Goal: Task Accomplishment & Management: Manage account settings

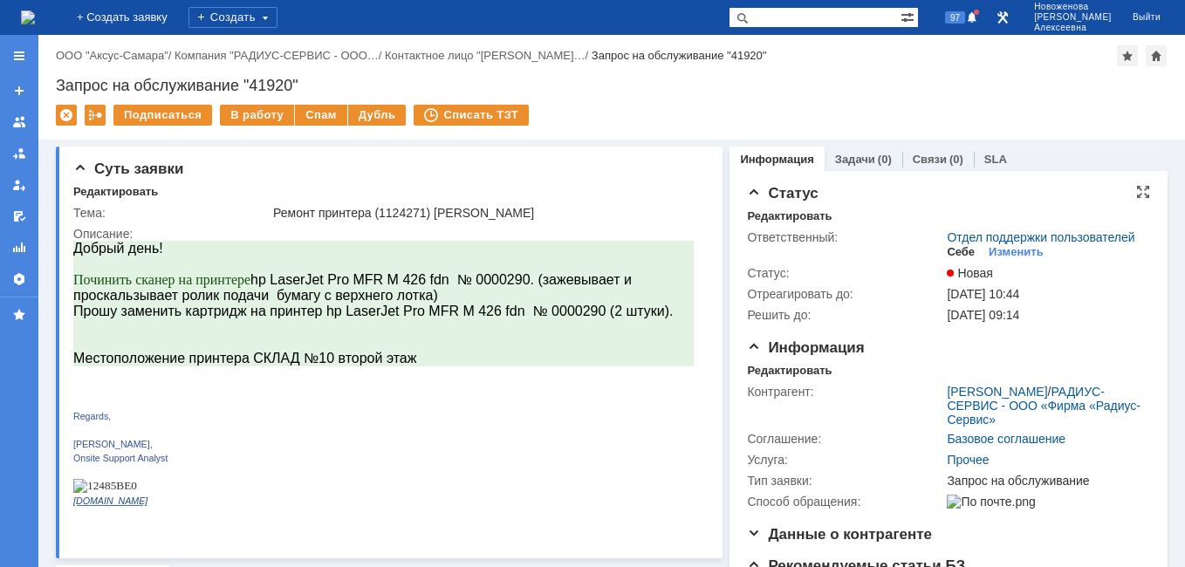
click at [959, 259] on div "Себе" at bounding box center [960, 252] width 28 height 14
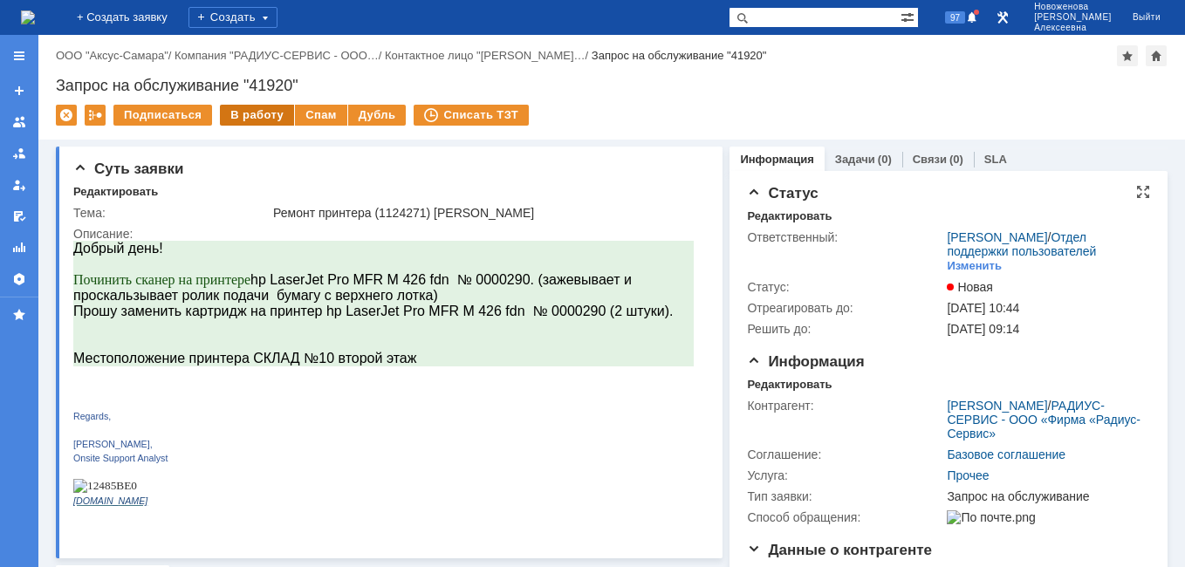
click at [254, 113] on div "В работу" at bounding box center [257, 115] width 74 height 21
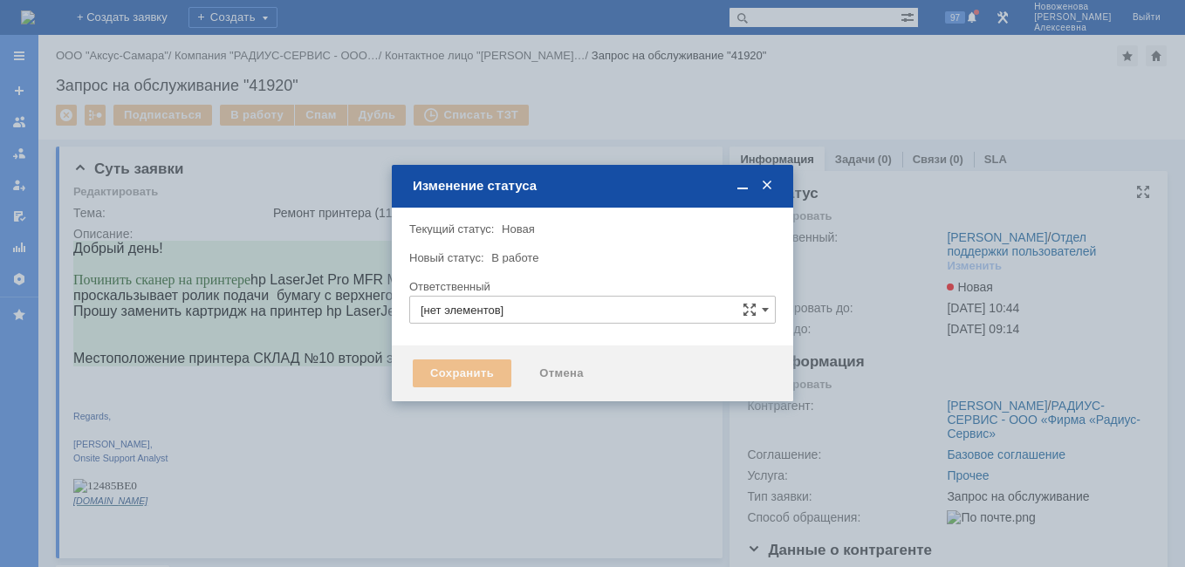
type input "Новоженова Наталья Алексеевна"
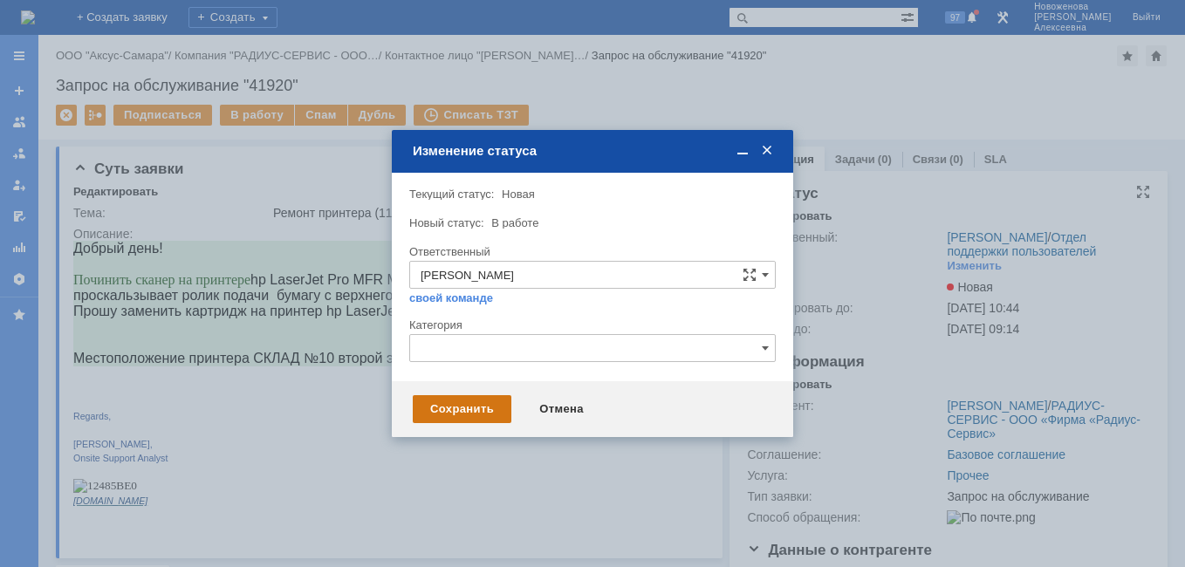
click at [447, 407] on div "Сохранить" at bounding box center [462, 409] width 99 height 28
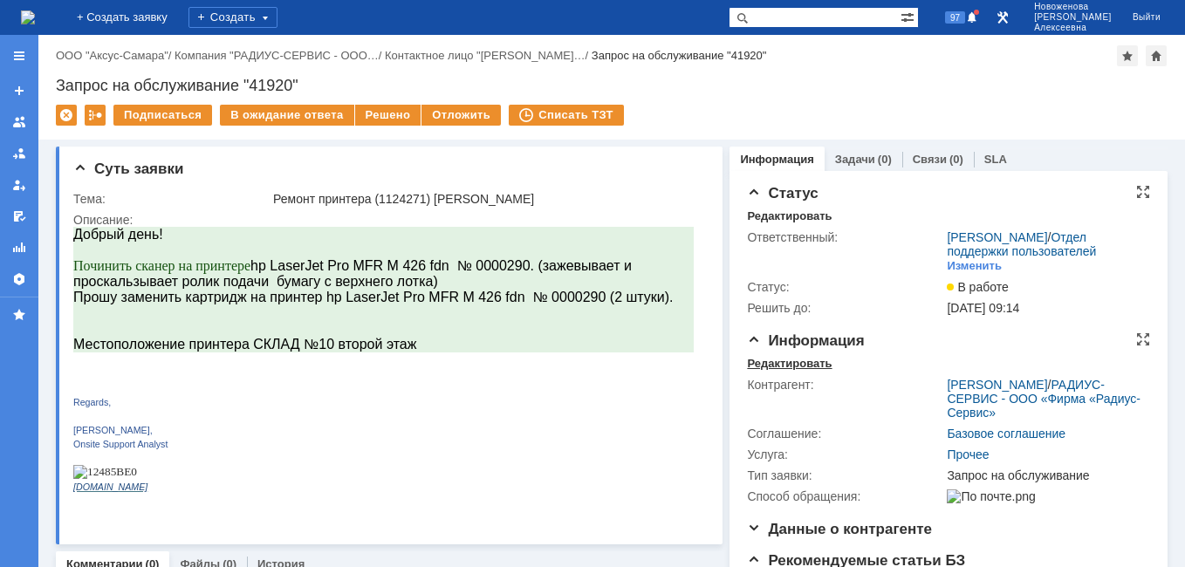
click at [771, 371] on div "Редактировать" at bounding box center [789, 364] width 85 height 14
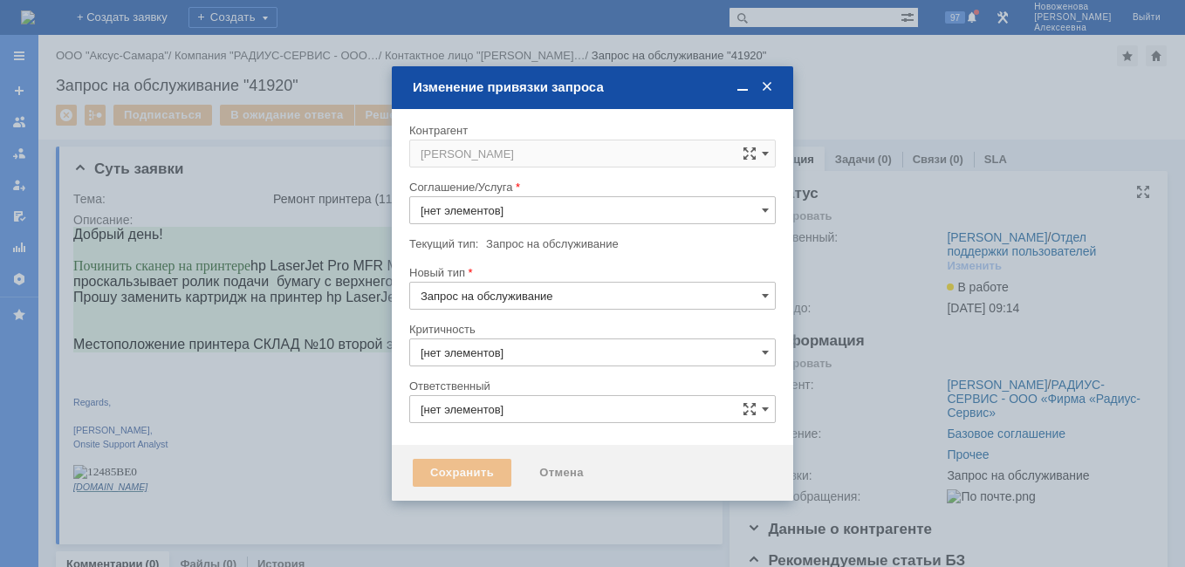
type input "Прочее"
type input "3. Низкая"
type input "[не указано]"
type input "Новоженова Наталья Алексеевна"
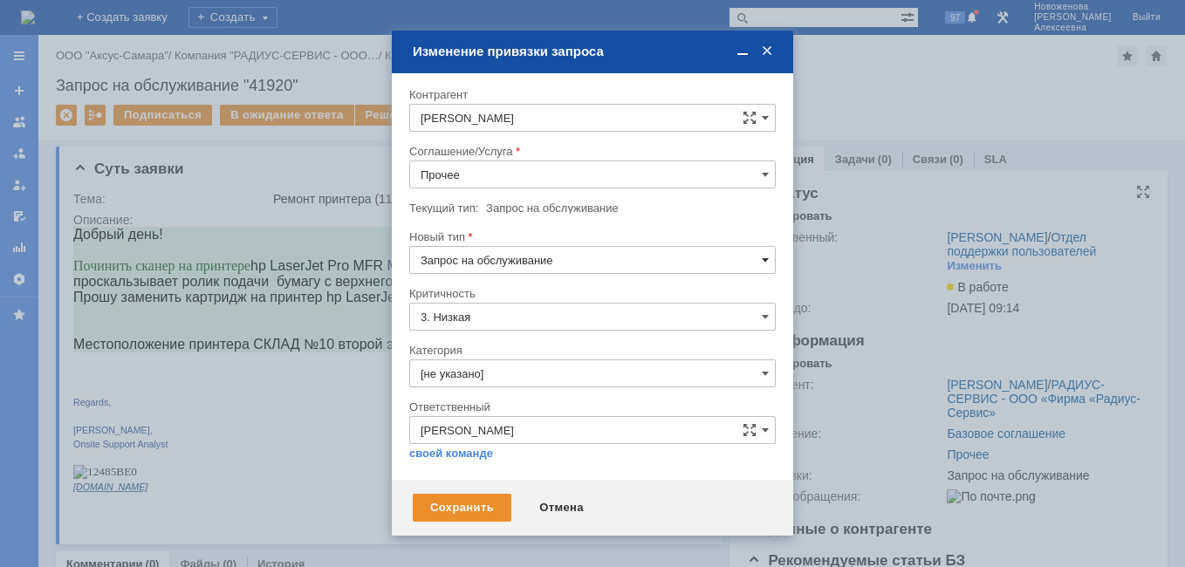
click at [762, 258] on span at bounding box center [764, 260] width 7 height 14
drag, startPoint x: 331, startPoint y: 393, endPoint x: 418, endPoint y: 345, distance: 99.5
click at [331, 392] on div at bounding box center [592, 283] width 1185 height 567
type input "Запрос на обслуживание"
click at [759, 176] on input "Прочее" at bounding box center [592, 174] width 366 height 28
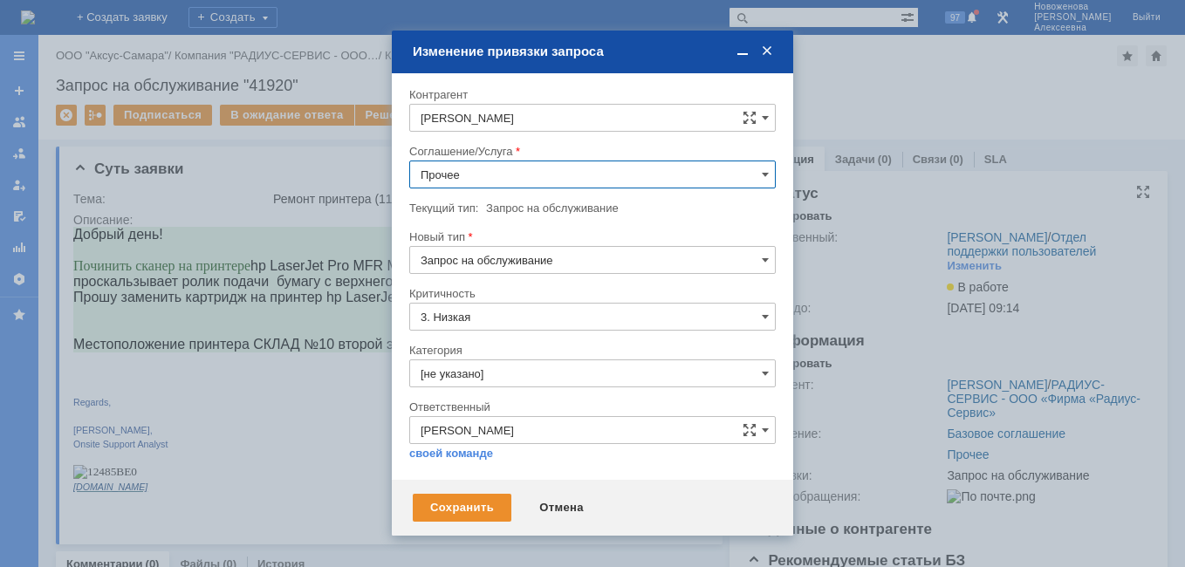
scroll to position [339, 0]
click at [500, 241] on span "ПТ_Диагностика" at bounding box center [592, 242] width 344 height 14
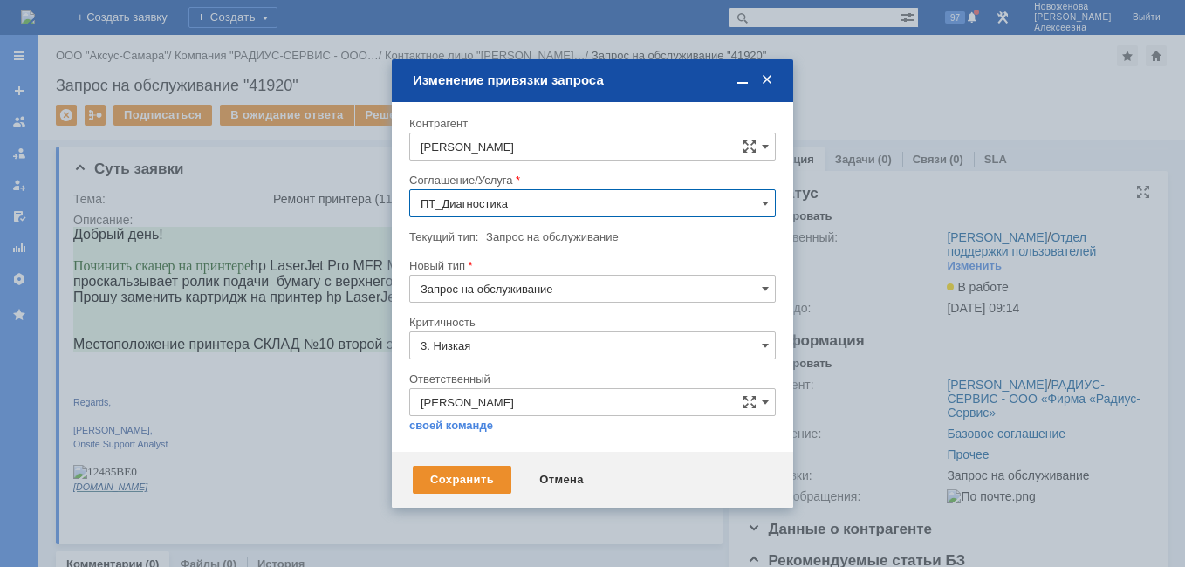
type input "ПТ_Диагностика"
click at [469, 470] on div "Сохранить" at bounding box center [462, 480] width 99 height 28
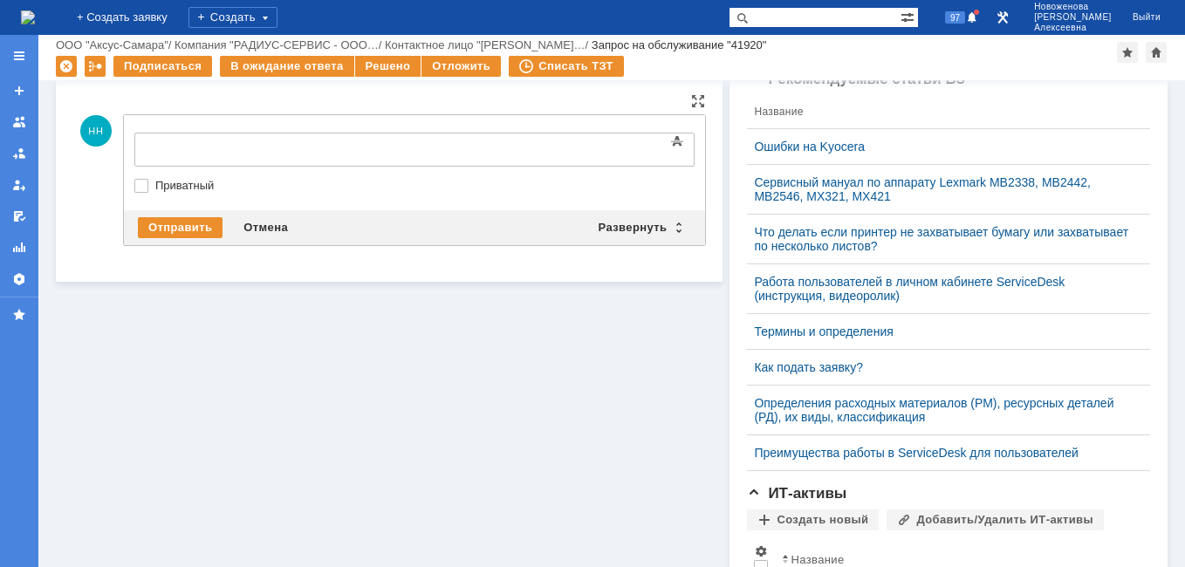
scroll to position [0, 0]
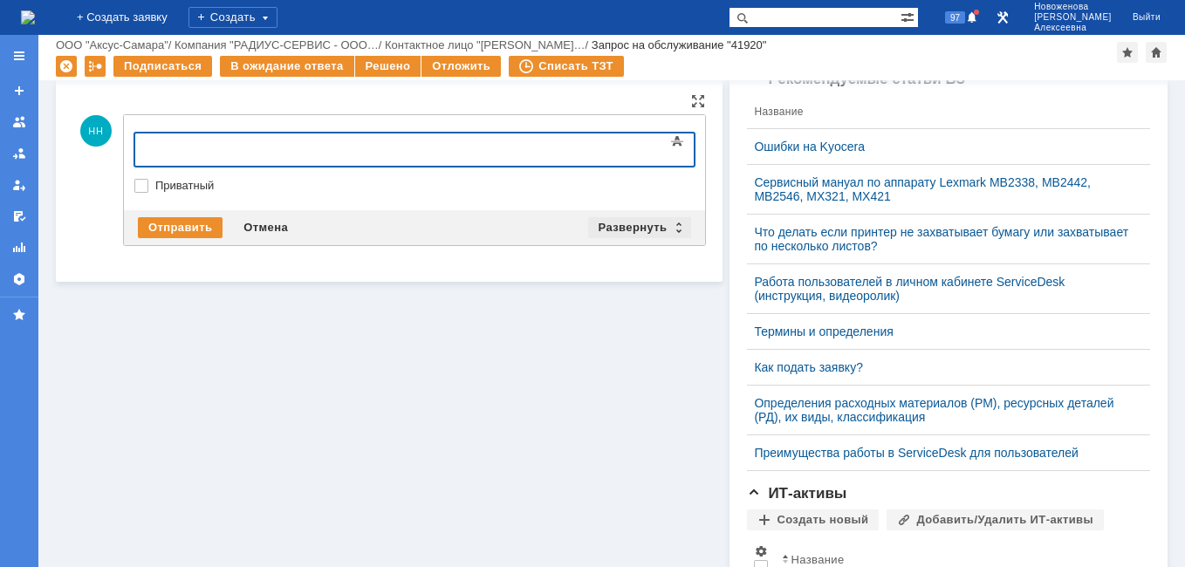
click at [672, 223] on div "Развернуть" at bounding box center [640, 227] width 104 height 21
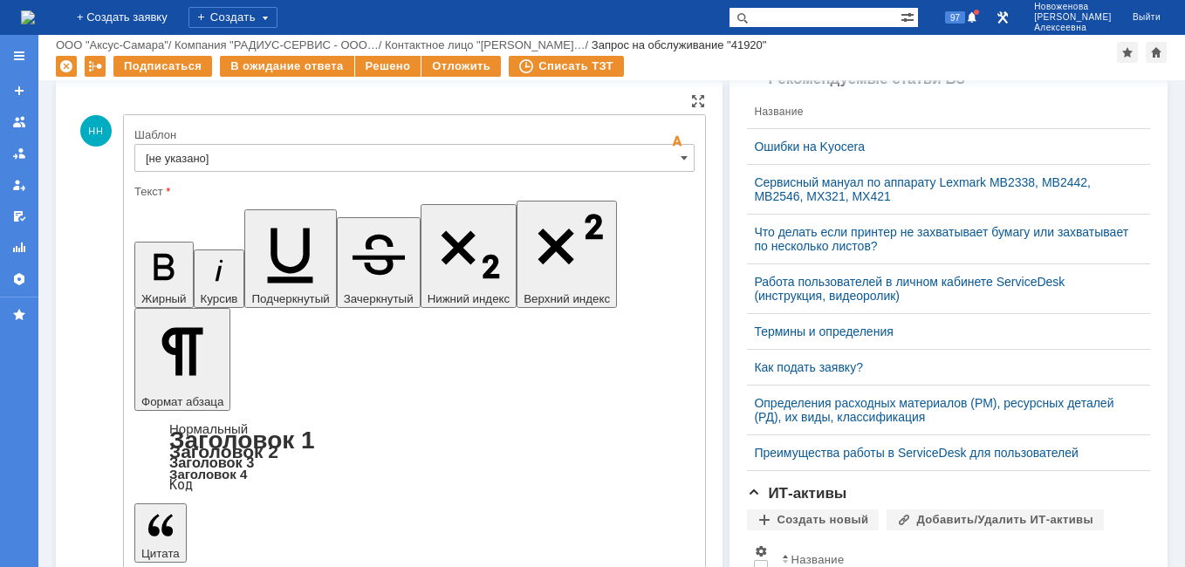
click at [671, 157] on input "[не указано]" at bounding box center [414, 158] width 560 height 28
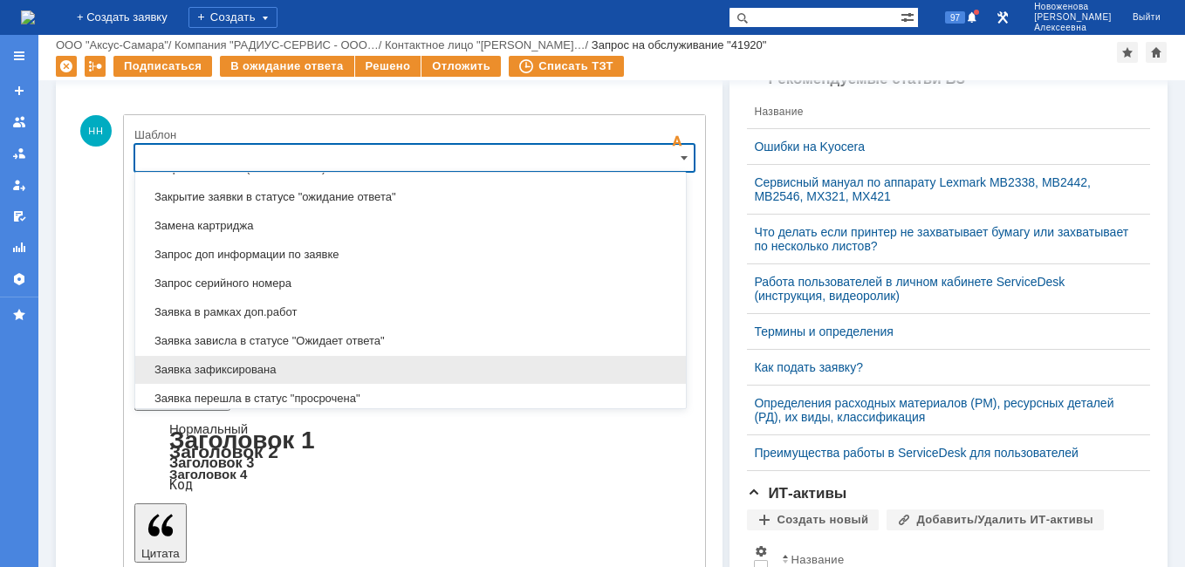
scroll to position [948, 0]
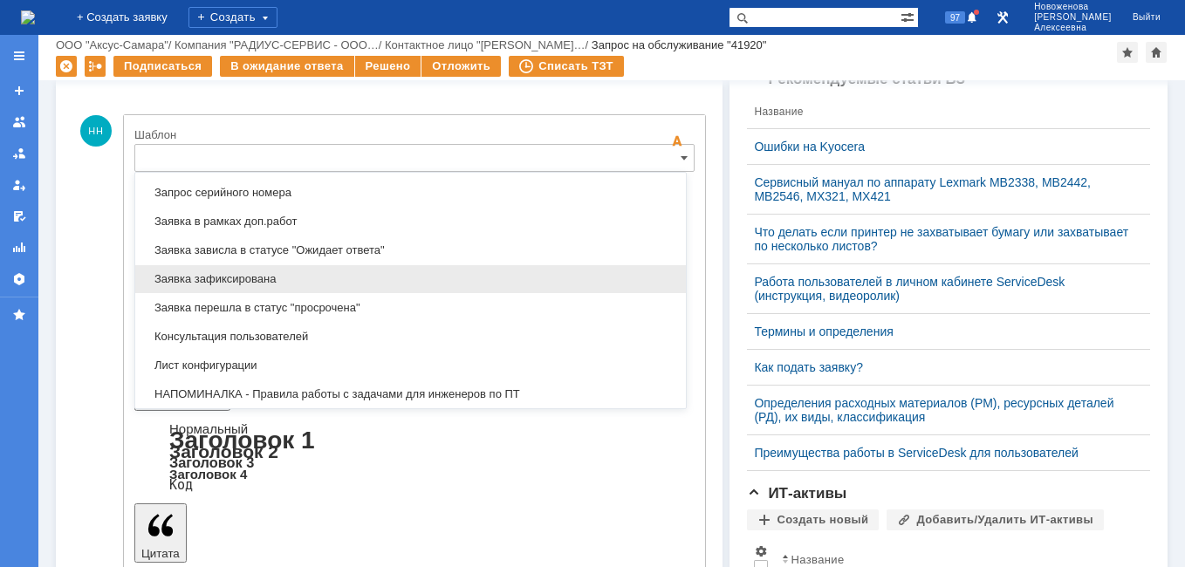
click at [258, 277] on span "Заявка зафиксирована" at bounding box center [410, 279] width 529 height 14
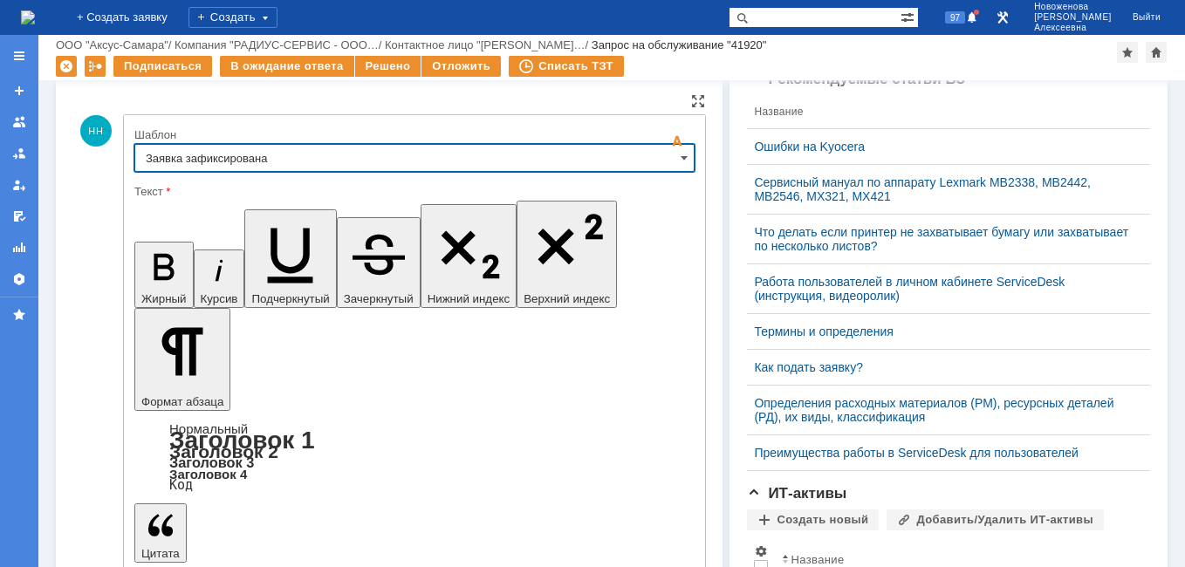
type input "Заявка зафиксирована"
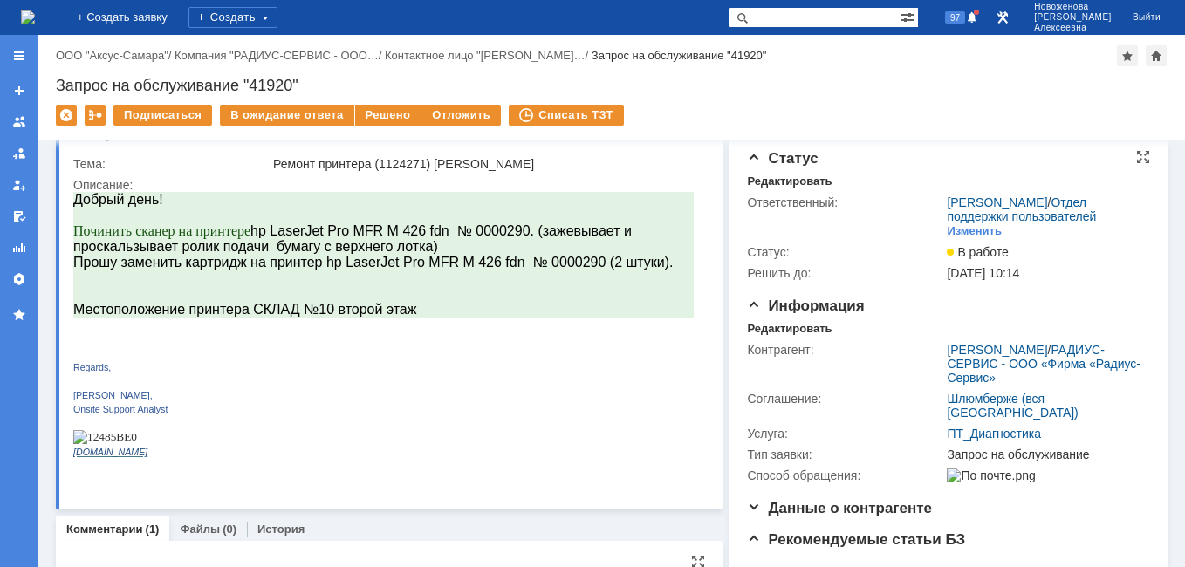
scroll to position [0, 0]
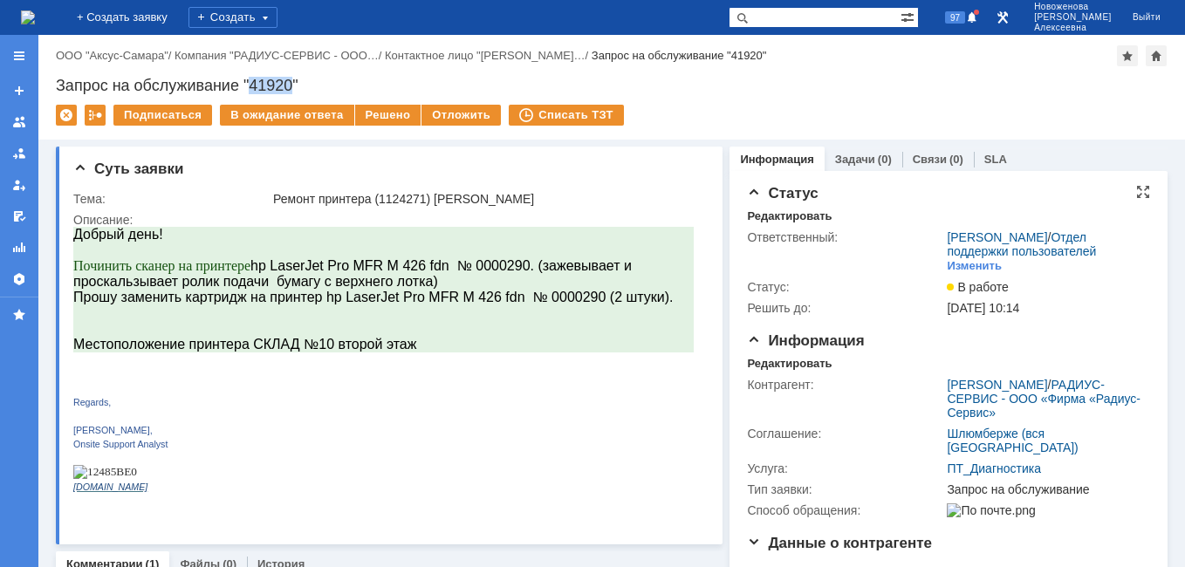
drag, startPoint x: 293, startPoint y: 82, endPoint x: 254, endPoint y: 88, distance: 39.7
click at [254, 88] on div "Запрос на обслуживание "41920"" at bounding box center [611, 85] width 1111 height 17
copy div "41920"
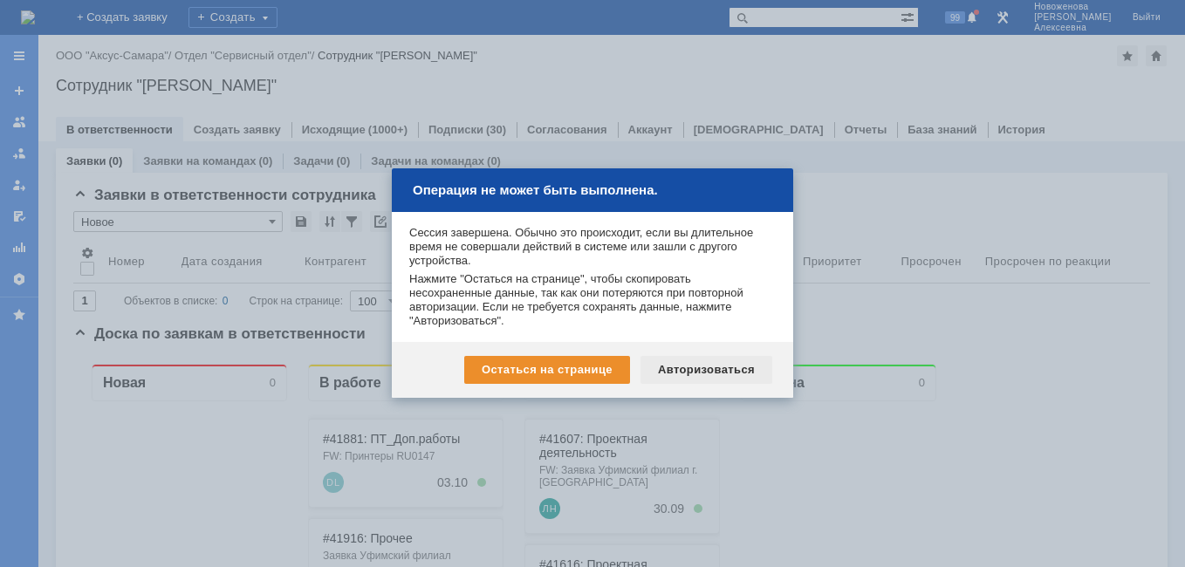
click at [693, 368] on div "Авторизоваться" at bounding box center [706, 370] width 132 height 28
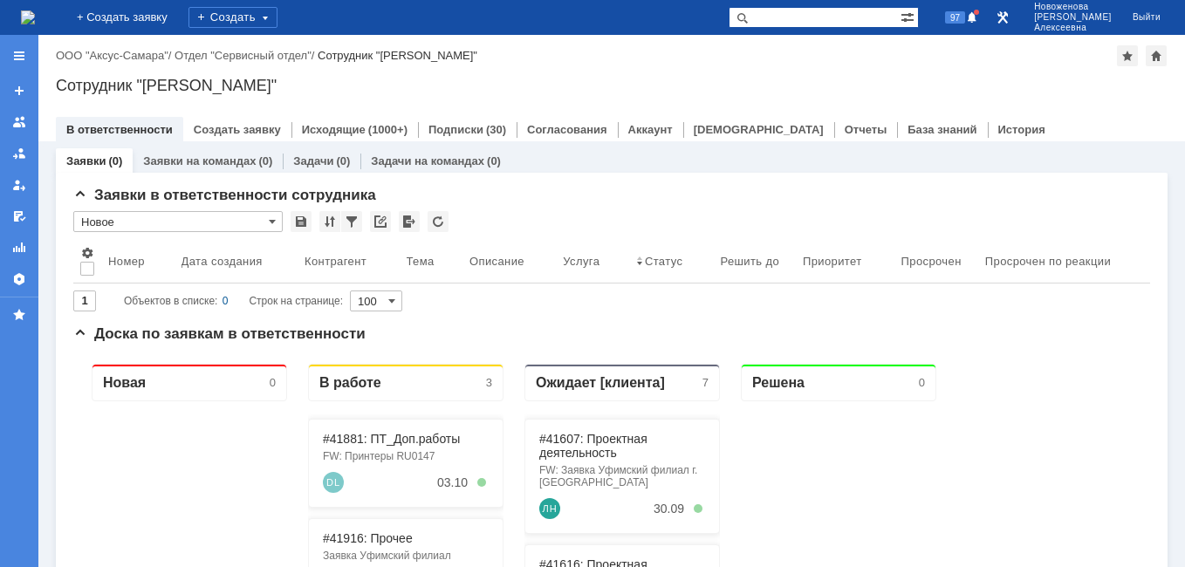
click at [812, 21] on input "text" at bounding box center [814, 17] width 172 height 21
type input "41854"
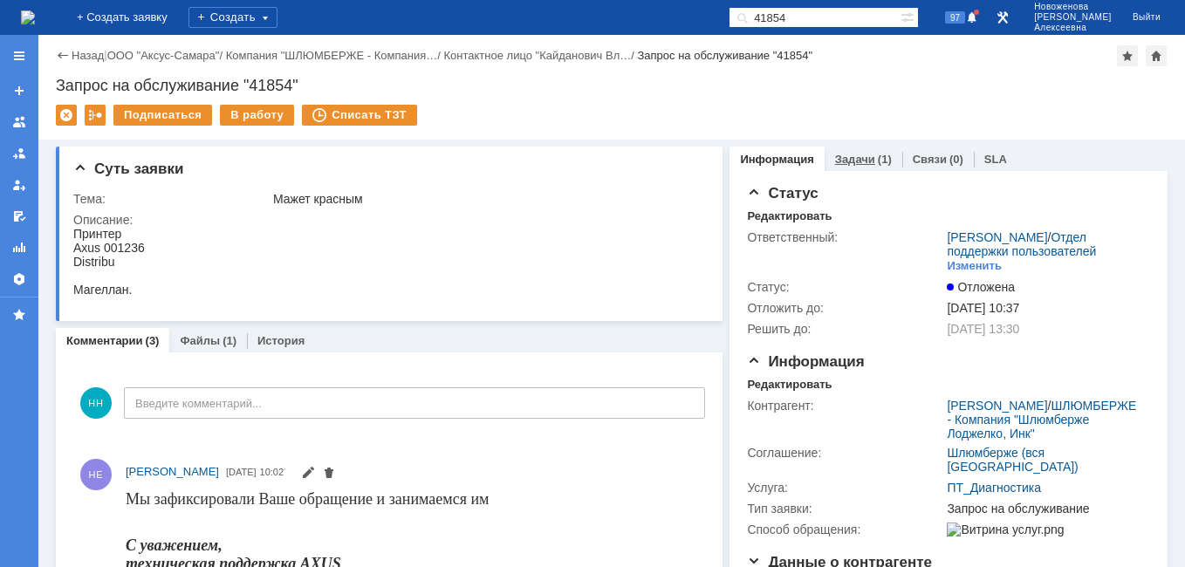
click at [852, 157] on link "Задачи" at bounding box center [855, 159] width 40 height 13
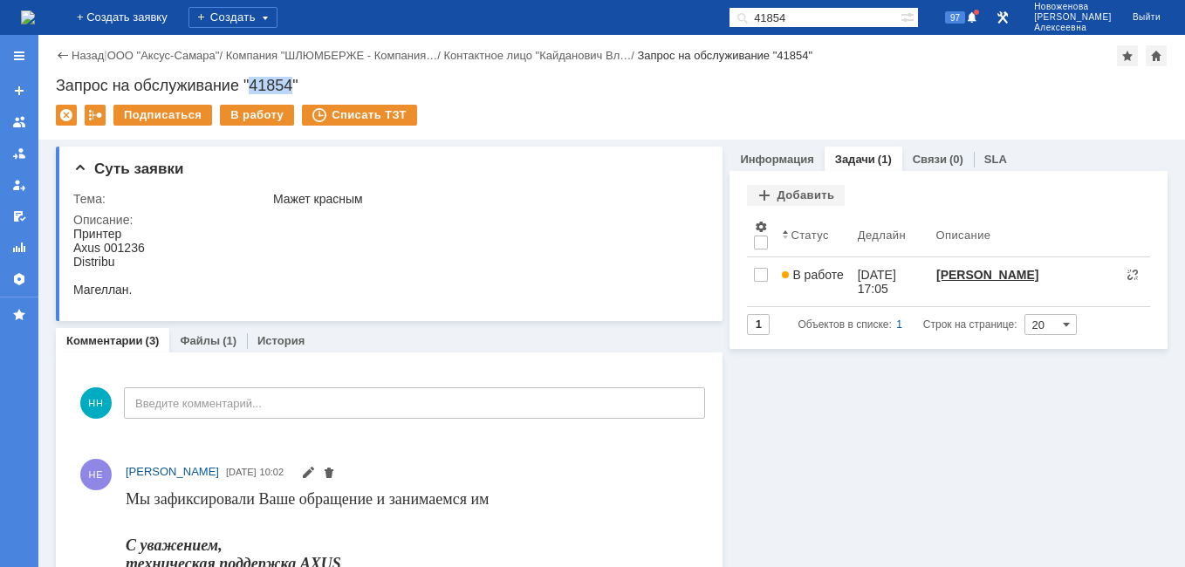
drag, startPoint x: 295, startPoint y: 78, endPoint x: 253, endPoint y: 80, distance: 41.9
click at [253, 80] on div "Запрос на обслуживание "41854"" at bounding box center [611, 85] width 1111 height 17
copy div "41854"
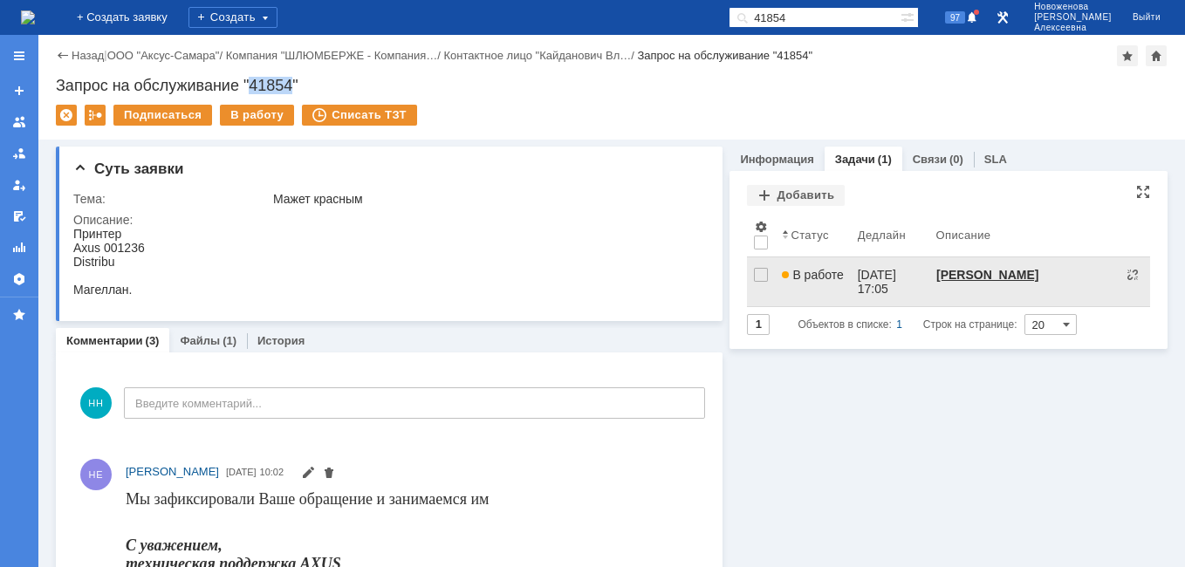
click at [836, 284] on link "В работе" at bounding box center [812, 281] width 75 height 49
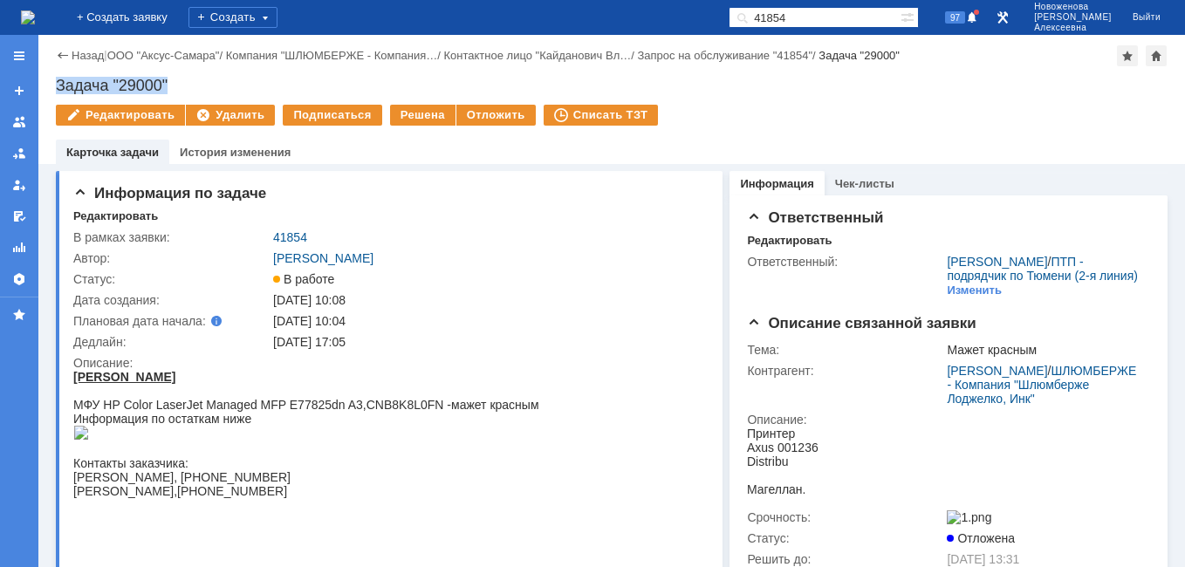
drag, startPoint x: 178, startPoint y: 83, endPoint x: 58, endPoint y: 81, distance: 120.4
click at [58, 81] on div "Задача "29000"" at bounding box center [611, 85] width 1111 height 17
copy div "Задача "29000""
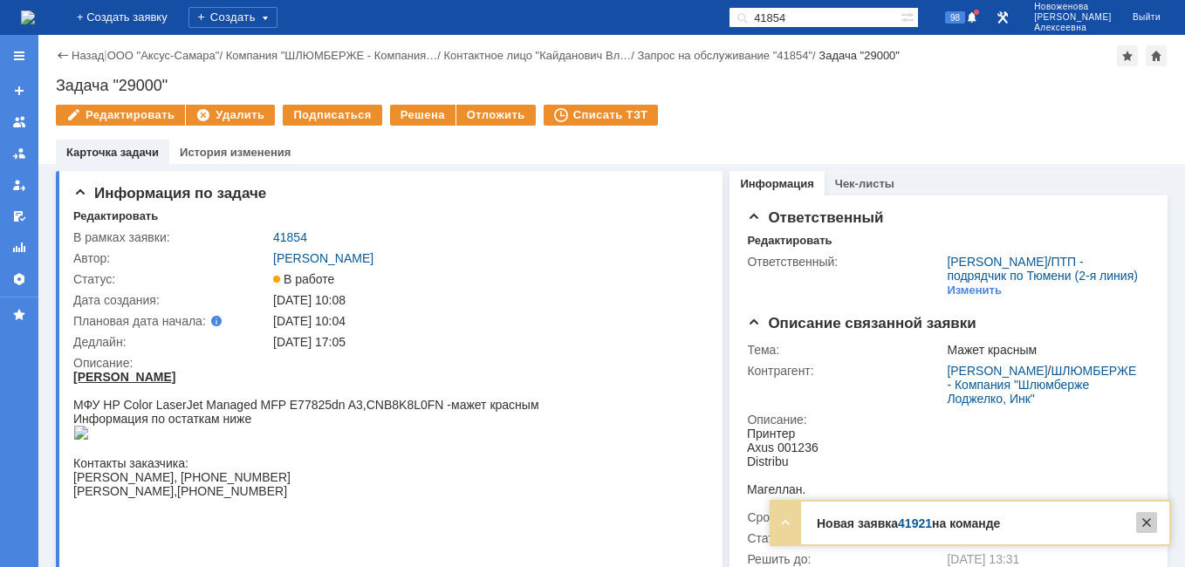
click at [1151, 523] on div at bounding box center [1146, 522] width 21 height 21
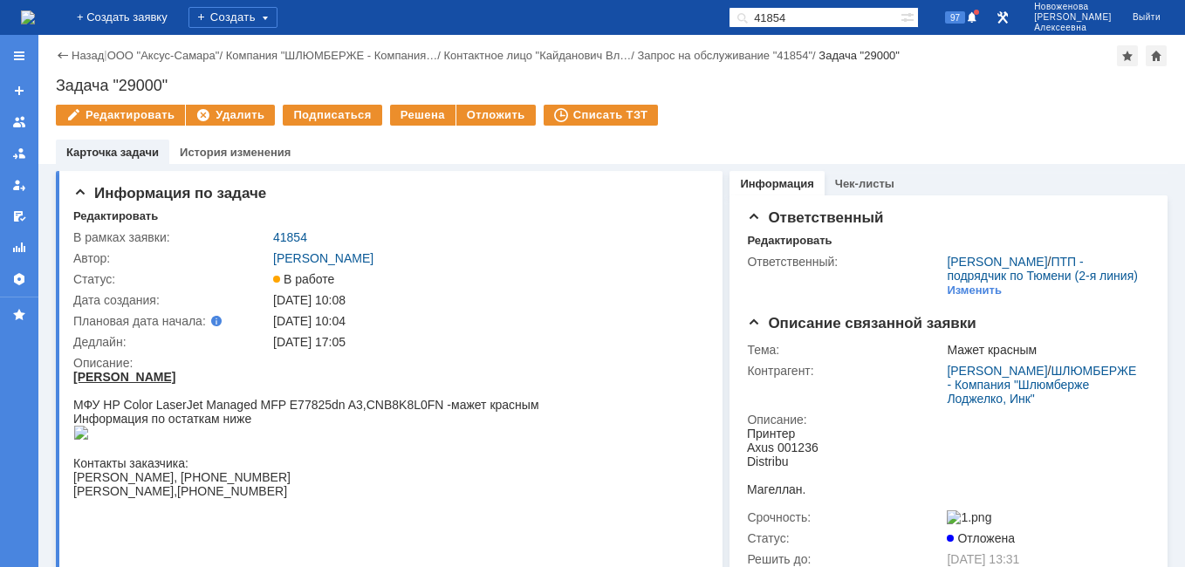
click at [29, 13] on img at bounding box center [28, 17] width 14 height 14
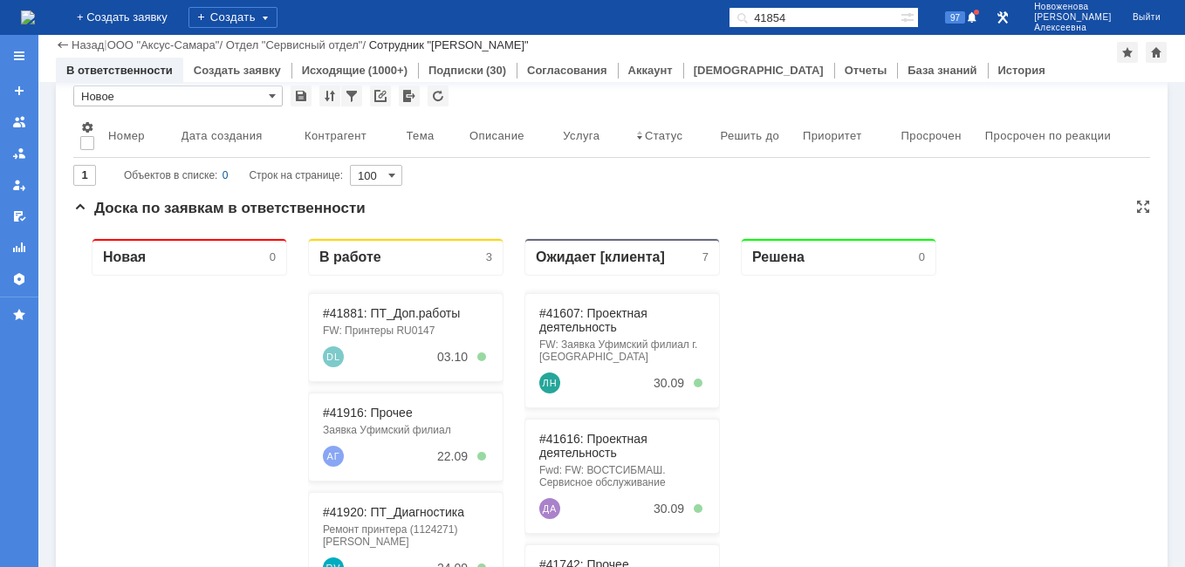
scroll to position [262, 0]
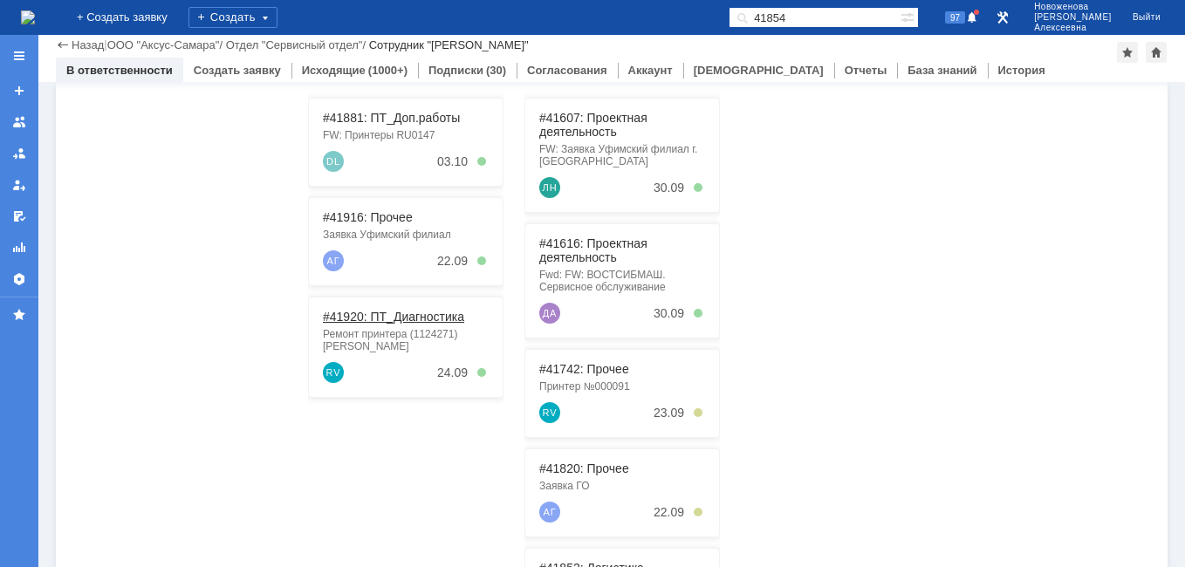
click at [371, 314] on link "#41920: ПТ_Диагностика" at bounding box center [393, 317] width 141 height 14
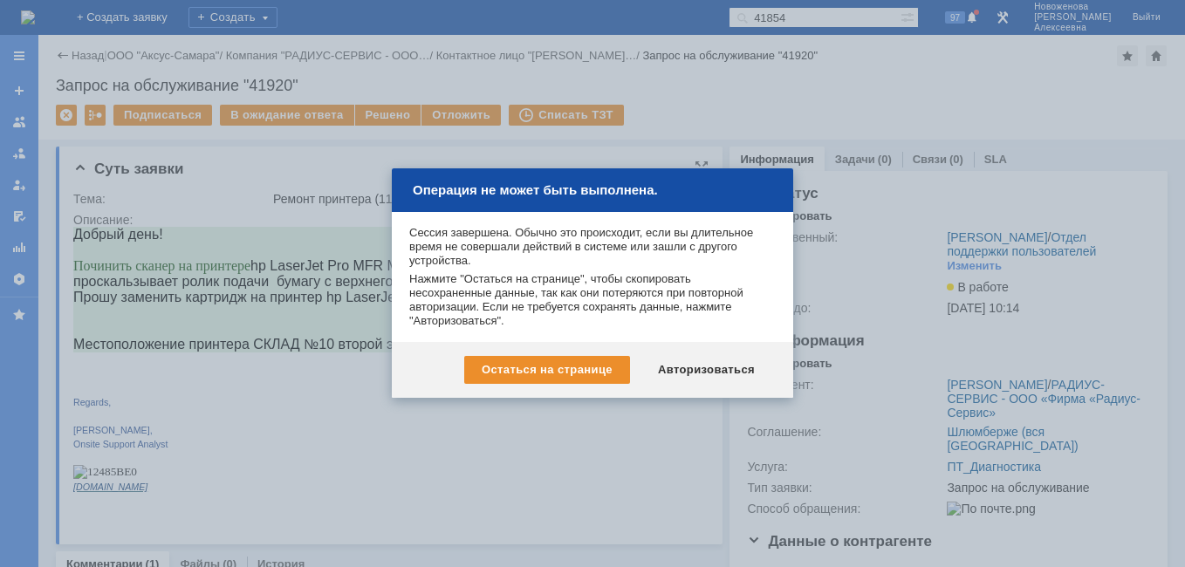
click at [702, 367] on div "Авторизоваться" at bounding box center [706, 370] width 132 height 28
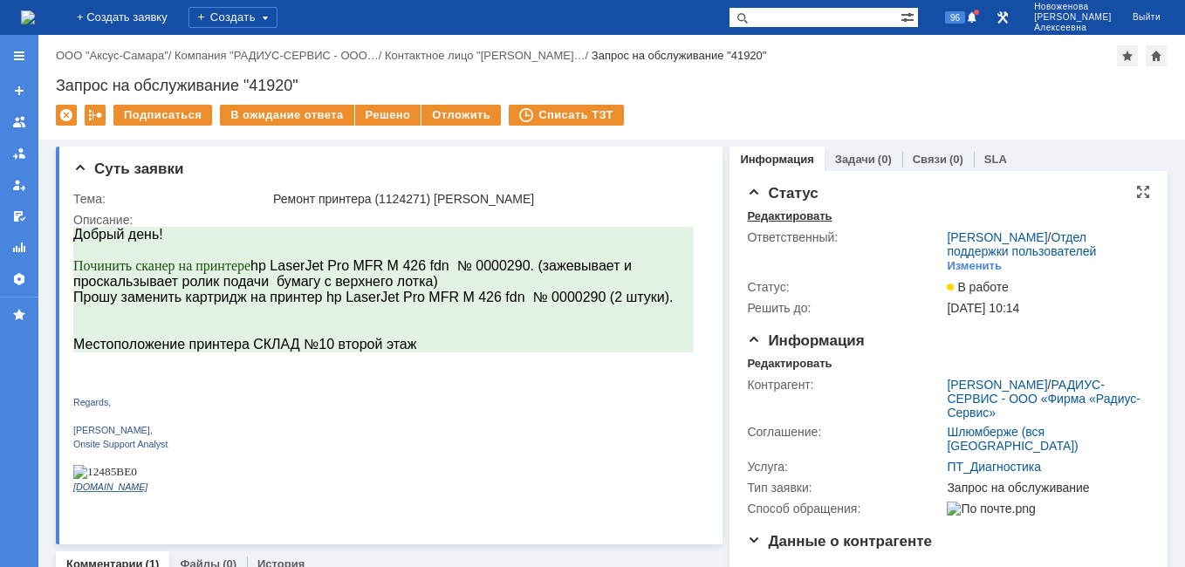
click at [763, 218] on div "Редактировать" at bounding box center [789, 216] width 85 height 14
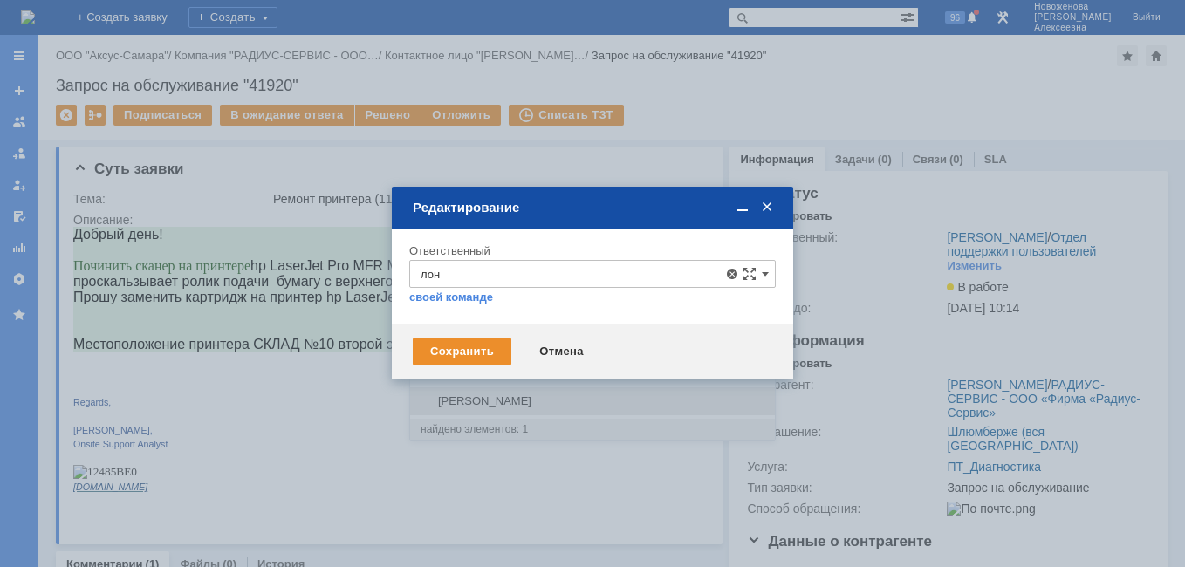
click at [496, 397] on span "[PERSON_NAME]" at bounding box center [592, 401] width 344 height 14
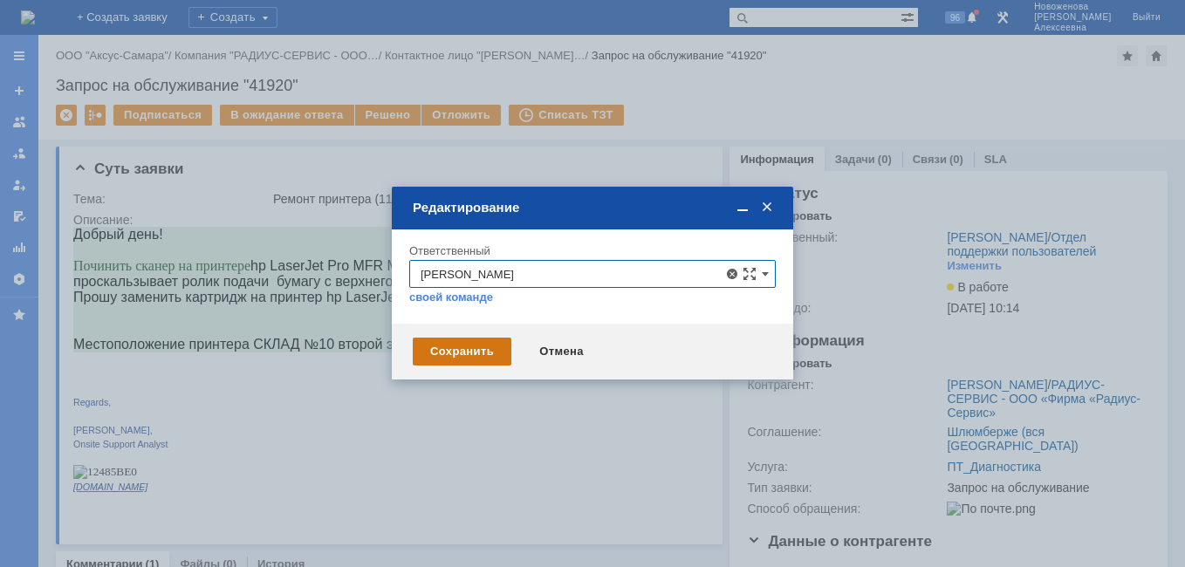
type input "[PERSON_NAME]"
click at [454, 343] on div "Сохранить" at bounding box center [462, 352] width 99 height 28
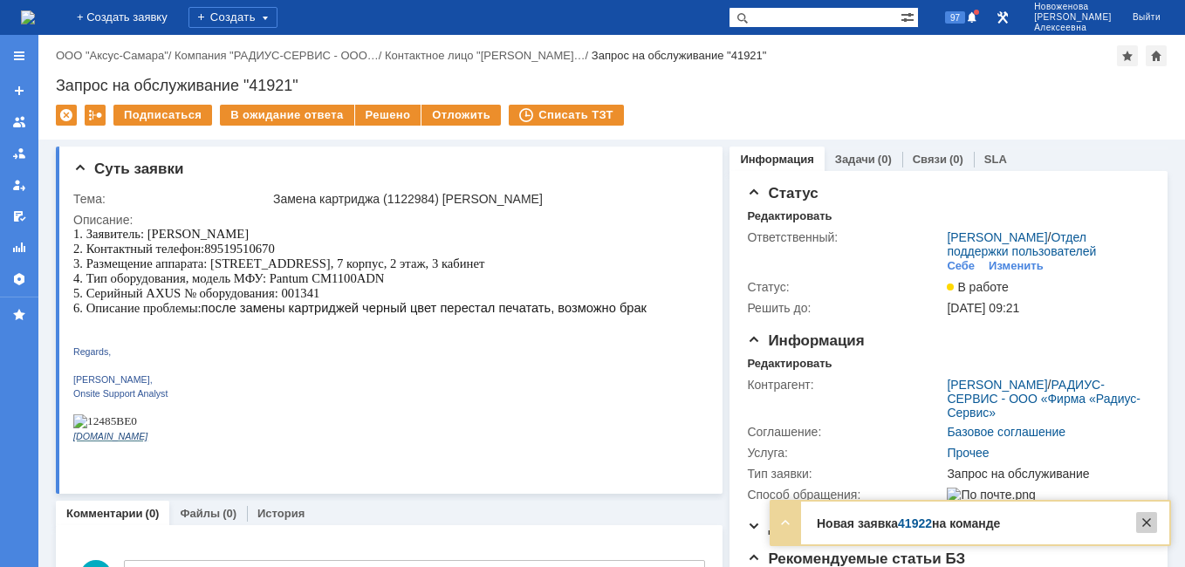
click at [1150, 526] on div at bounding box center [1146, 522] width 21 height 21
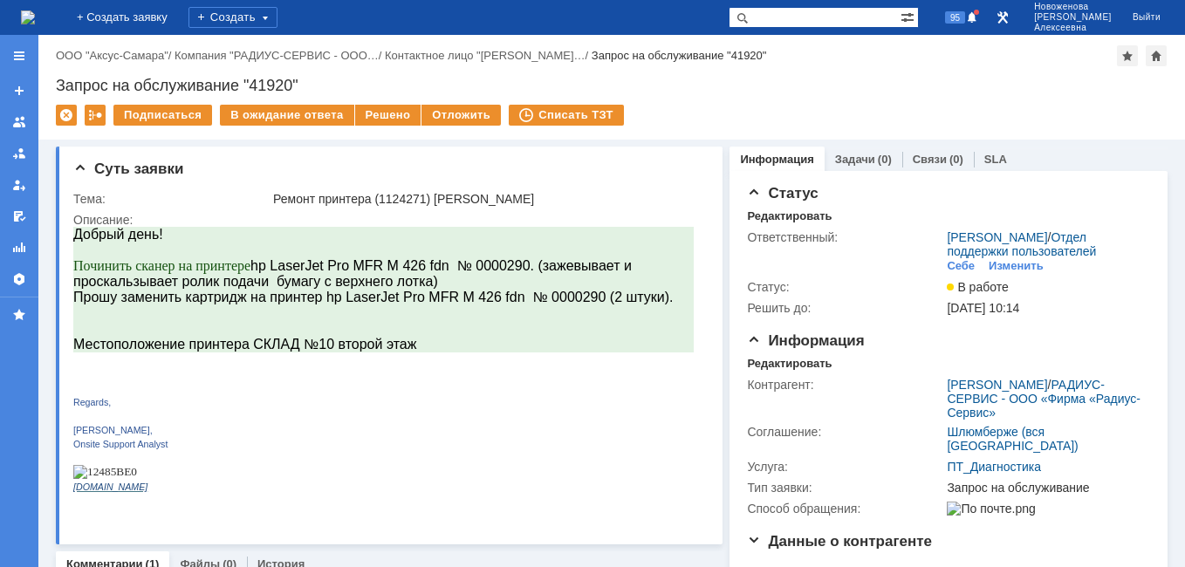
click at [815, 23] on input "text" at bounding box center [814, 17] width 172 height 21
type input "41852"
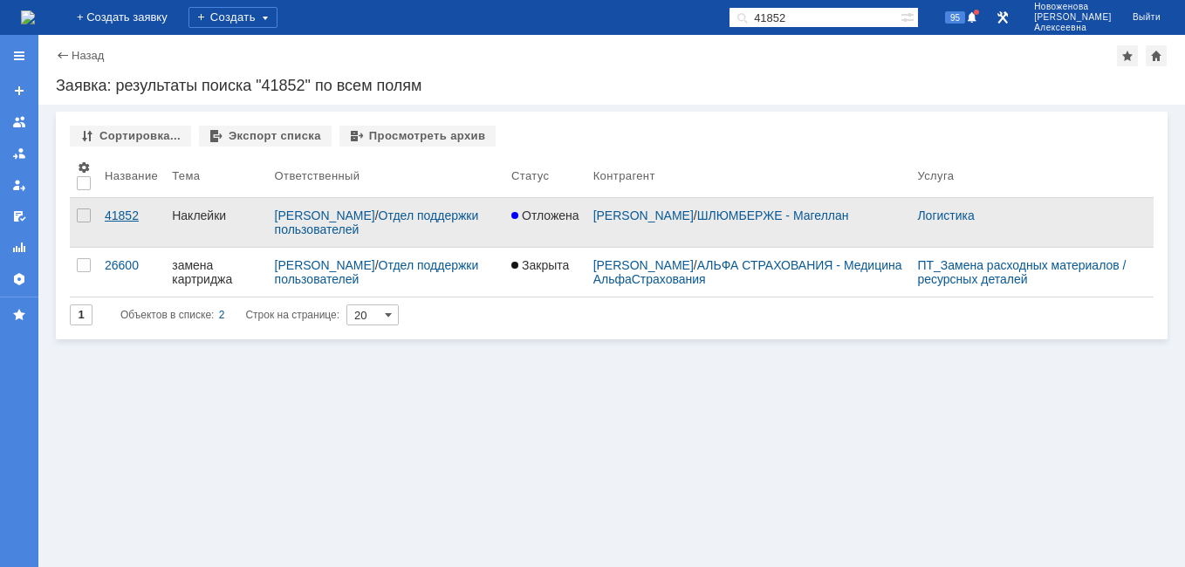
click at [123, 214] on div "41852" at bounding box center [131, 215] width 53 height 14
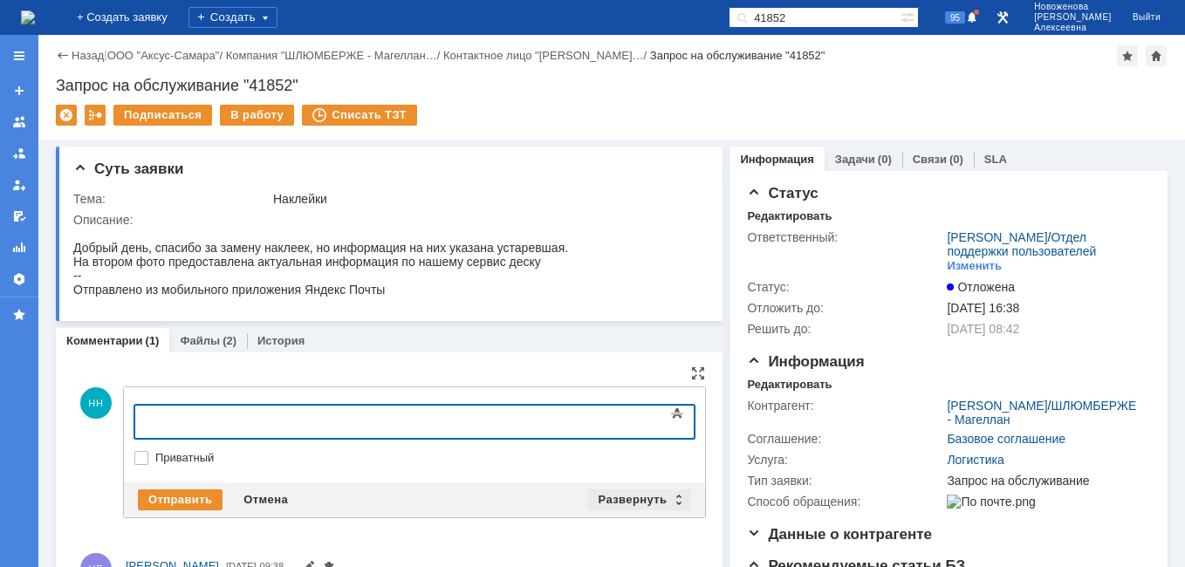
click at [672, 497] on div "Развернуть" at bounding box center [640, 499] width 104 height 21
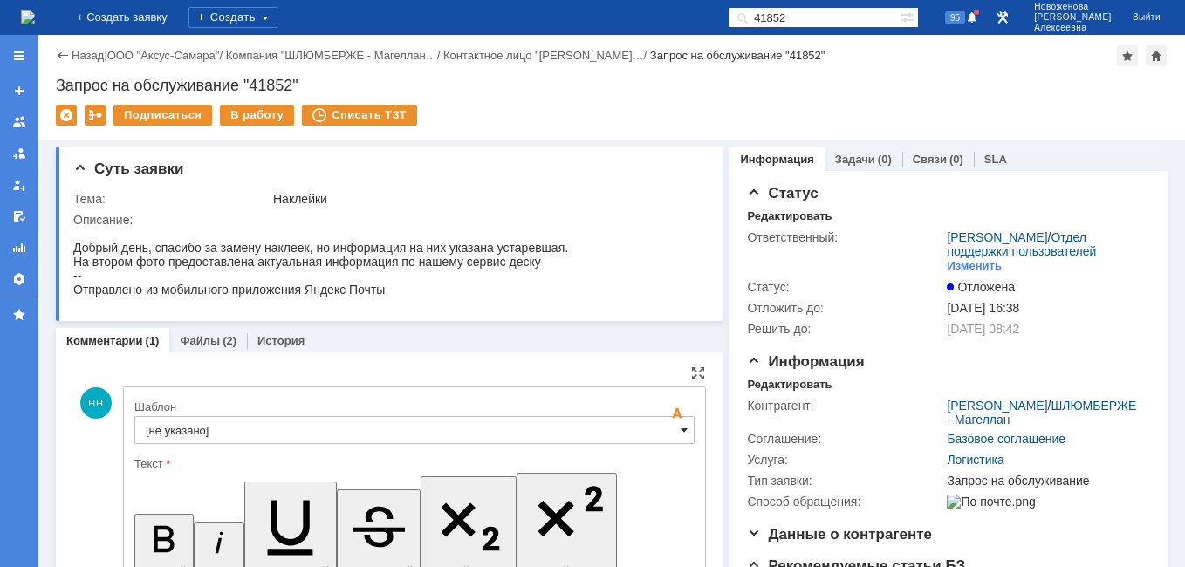
click at [680, 424] on span at bounding box center [683, 430] width 7 height 14
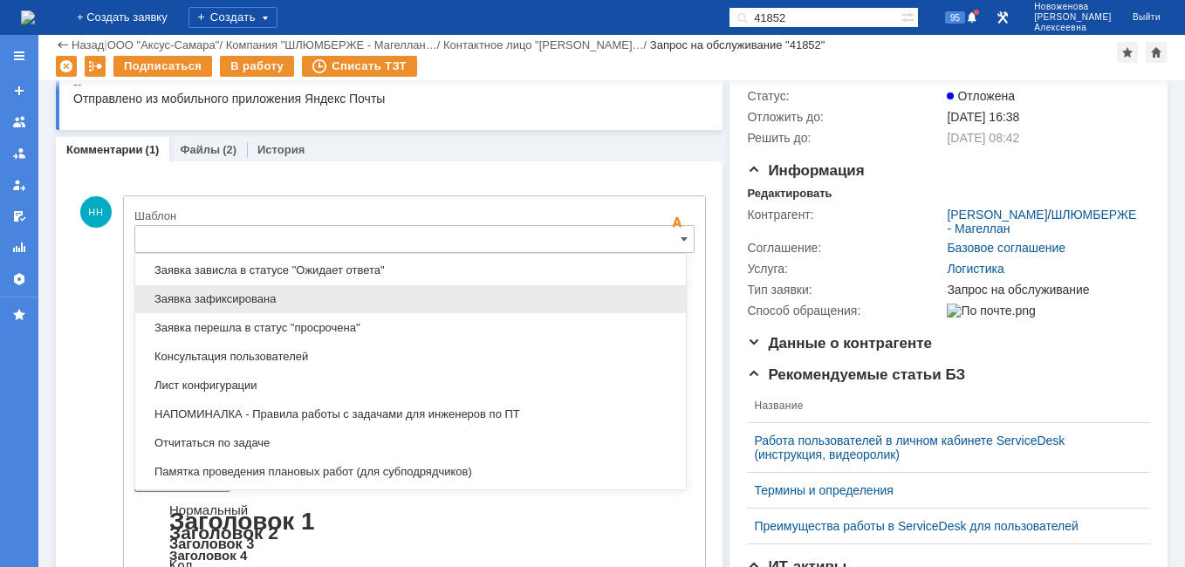
scroll to position [948, 0]
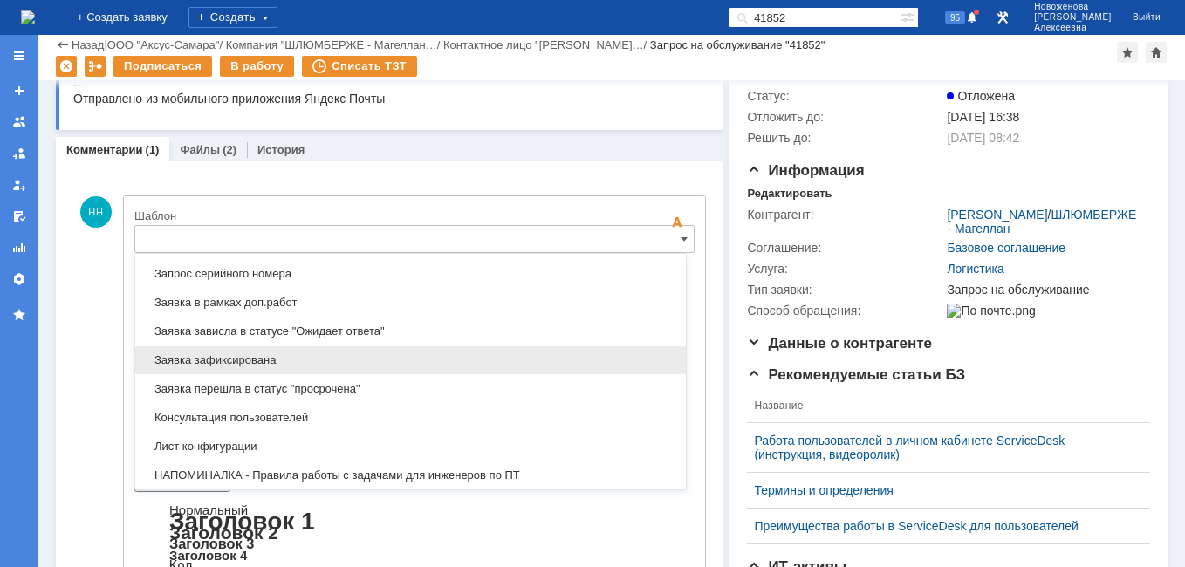
click at [256, 362] on span "Заявка зафиксирована" at bounding box center [410, 360] width 529 height 14
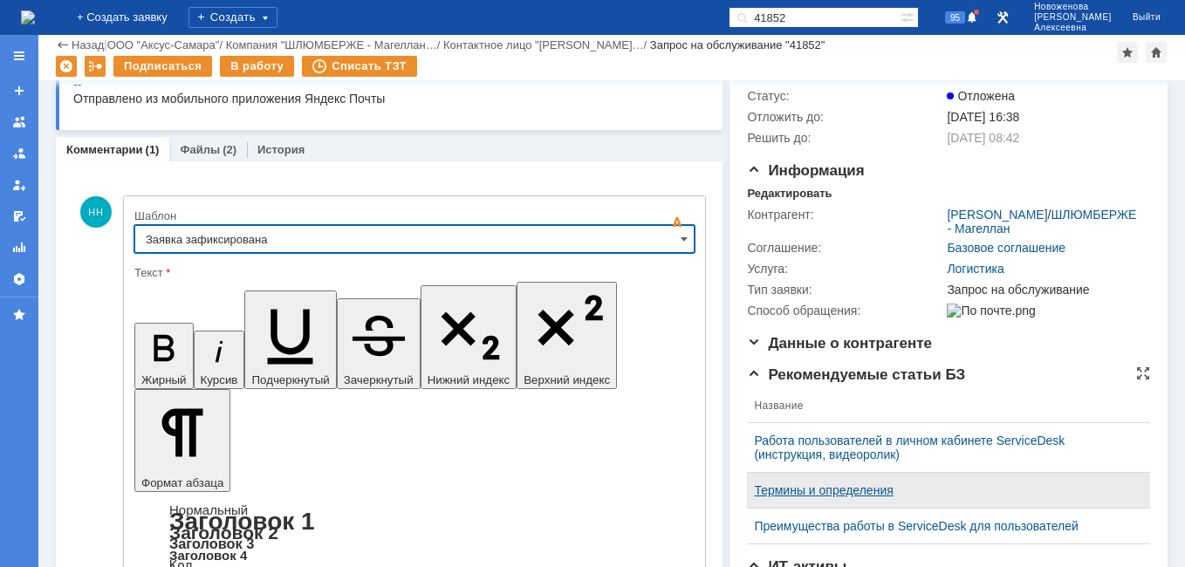
type input "Заявка зафиксирована"
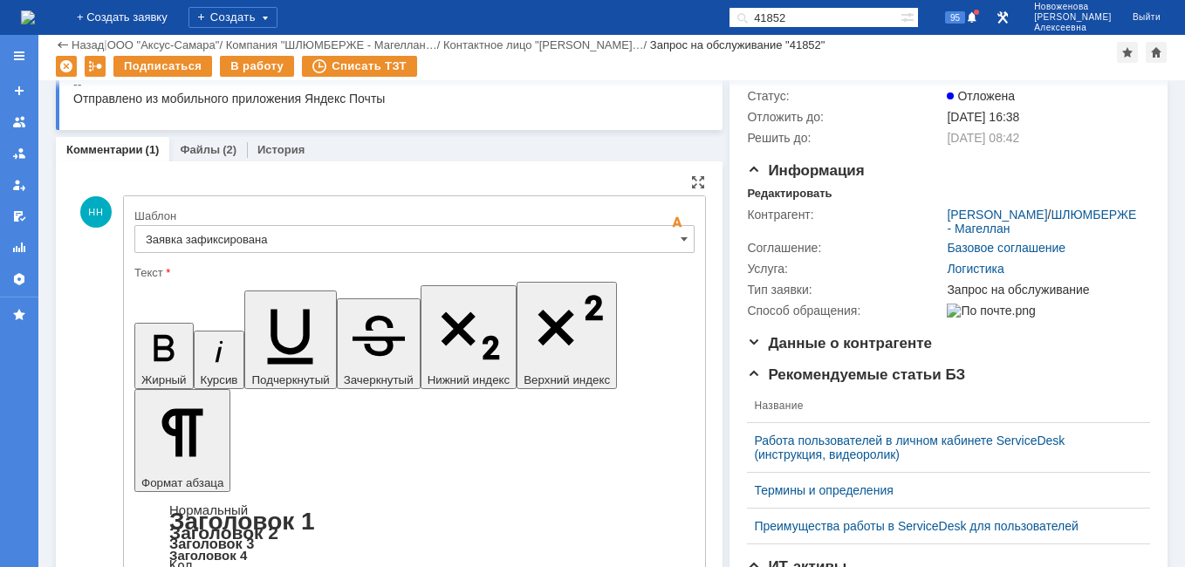
drag, startPoint x: 550, startPoint y: 4291, endPoint x: 164, endPoint y: 4294, distance: 386.4
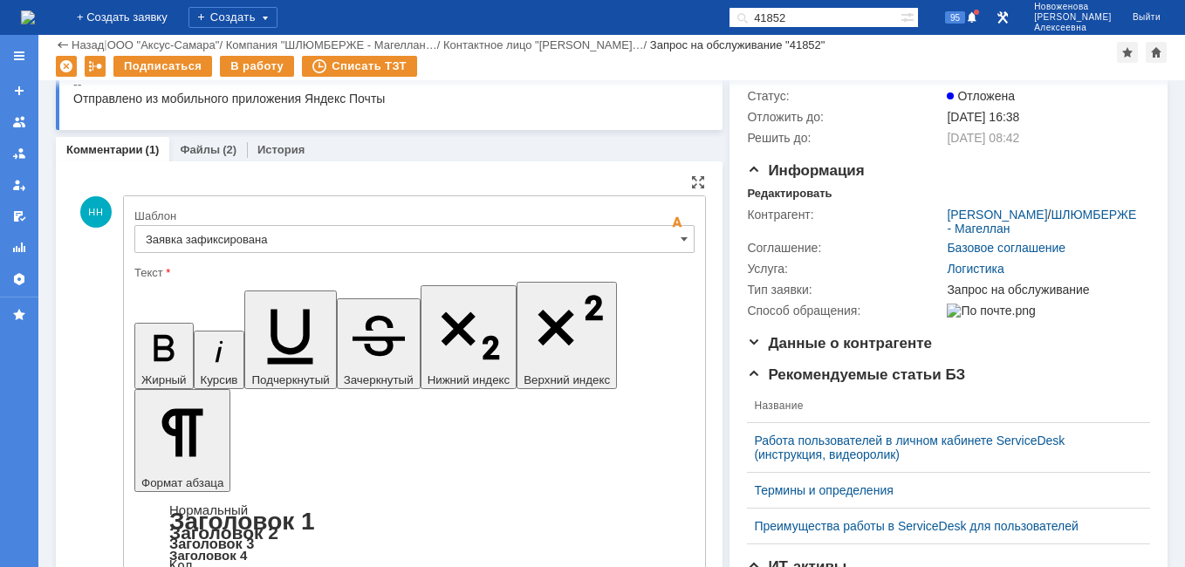
drag, startPoint x: 376, startPoint y: 4306, endPoint x: 386, endPoint y: 4308, distance: 9.8
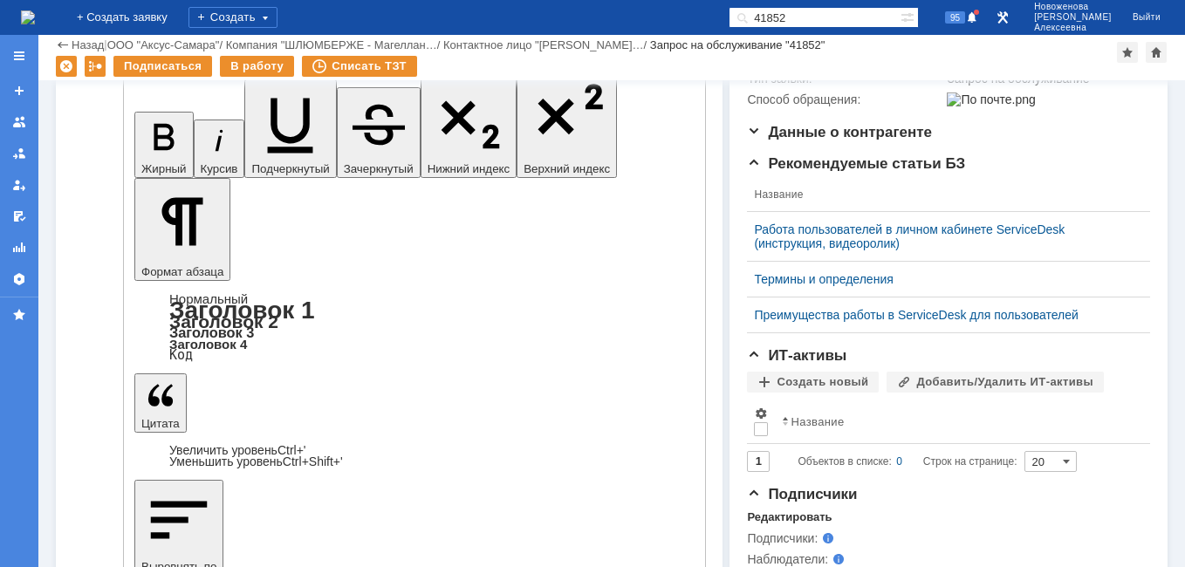
scroll to position [349, 0]
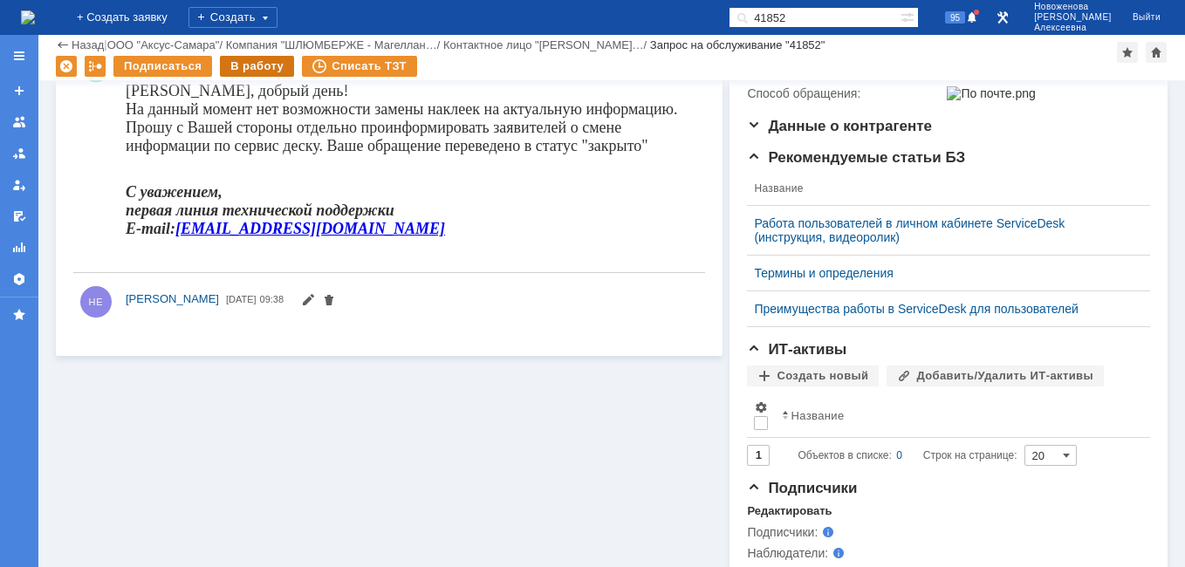
scroll to position [0, 0]
click at [253, 62] on div "В работу" at bounding box center [257, 66] width 74 height 21
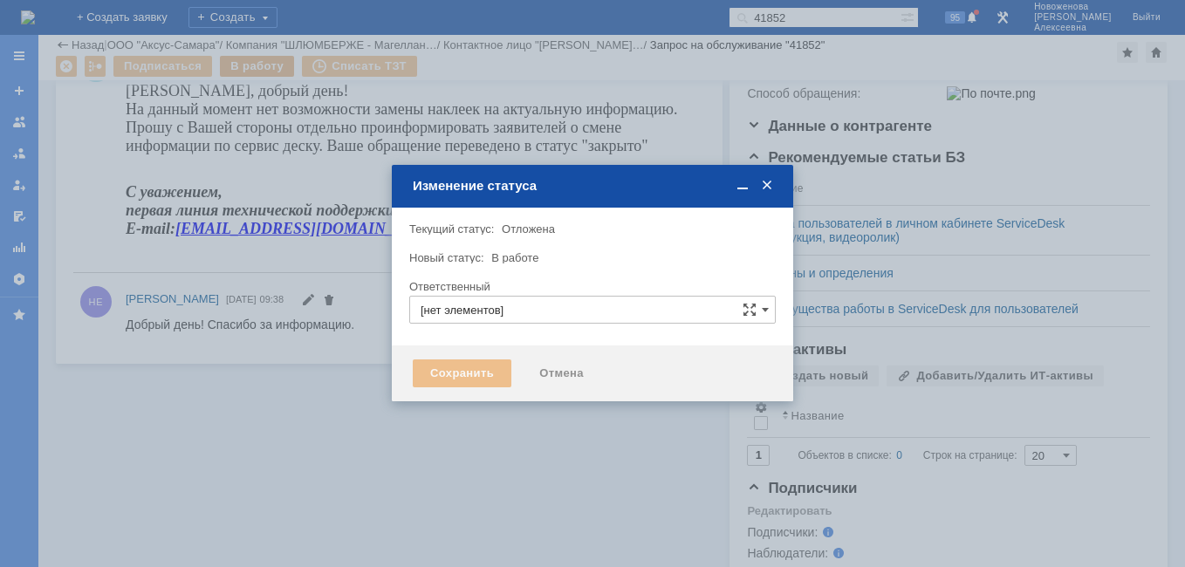
type input "[PERSON_NAME]"
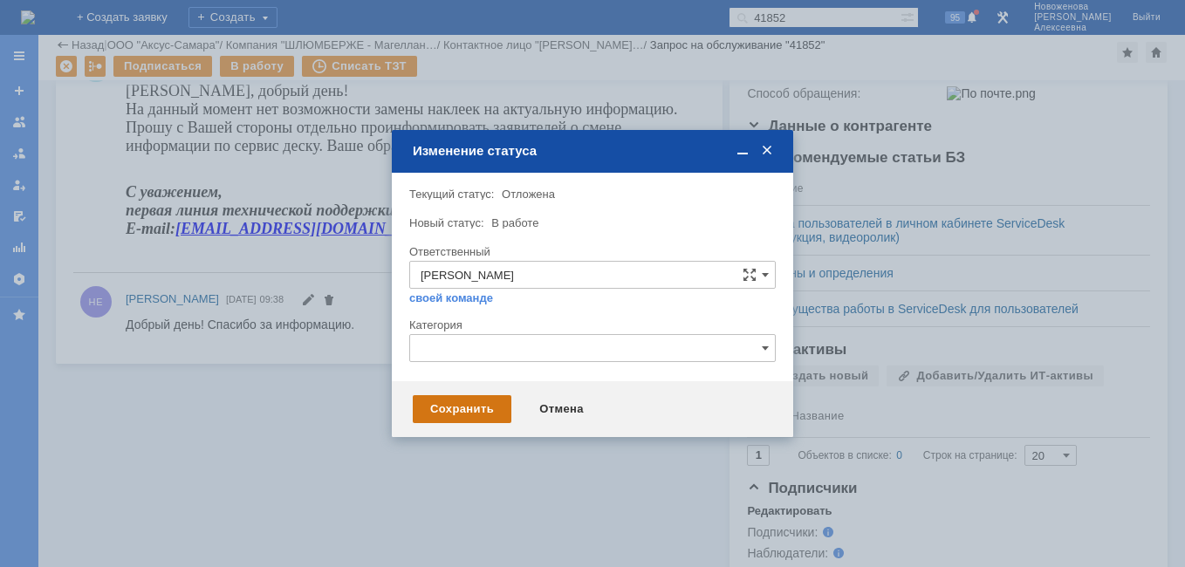
click at [457, 414] on div "Сохранить" at bounding box center [462, 409] width 99 height 28
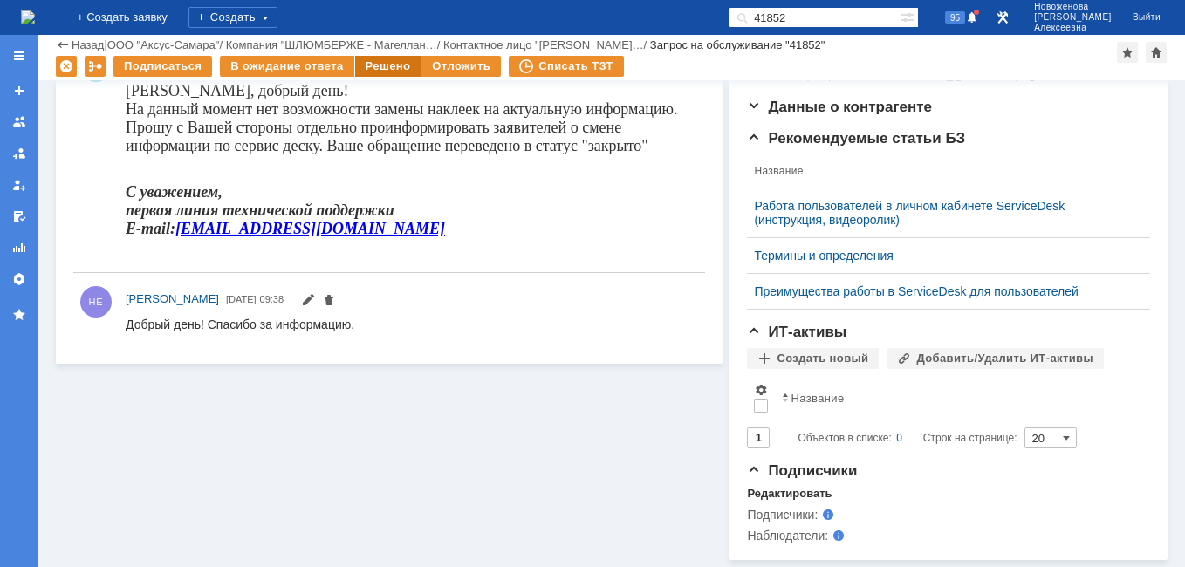
click at [381, 62] on div "Решено" at bounding box center [388, 66] width 66 height 21
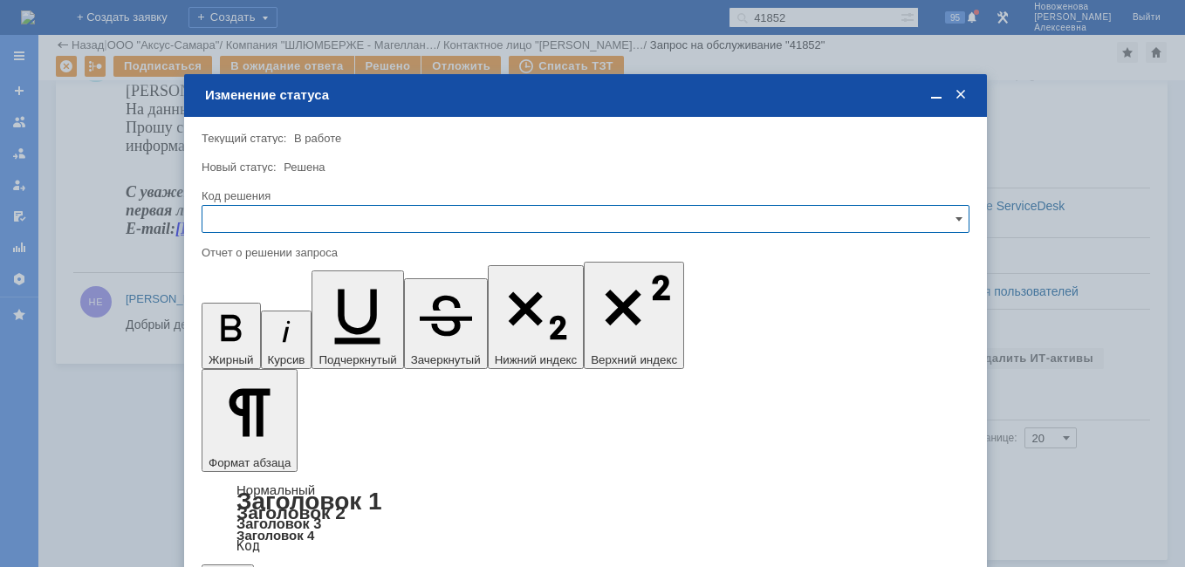
click at [943, 208] on input "text" at bounding box center [585, 219] width 768 height 28
click at [221, 335] on span "Решено" at bounding box center [585, 338] width 745 height 14
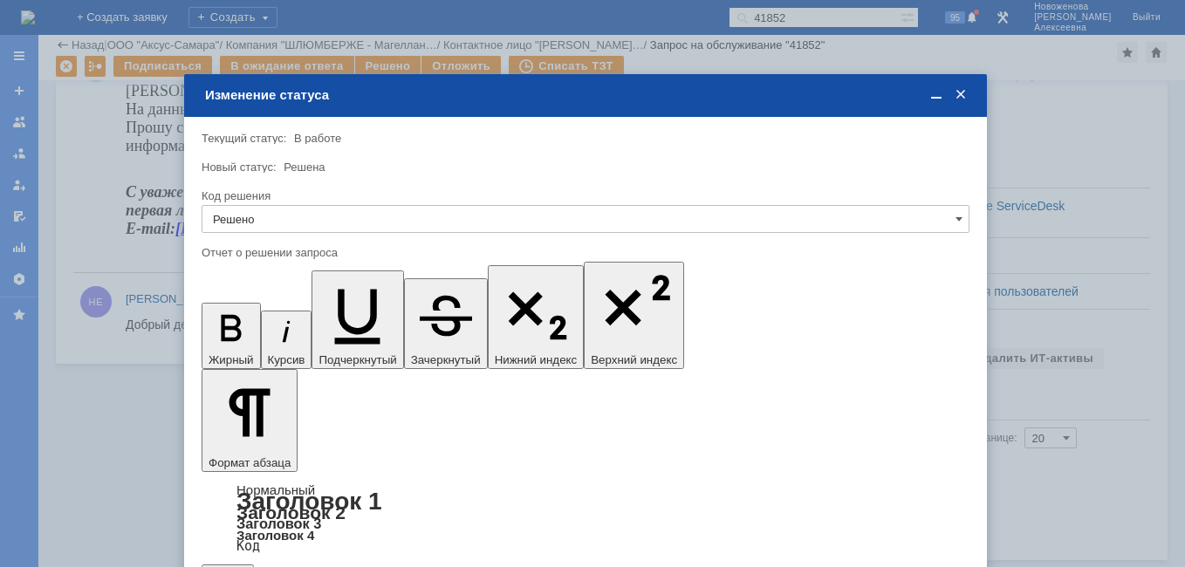
type input "Решено"
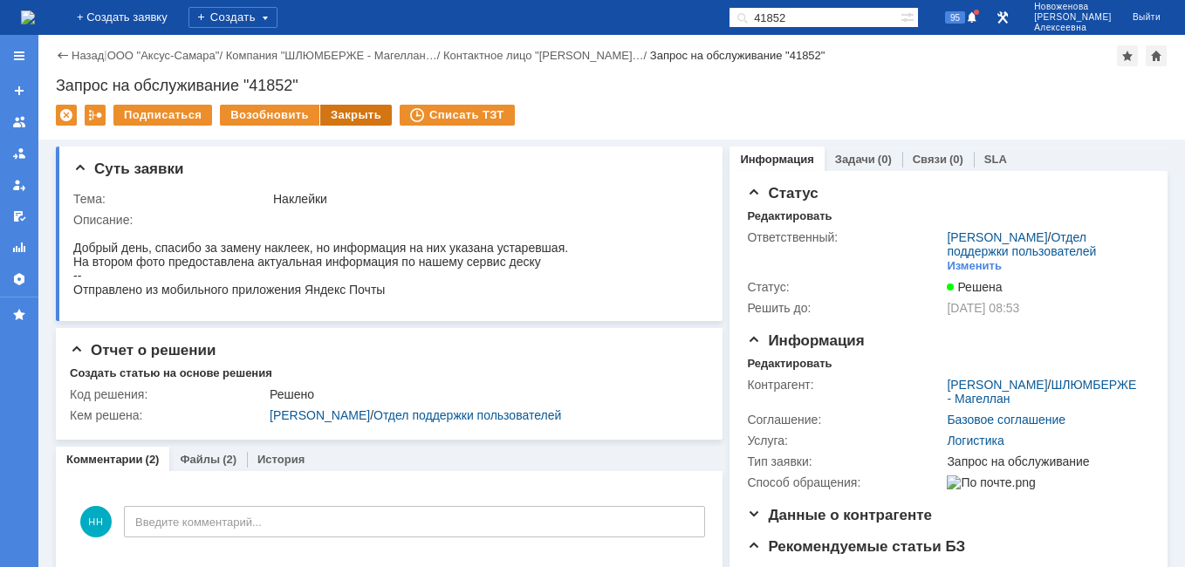
click at [340, 117] on div "Закрыть" at bounding box center [356, 115] width 72 height 21
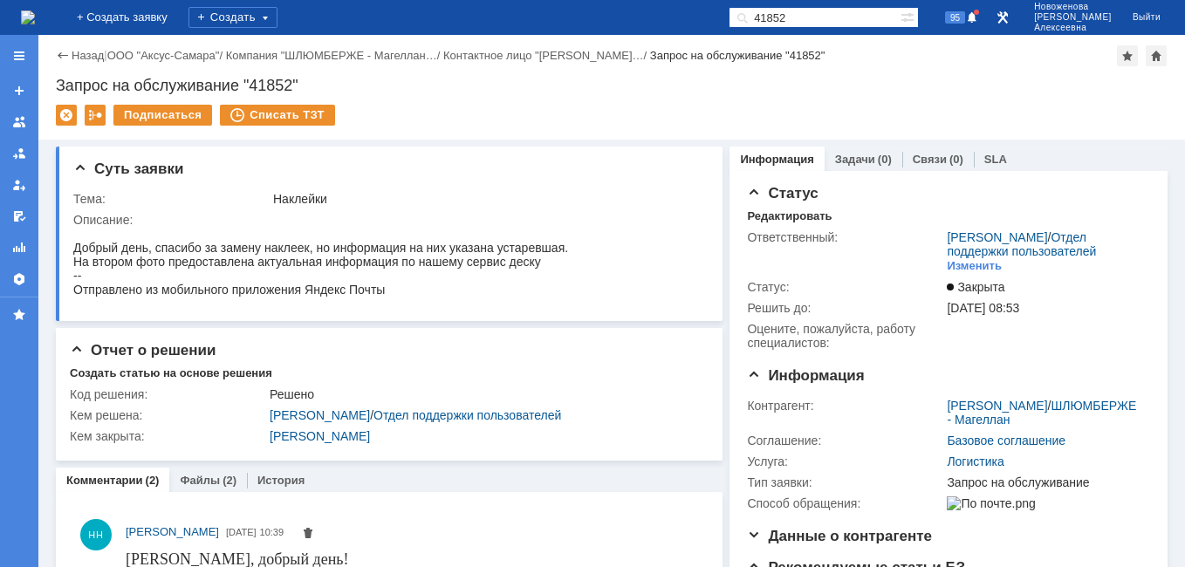
drag, startPoint x: 836, startPoint y: 20, endPoint x: 651, endPoint y: 26, distance: 185.0
click at [651, 25] on div "На домашнюю + Создать заявку Создать 41852 95 Новоженова Наталья Алексеевна Вый…" at bounding box center [592, 17] width 1185 height 35
paste input "2882"
type input "28822"
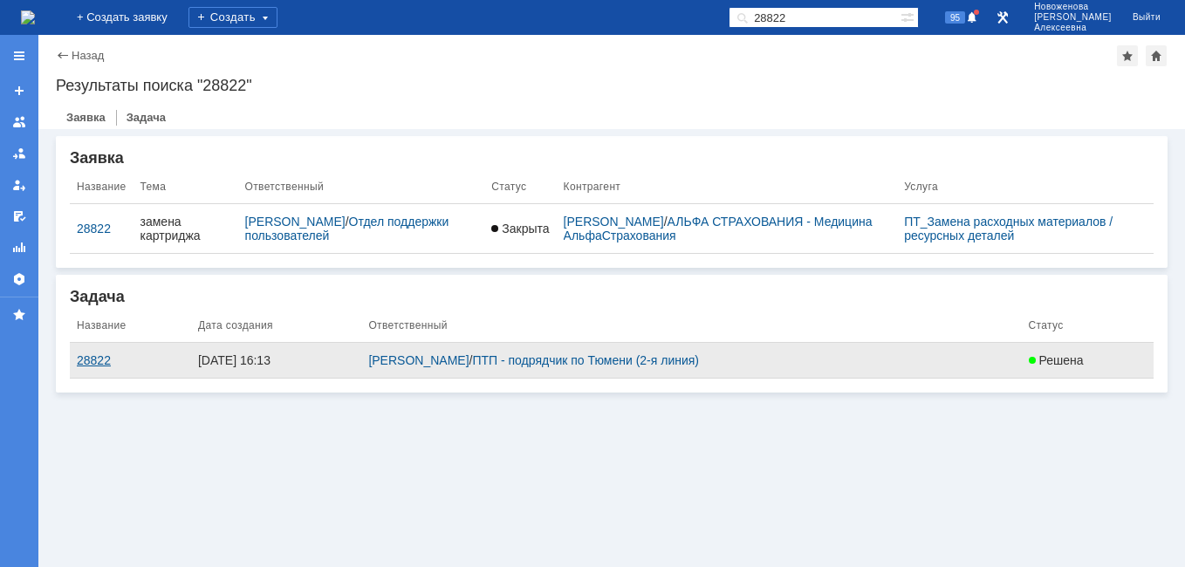
click at [85, 360] on div "28822" at bounding box center [130, 360] width 107 height 14
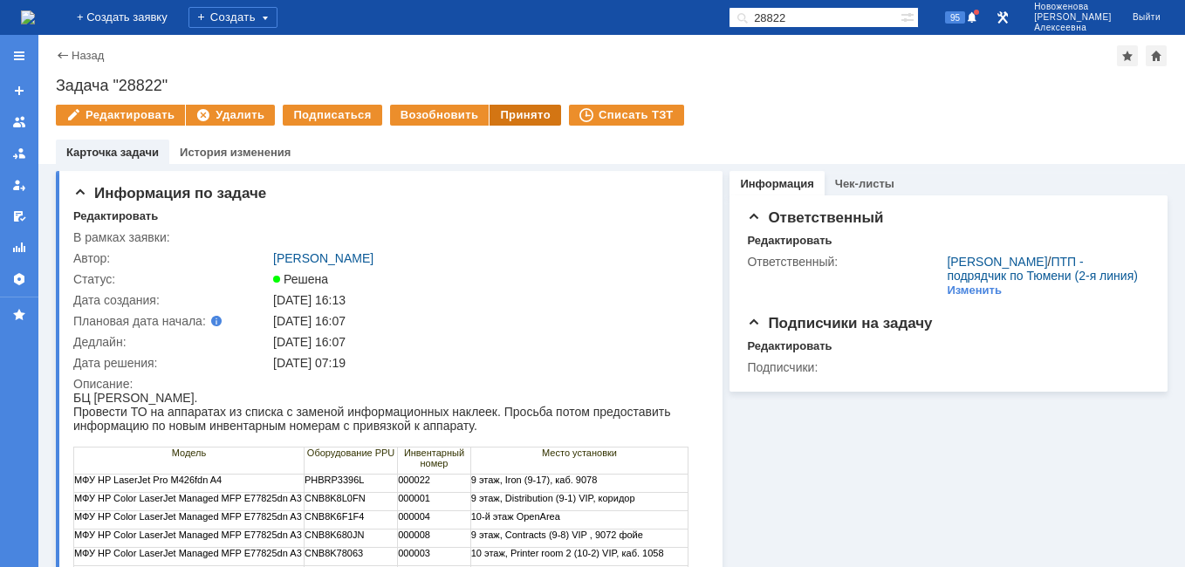
click at [512, 113] on div "Принято" at bounding box center [525, 115] width 72 height 21
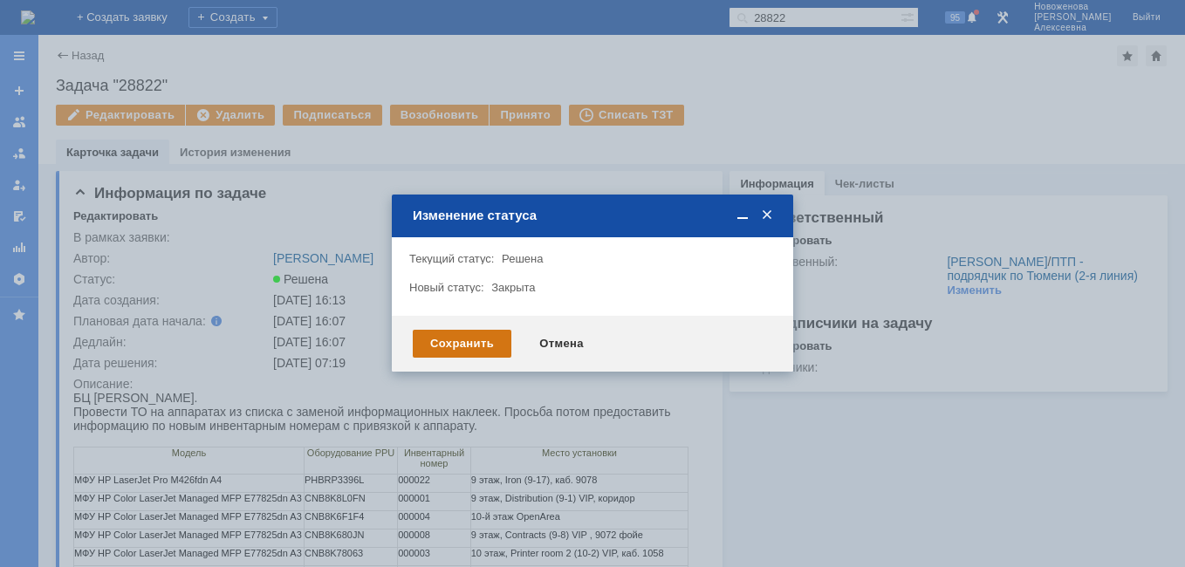
click at [432, 345] on div "Сохранить" at bounding box center [462, 344] width 99 height 28
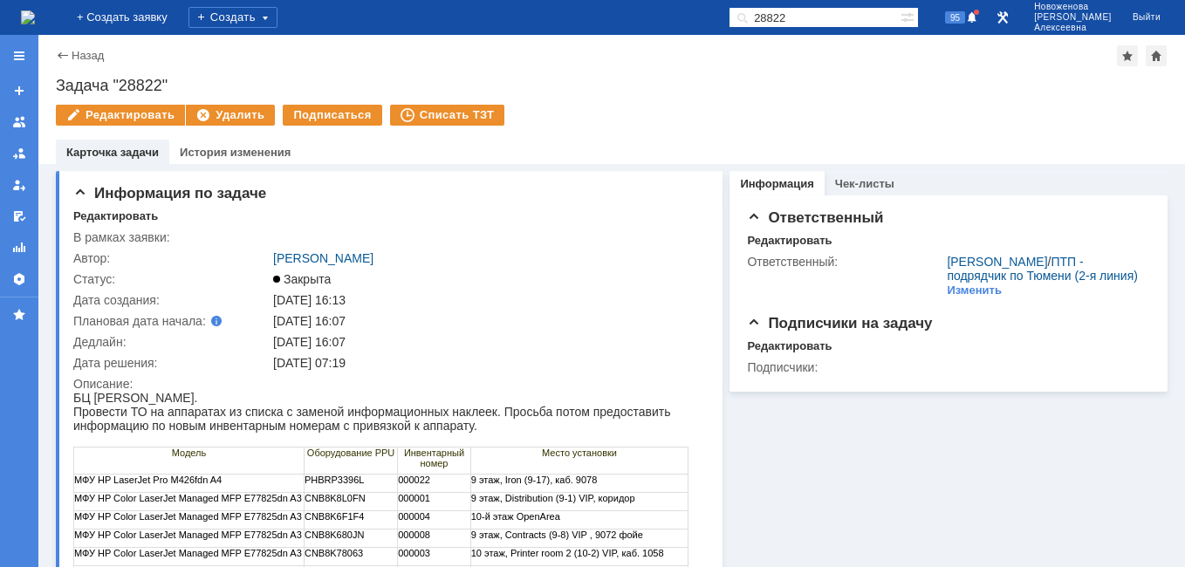
click at [35, 10] on img at bounding box center [28, 17] width 14 height 14
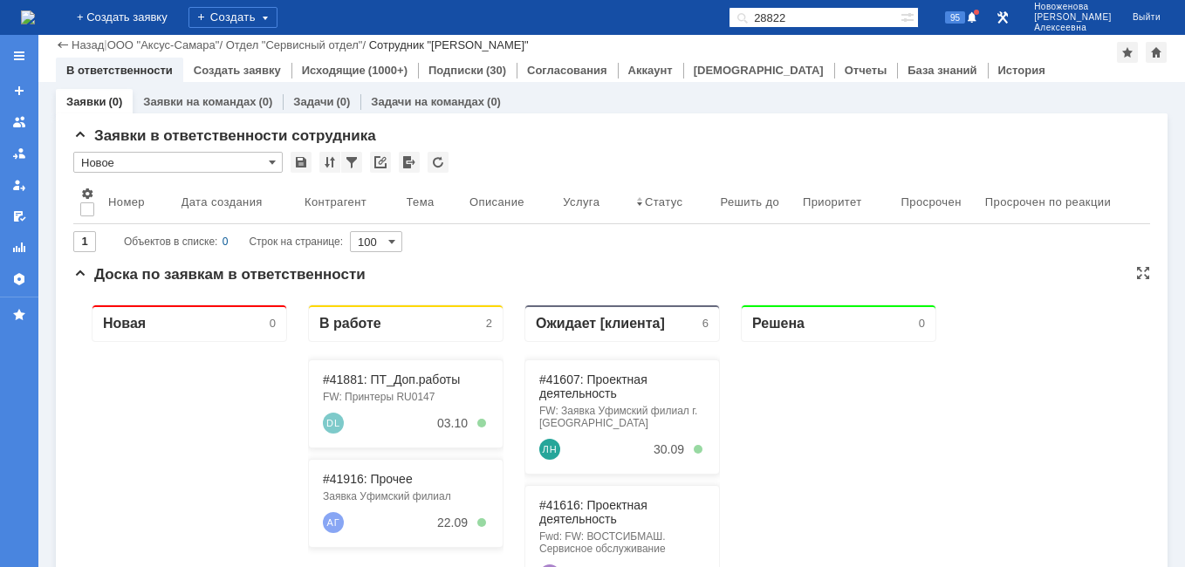
scroll to position [174, 0]
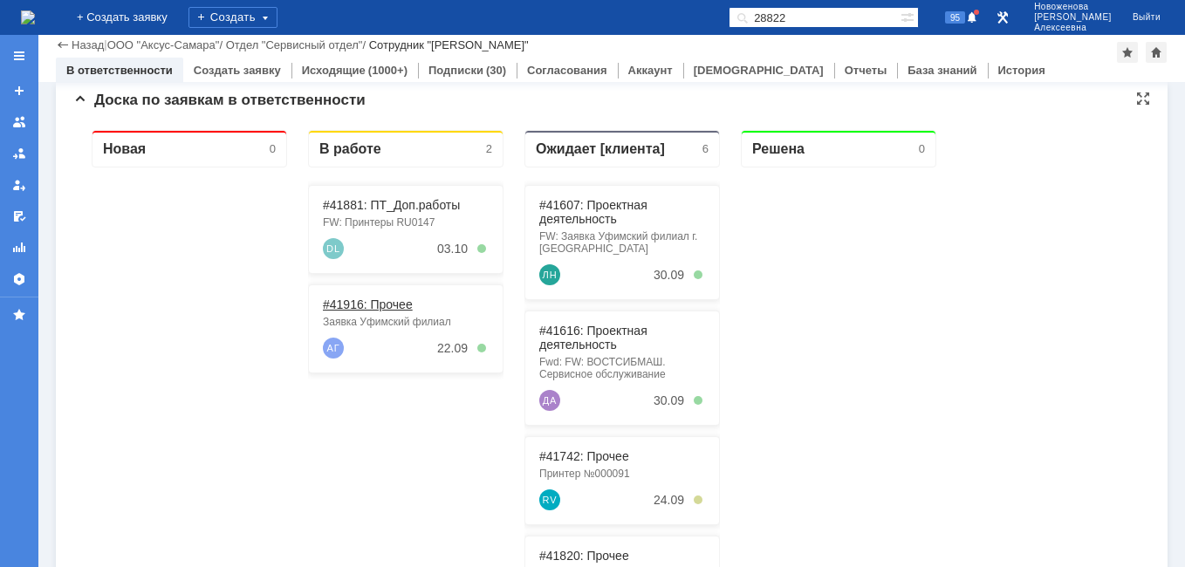
click at [357, 301] on link "#41916: Прочее" at bounding box center [368, 304] width 90 height 14
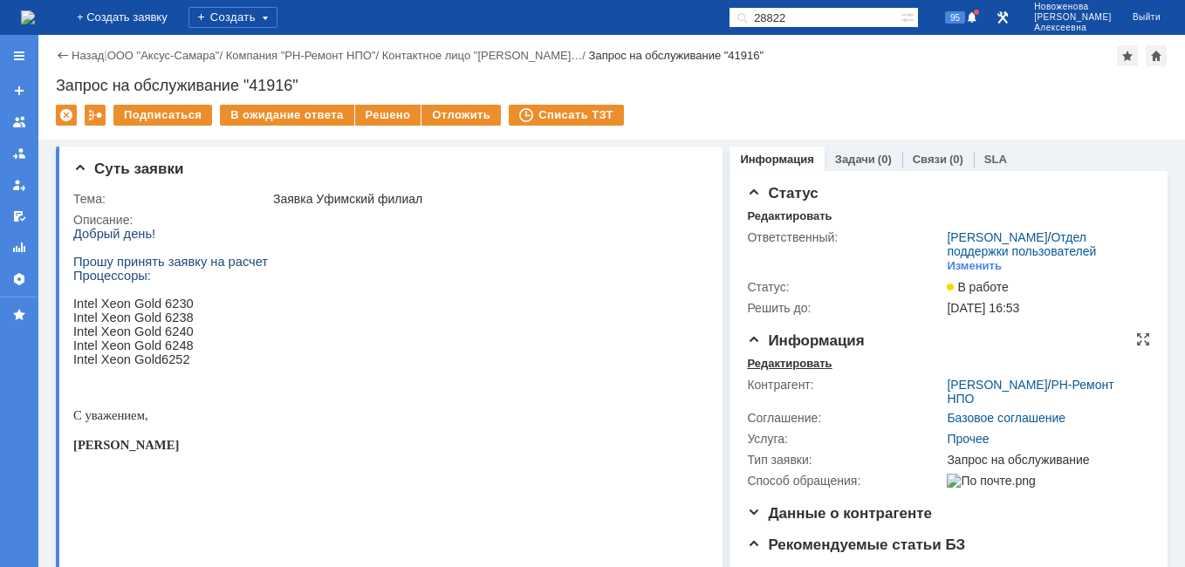
click at [772, 371] on div "Редактировать" at bounding box center [789, 364] width 85 height 14
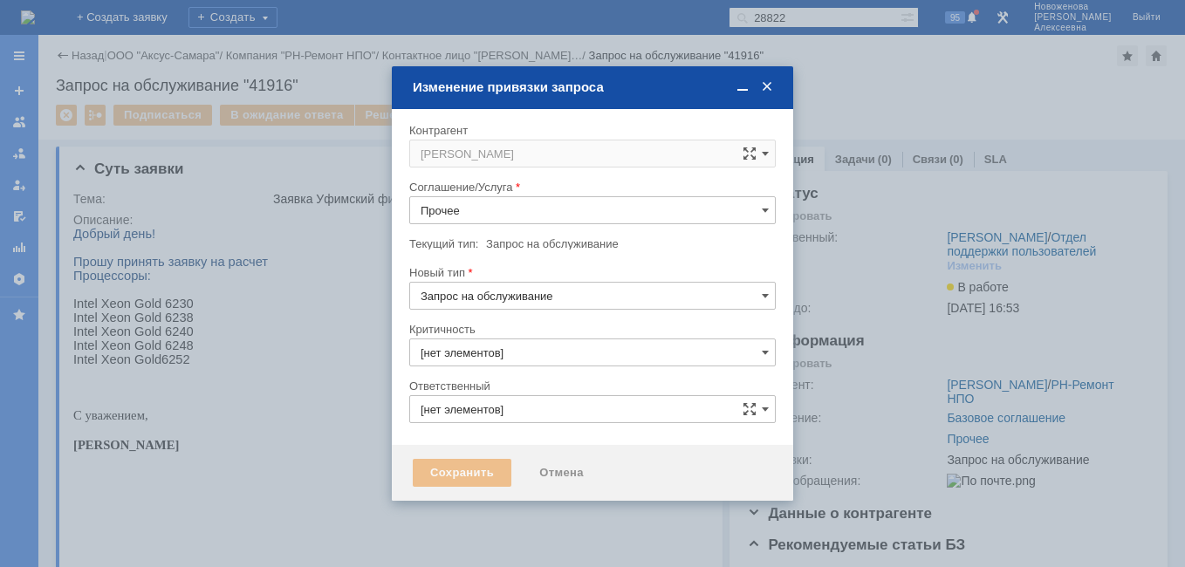
type input "3. Низкая"
type input "[PERSON_NAME]"
type input "[не указано]"
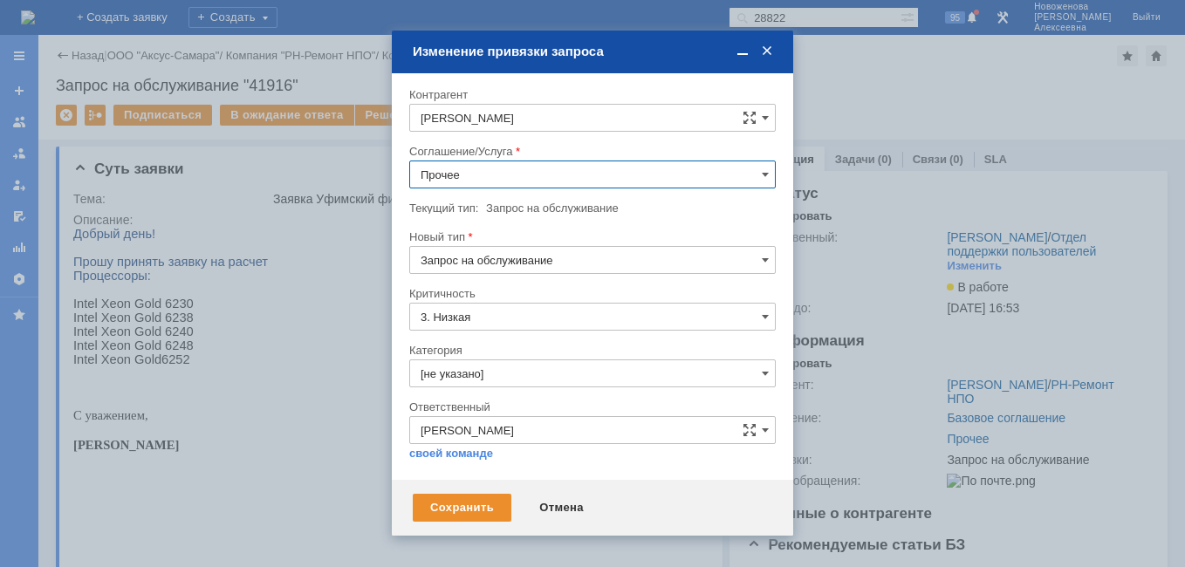
click at [748, 179] on input "Прочее" at bounding box center [592, 174] width 366 height 28
click at [536, 197] on span "Проектная деятельность" at bounding box center [592, 202] width 344 height 14
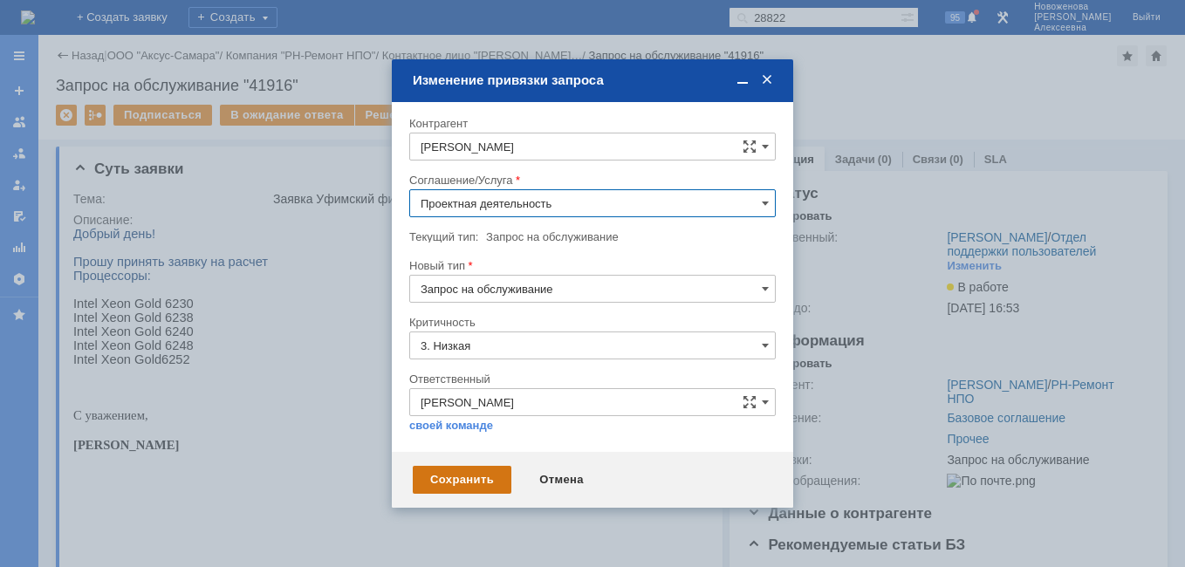
type input "Проектная деятельность"
click at [477, 473] on div "Сохранить" at bounding box center [462, 480] width 99 height 28
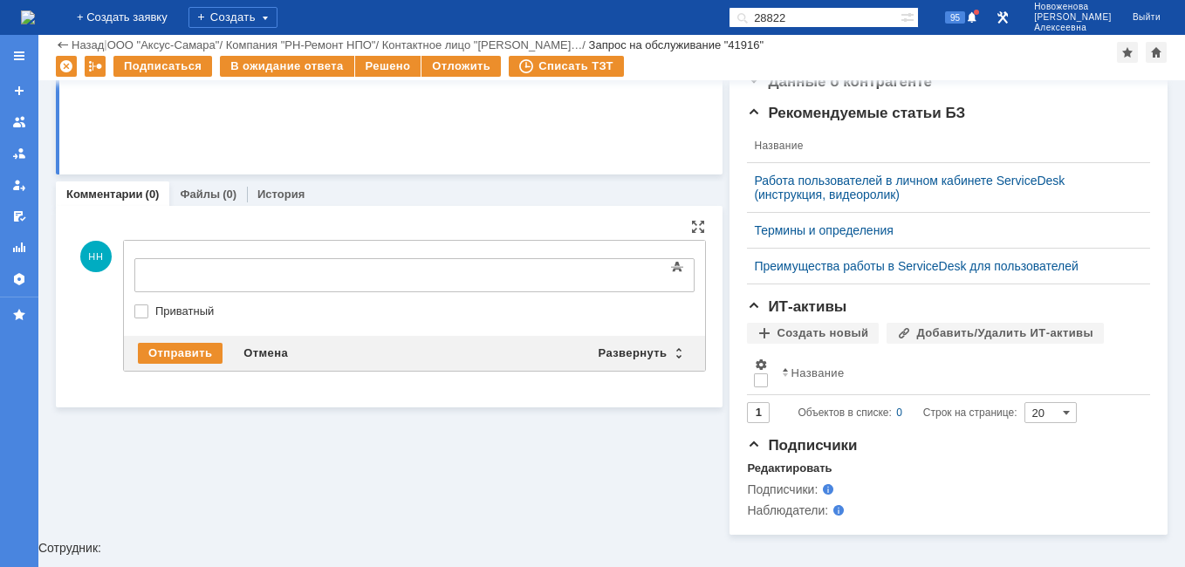
scroll to position [0, 0]
click at [670, 343] on div "Развернуть" at bounding box center [640, 353] width 104 height 21
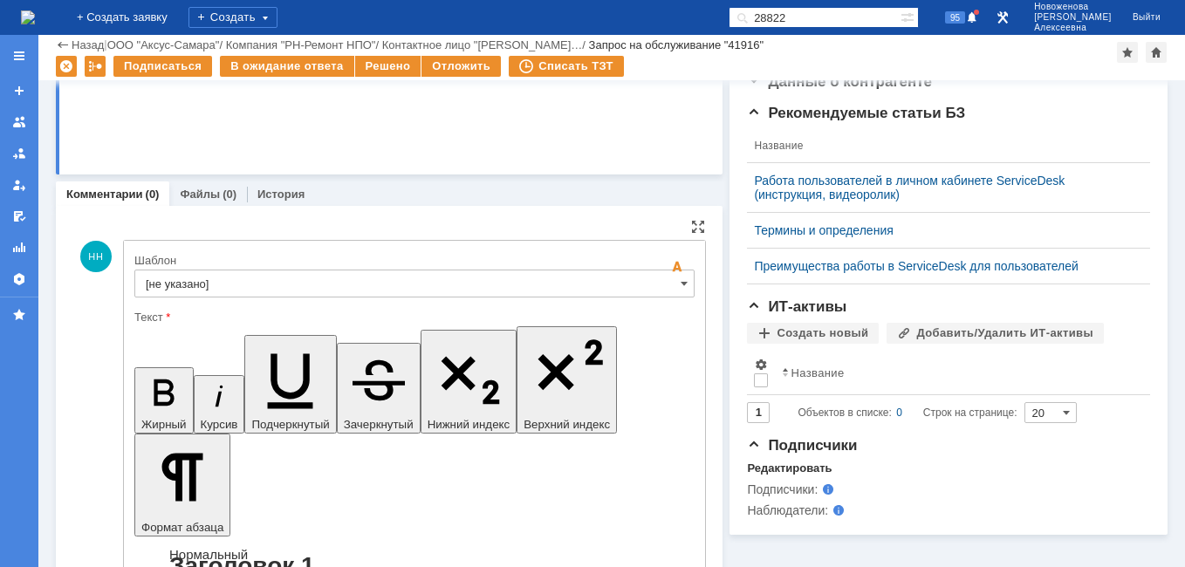
click at [670, 283] on input "[не указано]" at bounding box center [414, 284] width 560 height 28
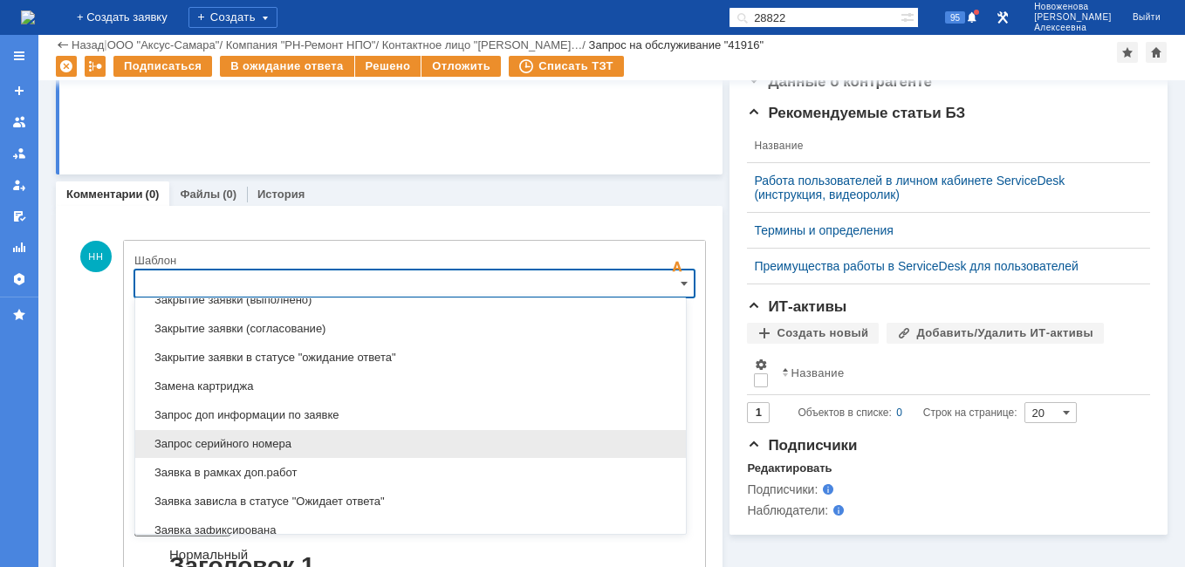
scroll to position [861, 0]
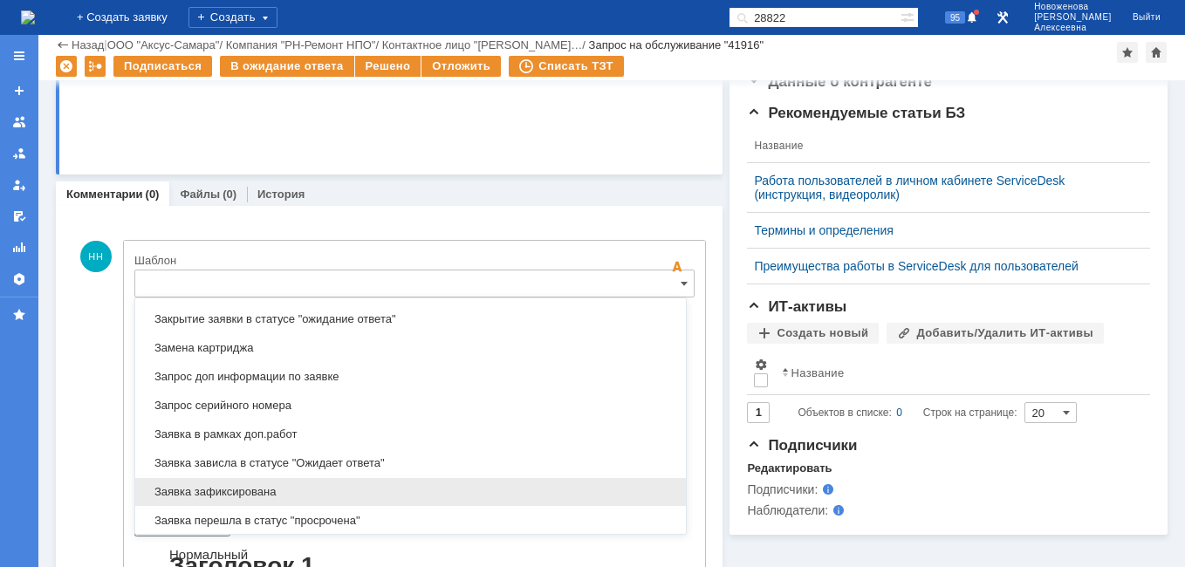
drag, startPoint x: 254, startPoint y: 492, endPoint x: 119, endPoint y: 113, distance: 402.0
click at [254, 492] on span "Заявка зафиксирована" at bounding box center [410, 492] width 529 height 14
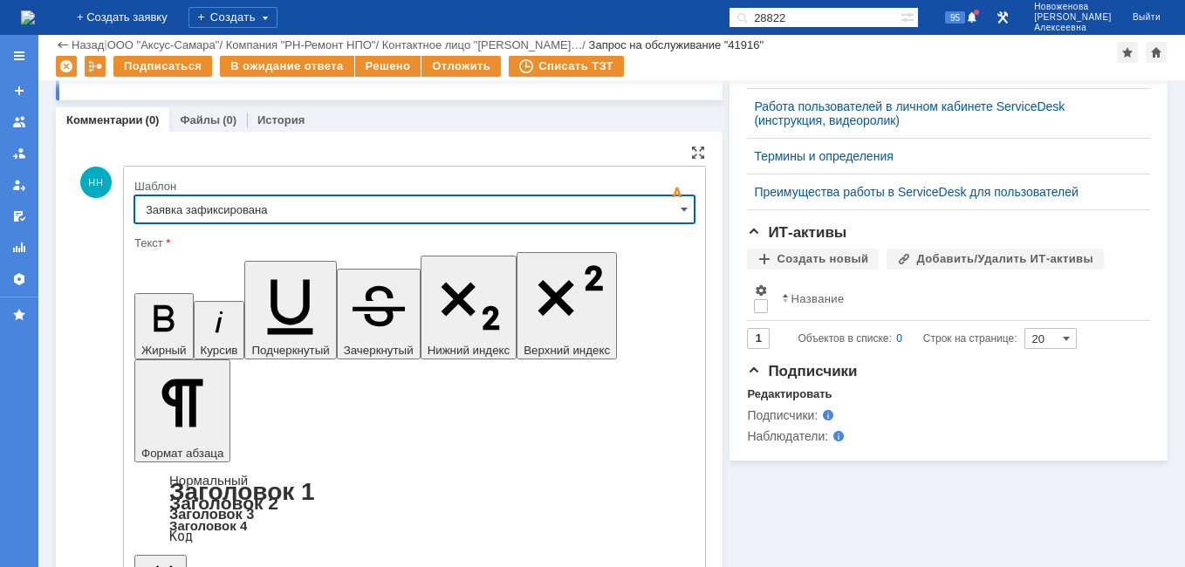
type input "Заявка зафиксирована"
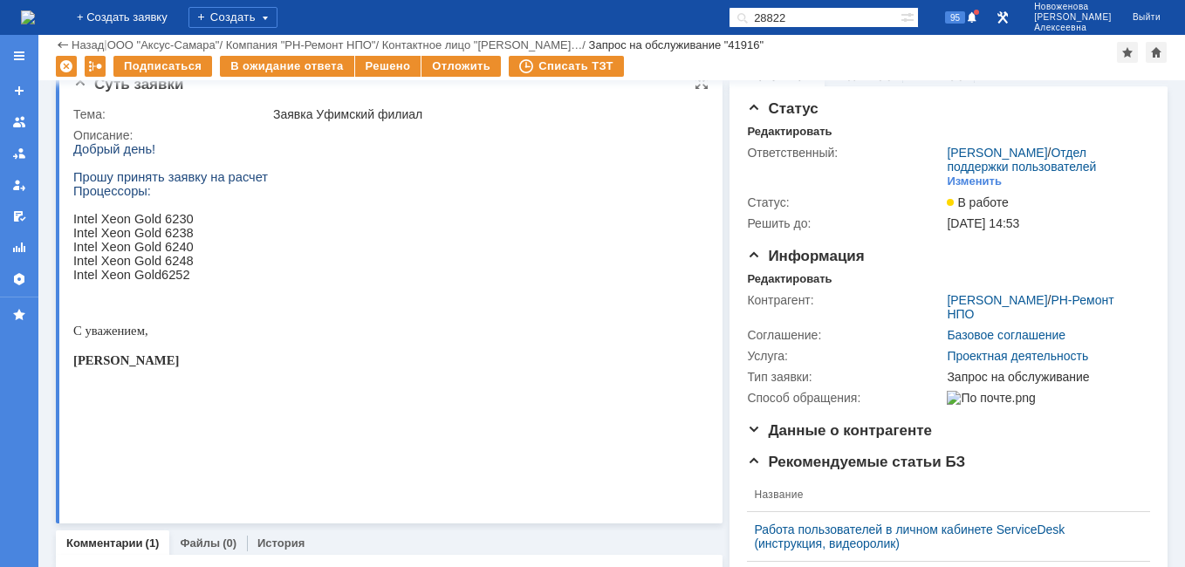
scroll to position [0, 0]
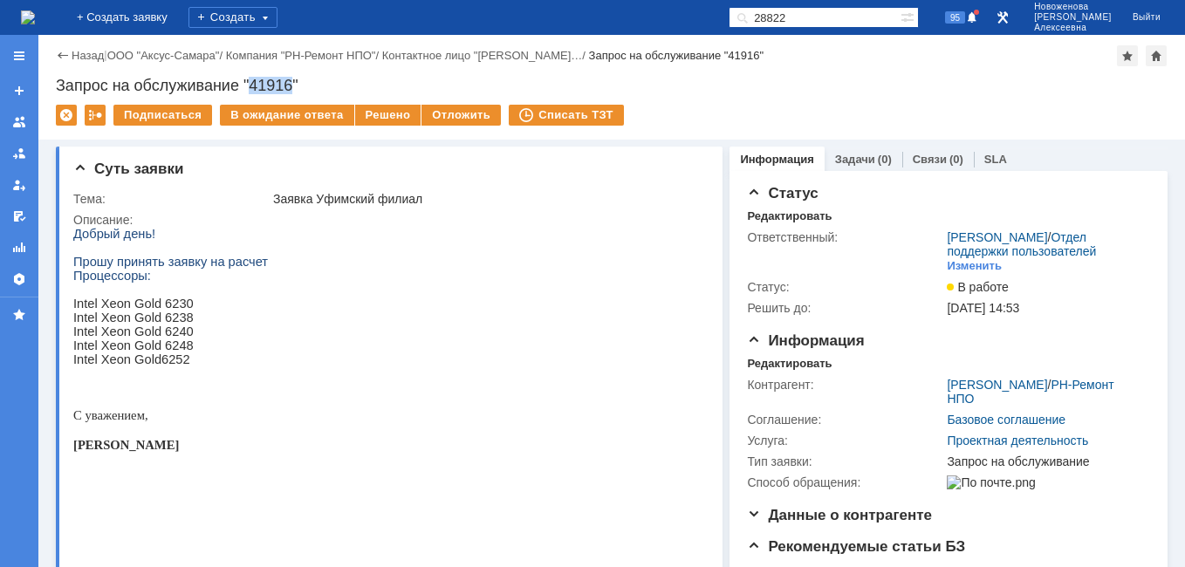
drag, startPoint x: 294, startPoint y: 84, endPoint x: 252, endPoint y: 80, distance: 42.0
click at [252, 80] on div "Запрос на обслуживание "41916"" at bounding box center [611, 85] width 1111 height 17
copy div "41916"
click at [35, 10] on img at bounding box center [28, 17] width 14 height 14
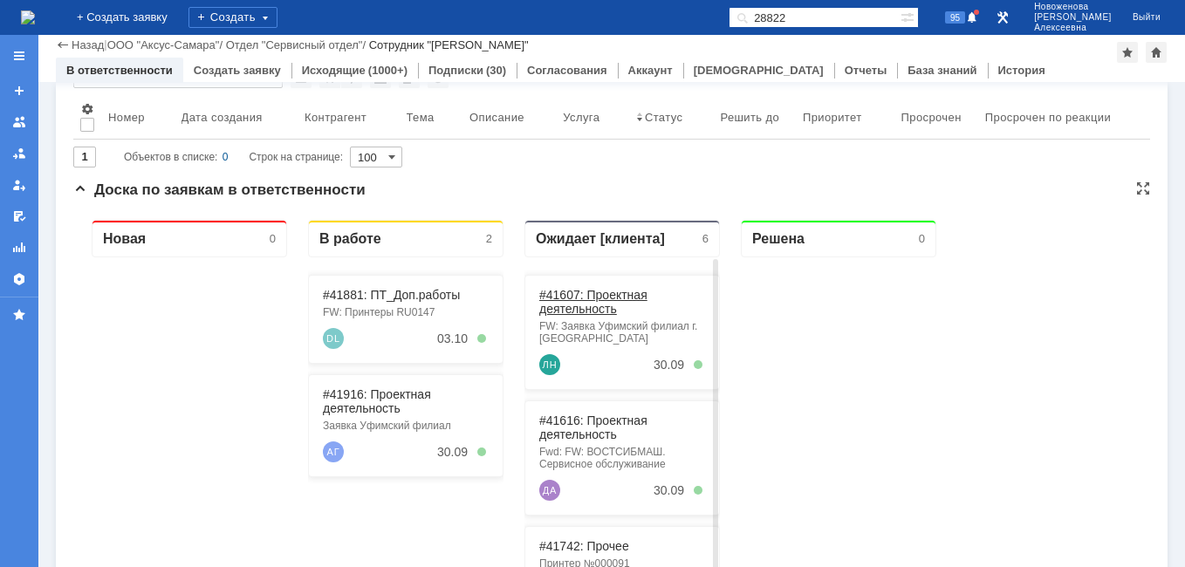
scroll to position [174, 0]
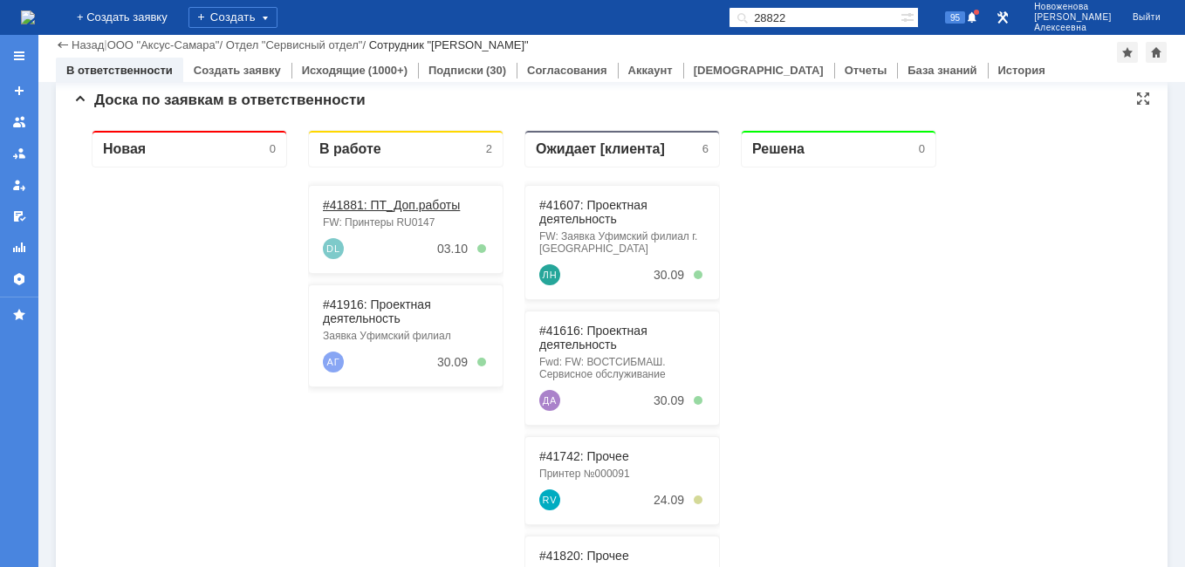
click at [367, 202] on link "#41881: ПТ_Доп.работы" at bounding box center [391, 205] width 137 height 14
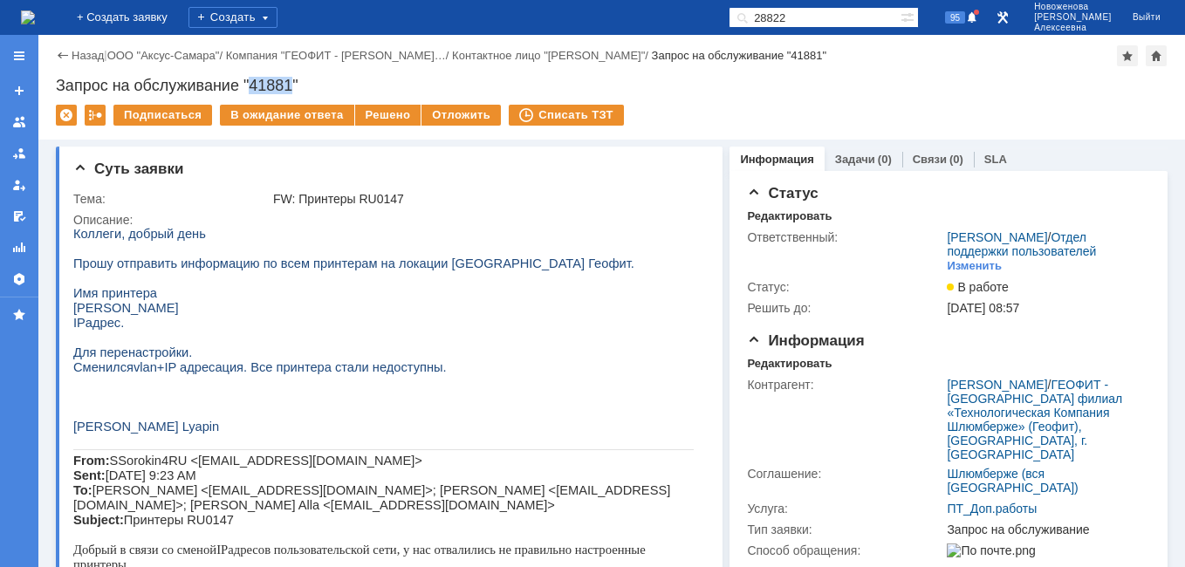
drag, startPoint x: 293, startPoint y: 83, endPoint x: 253, endPoint y: 85, distance: 40.2
click at [253, 85] on div "Запрос на обслуживание "41881"" at bounding box center [611, 85] width 1111 height 17
copy div "41881"
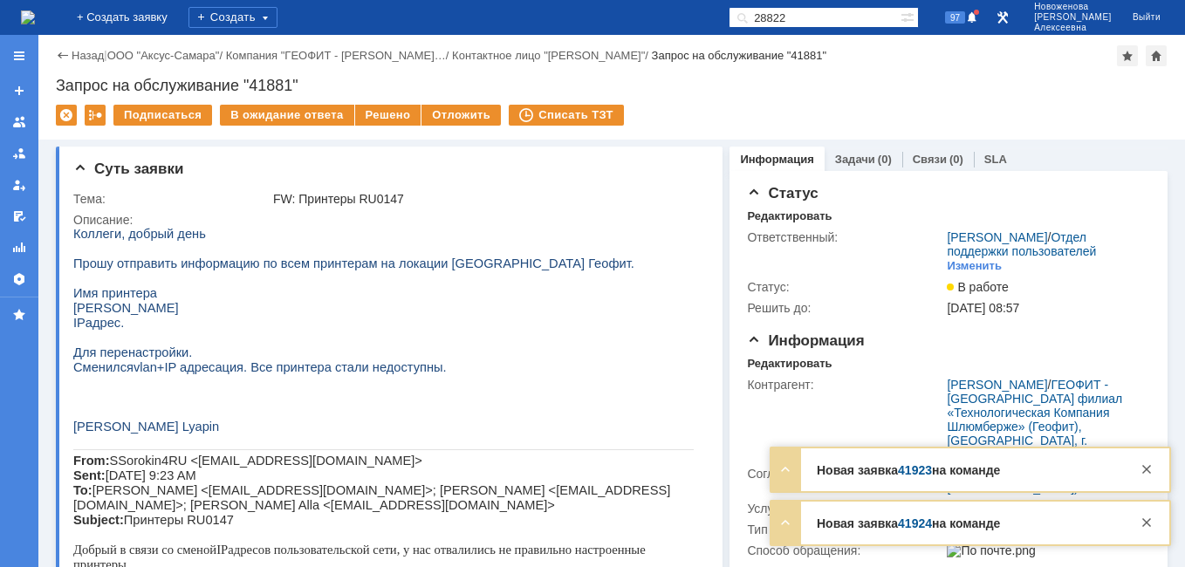
drag, startPoint x: 1147, startPoint y: 472, endPoint x: 1171, endPoint y: 550, distance: 82.2
click at [1150, 477] on div at bounding box center [1146, 469] width 21 height 21
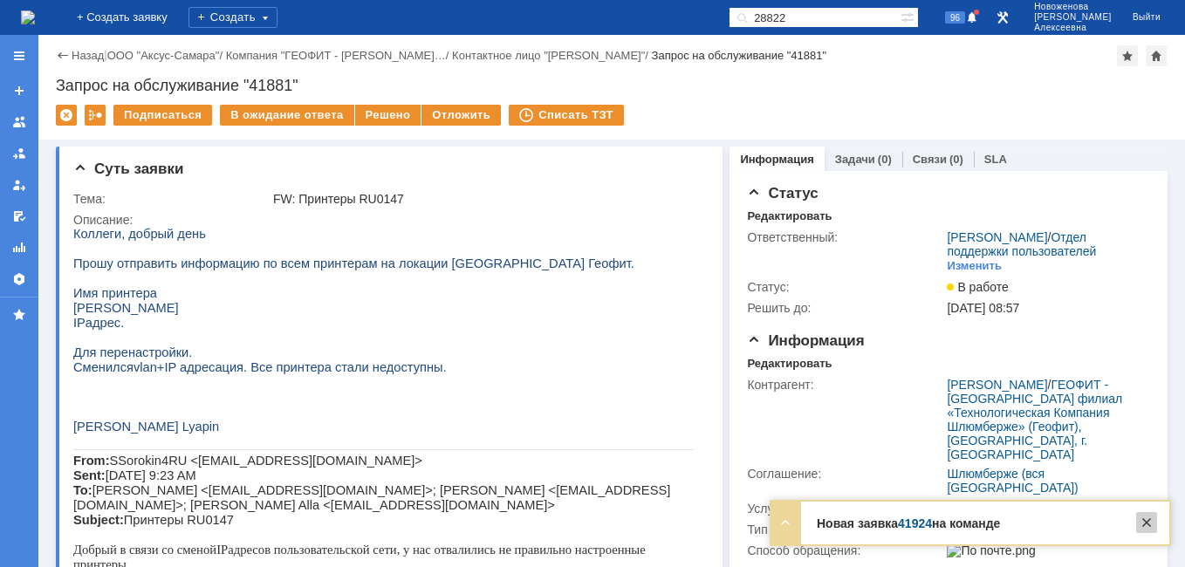
click at [1150, 522] on div at bounding box center [1146, 522] width 21 height 21
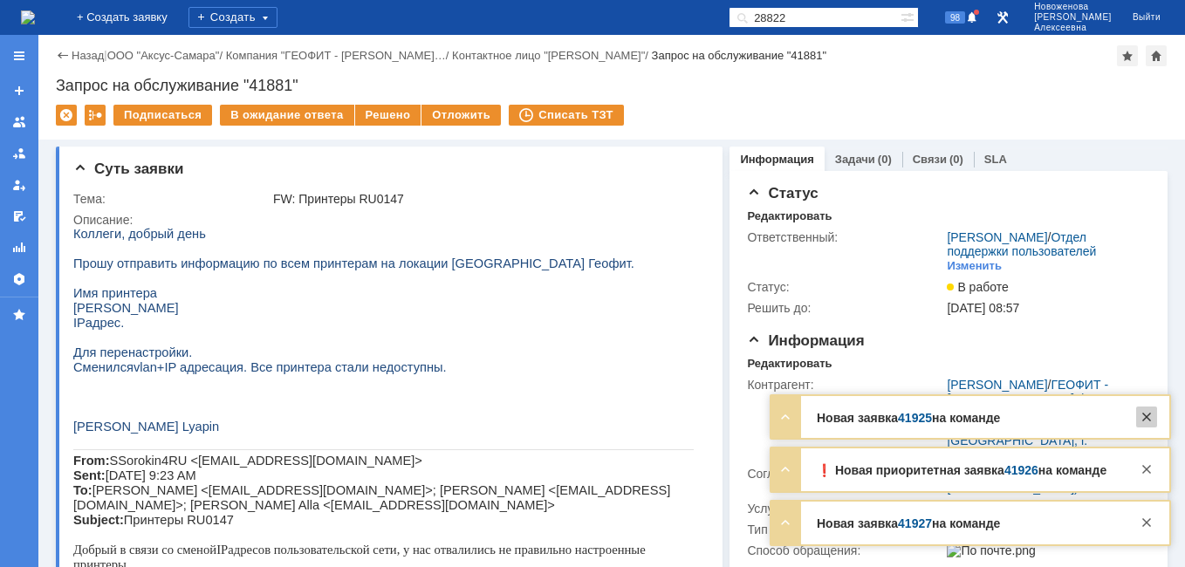
click at [1144, 415] on div at bounding box center [1146, 416] width 21 height 21
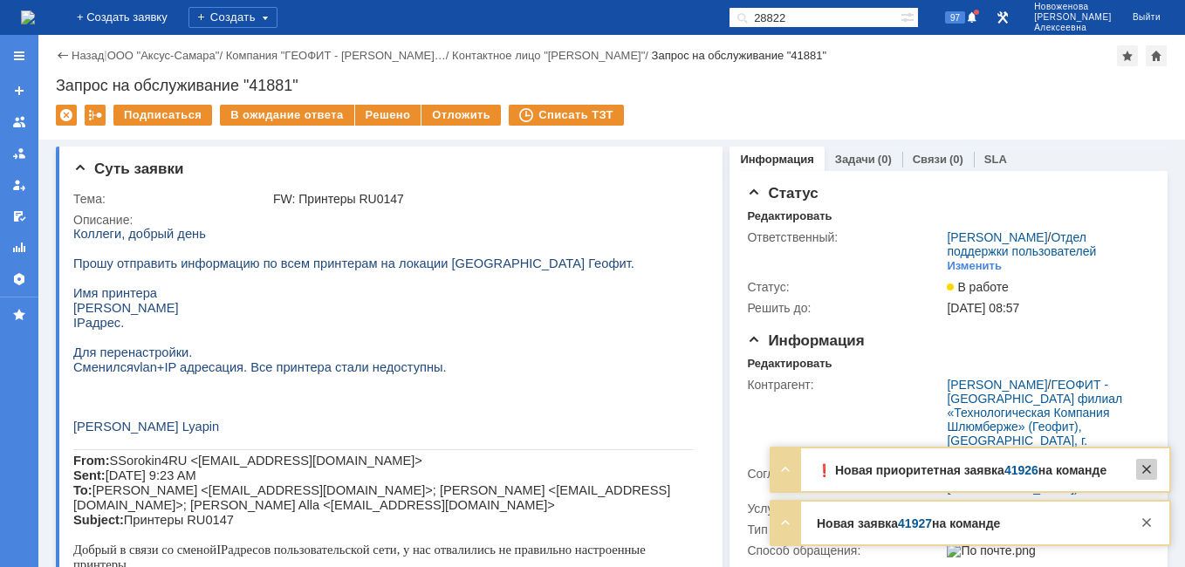
click at [1146, 469] on div at bounding box center [1146, 469] width 21 height 21
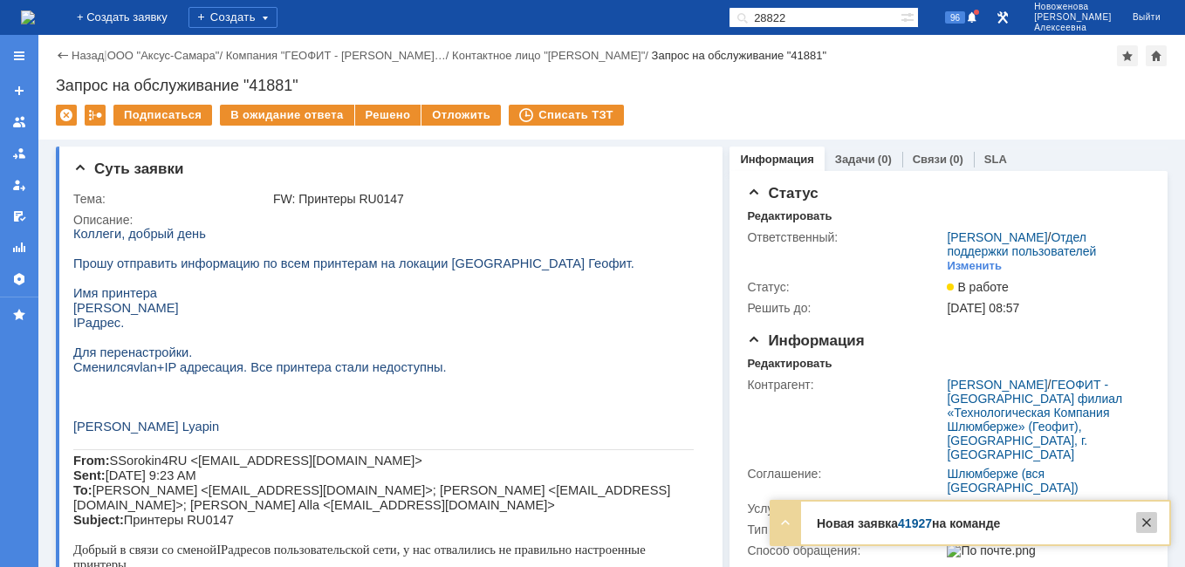
click at [1147, 531] on div at bounding box center [1146, 522] width 21 height 21
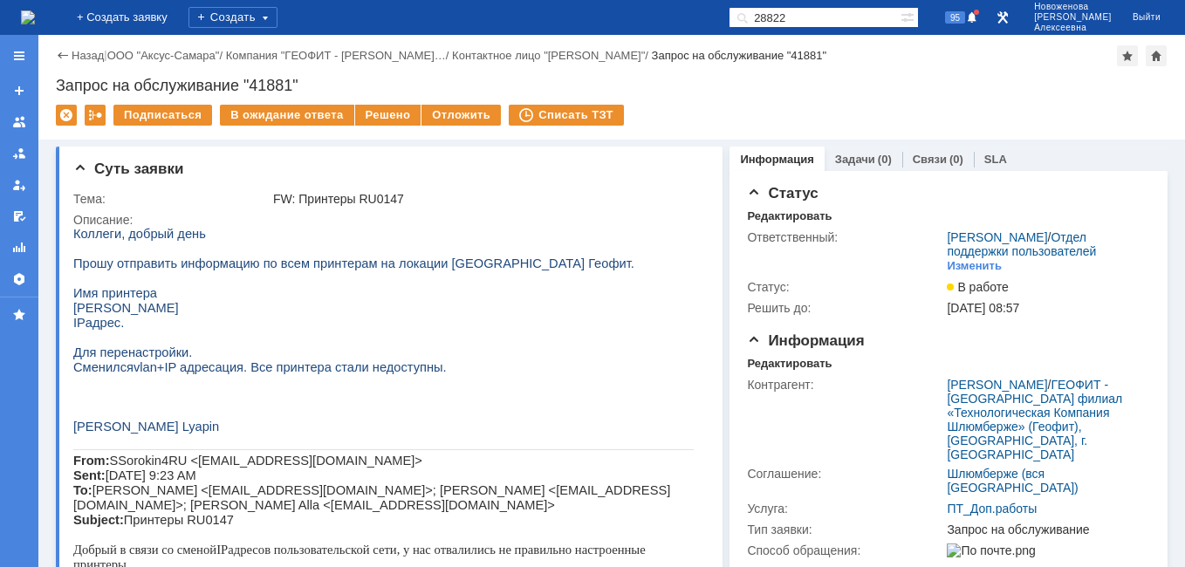
click at [35, 12] on img at bounding box center [28, 17] width 14 height 14
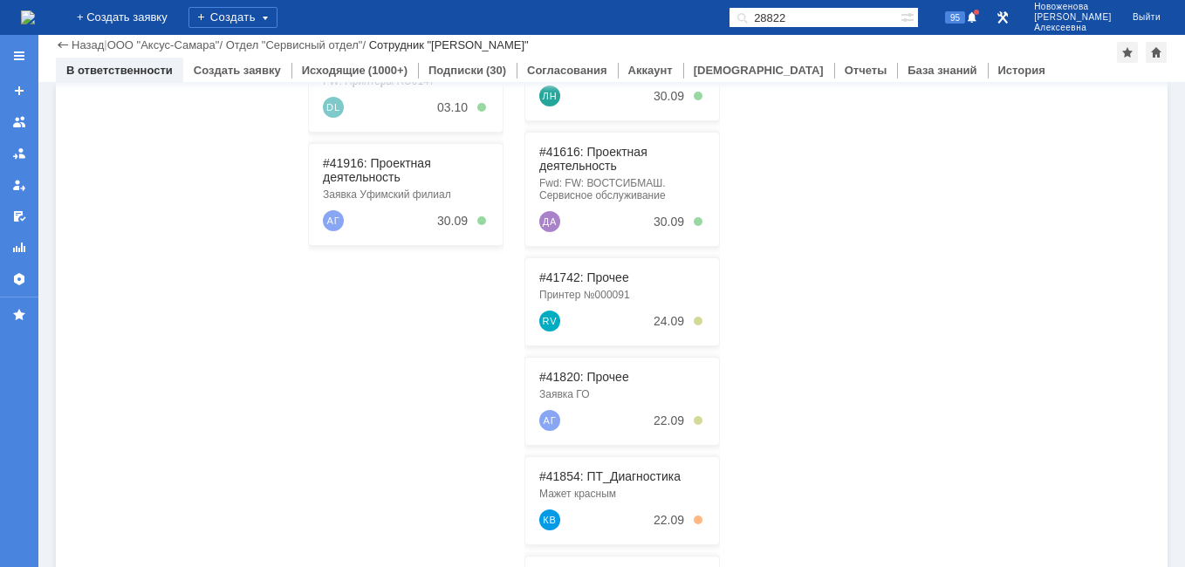
scroll to position [96, 0]
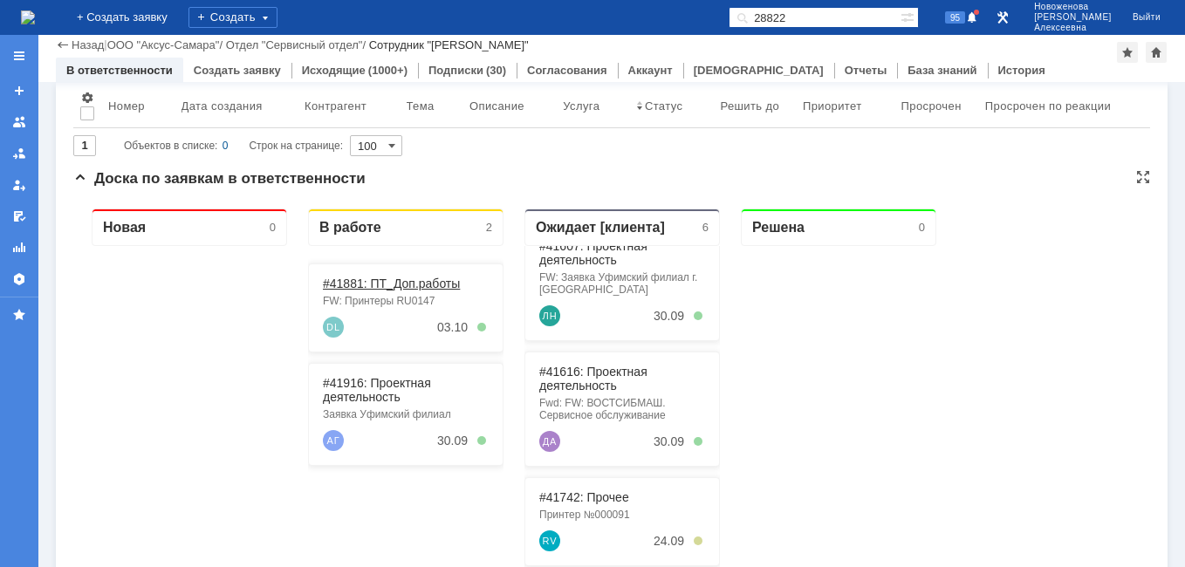
click at [380, 278] on link "#41881: ПТ_Доп.работы" at bounding box center [391, 284] width 137 height 14
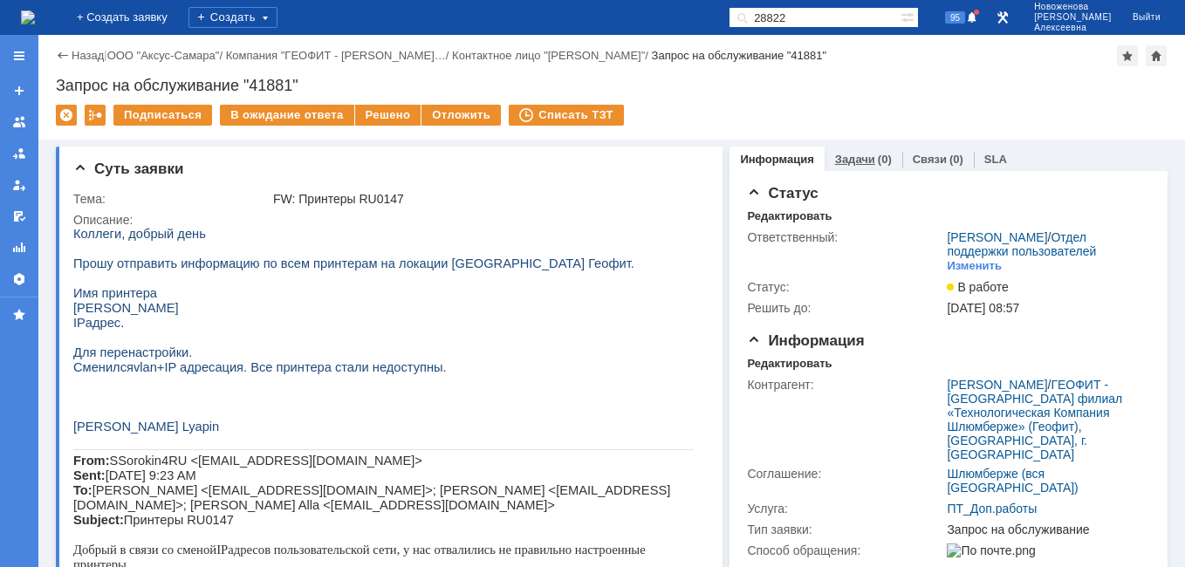
click at [843, 160] on link "Задачи" at bounding box center [855, 159] width 40 height 13
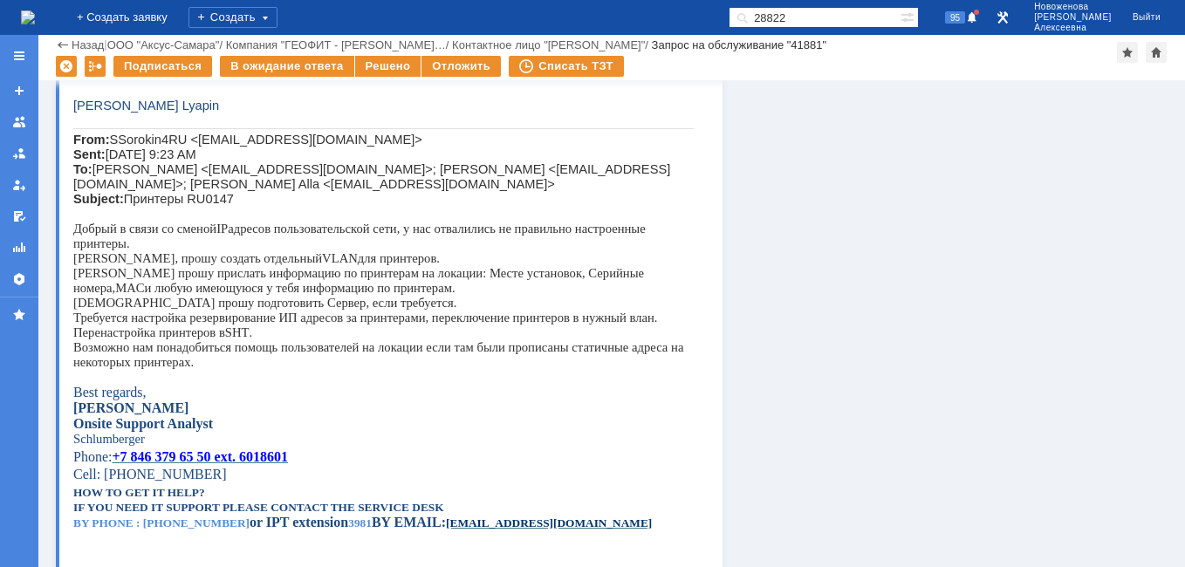
scroll to position [488, 0]
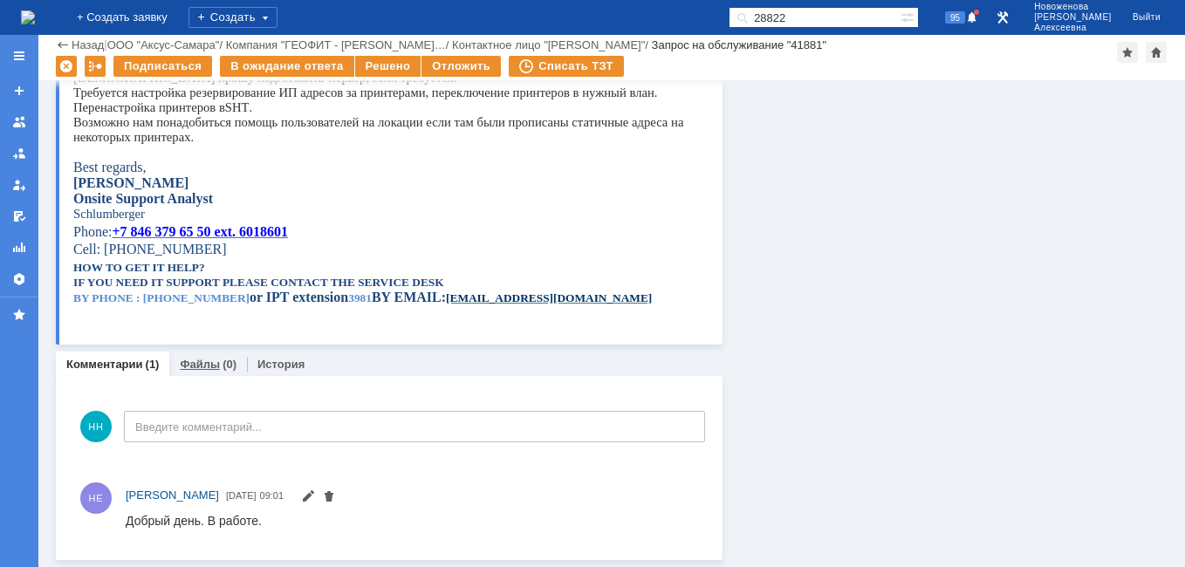
click at [191, 364] on link "Файлы" at bounding box center [200, 364] width 40 height 13
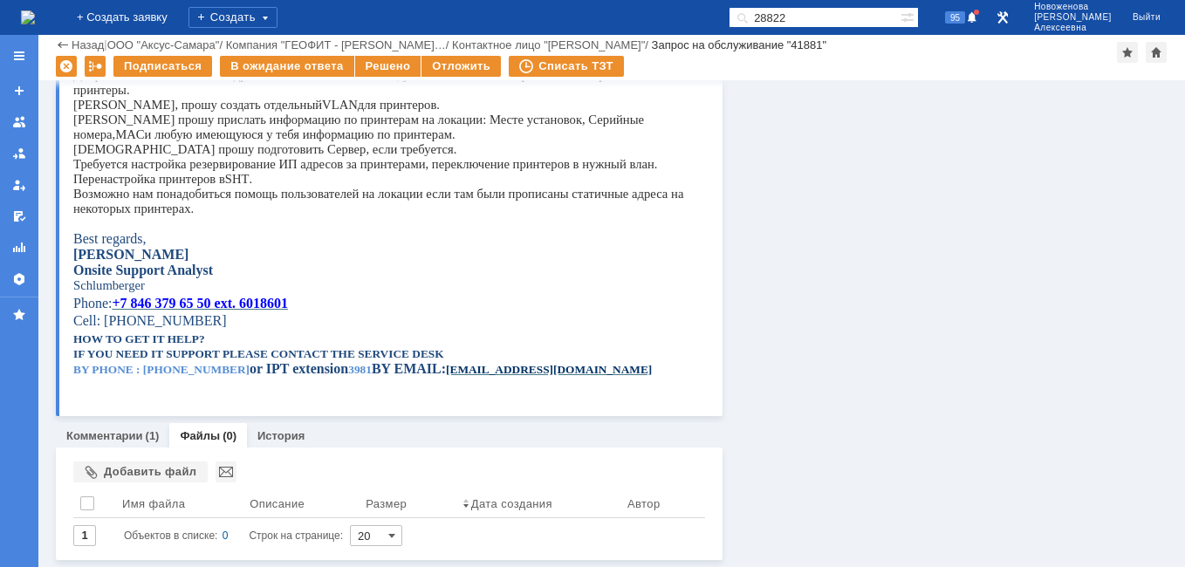
scroll to position [416, 0]
click at [113, 477] on div "Добавить файл" at bounding box center [140, 471] width 134 height 21
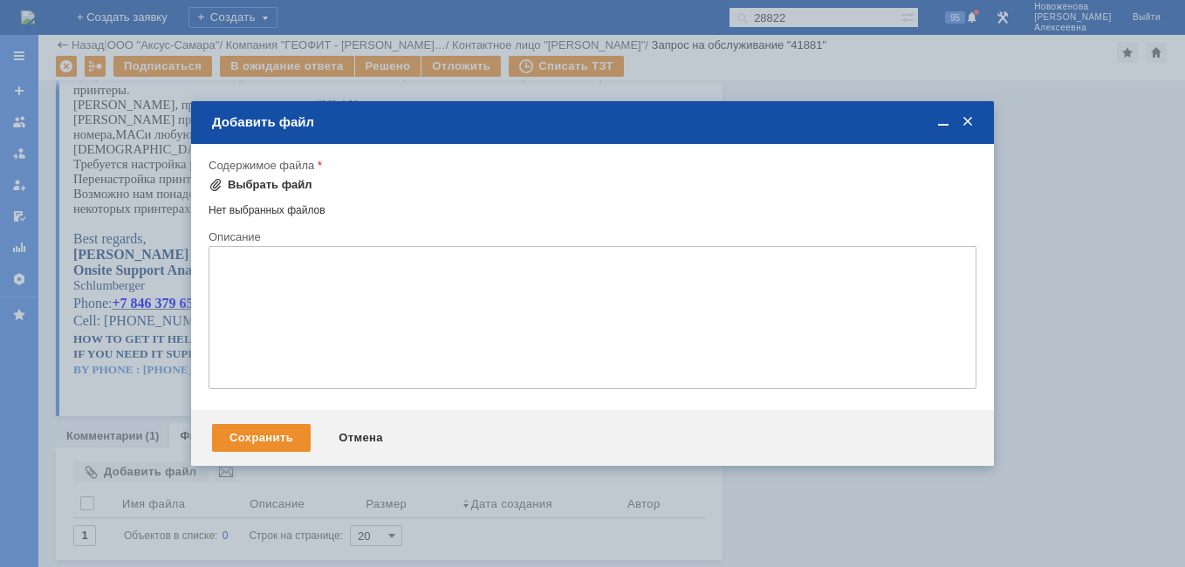
click at [249, 181] on div "Выбрать файл" at bounding box center [270, 185] width 85 height 14
click at [973, 131] on div "Добавить файл" at bounding box center [594, 123] width 764 height 20
click at [962, 123] on span at bounding box center [967, 122] width 17 height 16
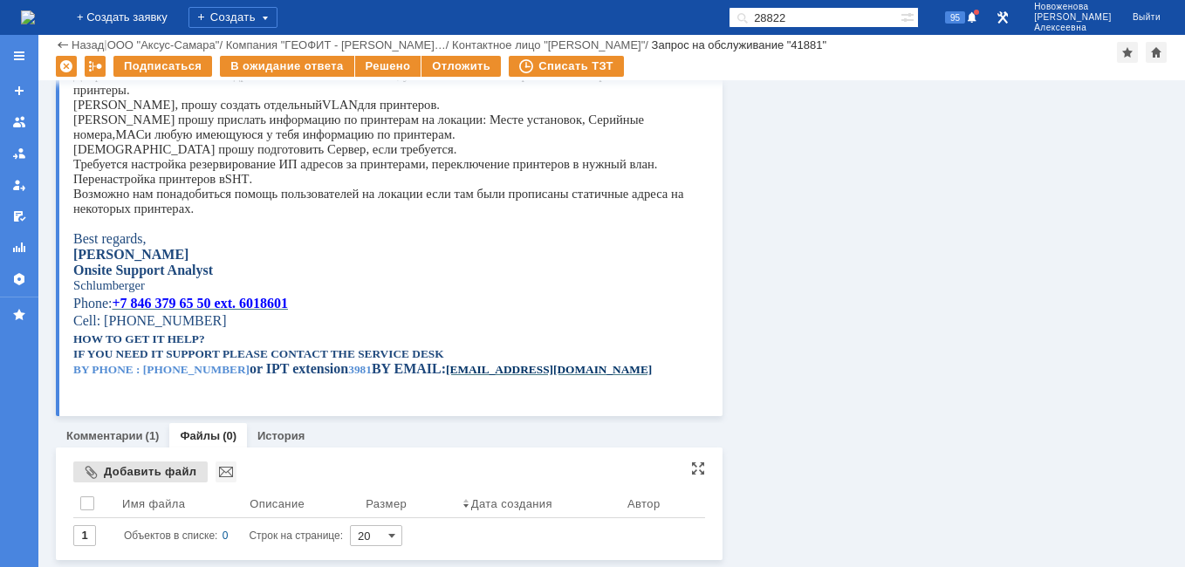
click at [121, 472] on div "Добавить файл" at bounding box center [140, 471] width 134 height 21
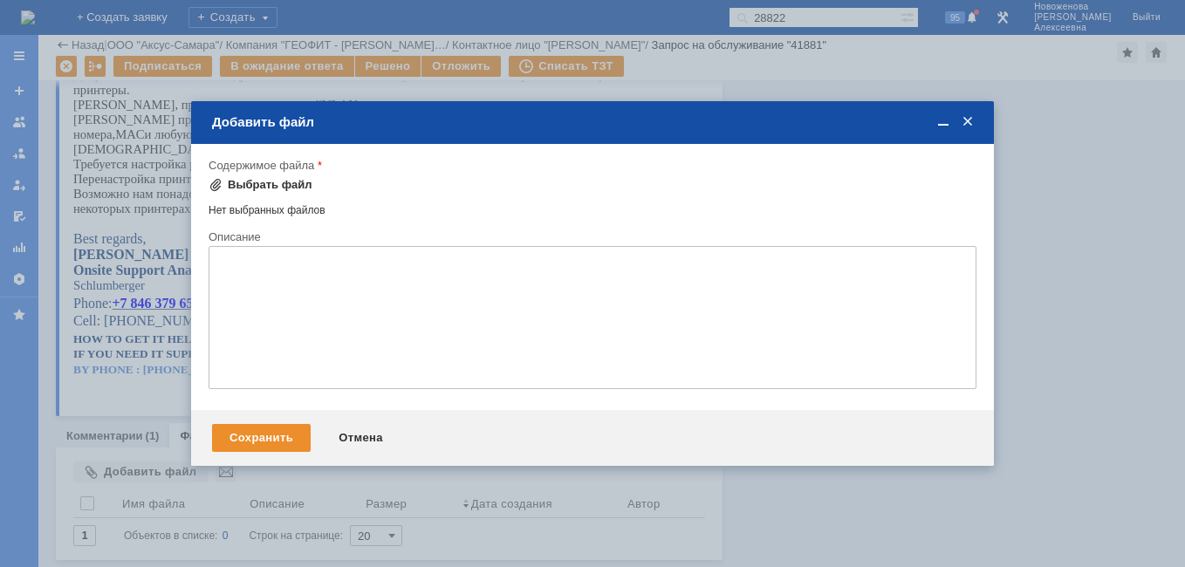
click at [243, 187] on div "Выбрать файл" at bounding box center [270, 185] width 85 height 14
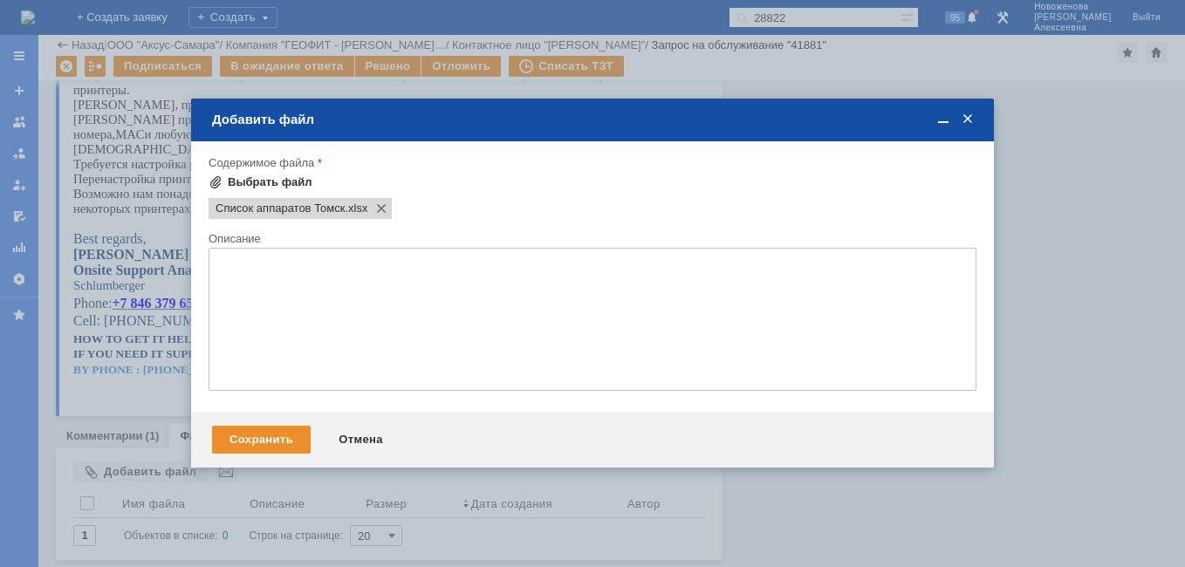
scroll to position [0, 0]
click at [268, 437] on div "Сохранить" at bounding box center [261, 440] width 99 height 28
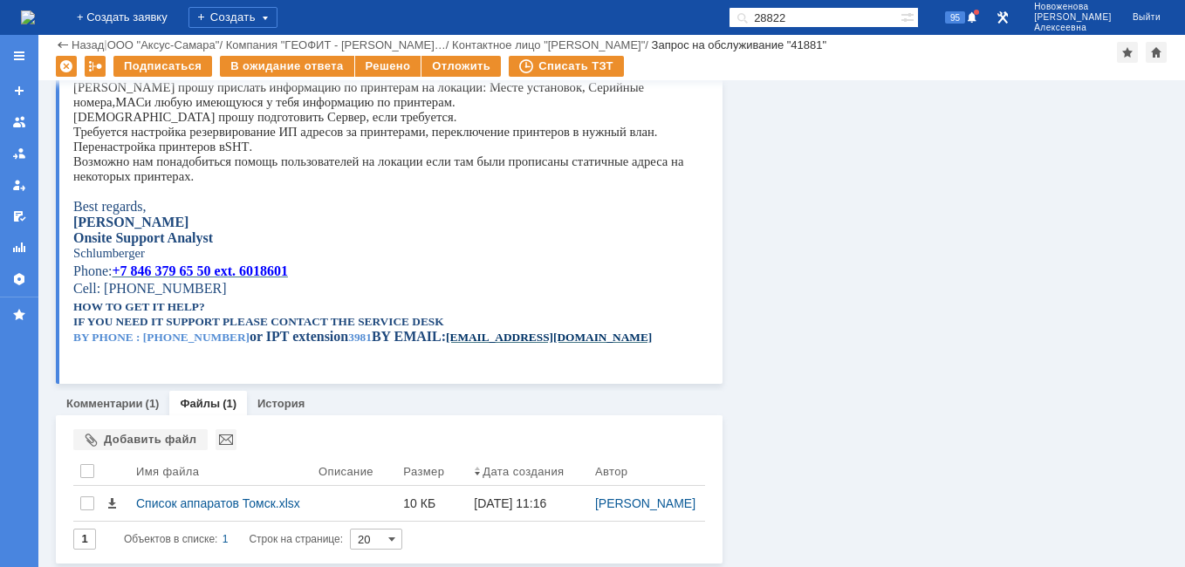
scroll to position [478, 0]
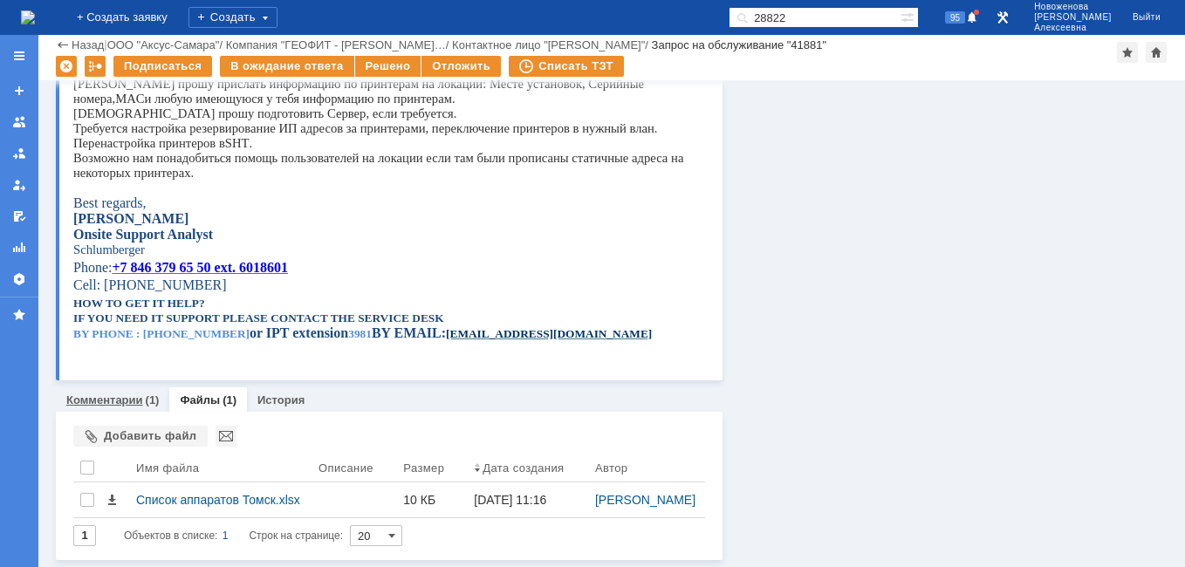
click at [89, 393] on link "Комментарии" at bounding box center [104, 399] width 77 height 13
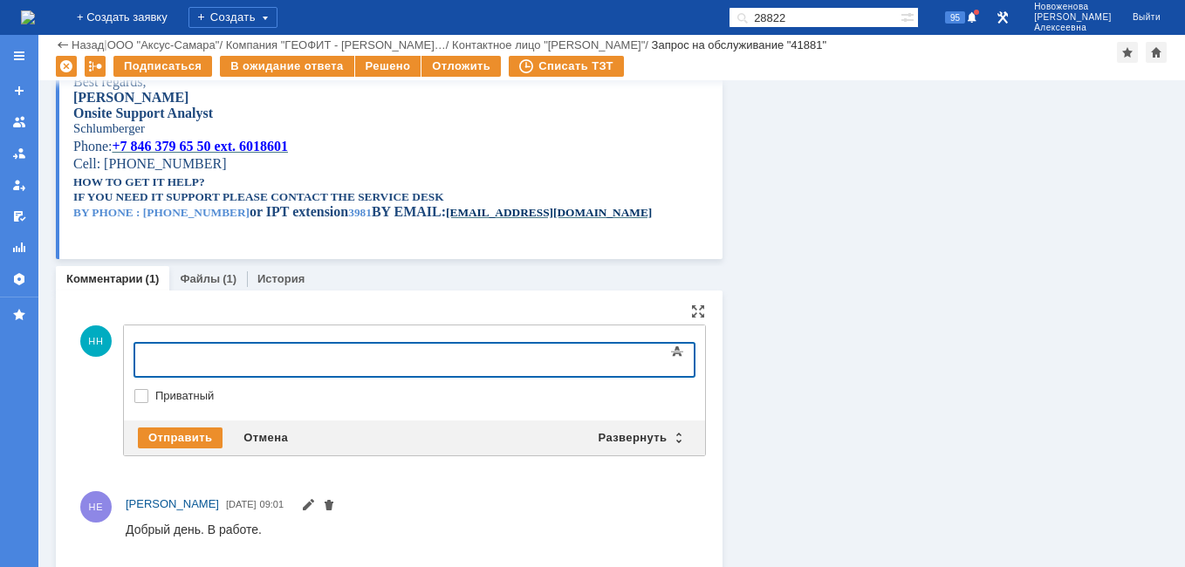
scroll to position [579, 0]
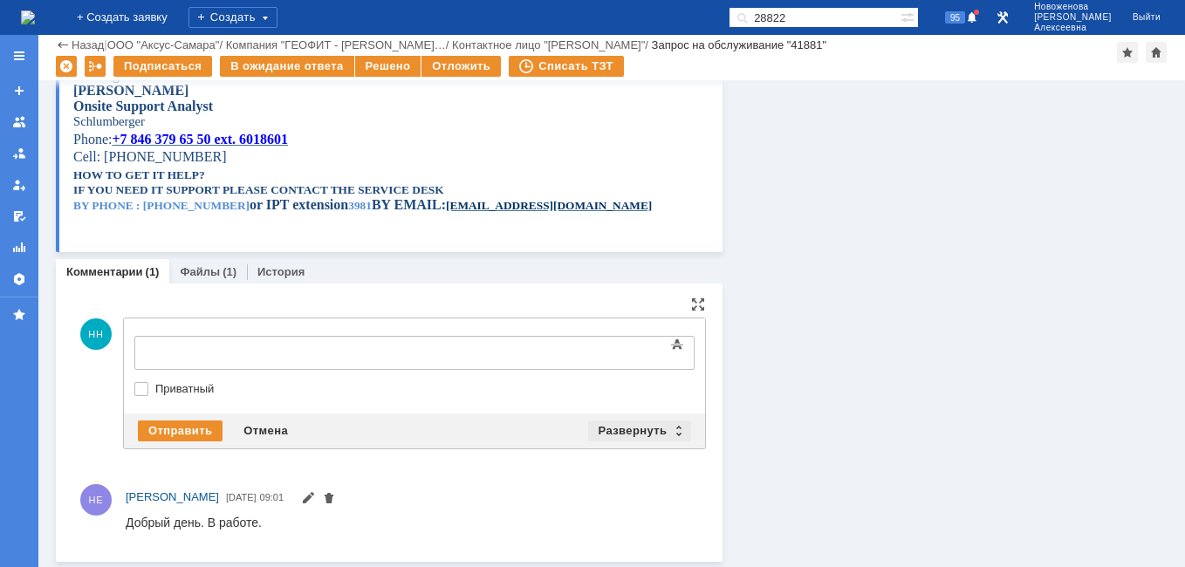
click at [671, 426] on div "Развернуть" at bounding box center [640, 430] width 104 height 21
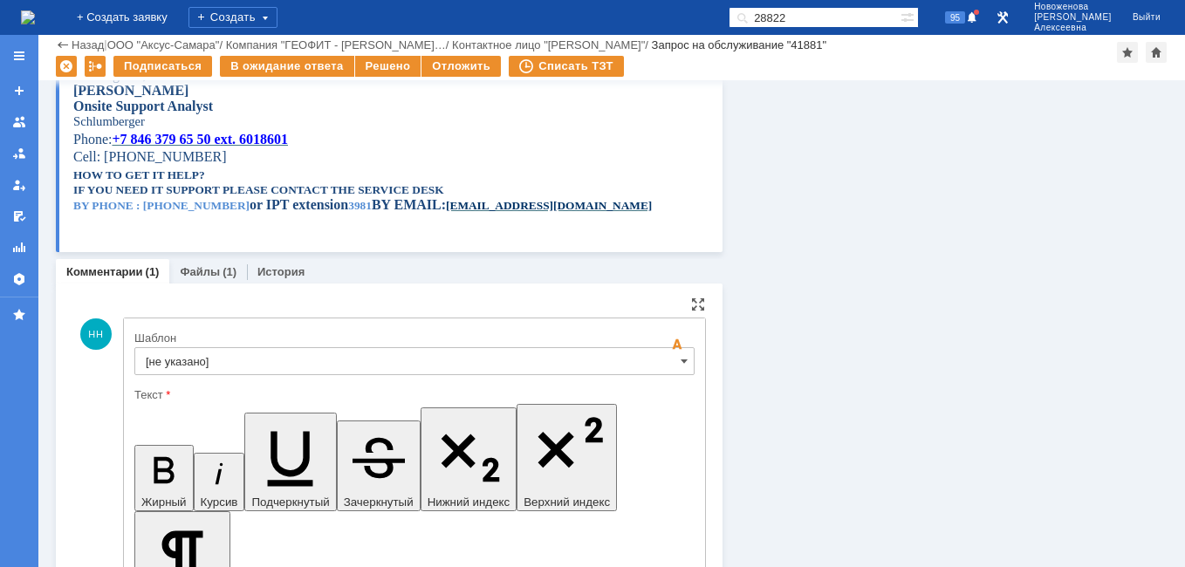
scroll to position [0, 0]
click at [680, 362] on span at bounding box center [683, 361] width 7 height 14
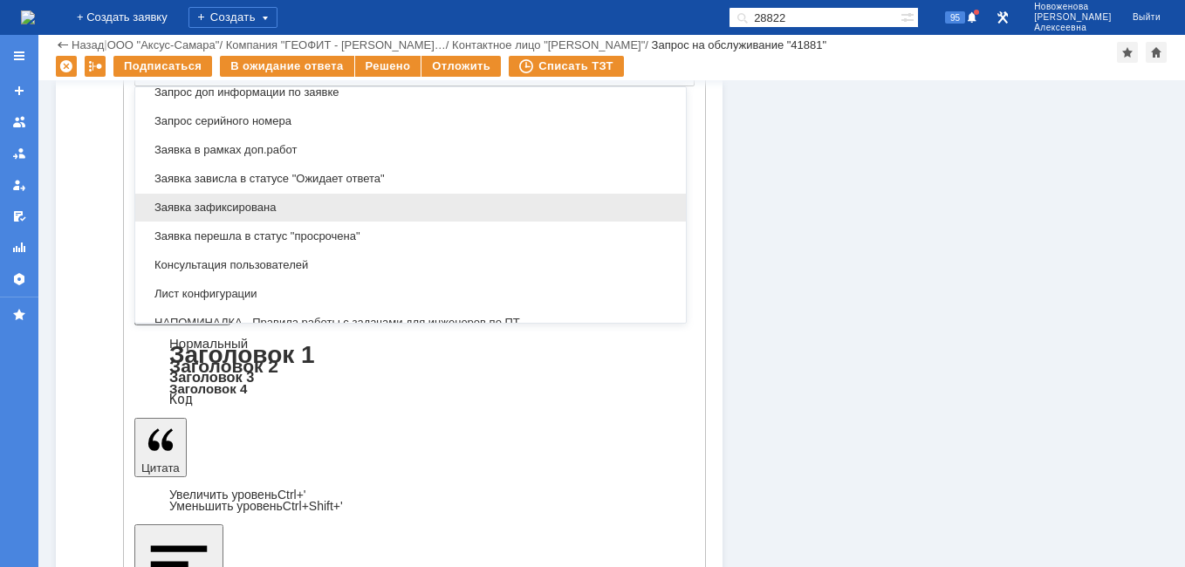
scroll to position [948, 0]
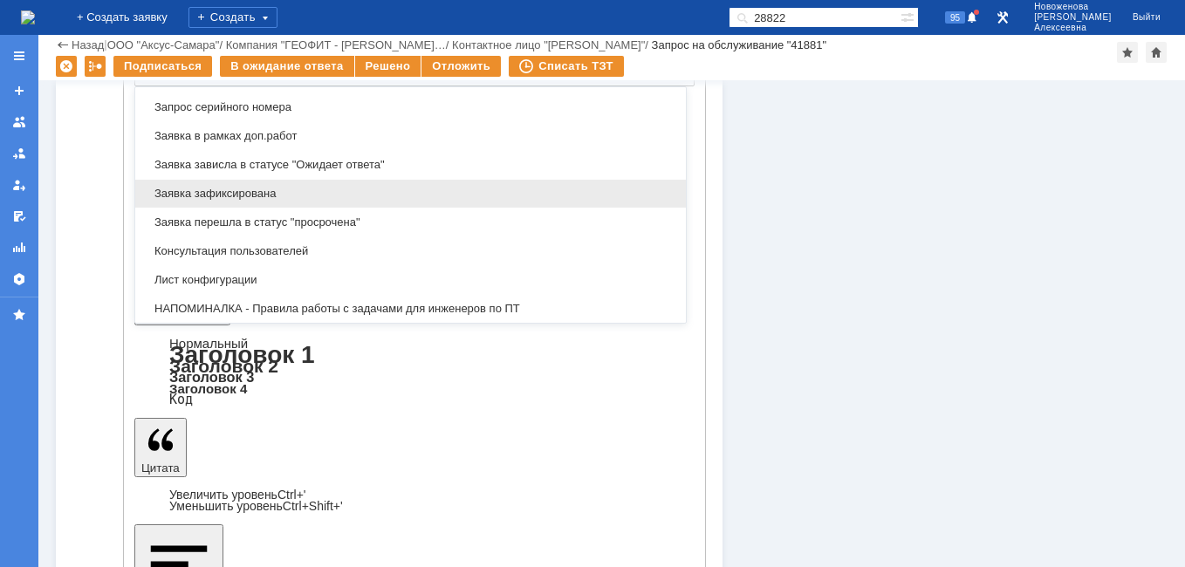
click at [264, 192] on span "Заявка зафиксирована" at bounding box center [410, 194] width 529 height 14
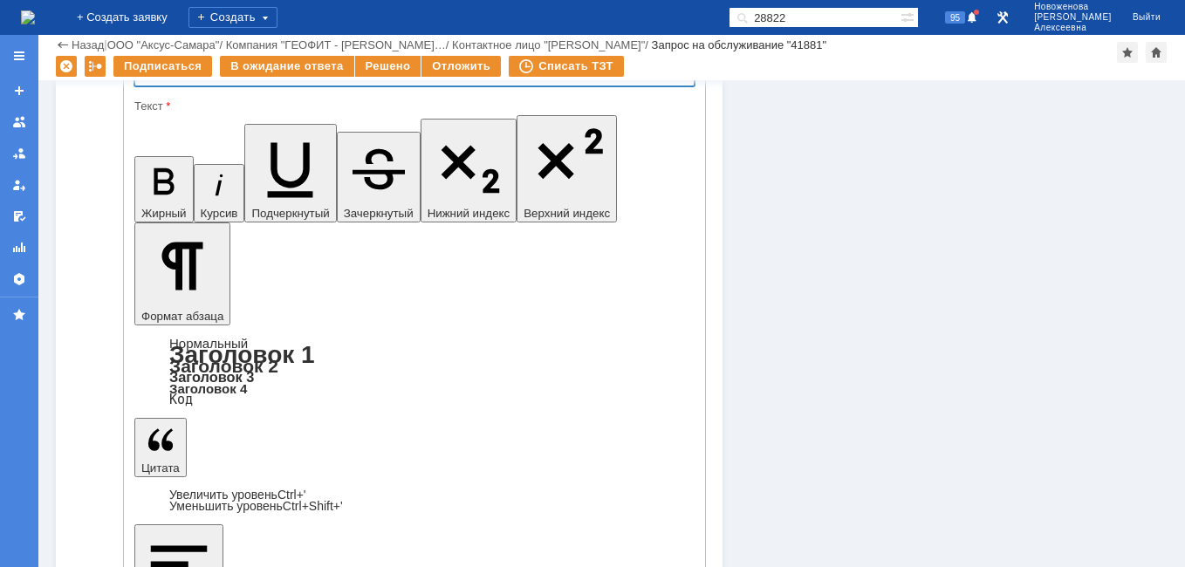
scroll to position [847, 0]
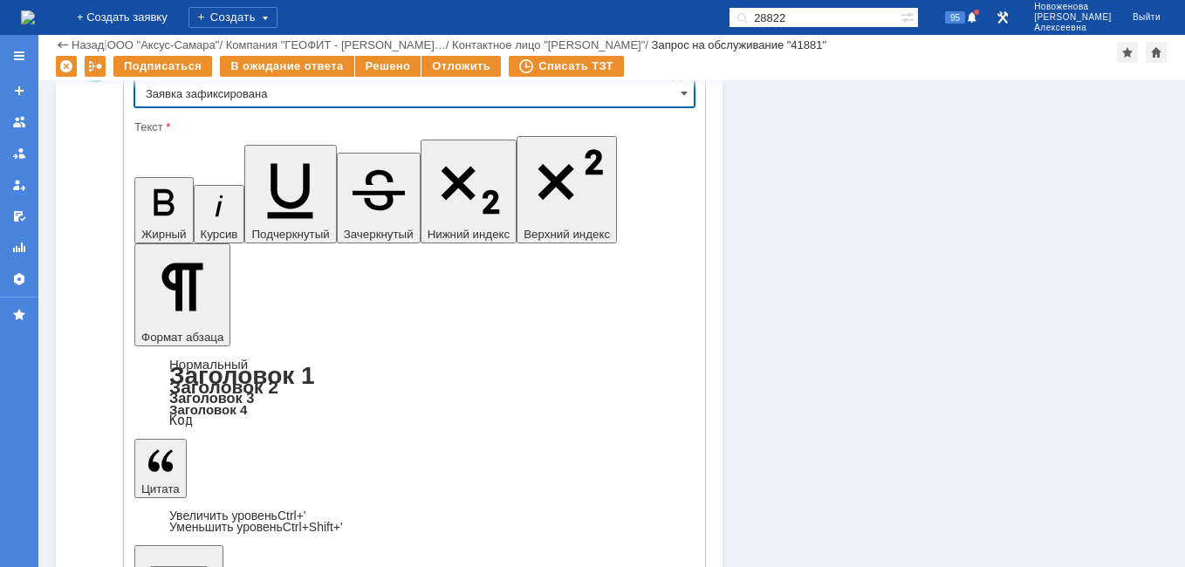
type input "Заявка зафиксирована"
drag, startPoint x: 493, startPoint y: 4156, endPoint x: 164, endPoint y: 4141, distance: 329.2
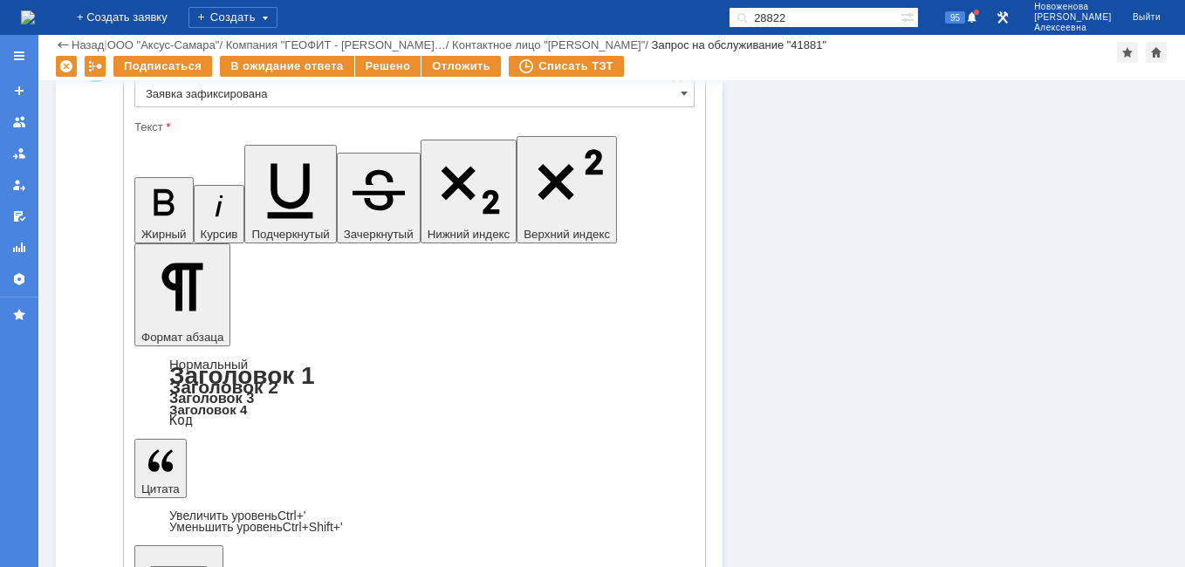
drag, startPoint x: 340, startPoint y: 4257, endPoint x: 277, endPoint y: 4310, distance: 81.7
copy body "Добрый день! Приложила список аппаратов с информацией с имеющийся у нас информа…"
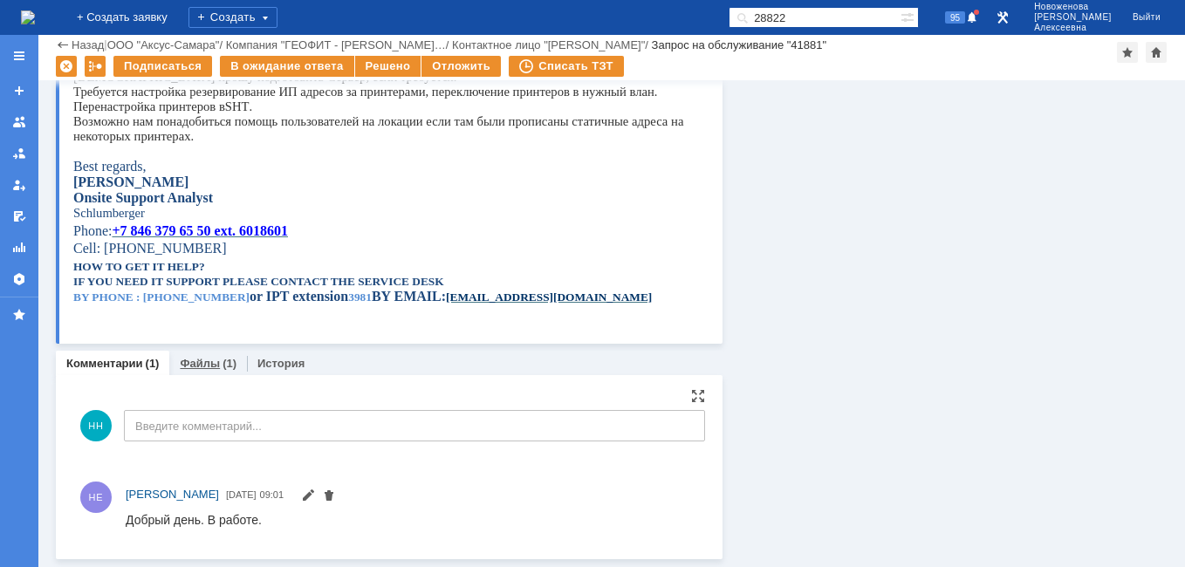
click at [192, 365] on link "Файлы" at bounding box center [200, 363] width 40 height 13
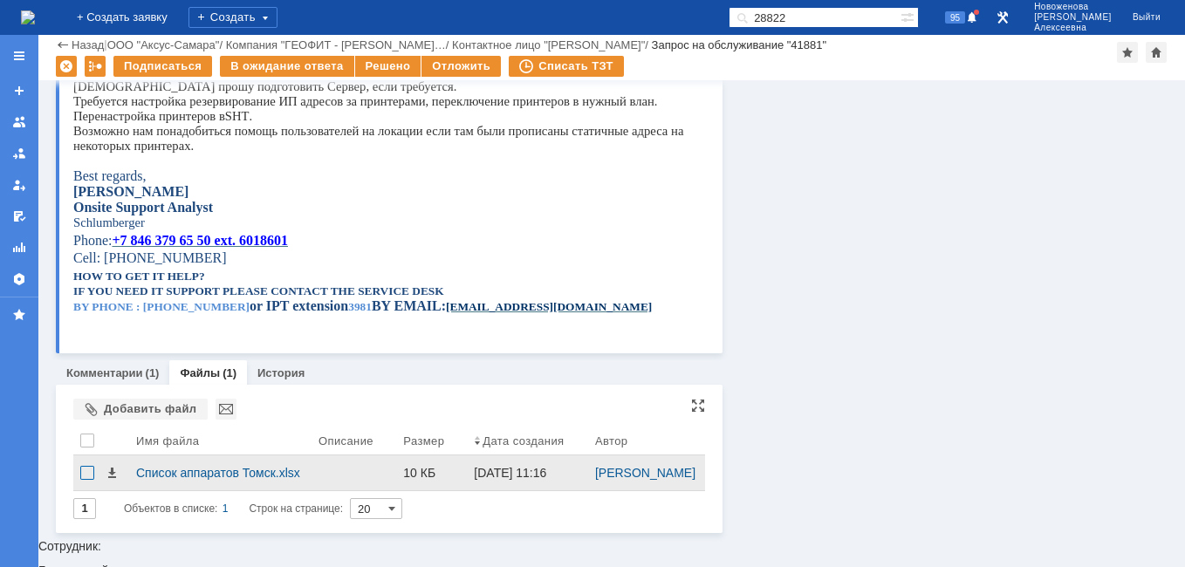
click at [81, 480] on div at bounding box center [87, 473] width 14 height 14
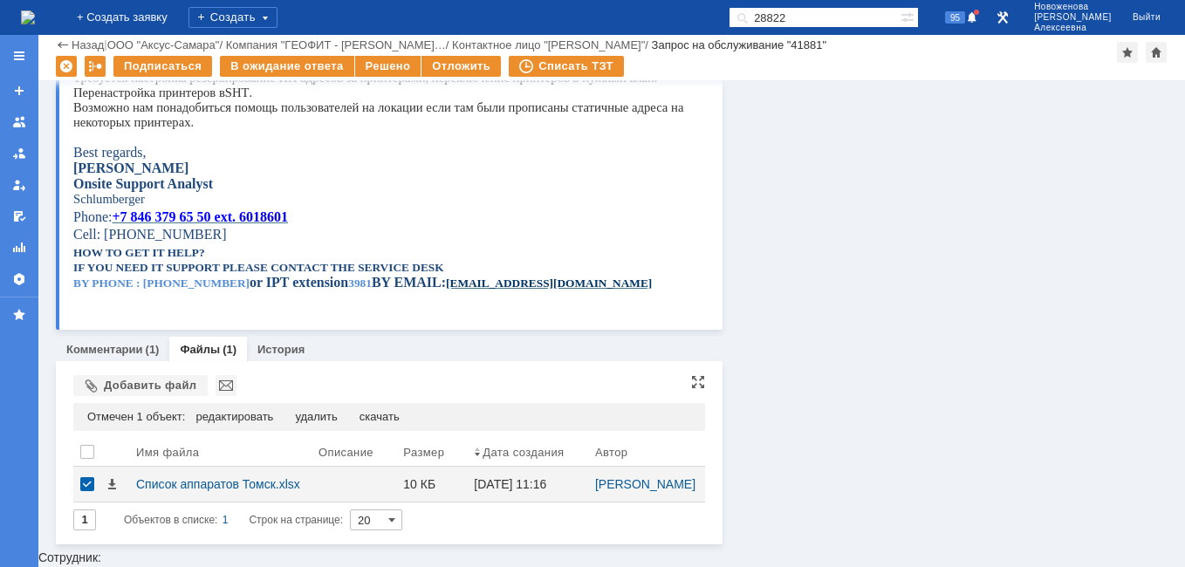
scroll to position [513, 0]
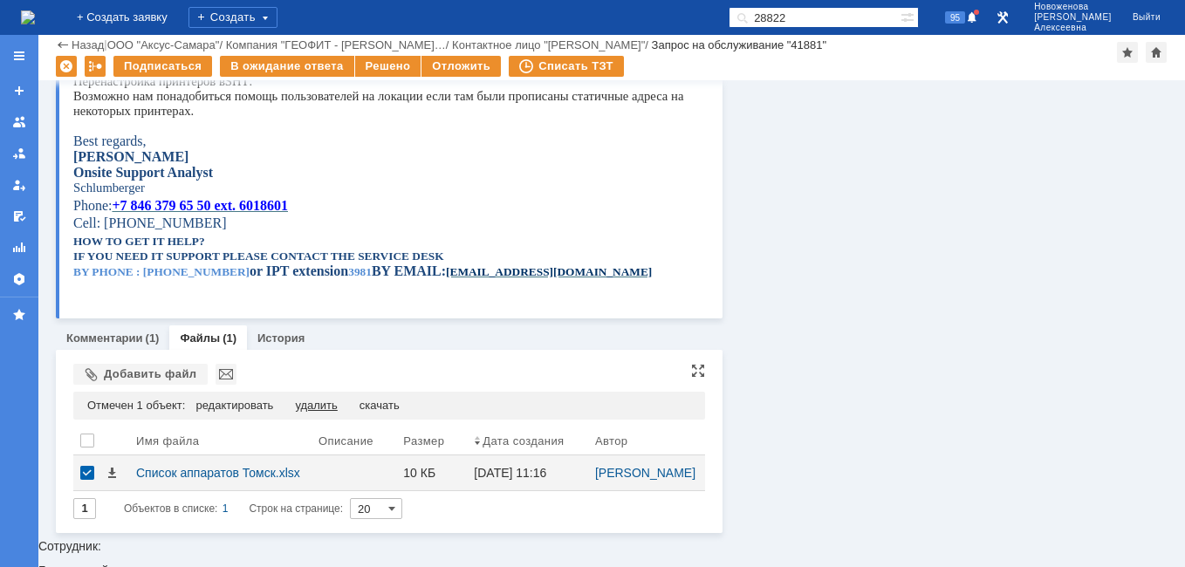
click at [318, 402] on div "удалить" at bounding box center [316, 406] width 42 height 14
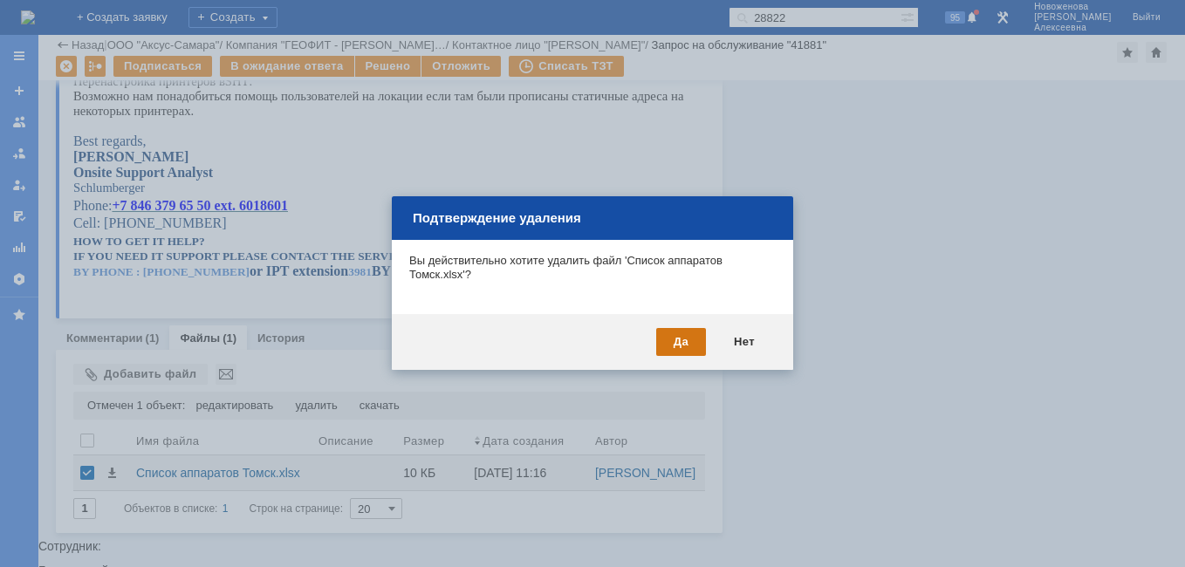
click at [681, 341] on div "Да" at bounding box center [681, 342] width 50 height 28
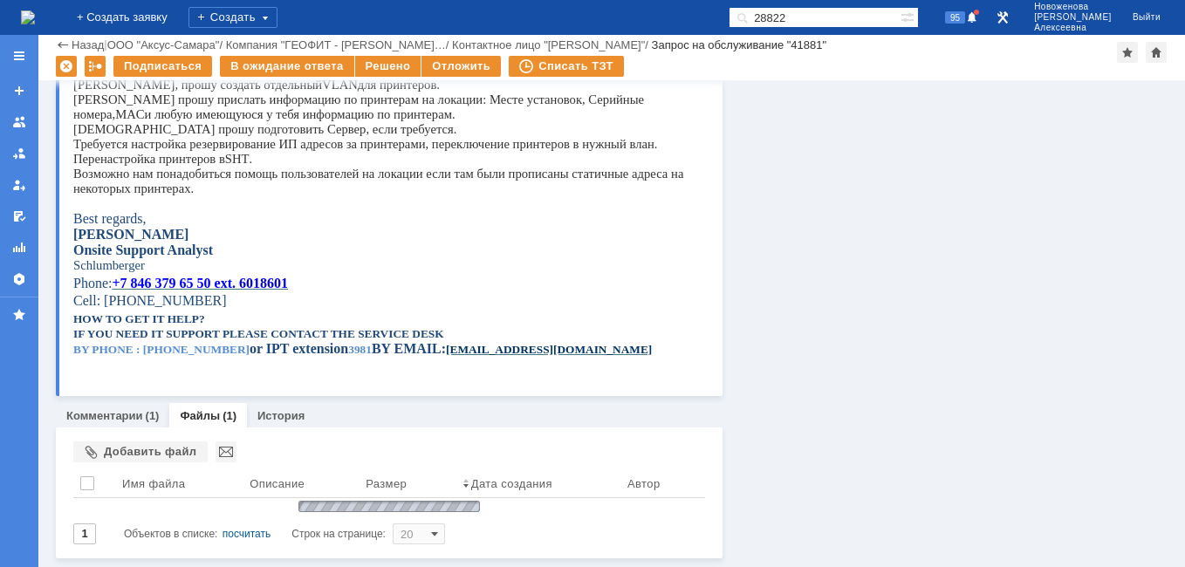
scroll to position [416, 0]
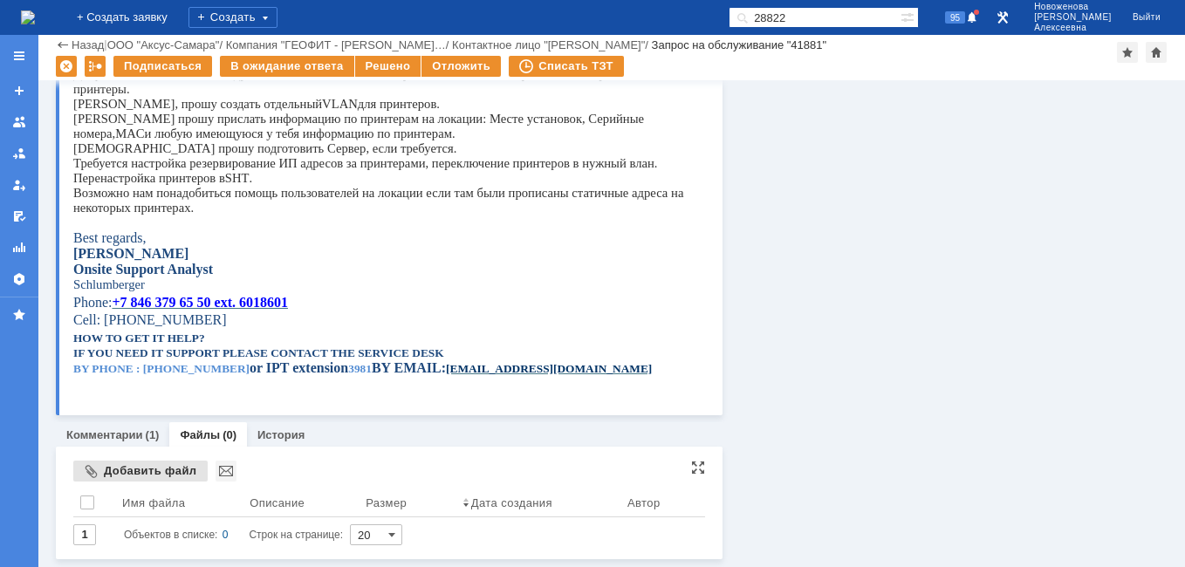
click at [140, 473] on div "Добавить файл" at bounding box center [140, 471] width 134 height 21
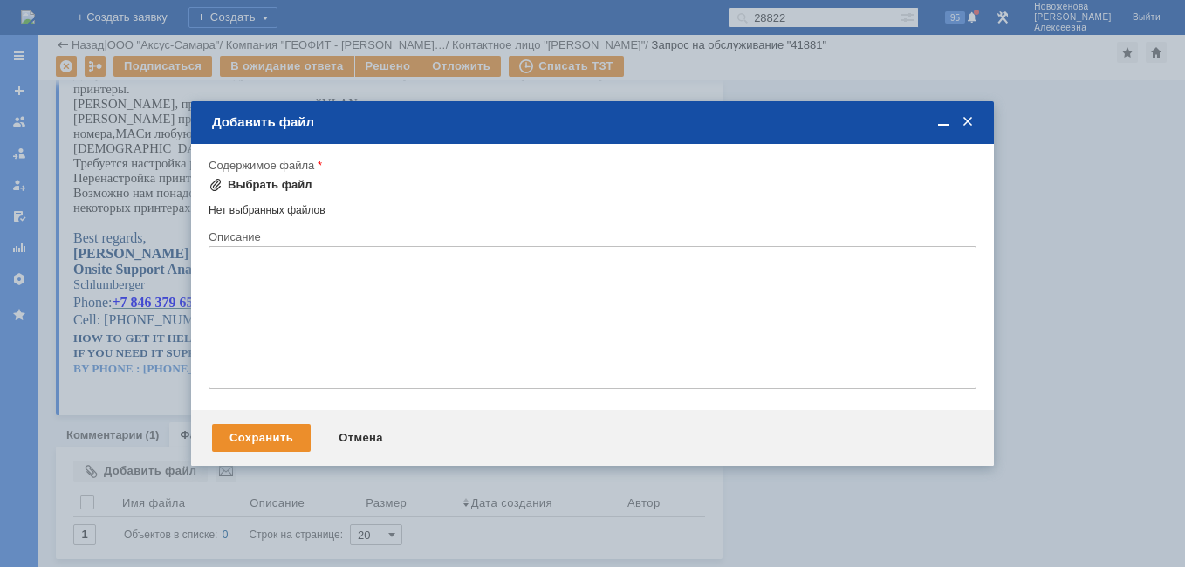
click at [248, 181] on div "Выбрать файл" at bounding box center [270, 185] width 85 height 14
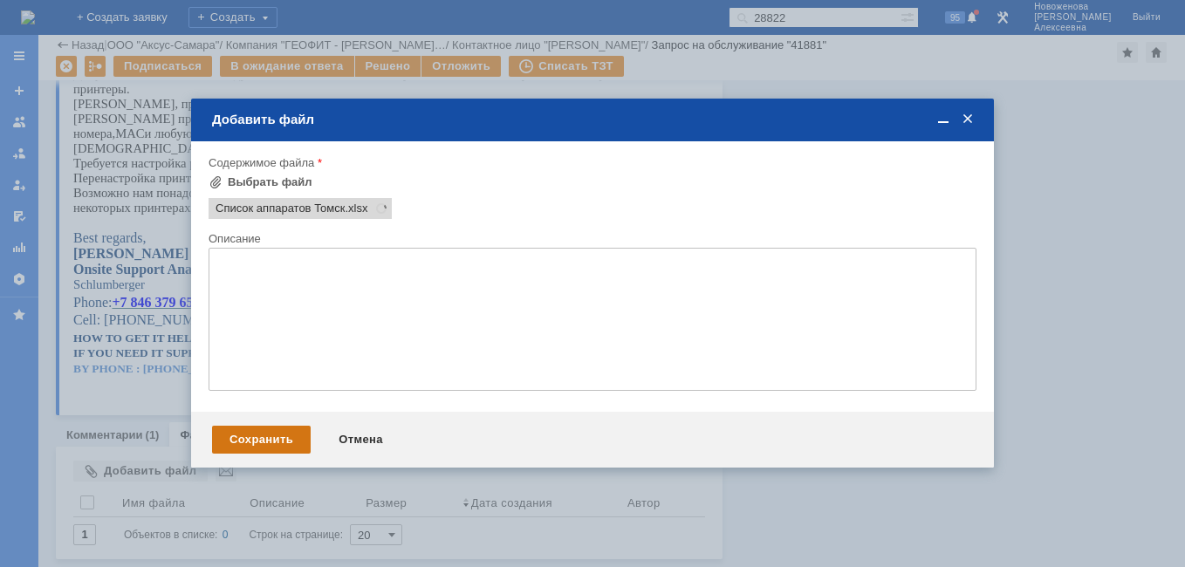
scroll to position [0, 0]
click at [265, 434] on div "Сохранить" at bounding box center [261, 440] width 99 height 28
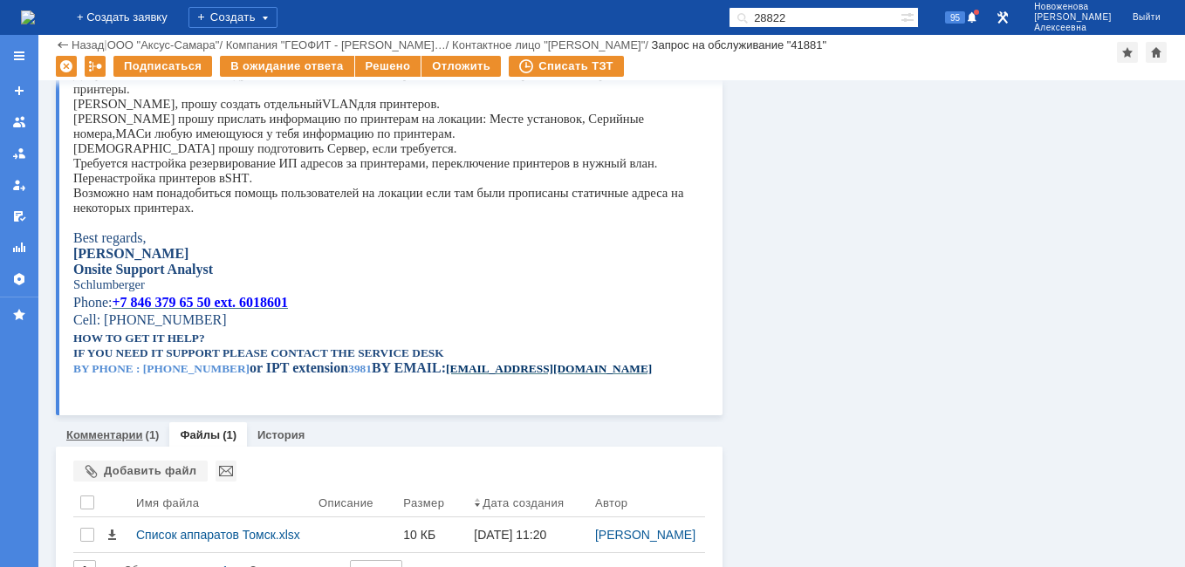
click at [118, 434] on link "Комментарии" at bounding box center [104, 434] width 77 height 13
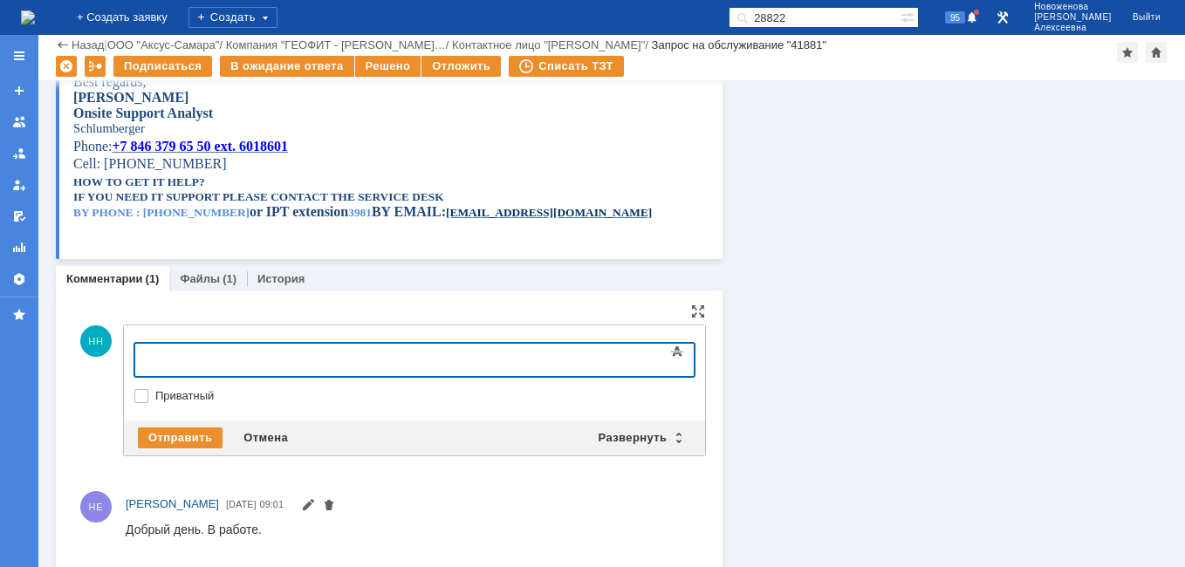
scroll to position [579, 0]
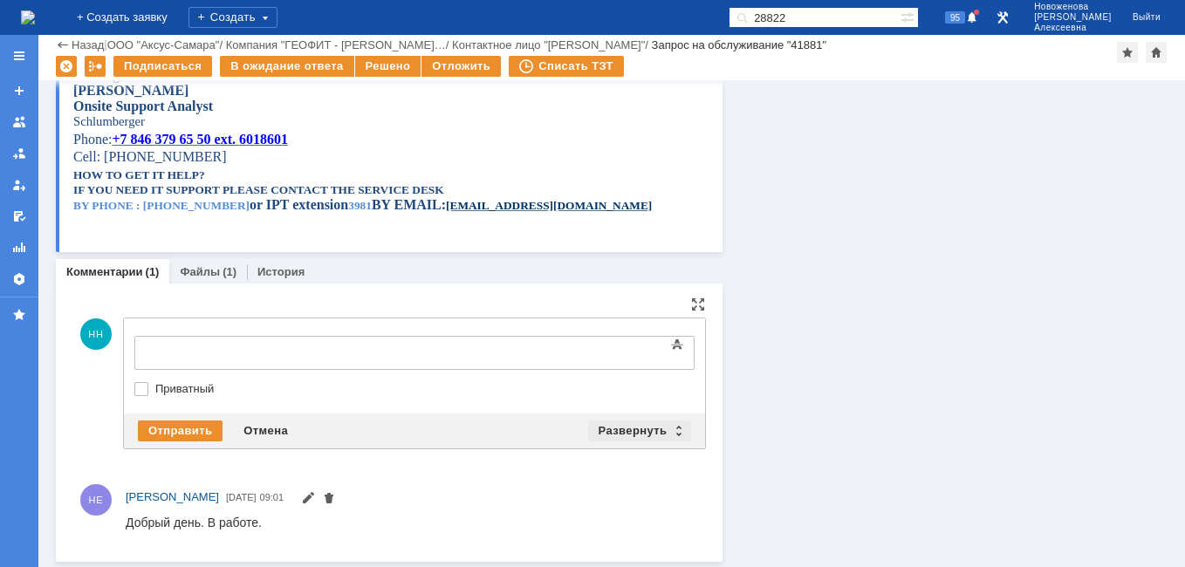
click at [664, 428] on div "Развернуть" at bounding box center [640, 430] width 104 height 21
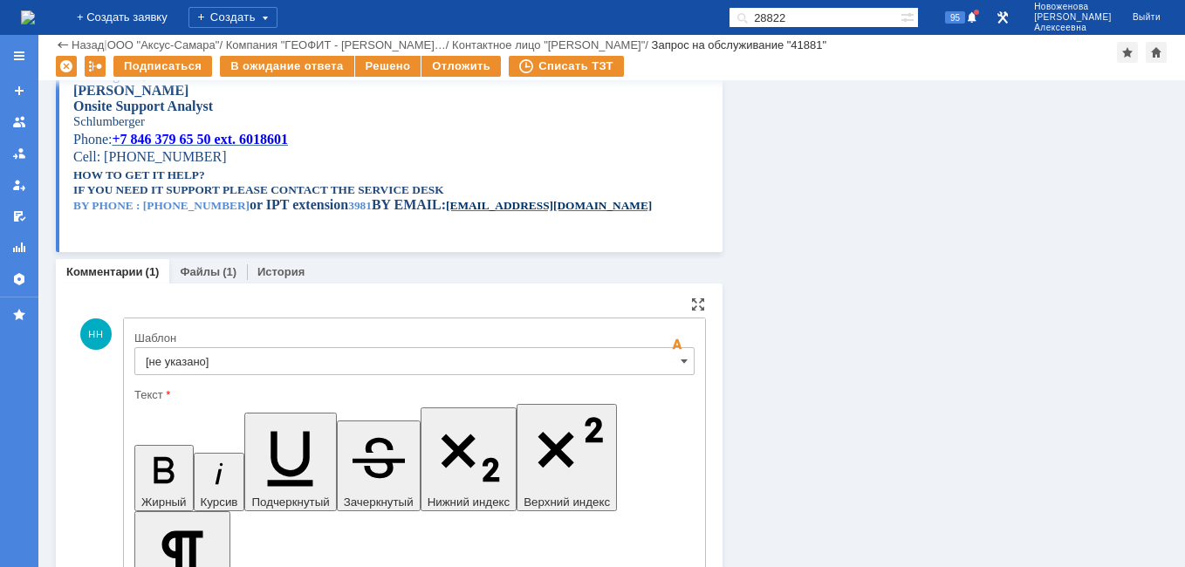
scroll to position [0, 0]
click at [680, 366] on span at bounding box center [683, 361] width 7 height 14
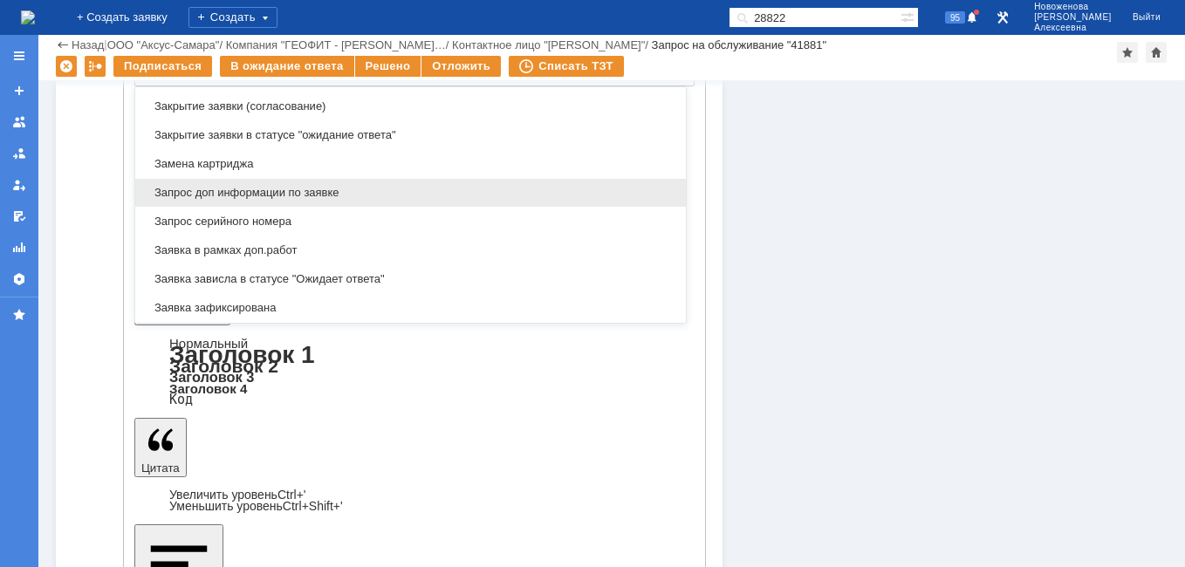
scroll to position [861, 0]
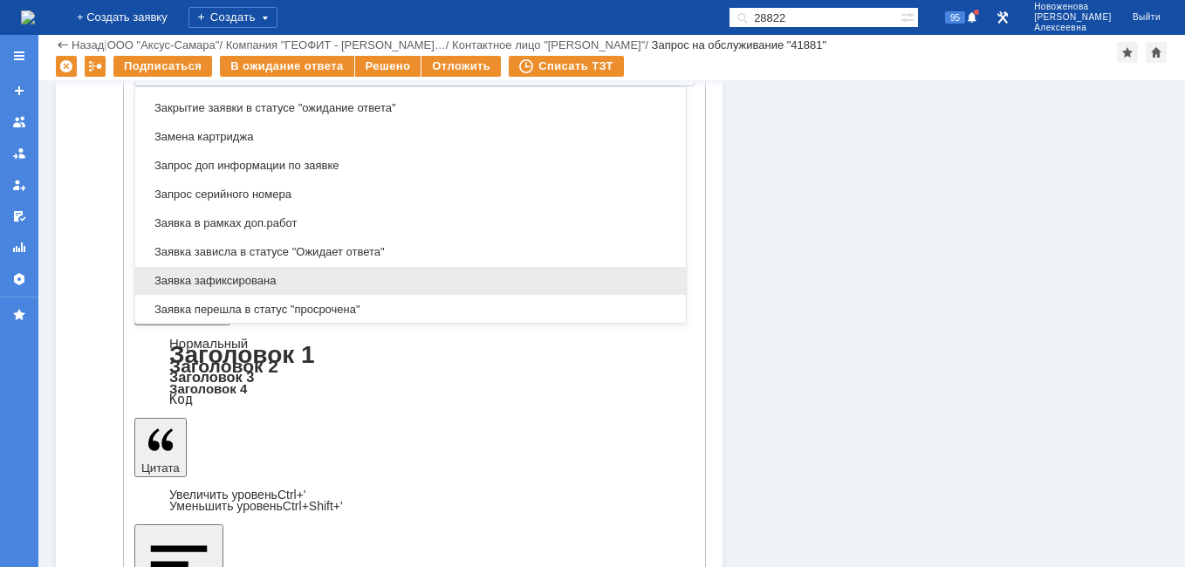
click at [261, 281] on span "Заявка зафиксирована" at bounding box center [410, 281] width 529 height 14
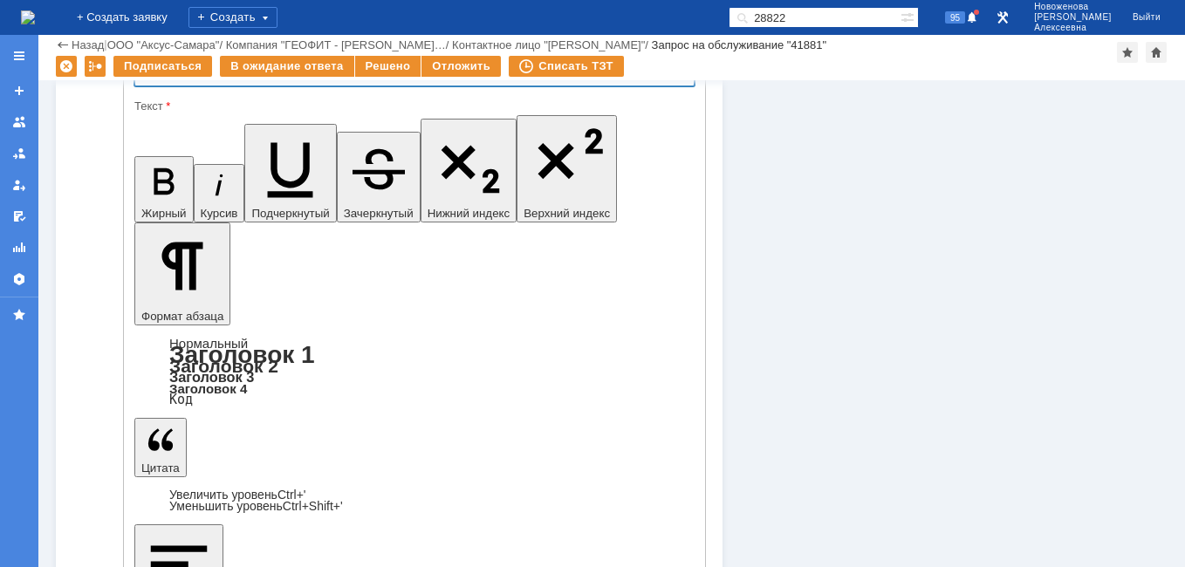
scroll to position [847, 0]
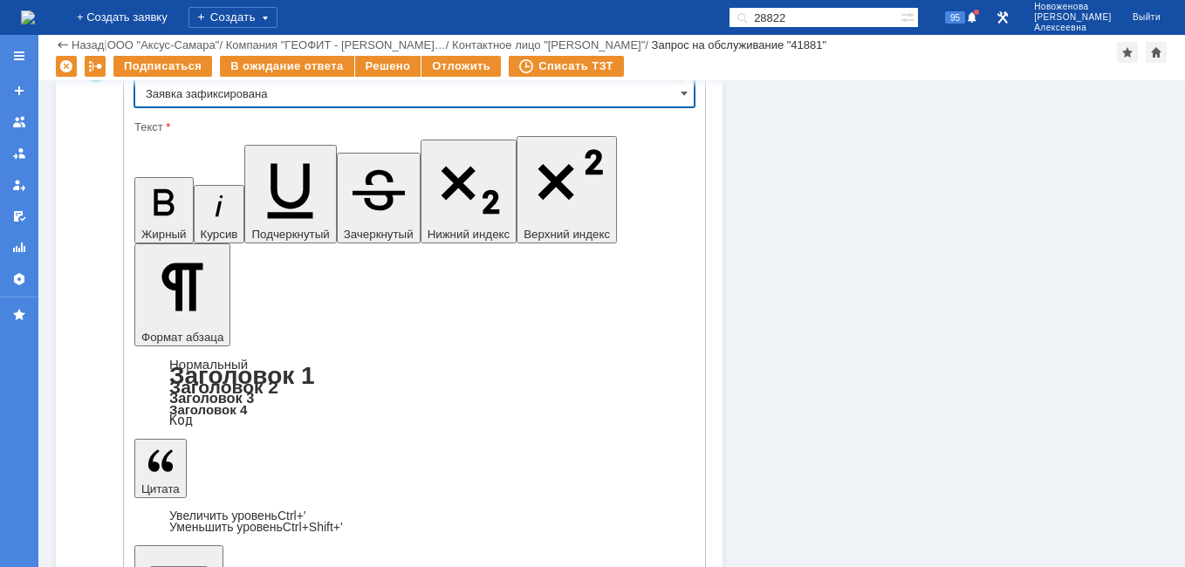
type input "Заявка зафиксирована"
drag, startPoint x: 547, startPoint y: 4148, endPoint x: 165, endPoint y: 4145, distance: 382.1
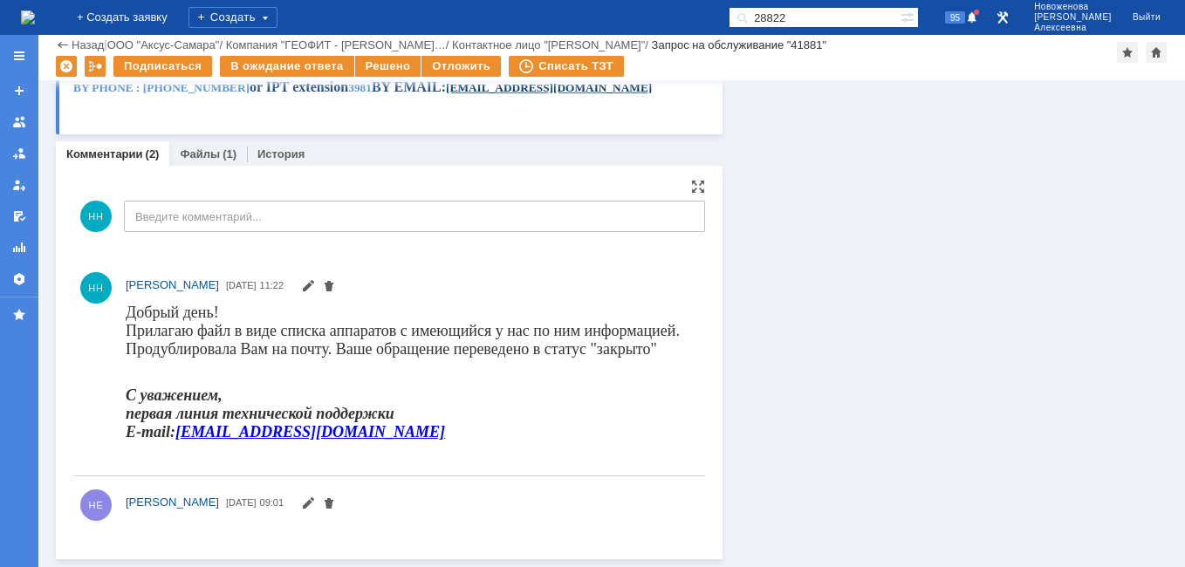
scroll to position [705, 0]
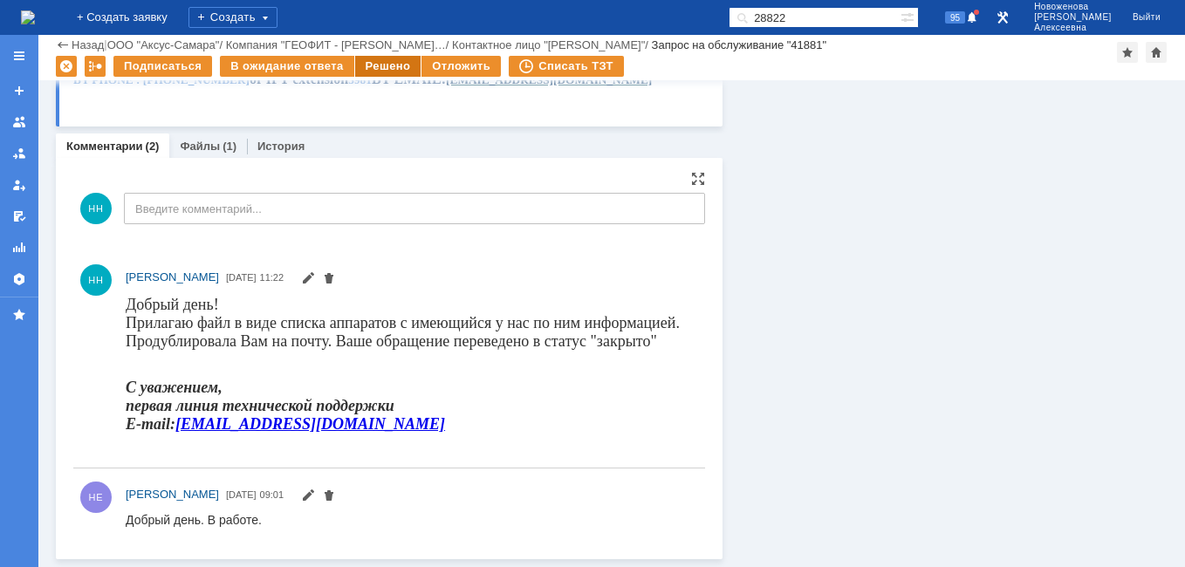
click at [379, 72] on div "Решено" at bounding box center [388, 66] width 66 height 21
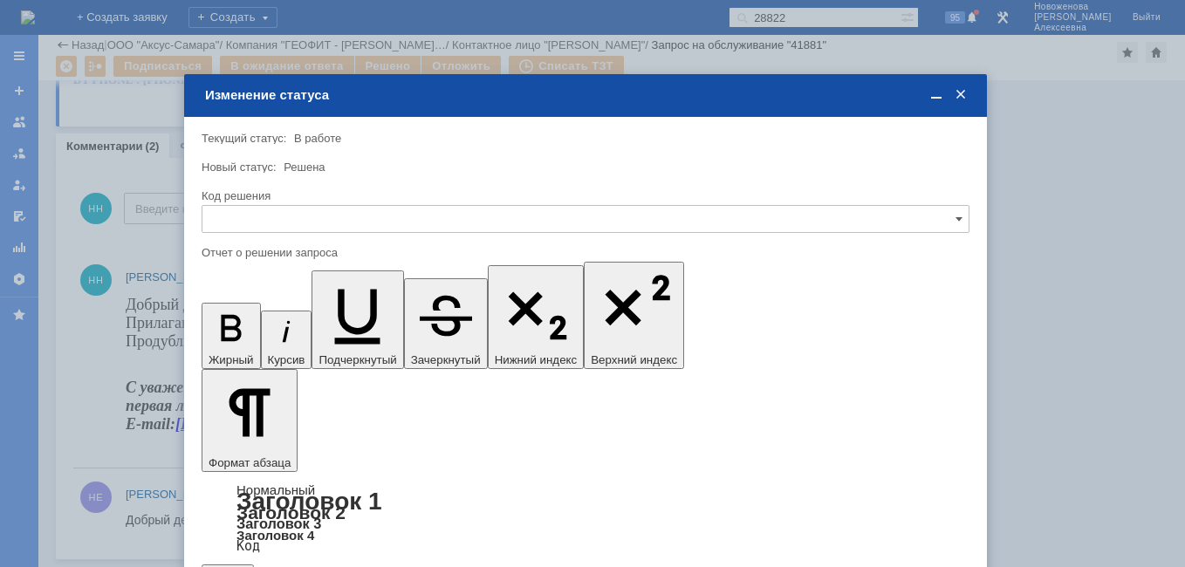
scroll to position [0, 0]
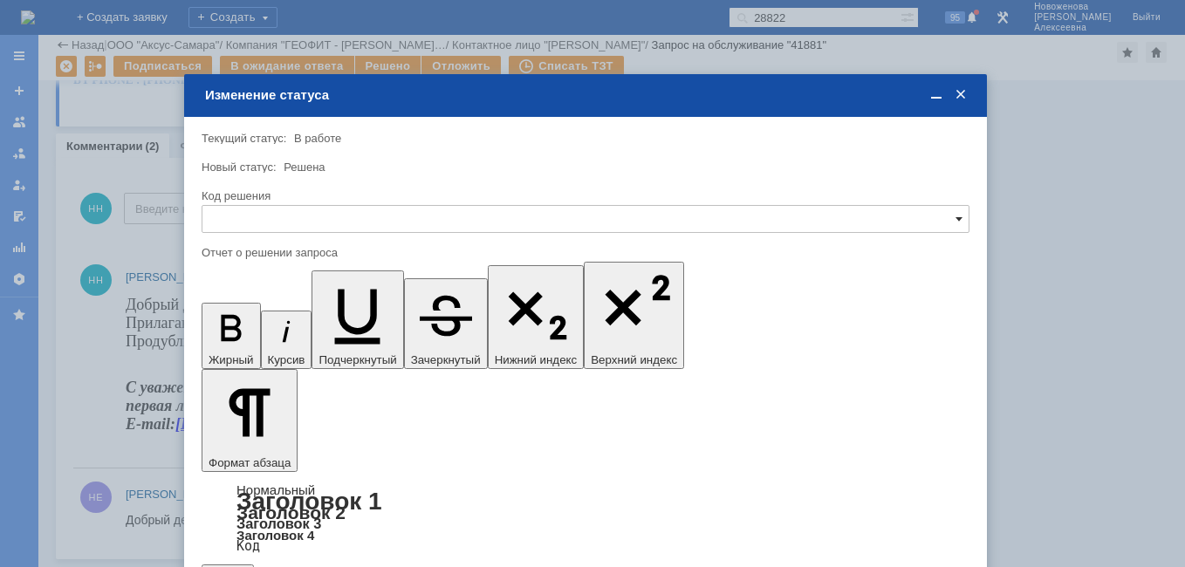
click at [957, 218] on span at bounding box center [958, 219] width 7 height 14
drag, startPoint x: 260, startPoint y: 333, endPoint x: 56, endPoint y: 111, distance: 301.9
click at [260, 333] on span "Решено" at bounding box center [585, 338] width 745 height 14
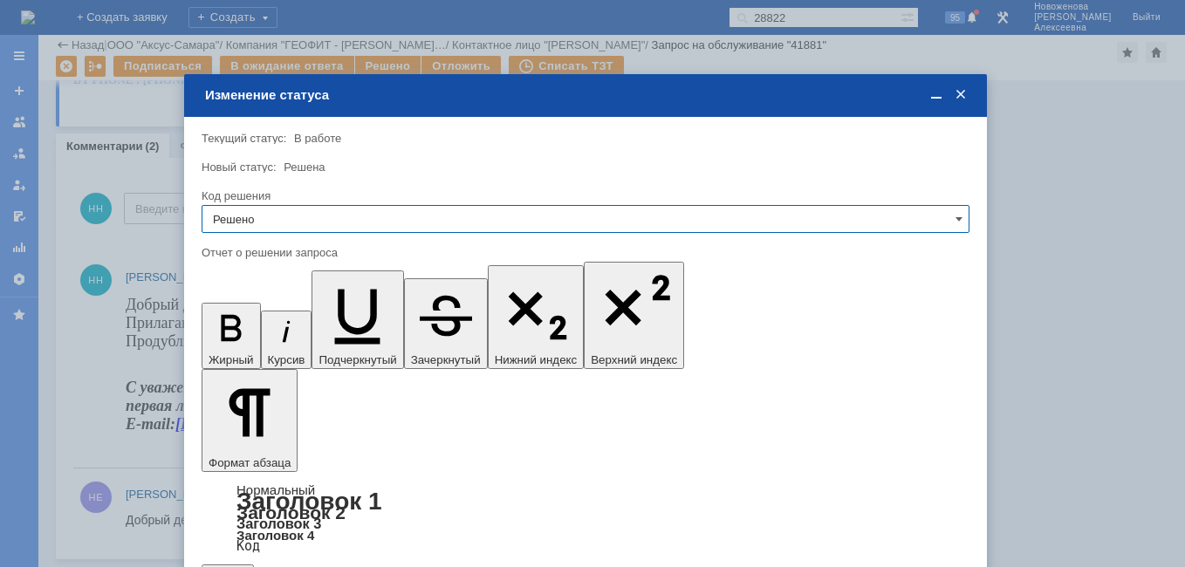
type input "Решено"
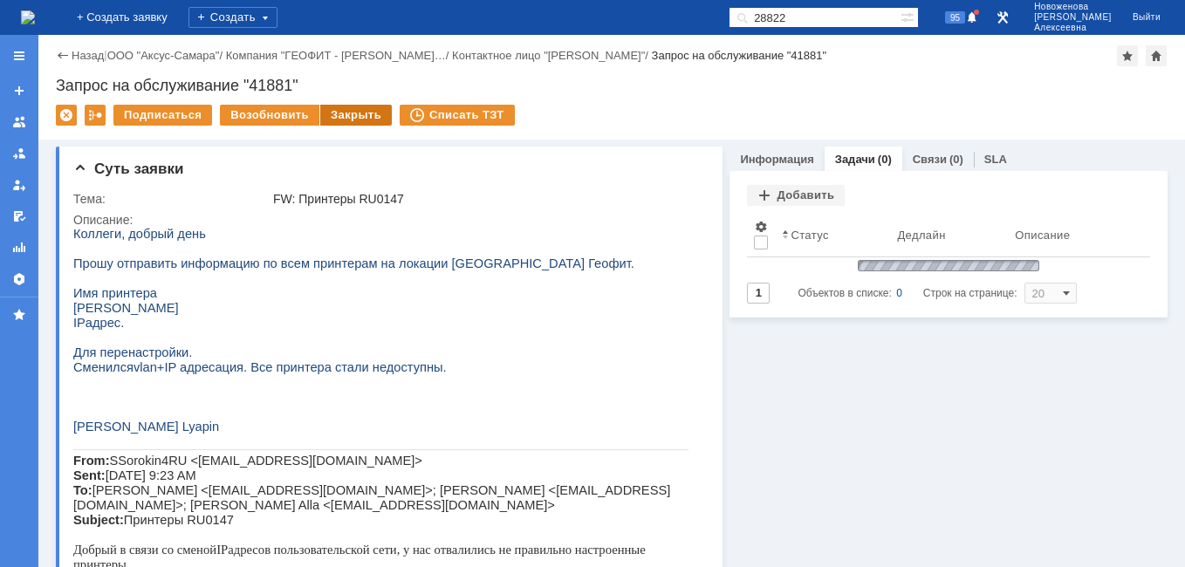
click at [358, 122] on div "Закрыть" at bounding box center [356, 115] width 72 height 21
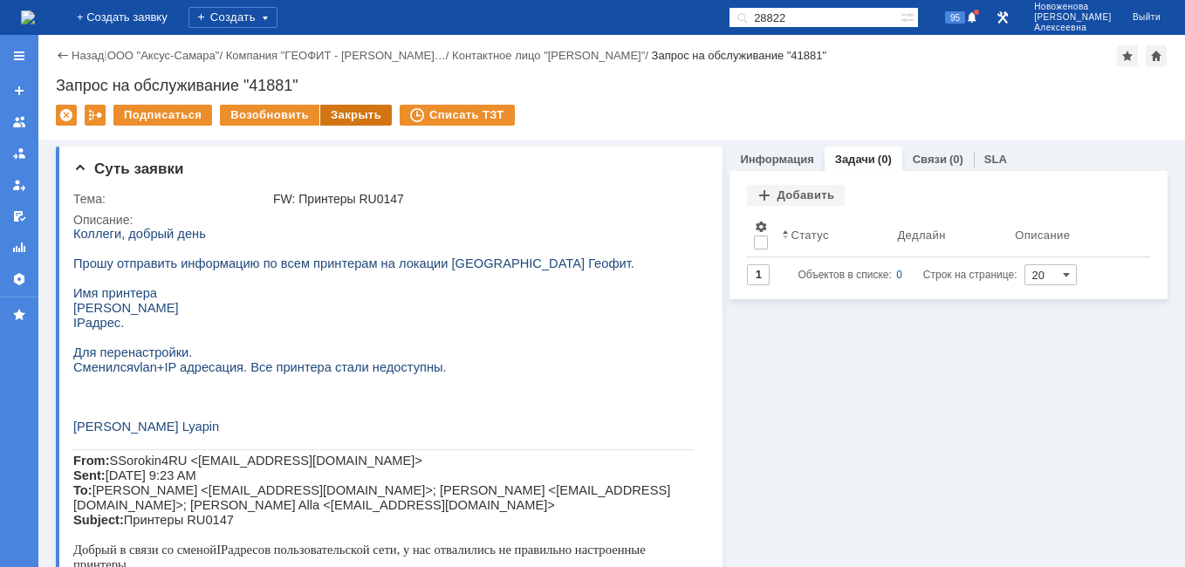
click at [338, 119] on div "Закрыть" at bounding box center [356, 115] width 72 height 21
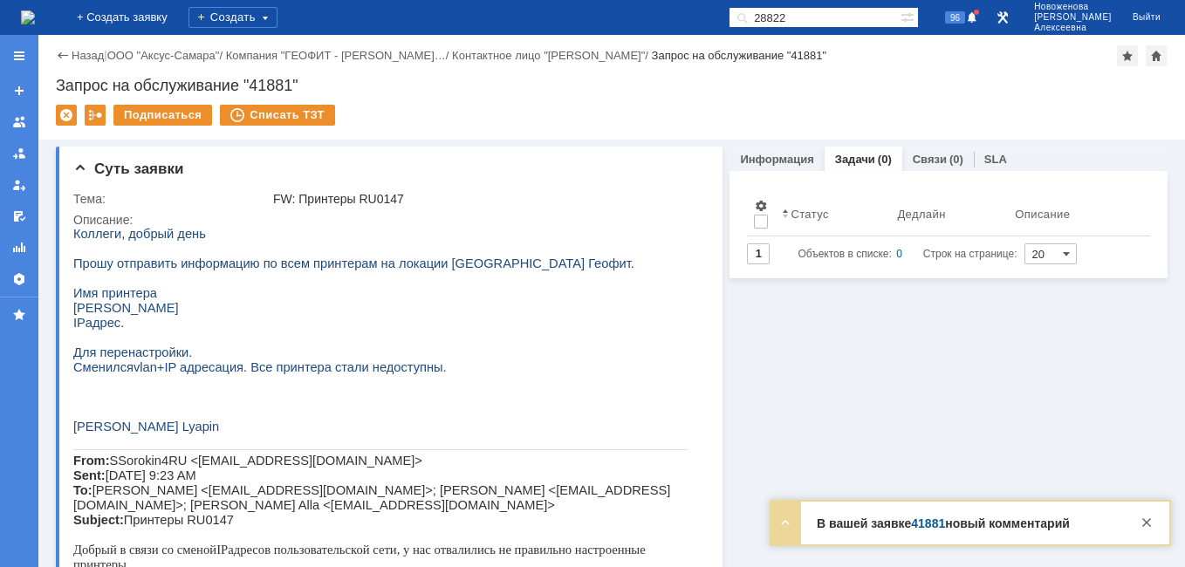
click at [928, 522] on link "41881" at bounding box center [928, 523] width 34 height 14
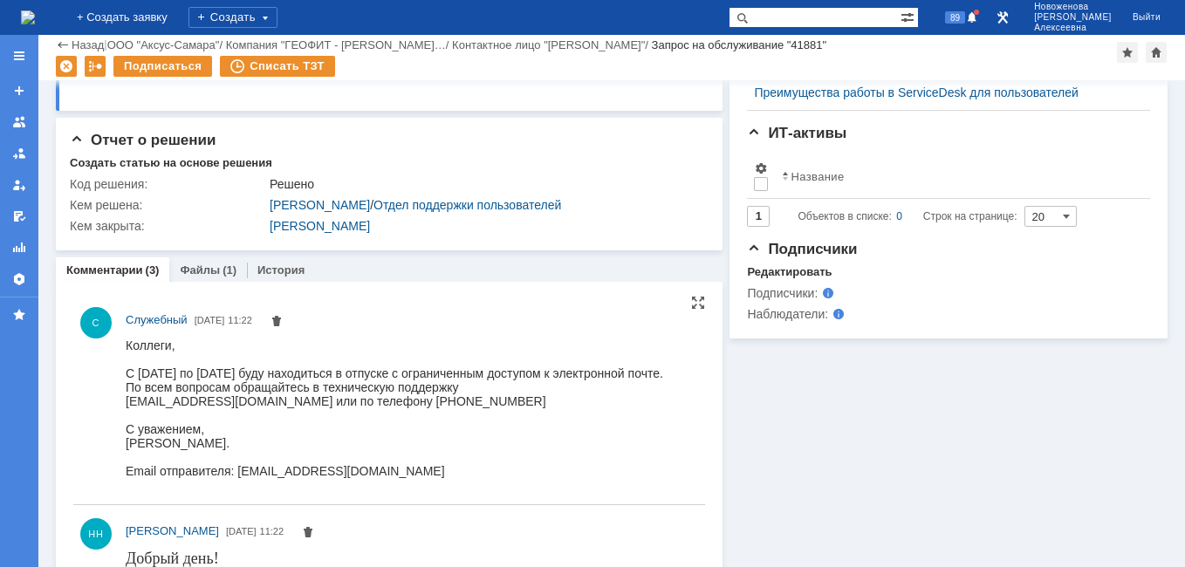
scroll to position [872, 0]
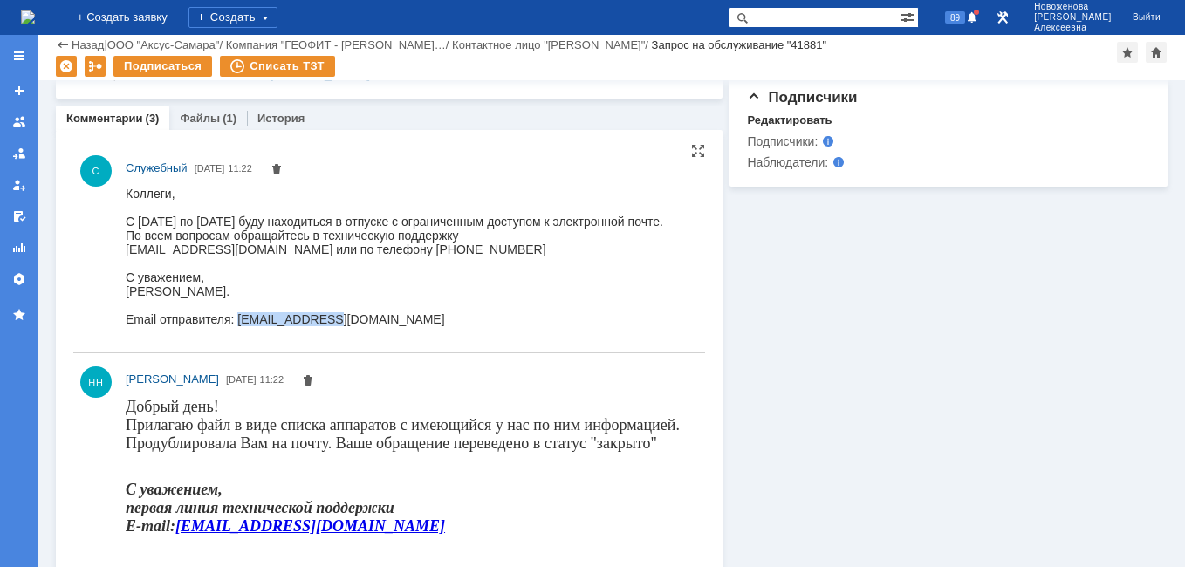
drag, startPoint x: 324, startPoint y: 324, endPoint x: 239, endPoint y: 325, distance: 84.6
click at [239, 325] on div "Коллеги, С [DATE] по [DATE] буду находиться в отпуске с ограниченным доступом к…" at bounding box center [394, 256] width 537 height 140
copy div "[EMAIL_ADDRESS][DOMAIN_NAME]"
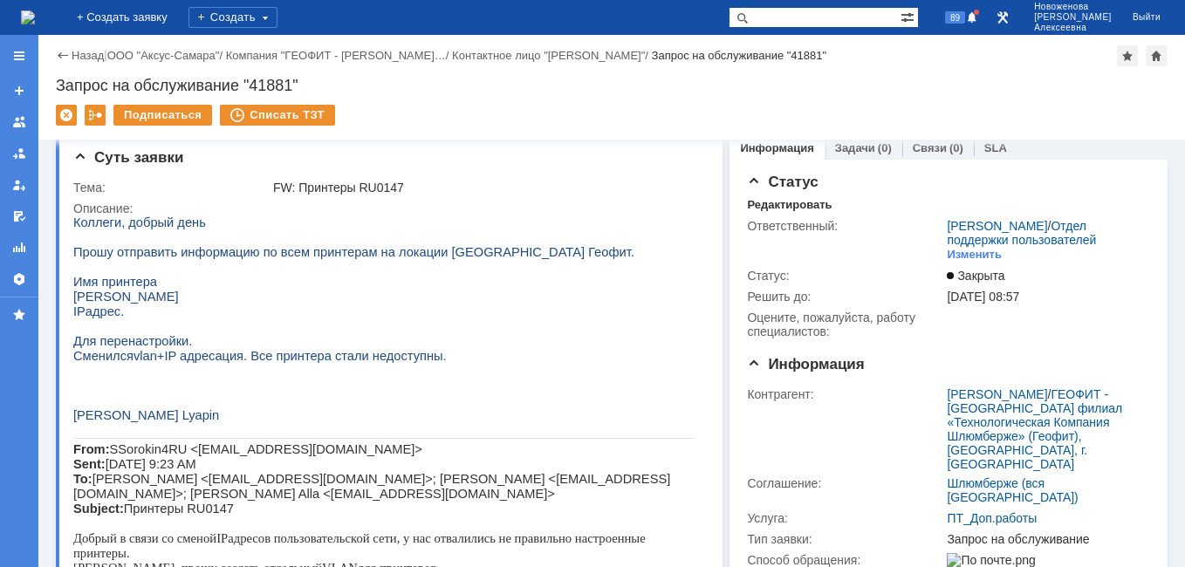
scroll to position [0, 0]
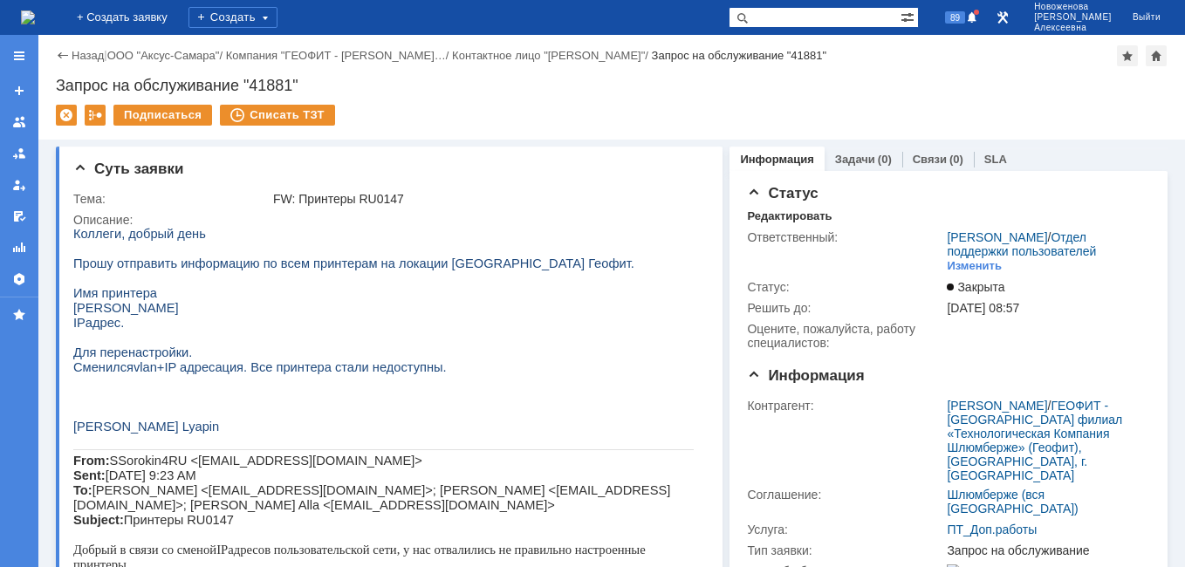
click at [35, 17] on img at bounding box center [28, 17] width 14 height 14
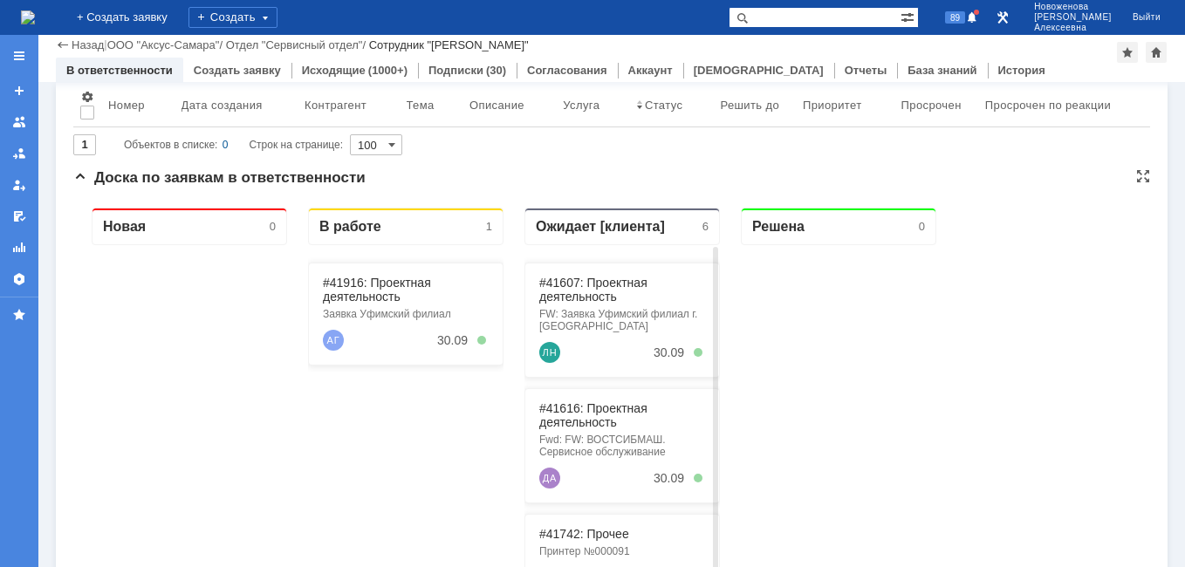
scroll to position [96, 0]
click at [381, 289] on link "#41916: Проектная деятельность" at bounding box center [377, 291] width 108 height 28
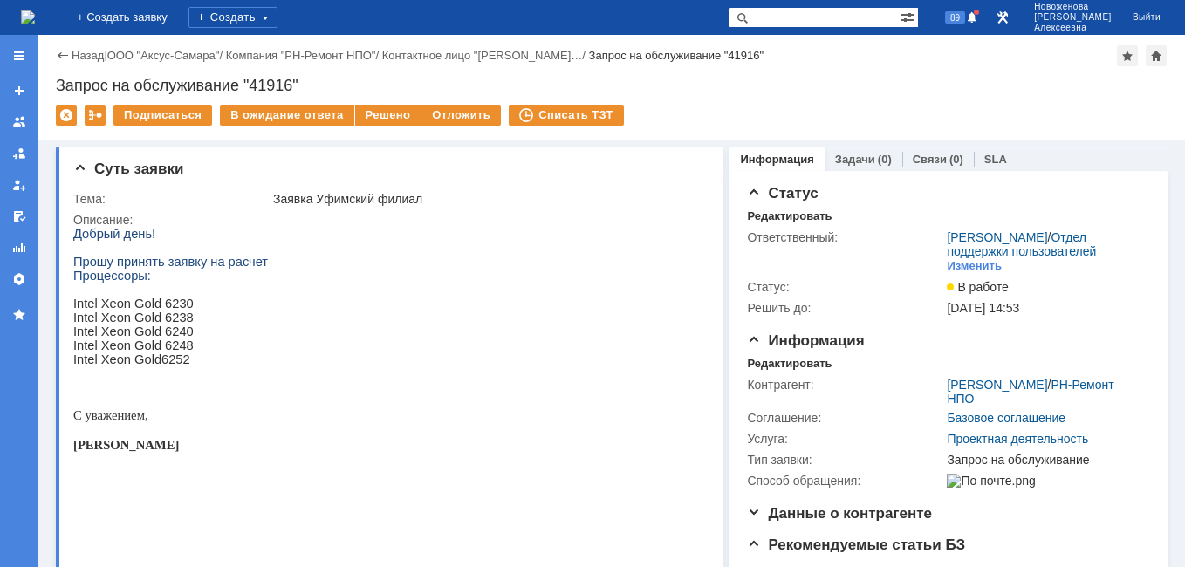
click at [35, 22] on img at bounding box center [28, 17] width 14 height 14
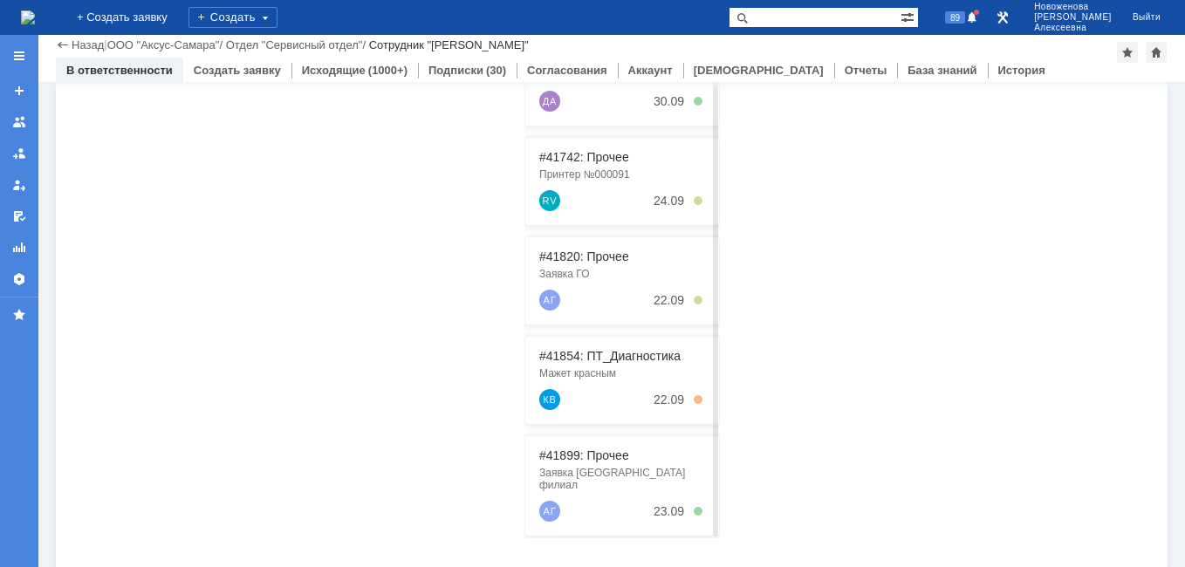
scroll to position [445, 0]
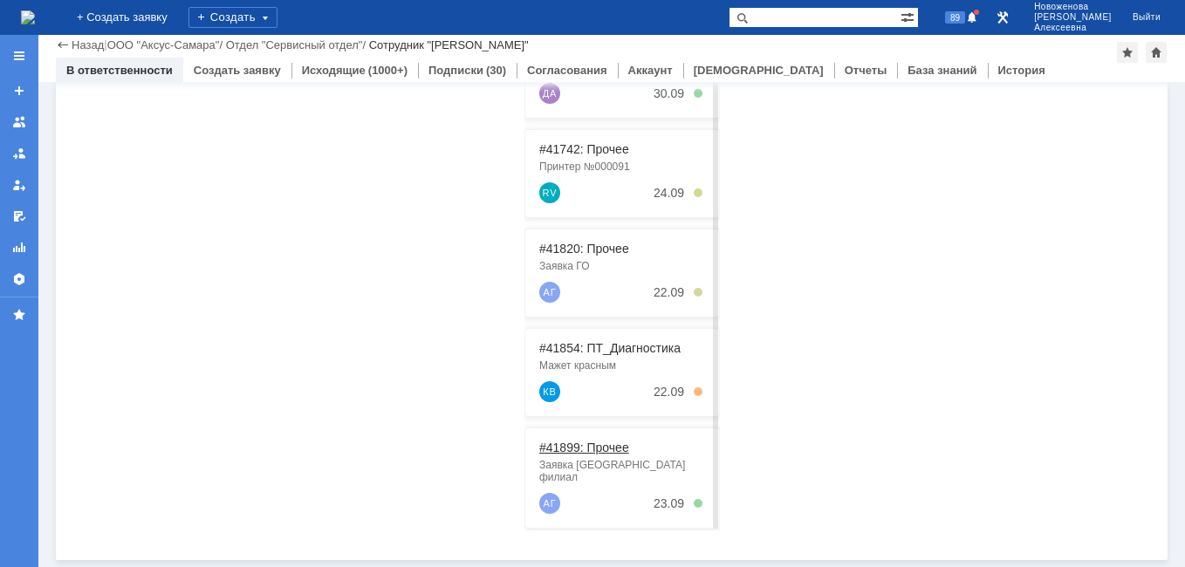
click at [592, 451] on link "#41899: Прочее" at bounding box center [584, 447] width 90 height 14
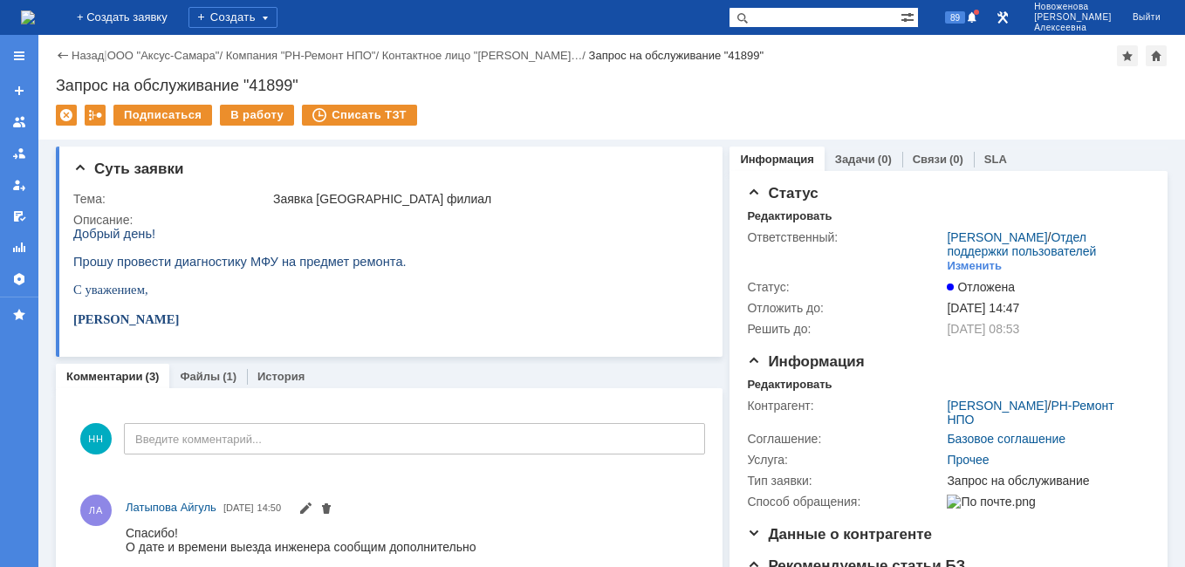
click at [35, 19] on img at bounding box center [28, 17] width 14 height 14
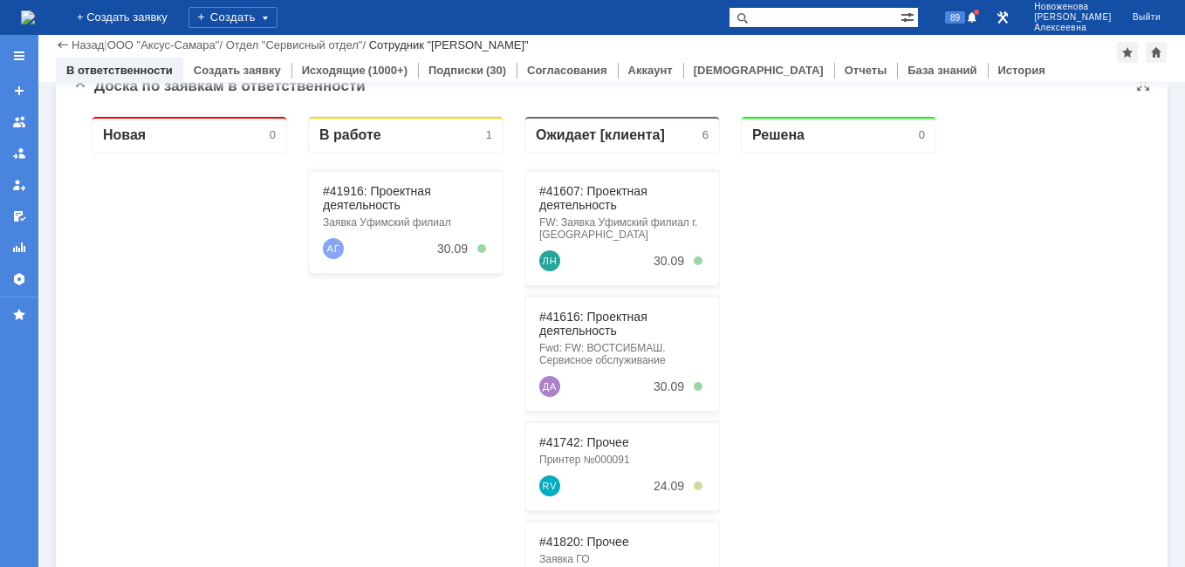
scroll to position [183, 0]
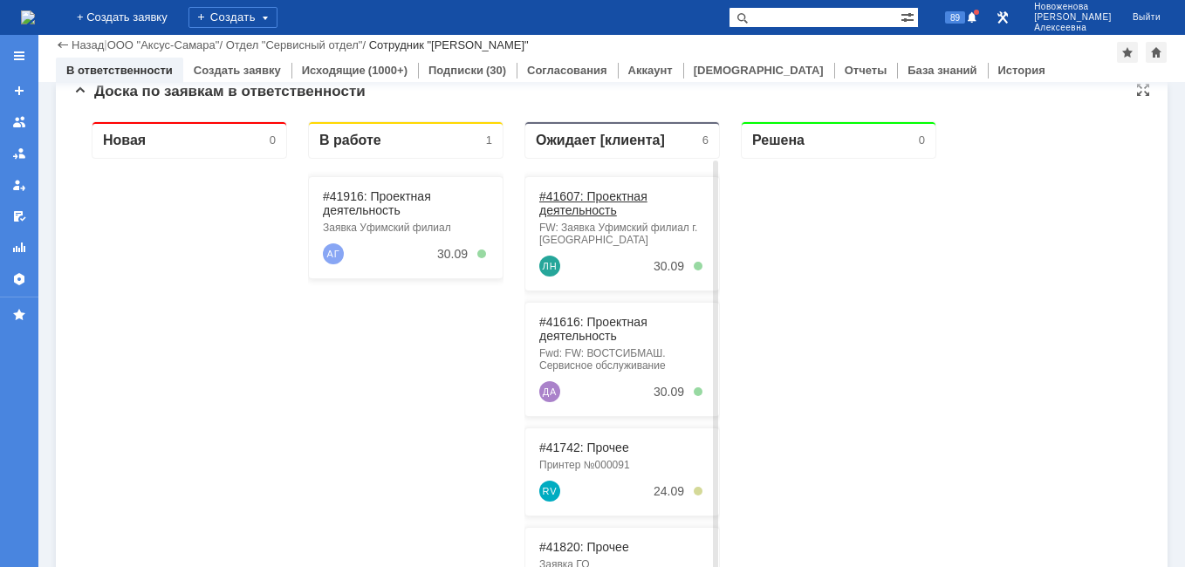
click at [595, 203] on link "#41607: Проектная деятельность" at bounding box center [593, 203] width 108 height 28
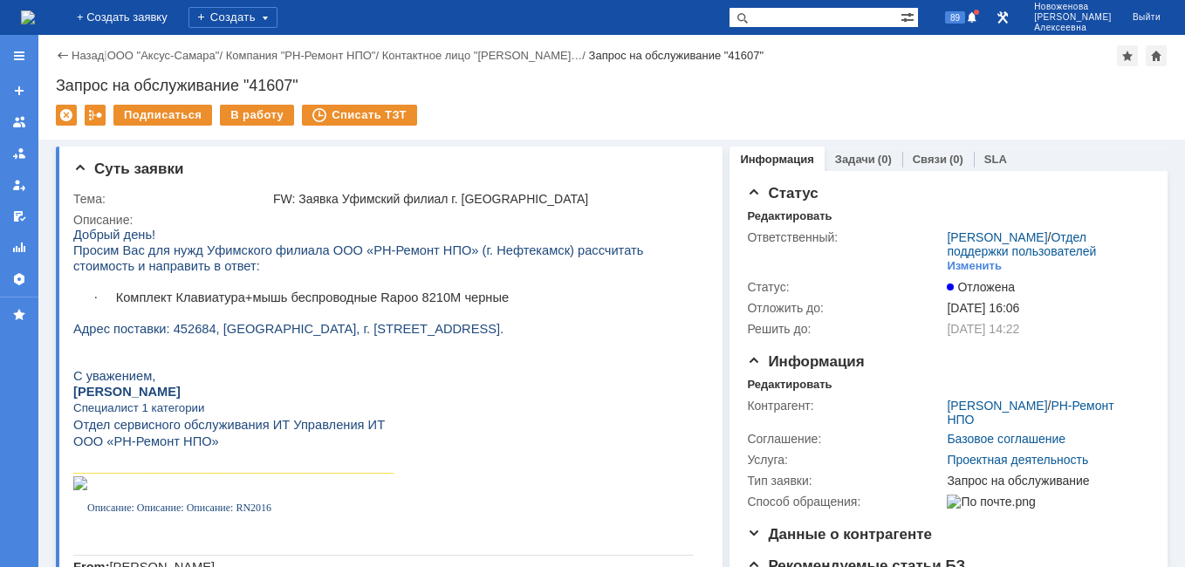
click at [35, 10] on img at bounding box center [28, 17] width 14 height 14
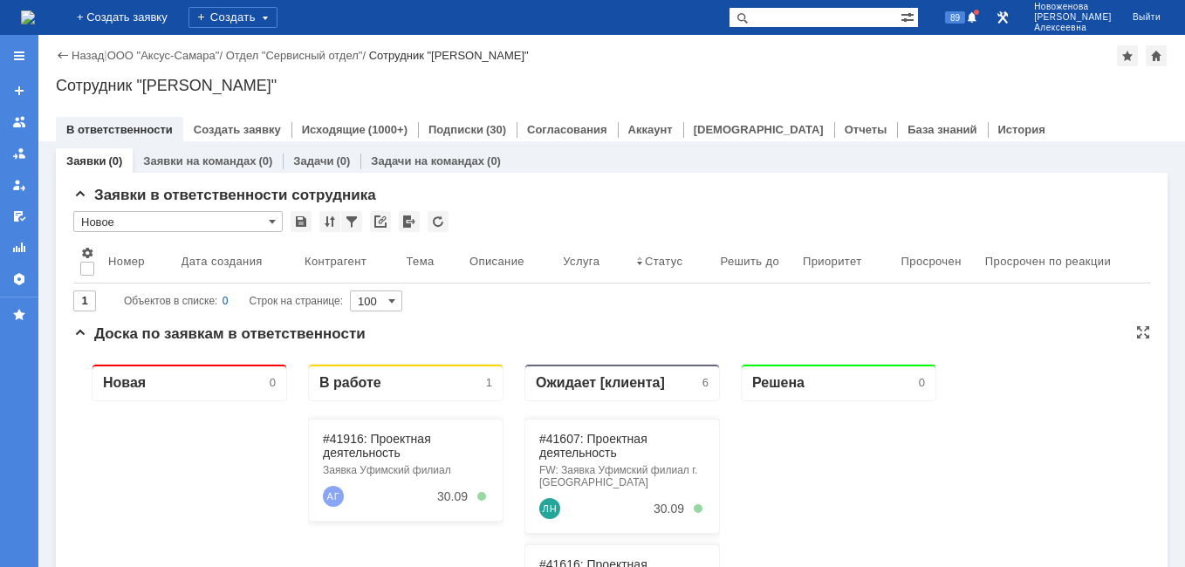
scroll to position [262, 0]
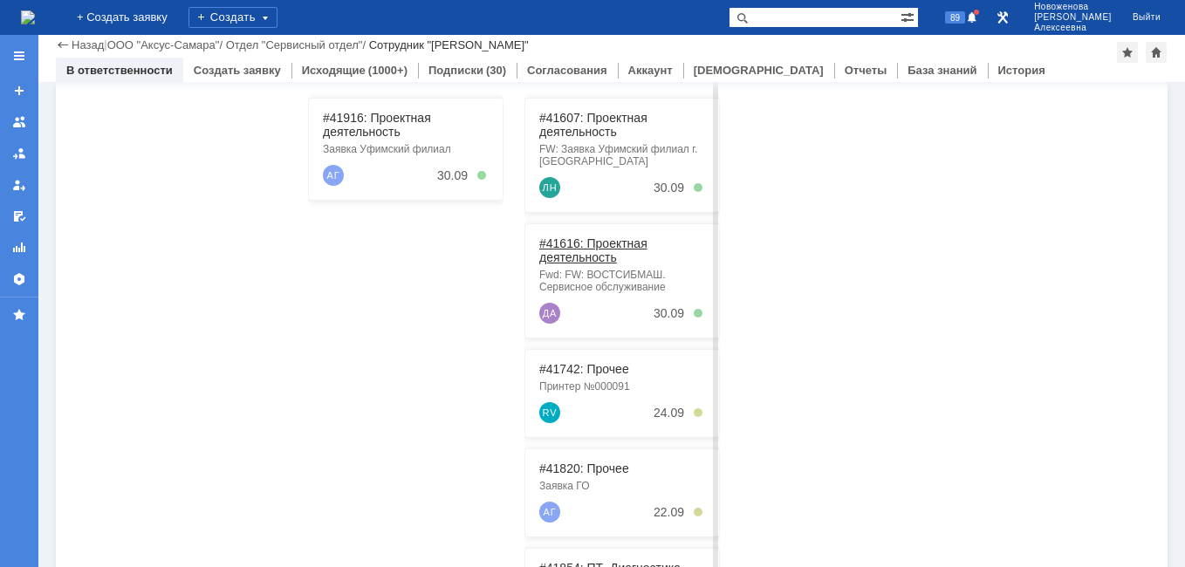
click at [576, 249] on link "#41616: Проектная деятельность" at bounding box center [593, 250] width 108 height 28
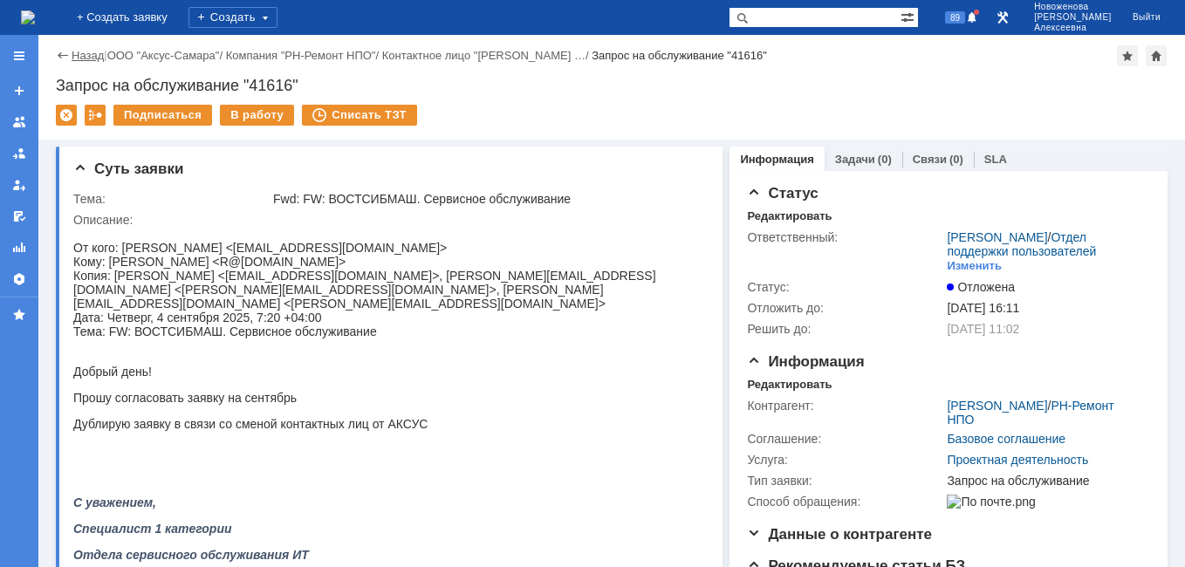
click at [85, 57] on link "Назад" at bounding box center [88, 55] width 32 height 13
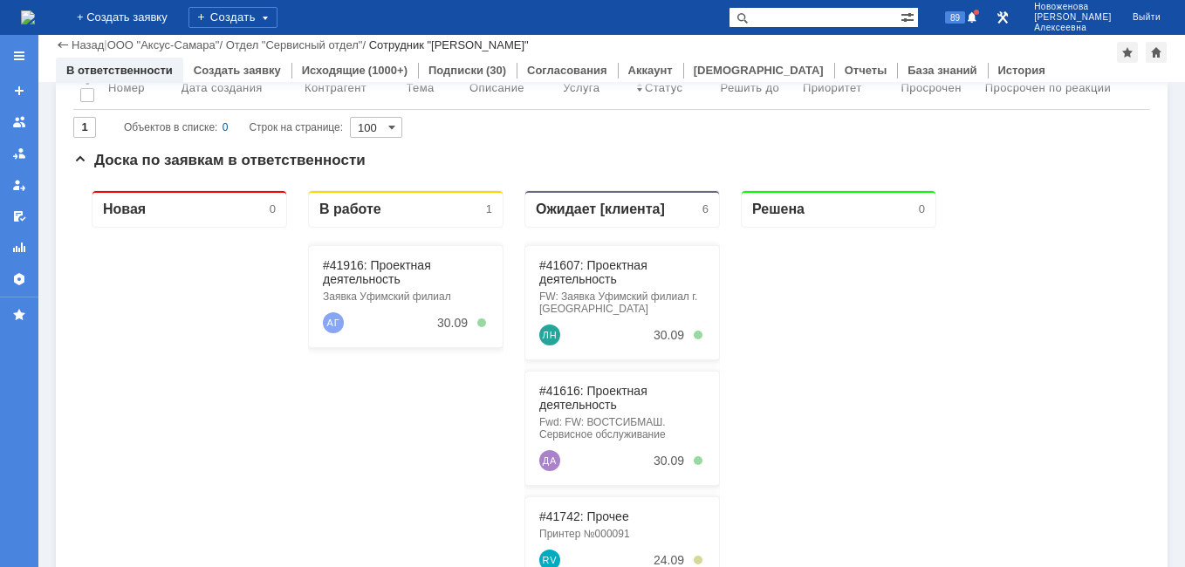
scroll to position [262, 0]
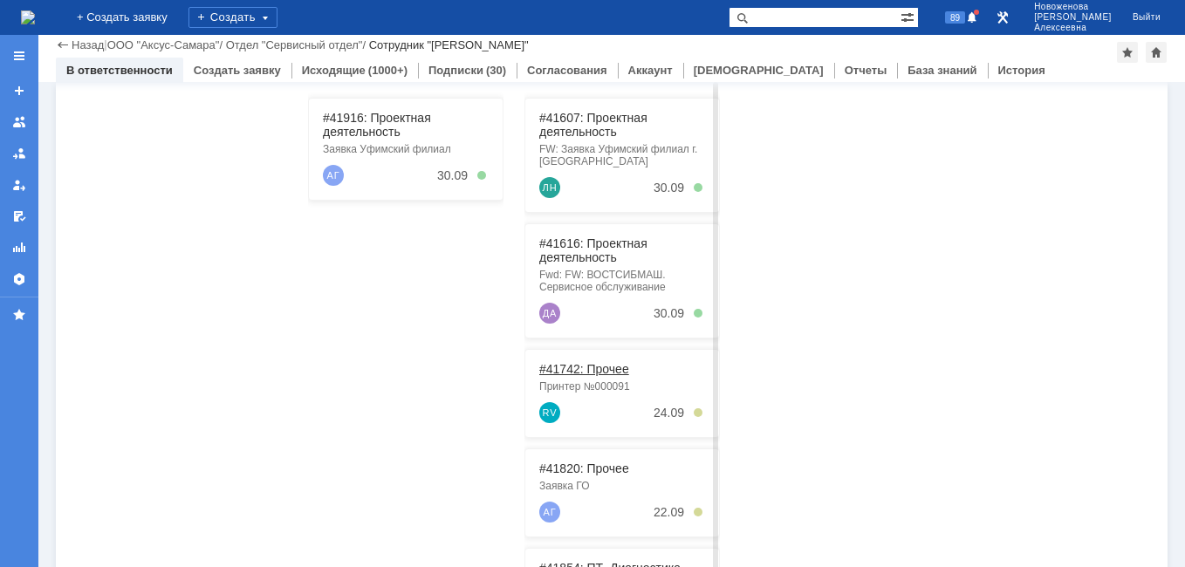
click at [577, 366] on link "#41742: Прочее" at bounding box center [584, 369] width 90 height 14
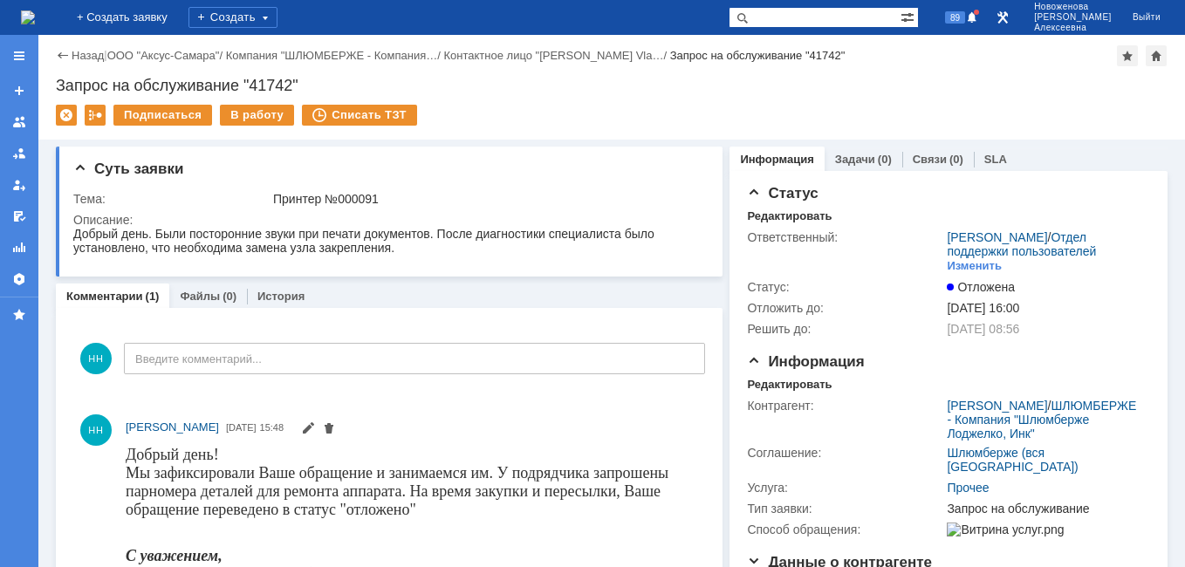
click at [35, 17] on img at bounding box center [28, 17] width 14 height 14
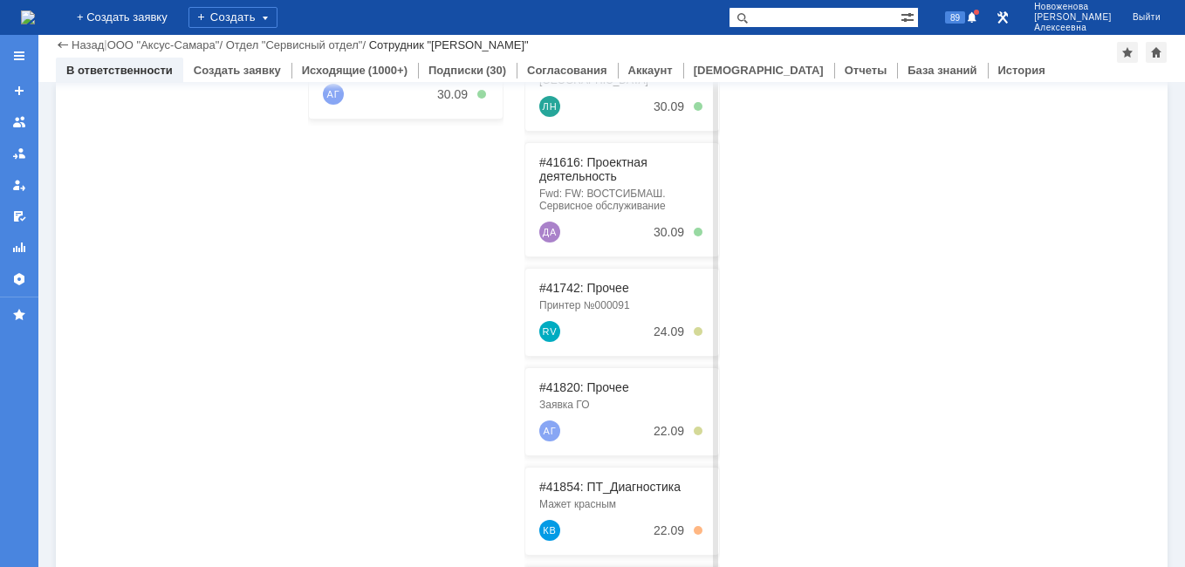
scroll to position [349, 0]
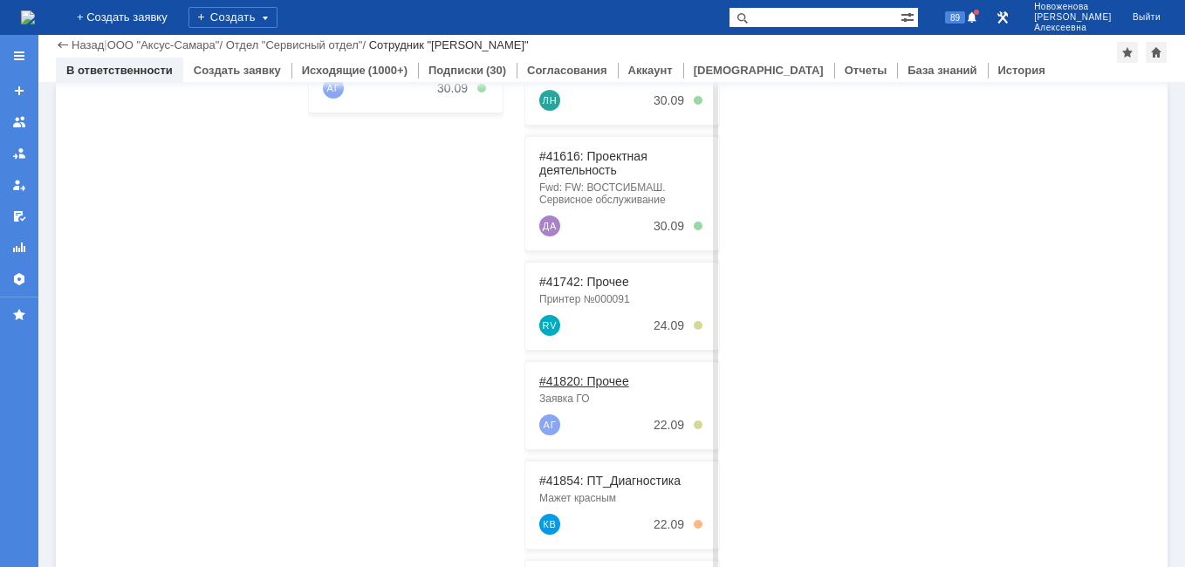
click at [576, 382] on link "#41820: Прочее" at bounding box center [584, 381] width 90 height 14
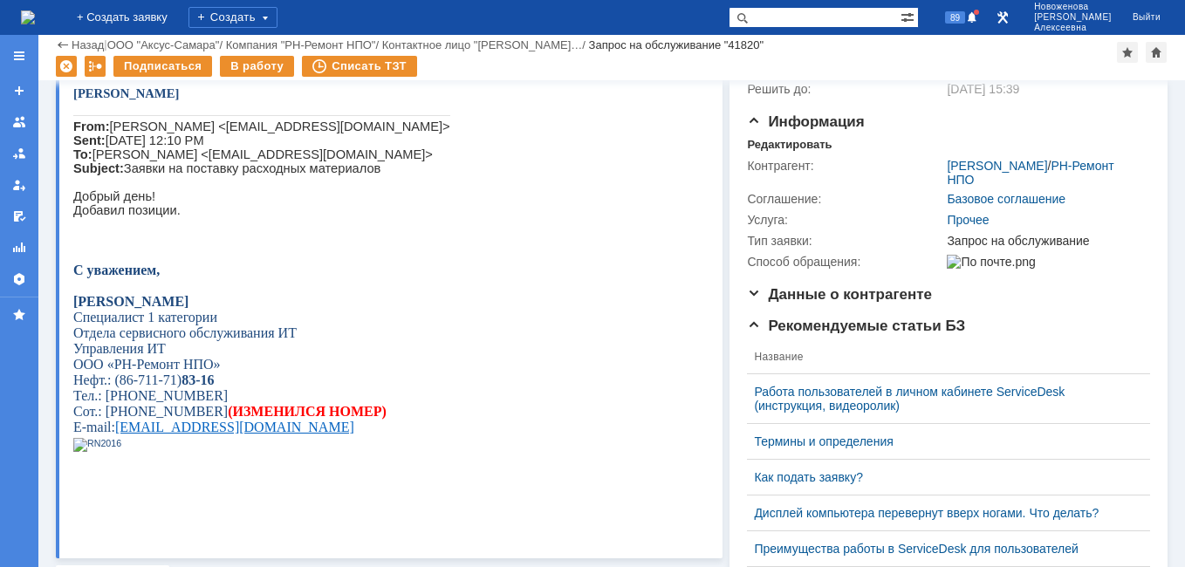
scroll to position [349, 0]
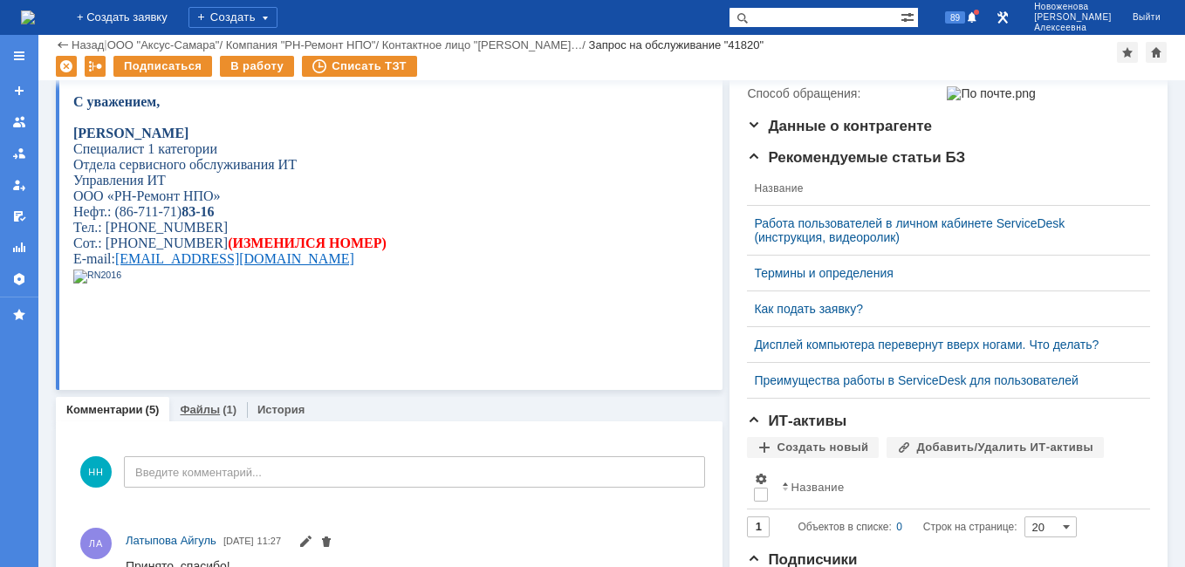
click at [192, 402] on div "Файлы (1)" at bounding box center [208, 409] width 78 height 25
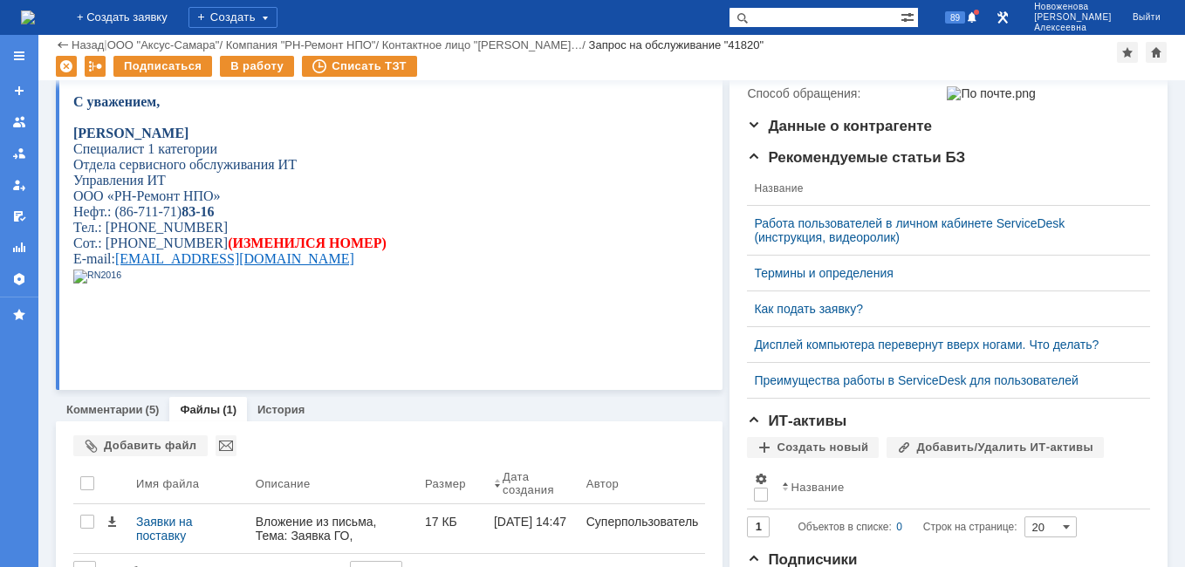
scroll to position [463, 0]
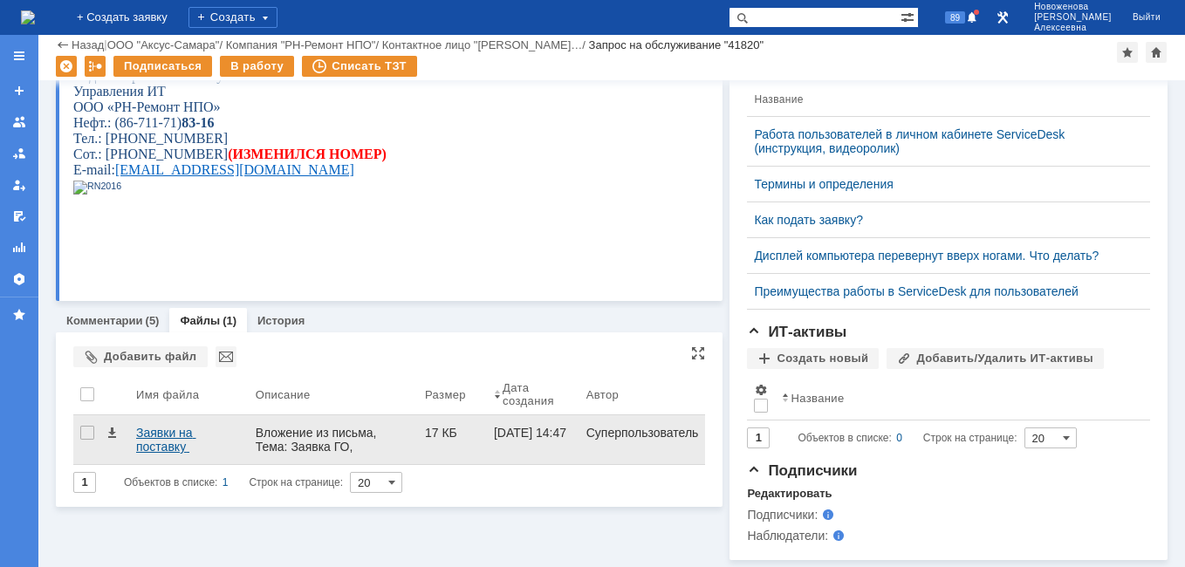
click at [163, 426] on div "Заявки на поставку расходных материалов — копия.docx" at bounding box center [189, 440] width 106 height 28
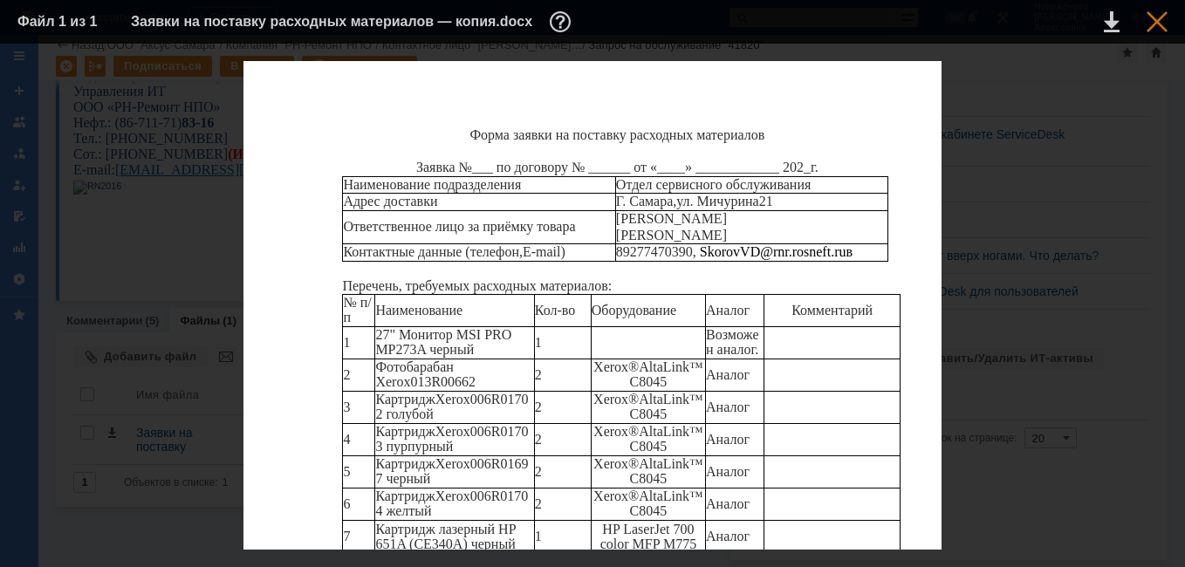
click at [1165, 24] on div at bounding box center [1156, 21] width 21 height 21
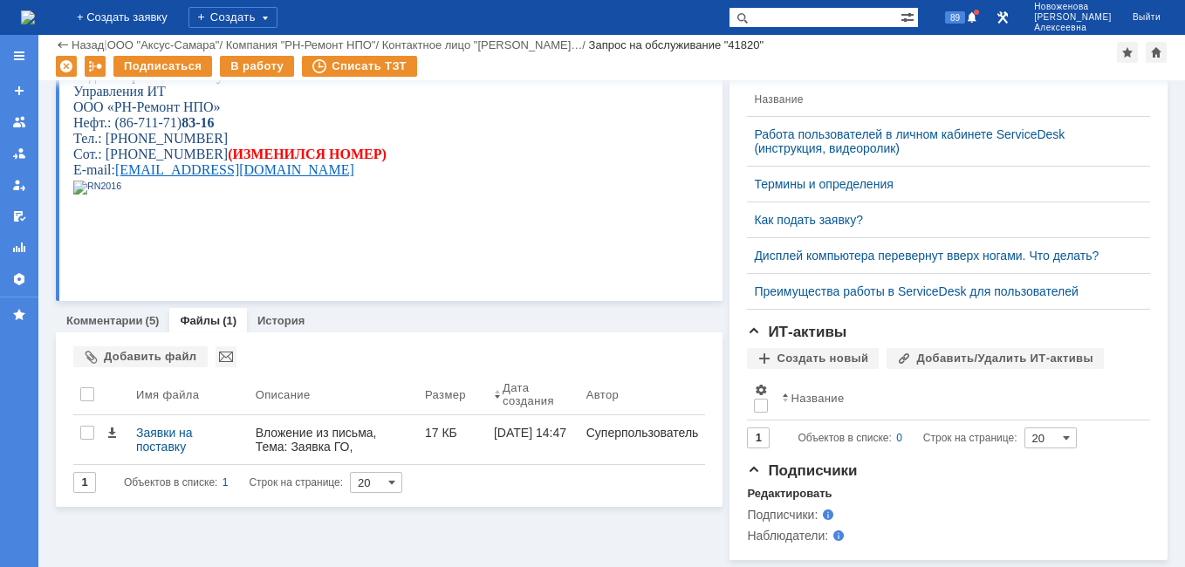
click at [34, 12] on img at bounding box center [28, 17] width 14 height 14
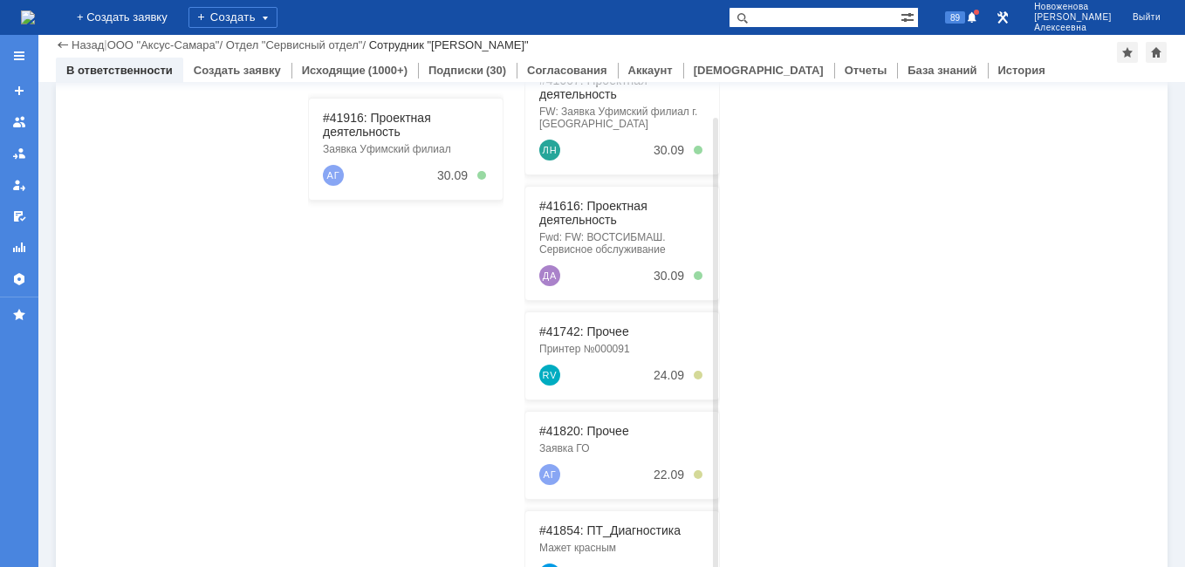
scroll to position [436, 0]
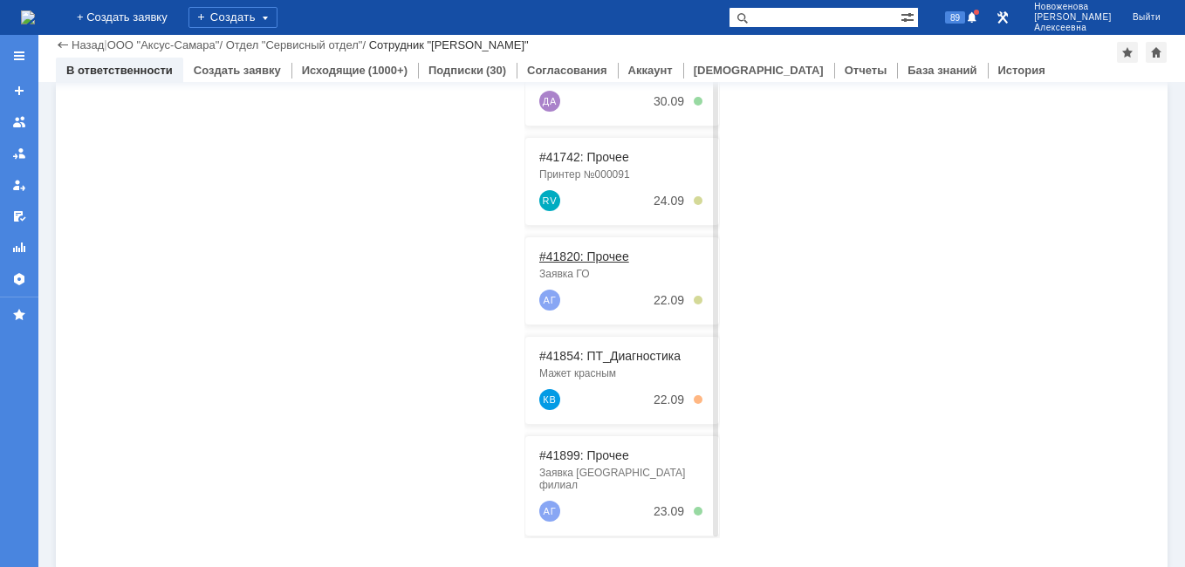
click at [560, 256] on link "#41820: Прочее" at bounding box center [584, 256] width 90 height 14
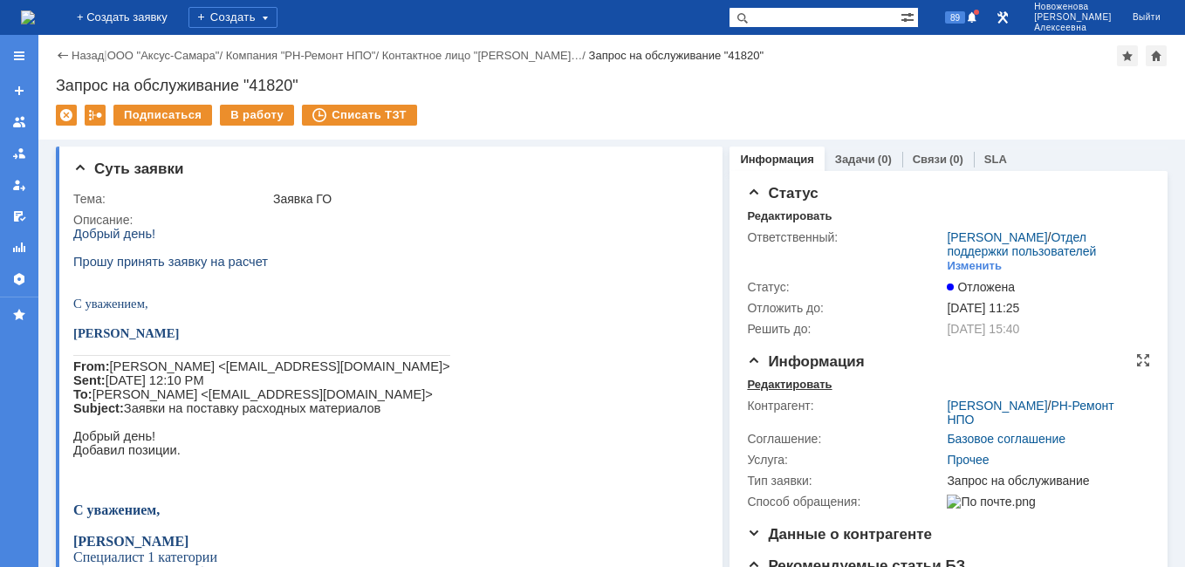
click at [768, 392] on div "Редактировать" at bounding box center [789, 385] width 85 height 14
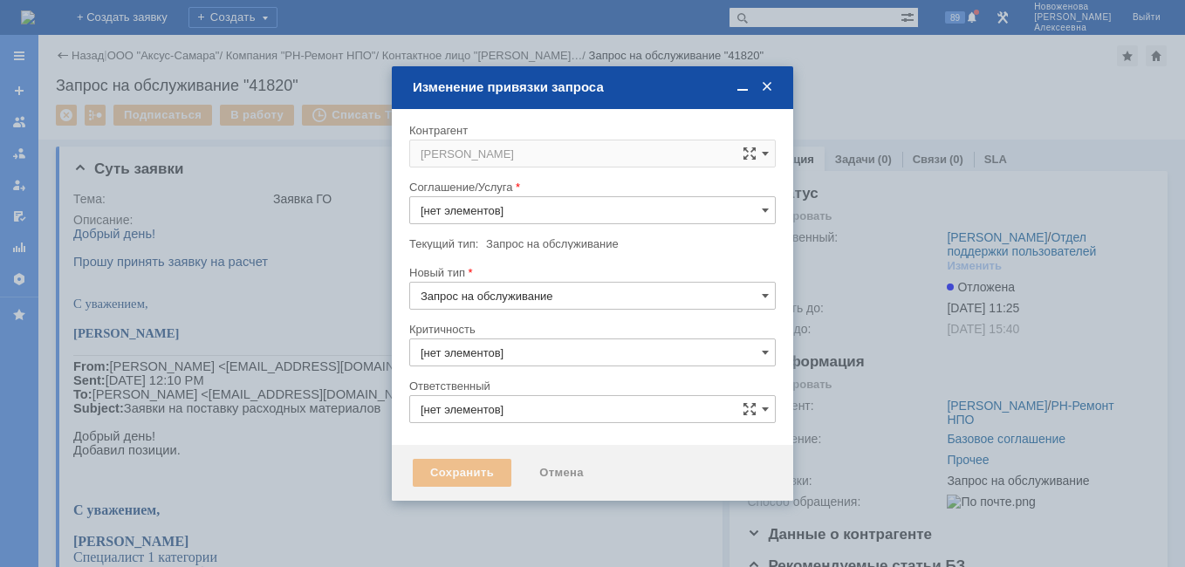
type input "Прочее"
type input "3. Низкая"
type input "[PERSON_NAME]"
type input "[не указано]"
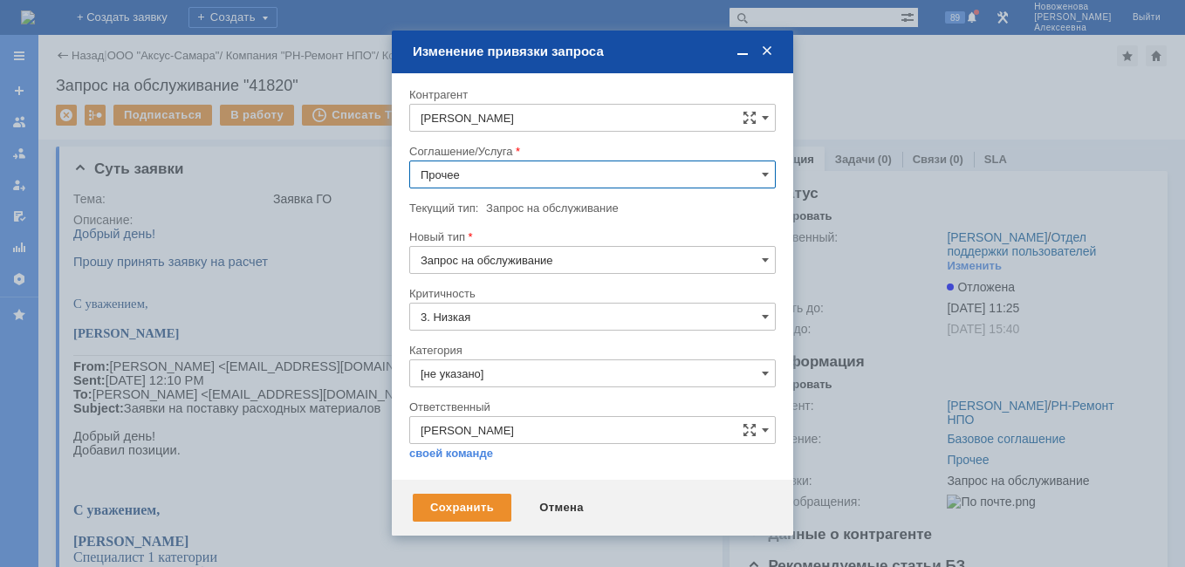
click at [758, 167] on input "Прочее" at bounding box center [592, 174] width 366 height 28
click at [540, 352] on span "Проектная деятельность" at bounding box center [592, 351] width 344 height 14
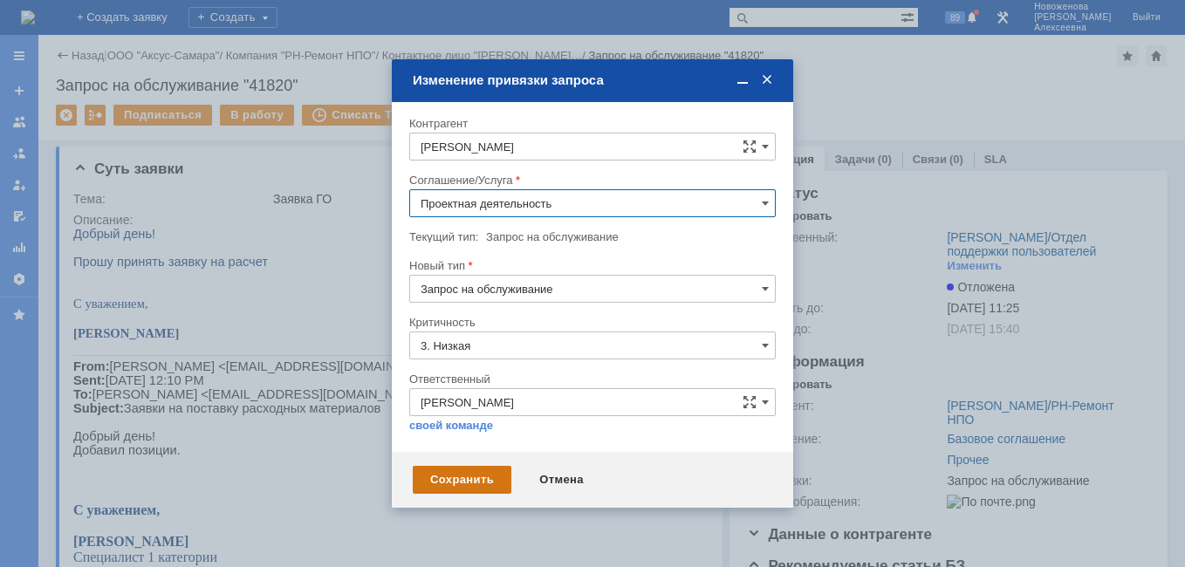
type input "Проектная деятельность"
click at [475, 477] on div "Сохранить" at bounding box center [462, 480] width 99 height 28
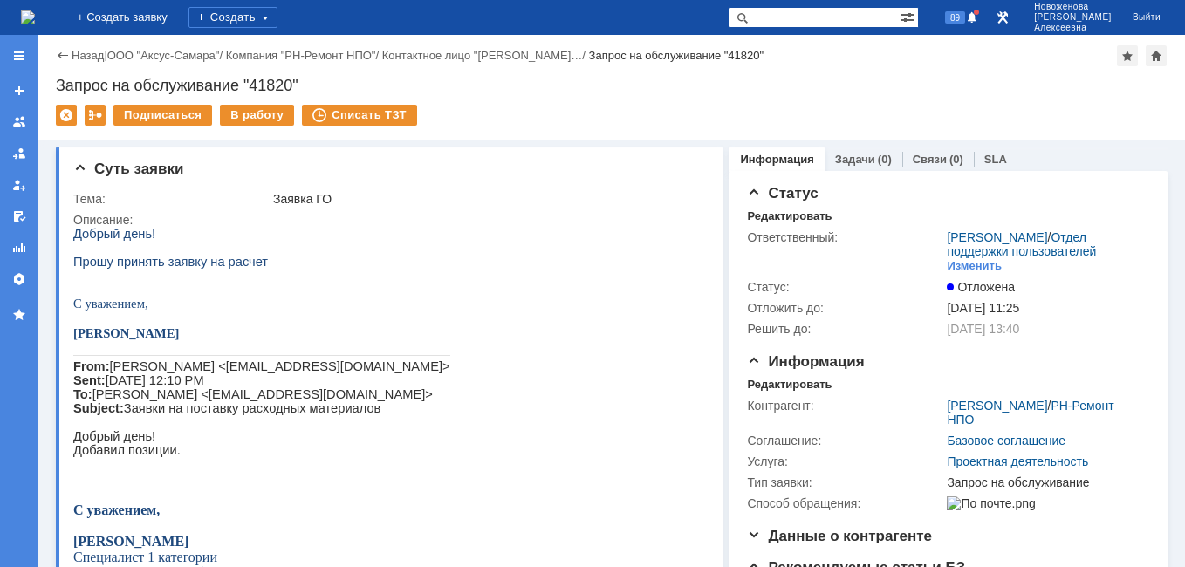
click at [35, 15] on img at bounding box center [28, 17] width 14 height 14
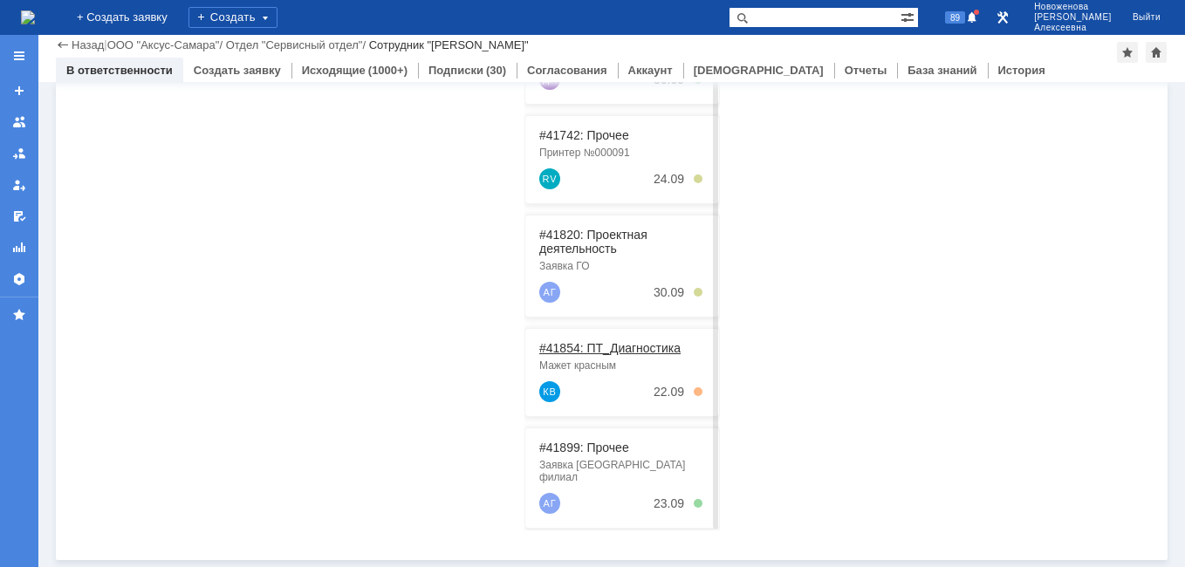
scroll to position [445, 0]
click at [584, 350] on link "#41854: ПТ_Диагностика" at bounding box center [609, 348] width 141 height 14
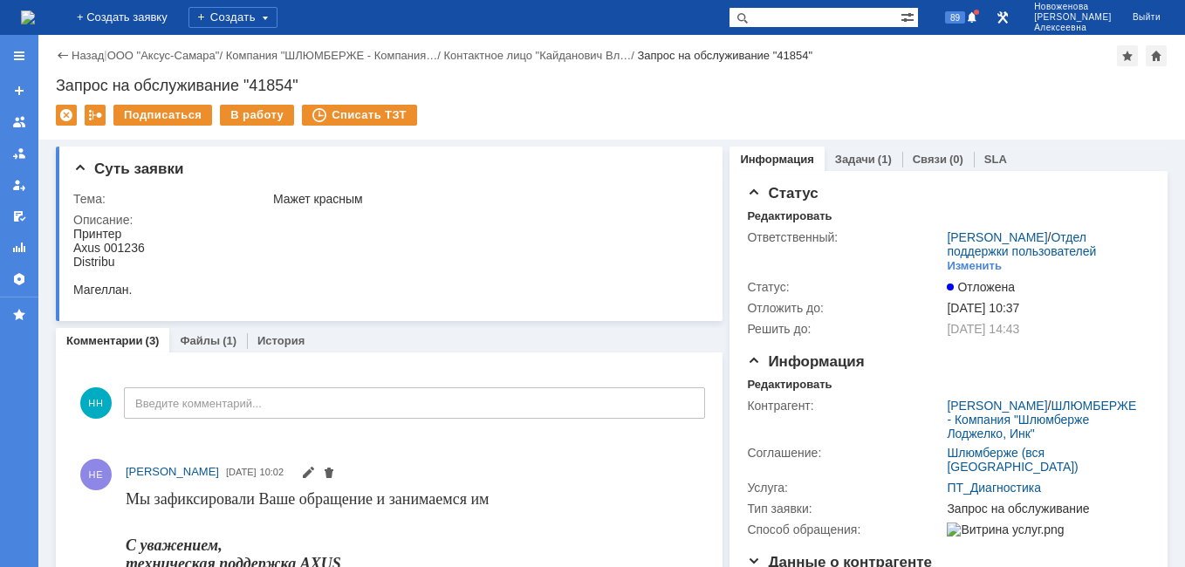
click at [843, 31] on div "На домашнюю + Создать заявку Создать 89 Новоженова Наталья Алексеевна Выйти" at bounding box center [592, 17] width 1185 height 35
click at [834, 17] on input "text" at bounding box center [814, 17] width 172 height 21
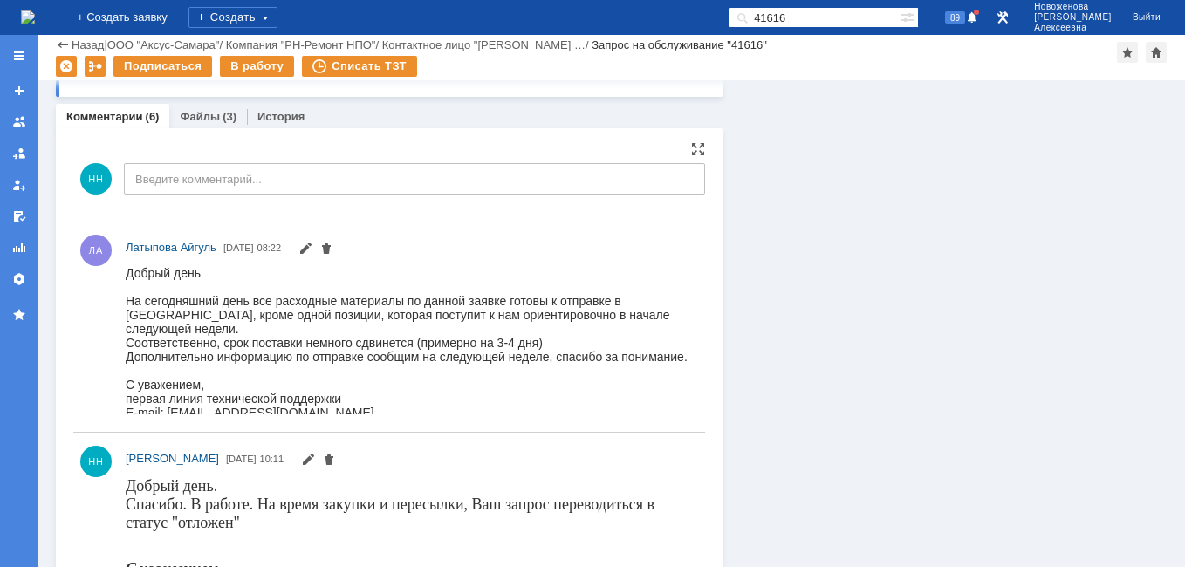
scroll to position [1221, 0]
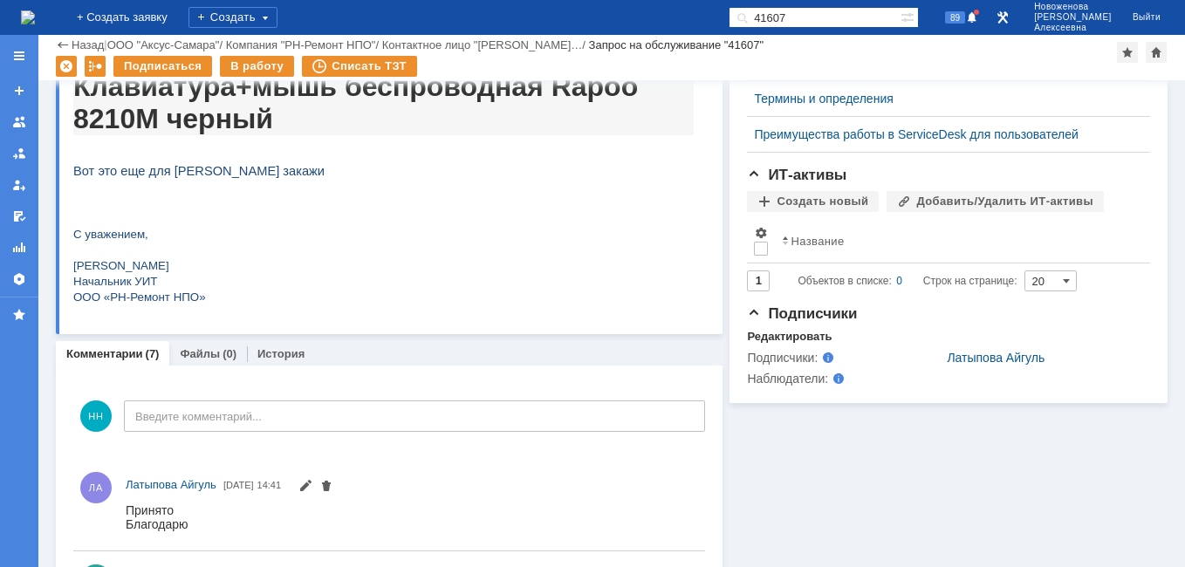
scroll to position [262, 0]
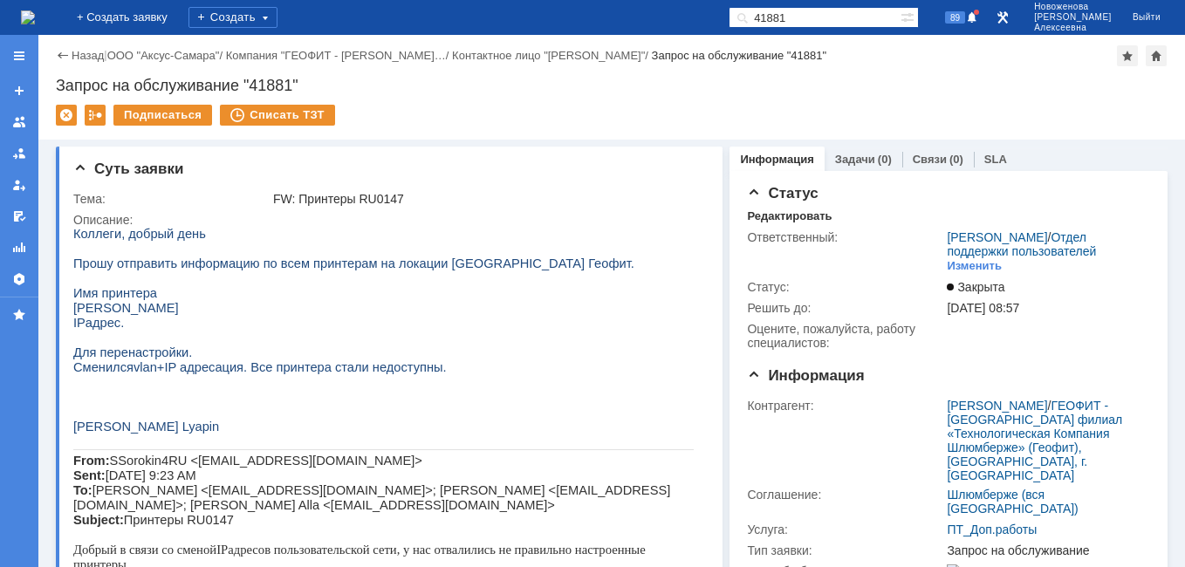
drag, startPoint x: 854, startPoint y: 21, endPoint x: 486, endPoint y: 18, distance: 368.1
click at [487, 18] on div "На домашнюю + Создать заявку Создать 41881 89 Новоженова Наталья Алексеевна Вый…" at bounding box center [592, 17] width 1185 height 35
paste input "763"
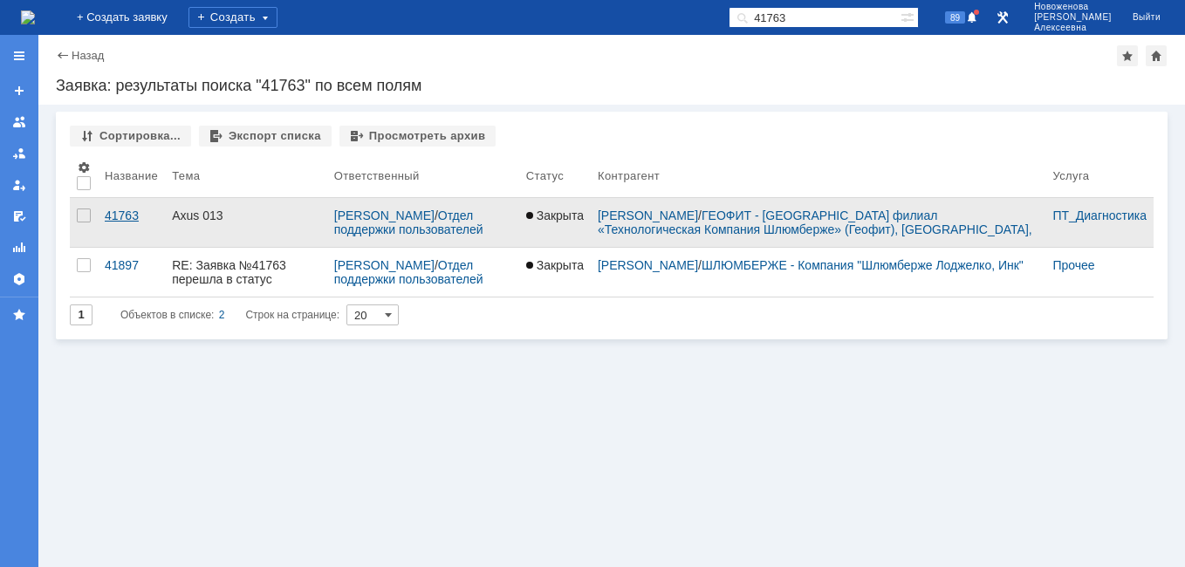
click at [119, 209] on div "41763" at bounding box center [131, 215] width 53 height 14
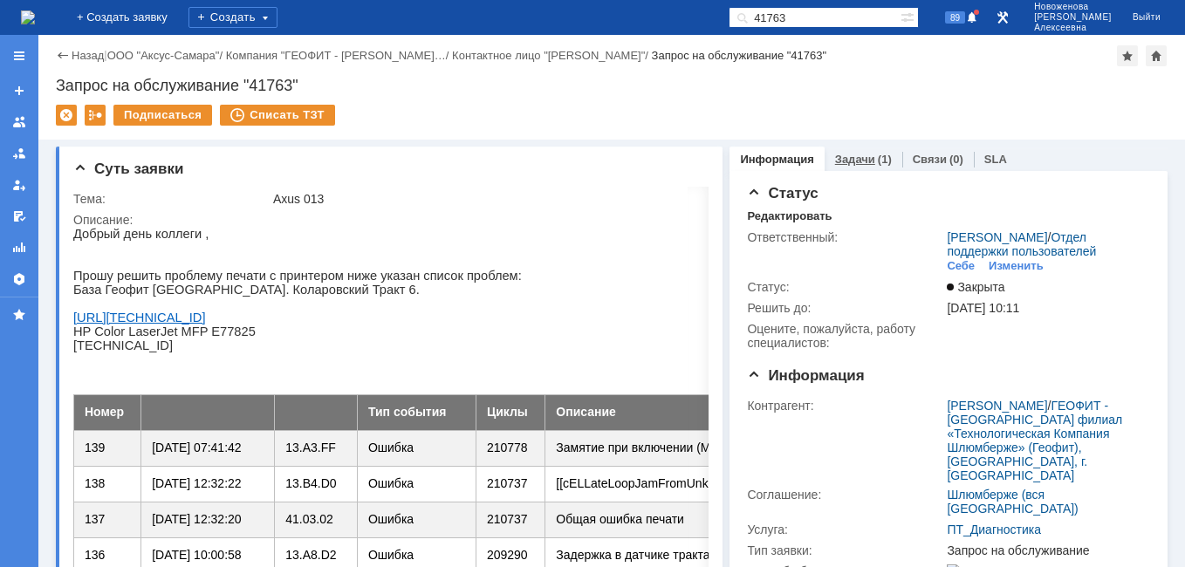
click at [854, 160] on link "Задачи" at bounding box center [855, 159] width 40 height 13
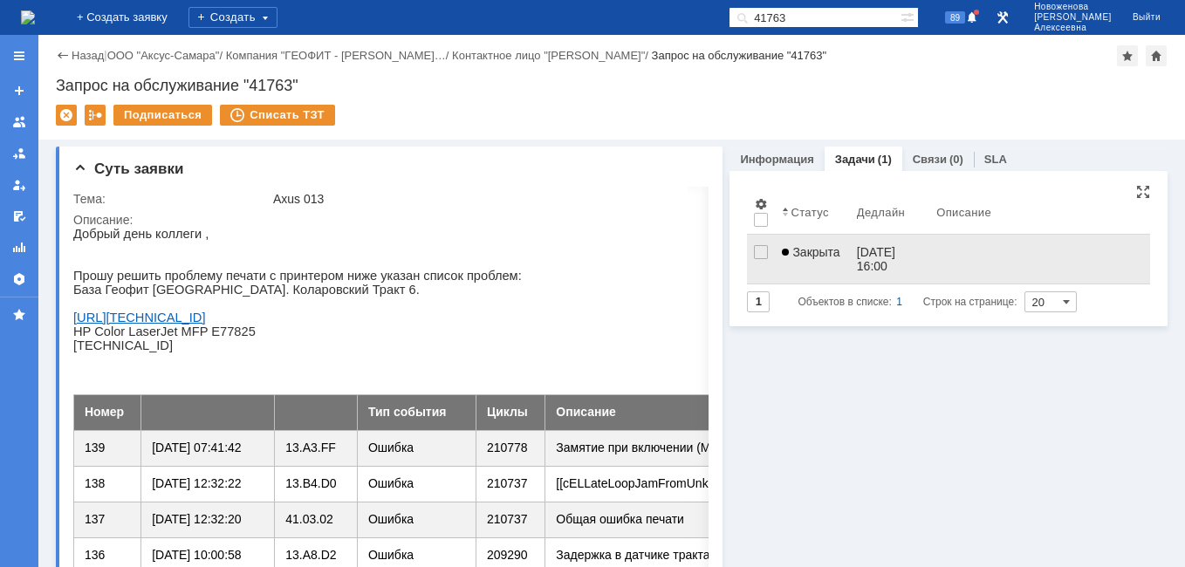
click at [857, 267] on div "15.09.2025 16:00" at bounding box center [878, 259] width 42 height 28
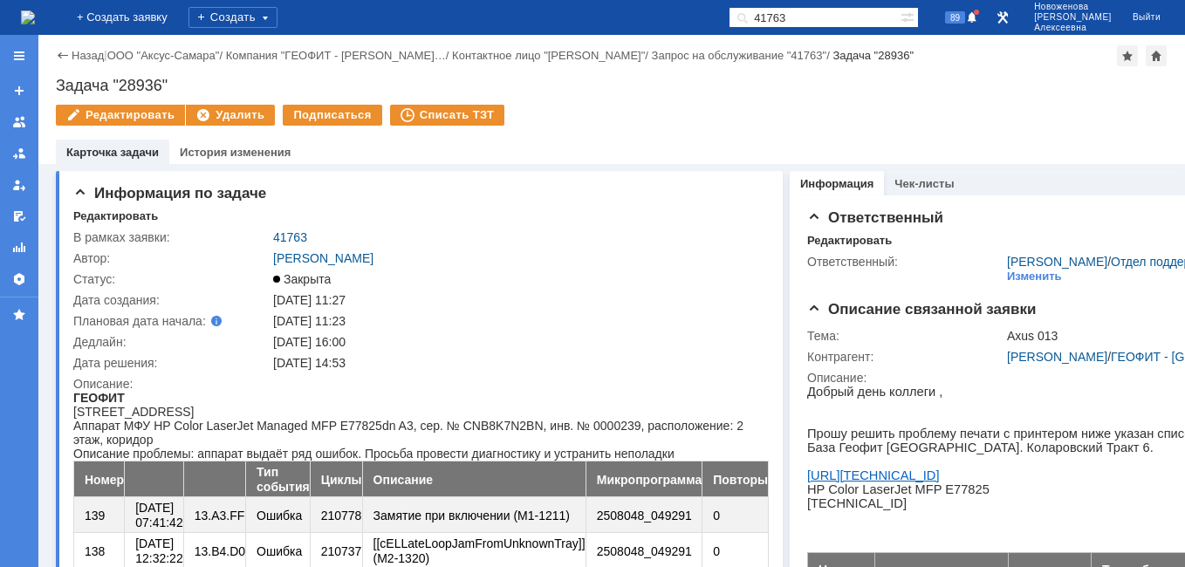
click at [35, 21] on img at bounding box center [28, 17] width 14 height 14
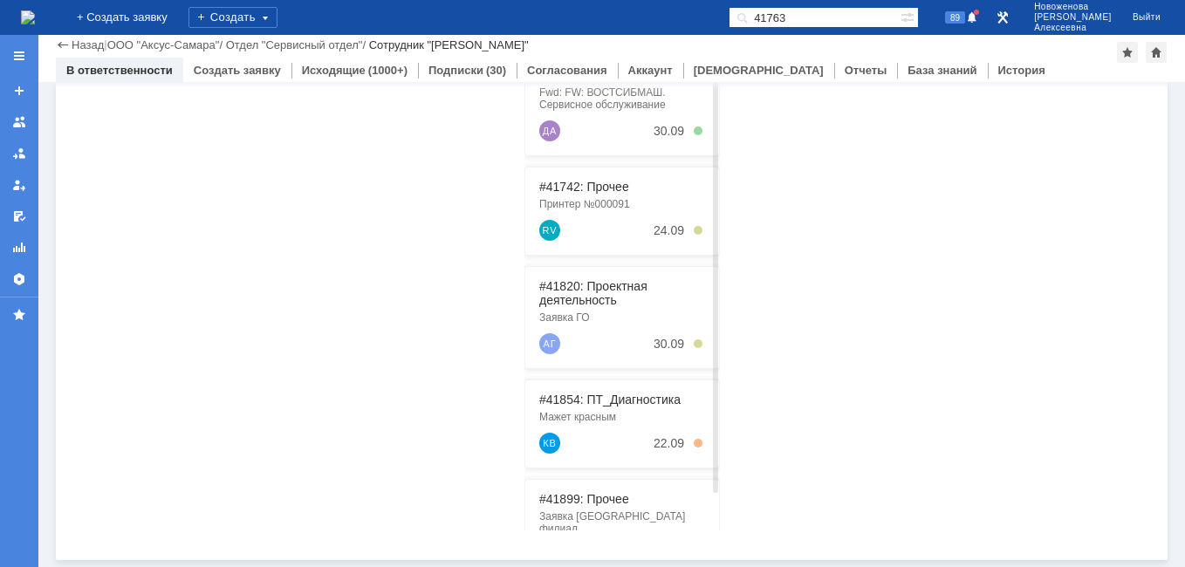
scroll to position [51, 0]
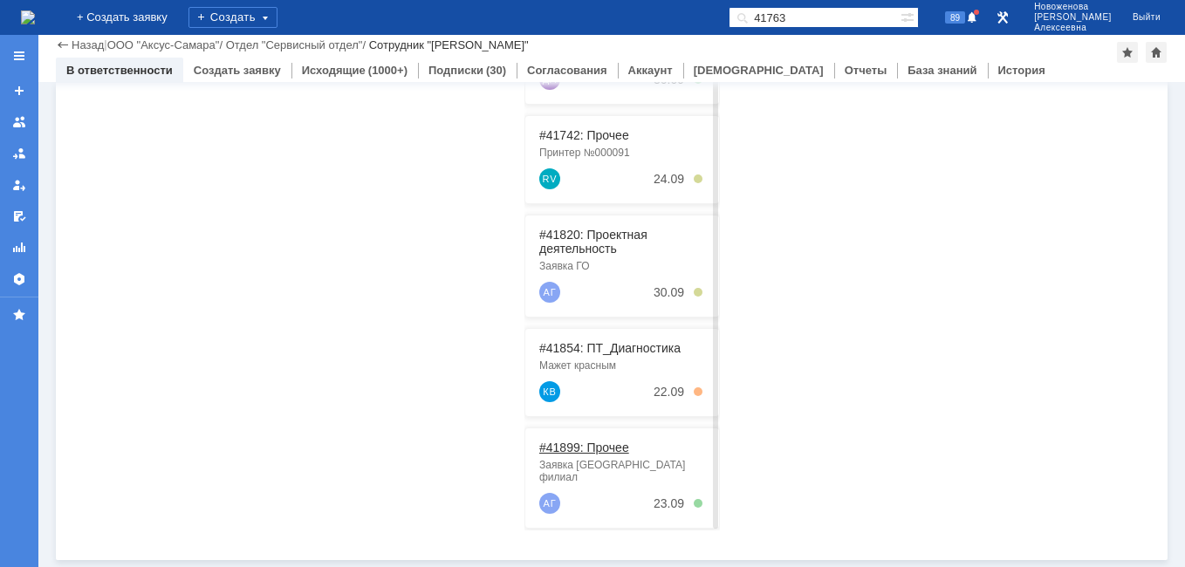
click at [597, 451] on link "#41899: Прочее" at bounding box center [584, 447] width 90 height 14
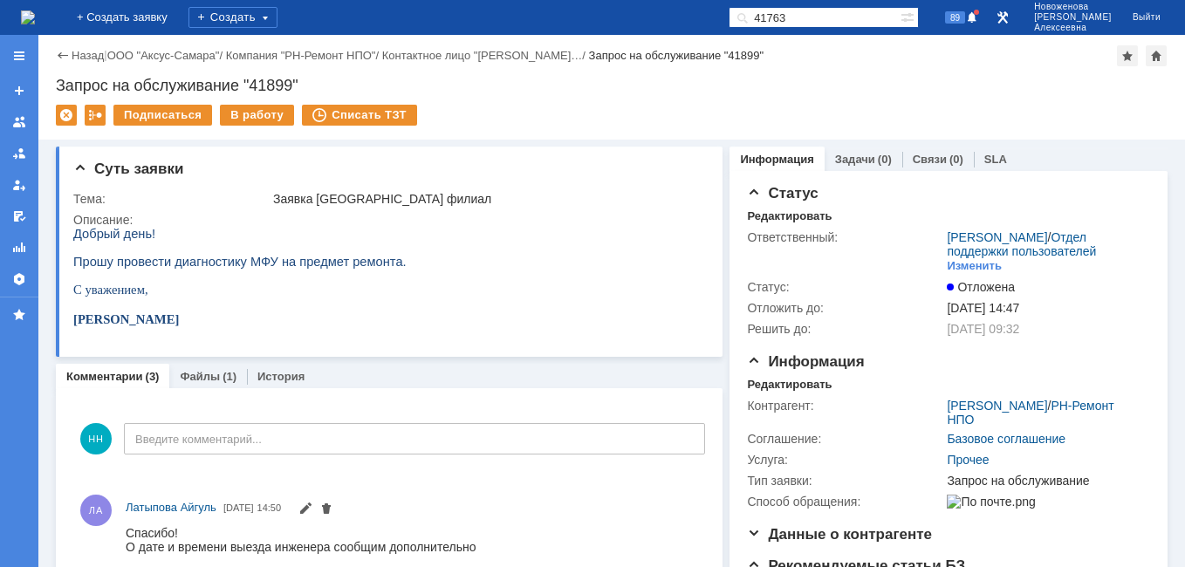
drag, startPoint x: 857, startPoint y: 13, endPoint x: 637, endPoint y: 4, distance: 220.9
click at [637, 4] on div "На домашнюю + Создать заявку Создать 41763 89 Новоженова Наталья Алексеевна Вый…" at bounding box center [592, 17] width 1185 height 35
paste input "840"
type input "41840"
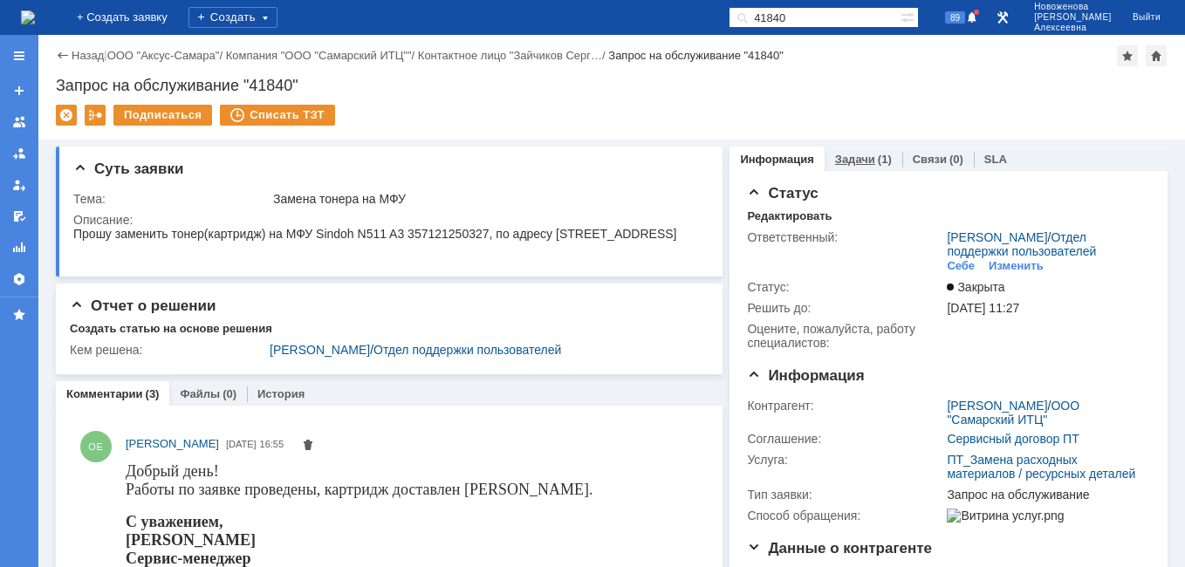
click at [847, 160] on link "Задачи" at bounding box center [855, 159] width 40 height 13
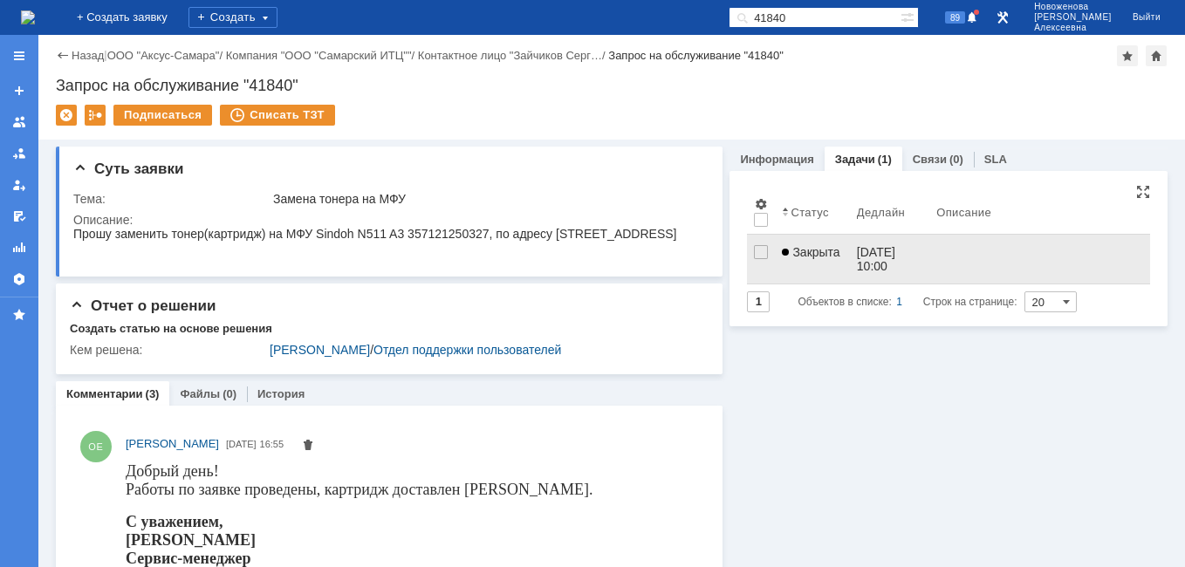
click at [850, 262] on link "18.09.2025 10:00" at bounding box center [889, 259] width 79 height 49
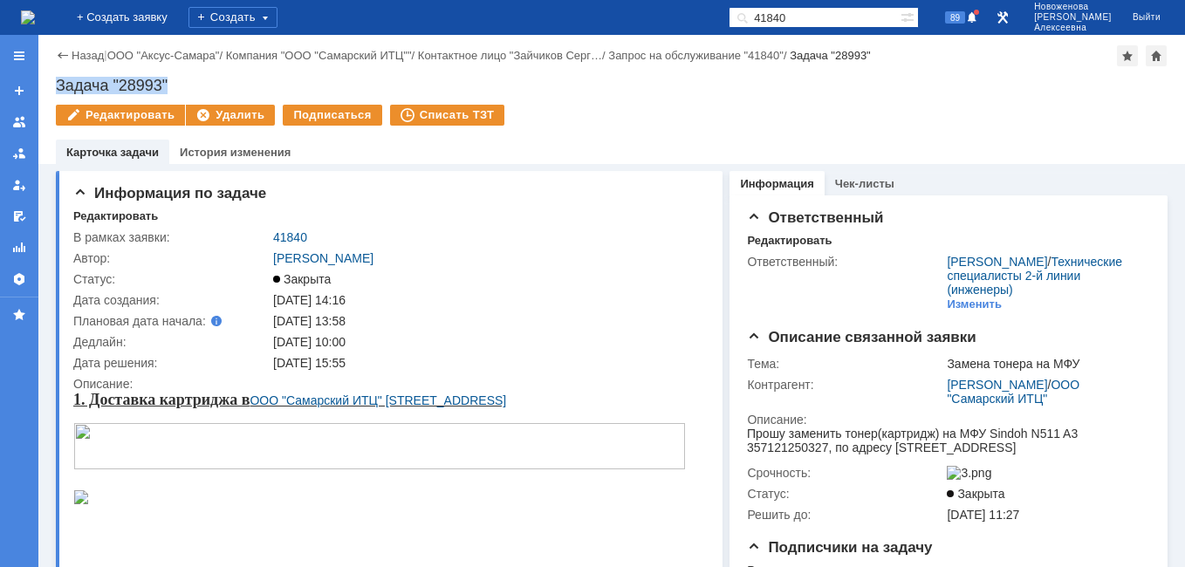
drag, startPoint x: 192, startPoint y: 83, endPoint x: 58, endPoint y: 91, distance: 134.6
click at [58, 91] on div "Задача "28993"" at bounding box center [611, 85] width 1111 height 17
copy div "Задача "28993""
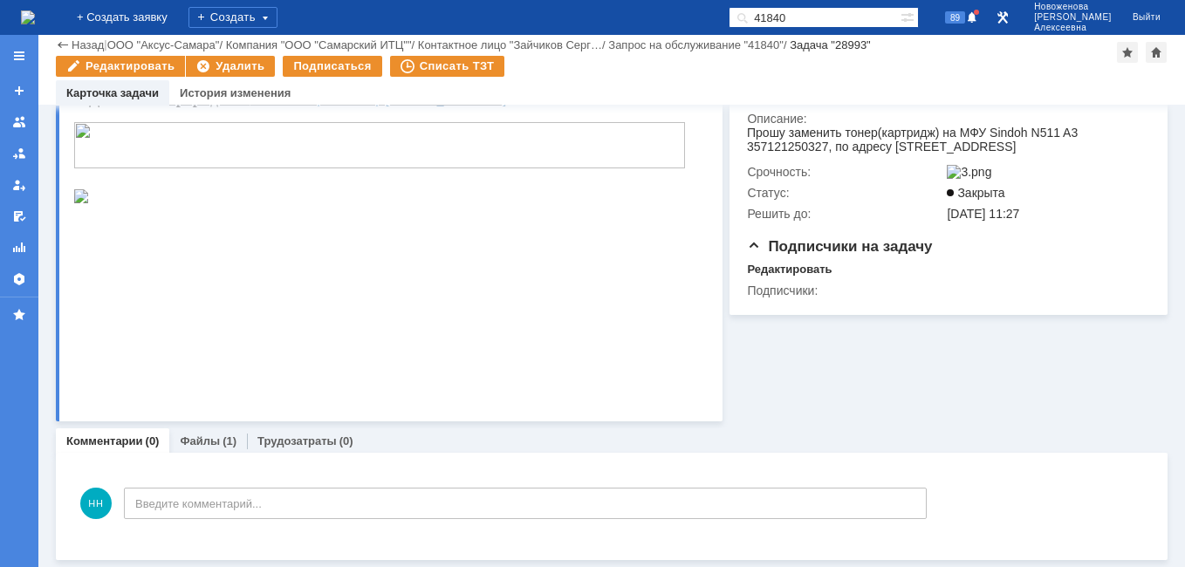
scroll to position [242, 0]
drag, startPoint x: 212, startPoint y: 437, endPoint x: 139, endPoint y: 255, distance: 196.5
click at [212, 437] on link "Файлы" at bounding box center [200, 440] width 40 height 13
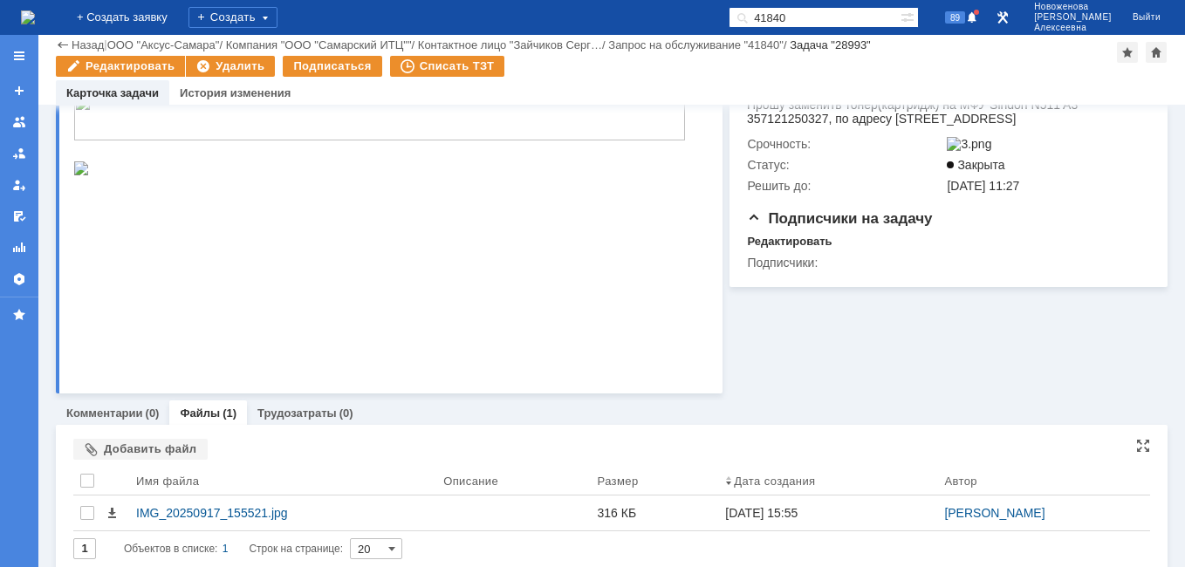
scroll to position [283, 0]
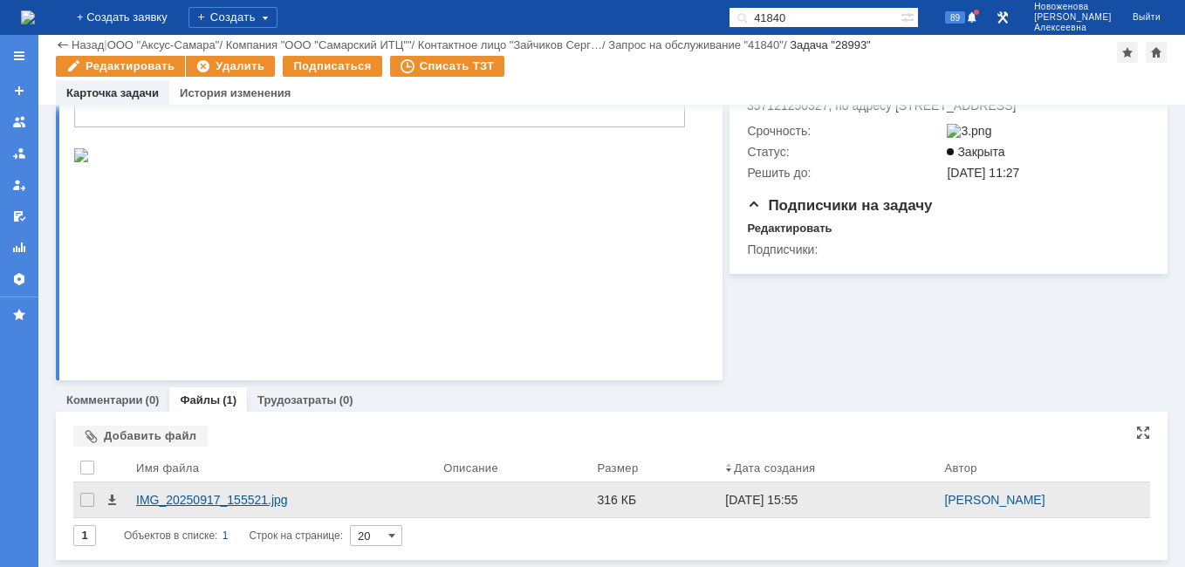
click at [188, 500] on div "IMG_20250917_155521.jpg" at bounding box center [282, 500] width 293 height 14
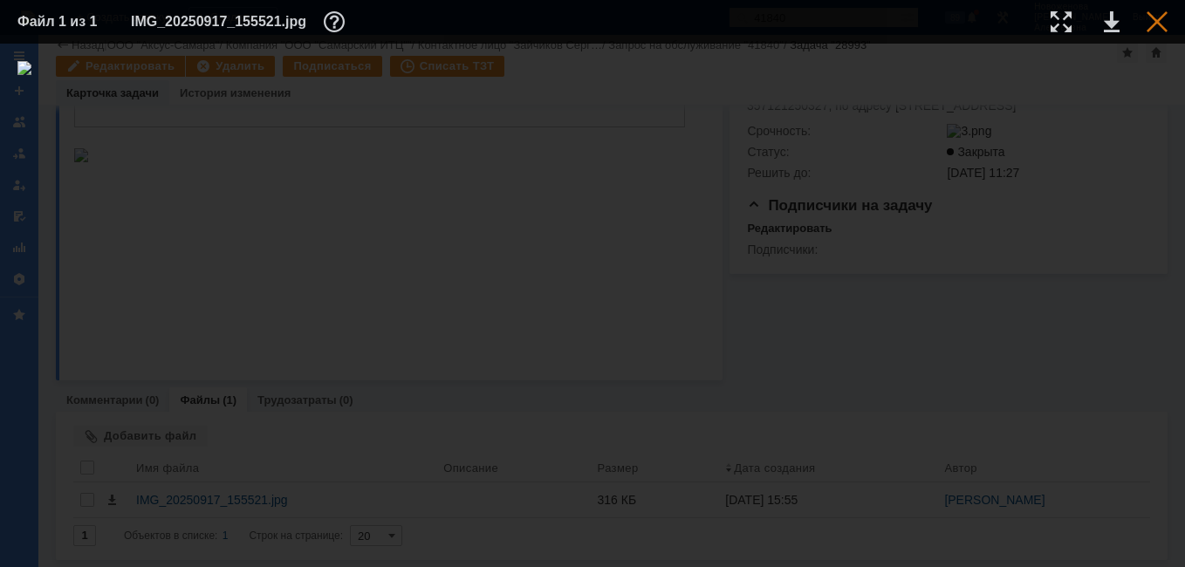
click at [1156, 22] on div at bounding box center [1156, 21] width 21 height 21
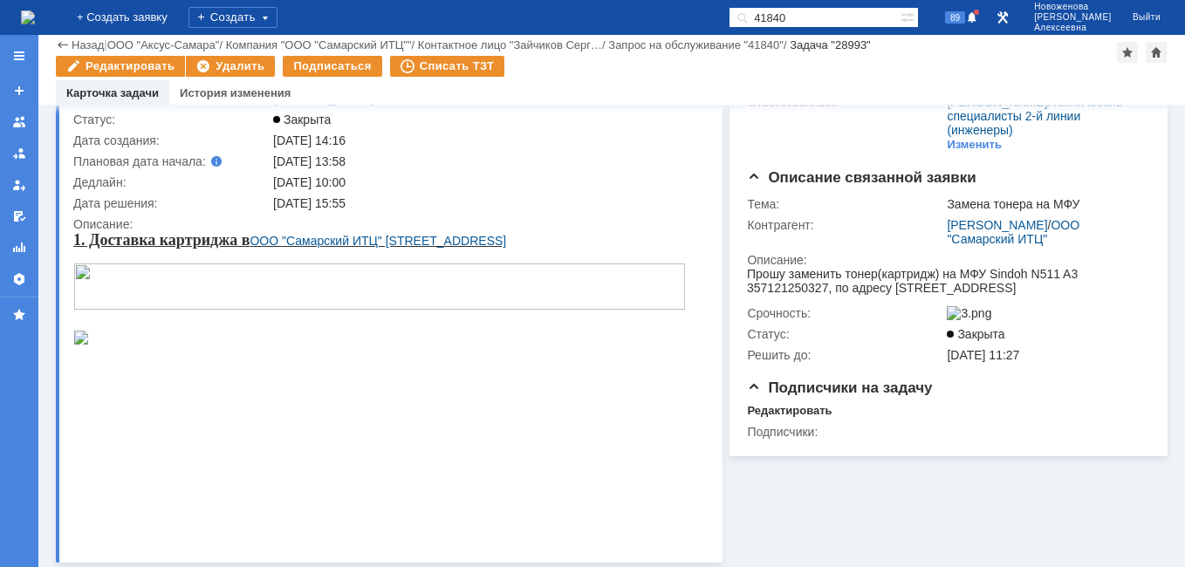
scroll to position [0, 0]
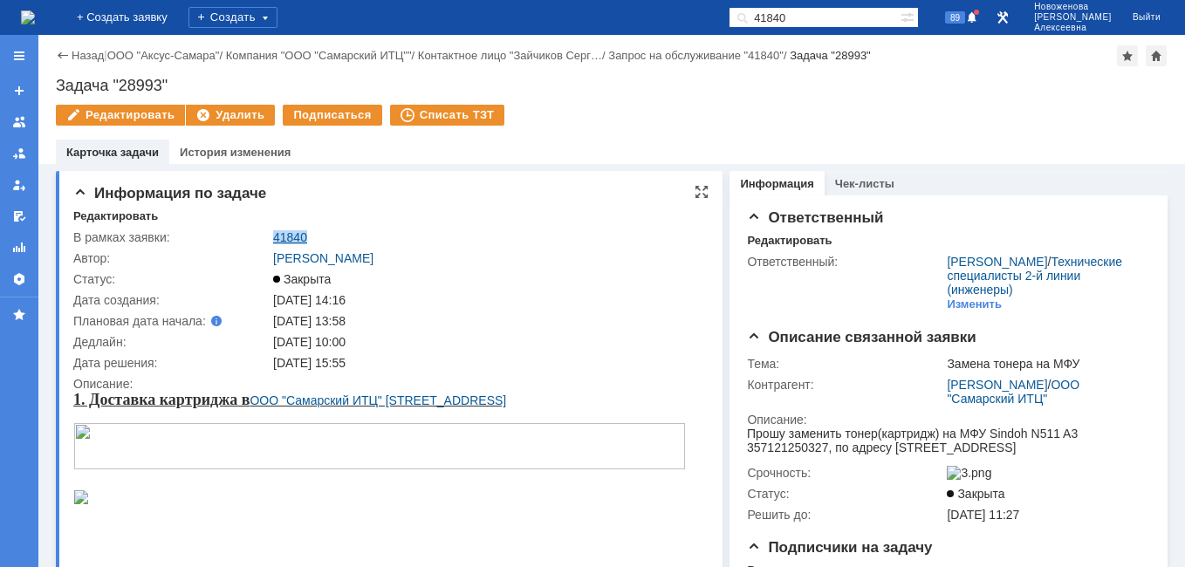
drag, startPoint x: 327, startPoint y: 233, endPoint x: 273, endPoint y: 239, distance: 54.4
click at [273, 239] on div "41840" at bounding box center [486, 237] width 426 height 14
copy link "41840"
click at [32, 16] on img at bounding box center [28, 17] width 14 height 14
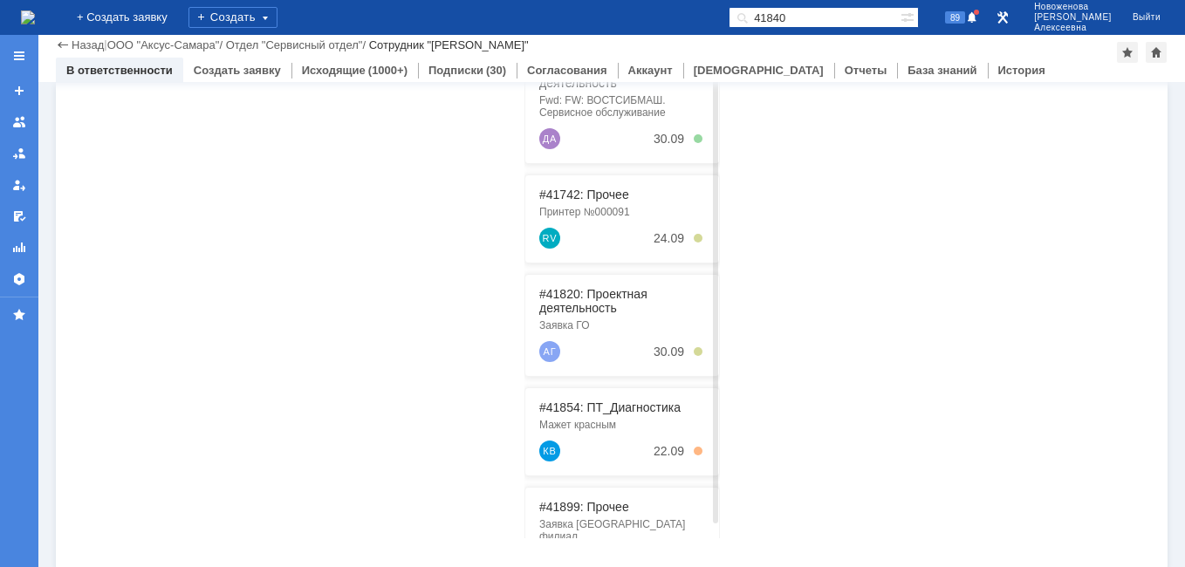
scroll to position [51, 0]
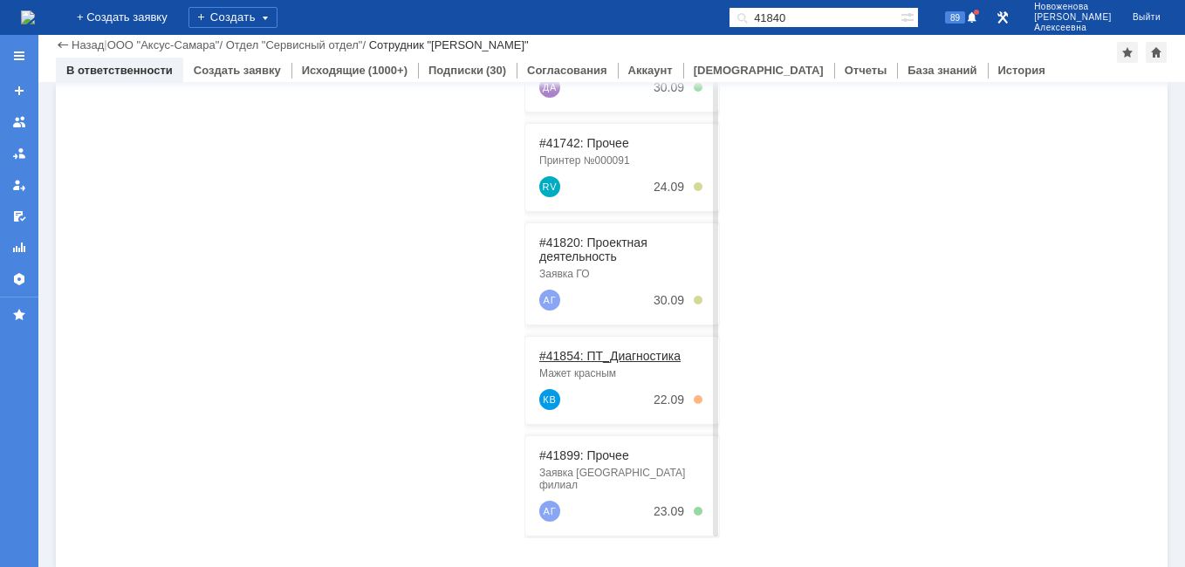
click at [573, 356] on link "#41854: ПТ_Диагностика" at bounding box center [609, 356] width 141 height 14
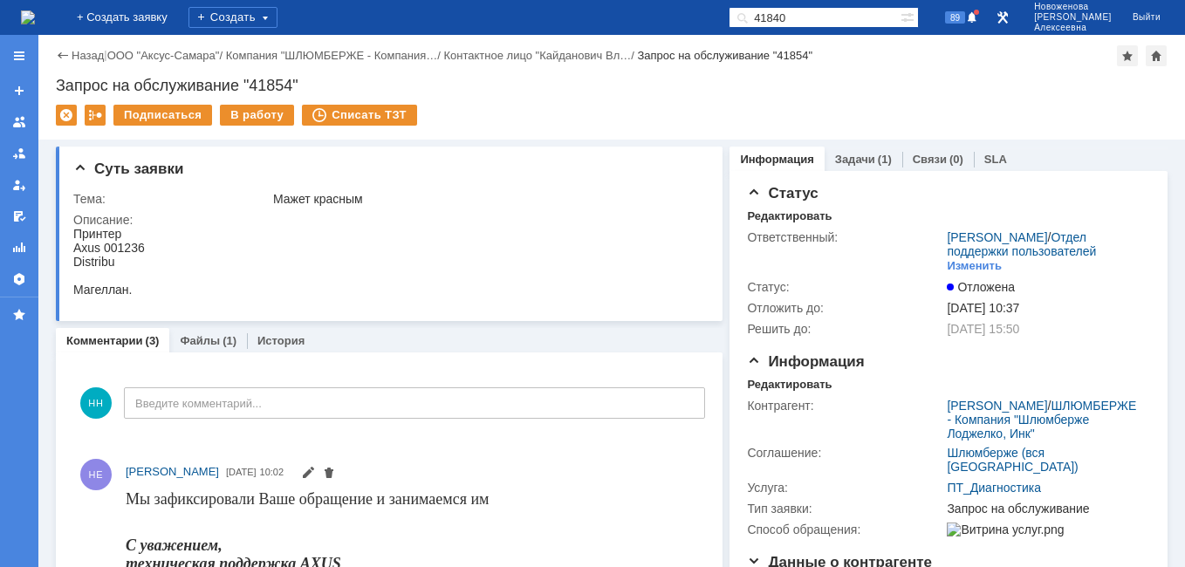
click at [35, 10] on img at bounding box center [28, 17] width 14 height 14
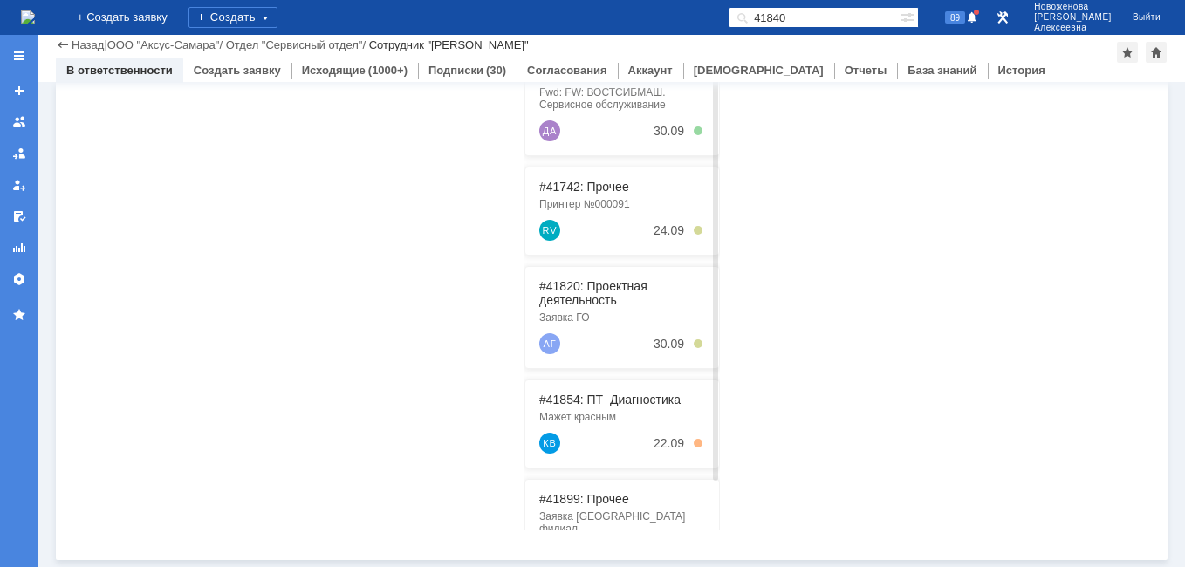
scroll to position [183, 0]
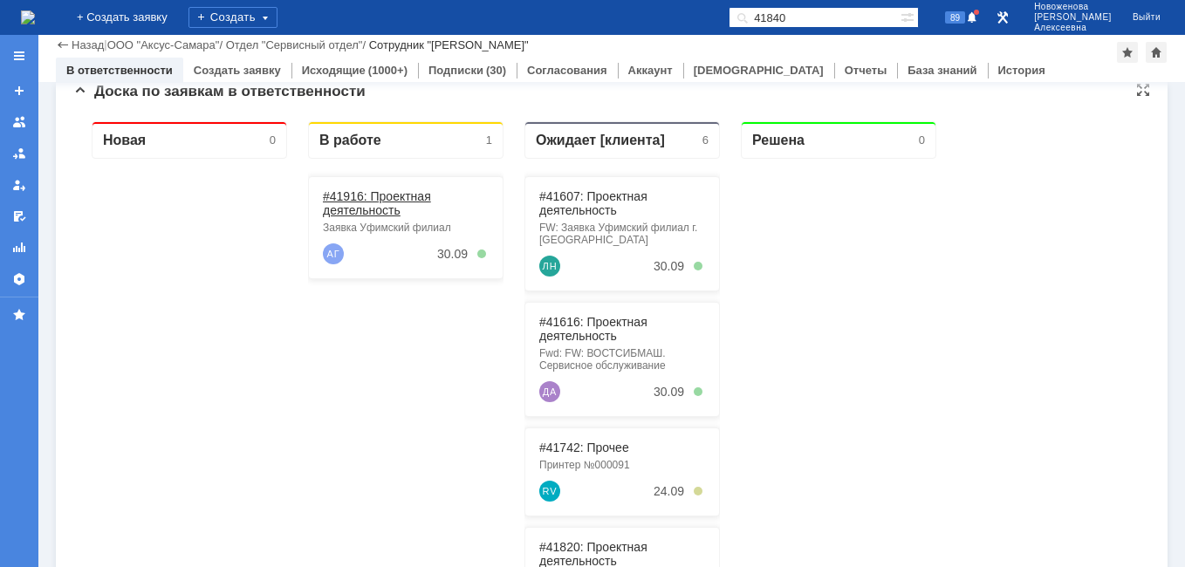
click at [370, 196] on link "#41916: Проектная деятельность" at bounding box center [377, 203] width 108 height 28
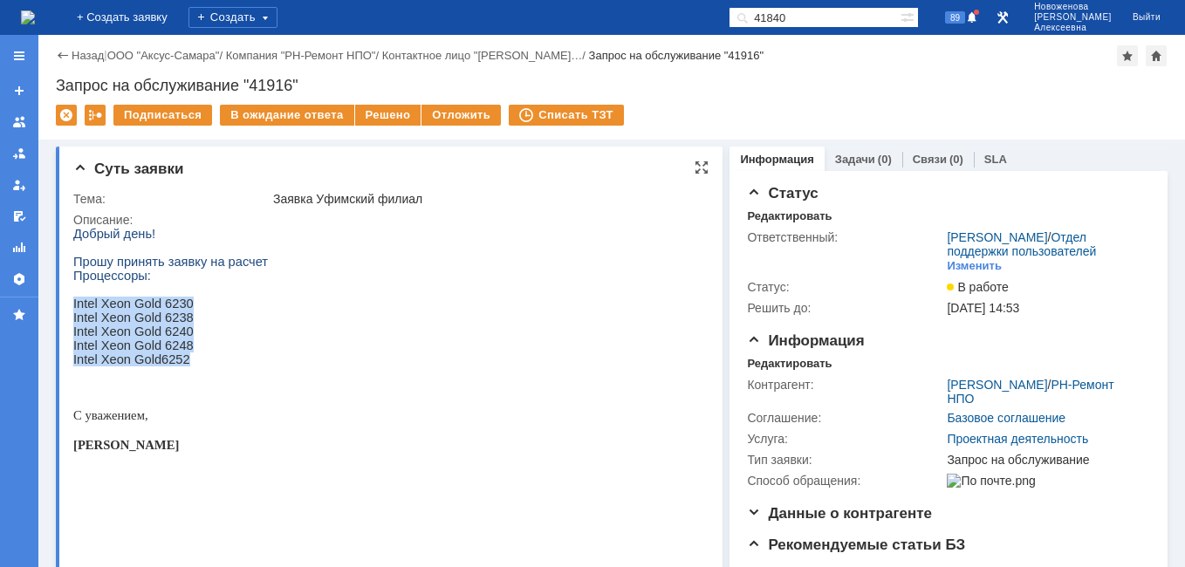
drag, startPoint x: 203, startPoint y: 378, endPoint x: 73, endPoint y: 315, distance: 144.3
click at [73, 315] on div "Добрый день! Прошу принять заявку на расчет Процессоры: Intel Xeon Gold 6230 In…" at bounding box center [170, 392] width 195 height 331
click at [276, 352] on html "Добрый день! Прошу принять заявку на расчет Процессоры: Intel Xeon Gold 6230 In…" at bounding box center [383, 392] width 620 height 331
drag, startPoint x: 196, startPoint y: 377, endPoint x: 74, endPoint y: 264, distance: 166.1
click at [74, 264] on div "Добрый день! Прошу принять заявку на расчет Процессоры: Intel Xeon Gold 6230 In…" at bounding box center [170, 392] width 195 height 331
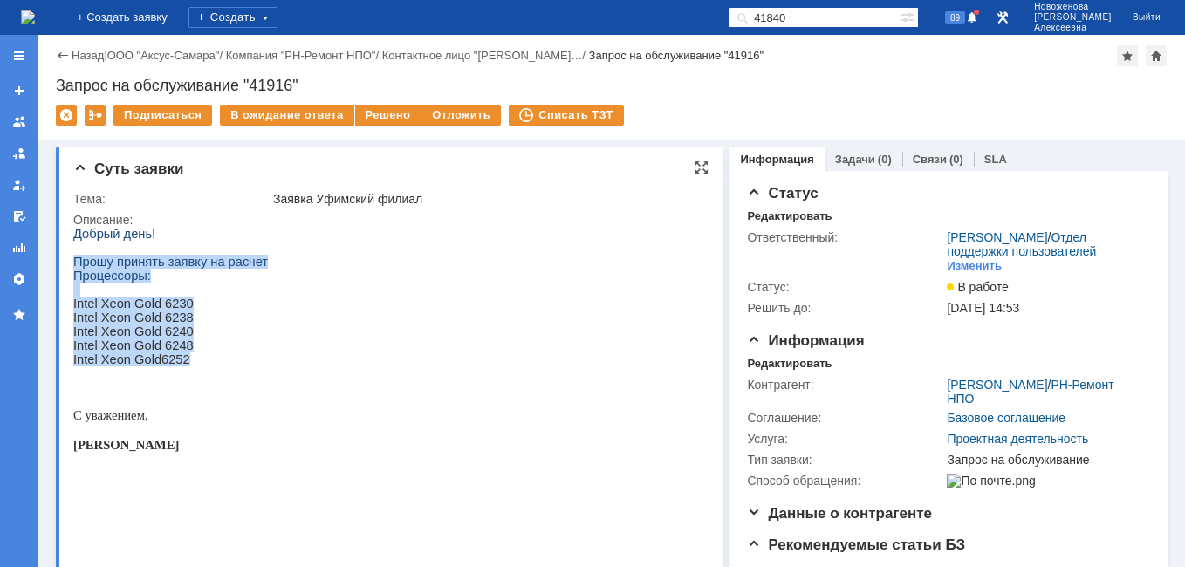
drag, startPoint x: 74, startPoint y: 264, endPoint x: 97, endPoint y: 263, distance: 22.7
copy div "Прошу принять заявку на расчет Процессоры: Intel Xeon Gold 6230 Intel Xeon Gold…"
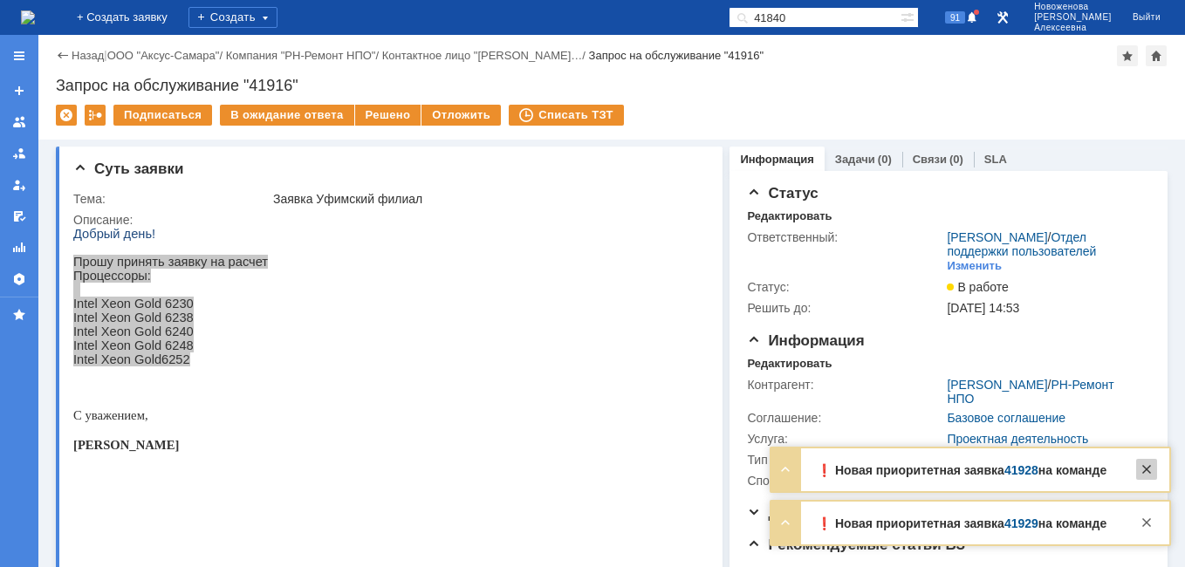
click at [1152, 471] on div at bounding box center [1146, 469] width 21 height 21
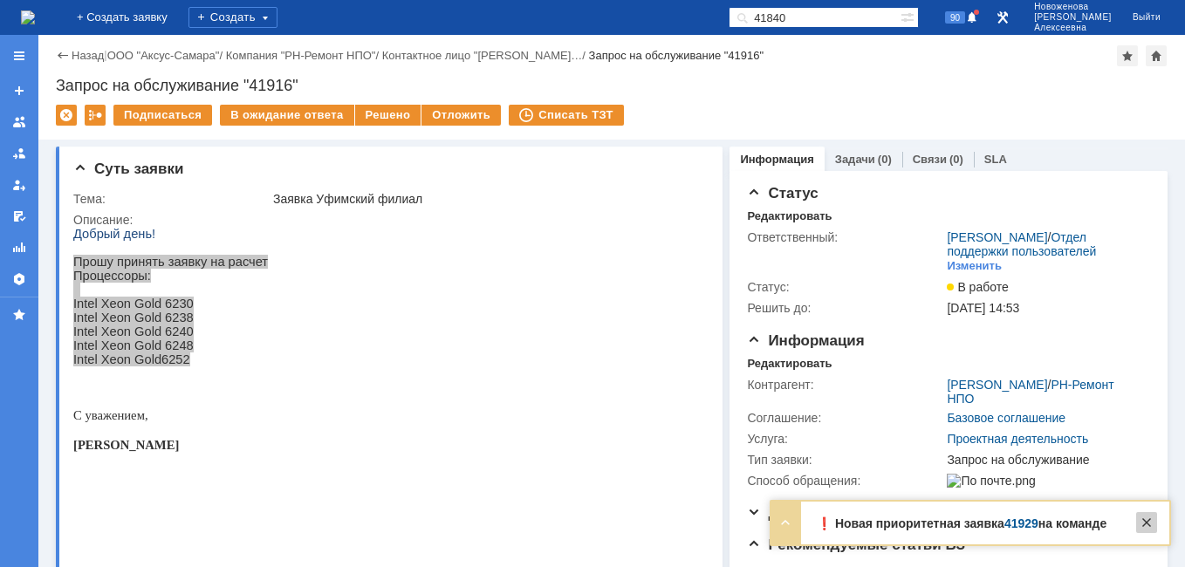
click at [1144, 520] on div at bounding box center [1146, 522] width 21 height 21
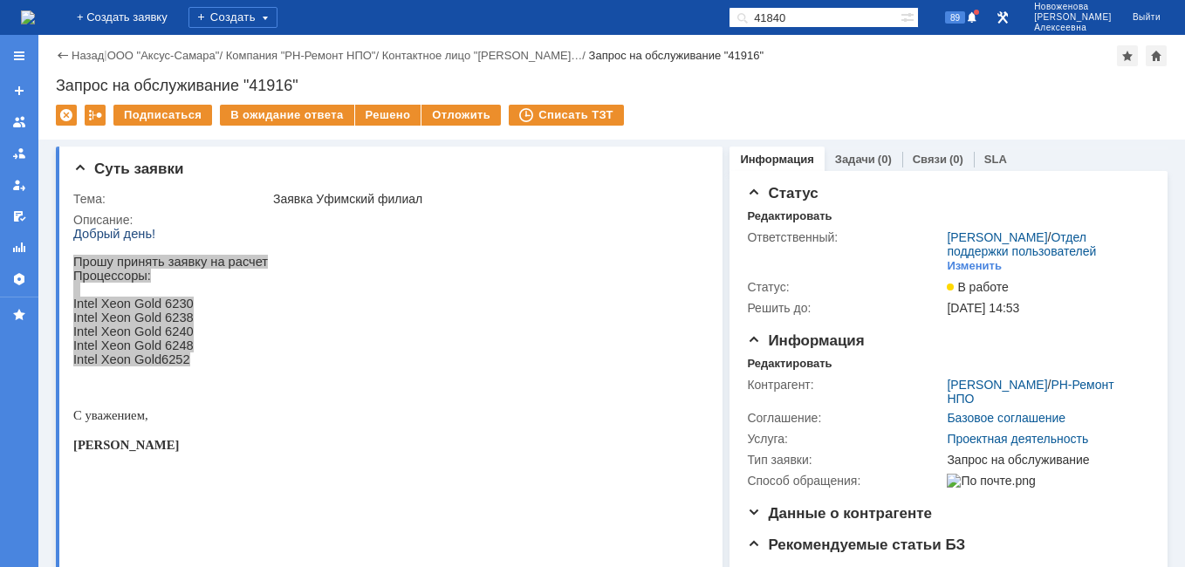
click at [35, 17] on img at bounding box center [28, 17] width 14 height 14
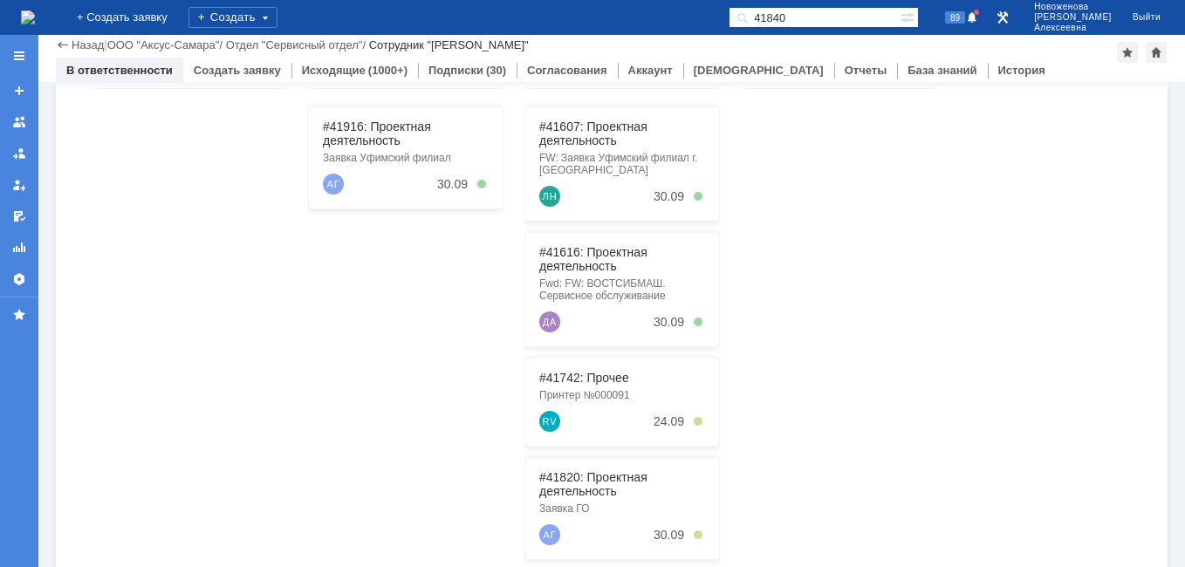
scroll to position [270, 0]
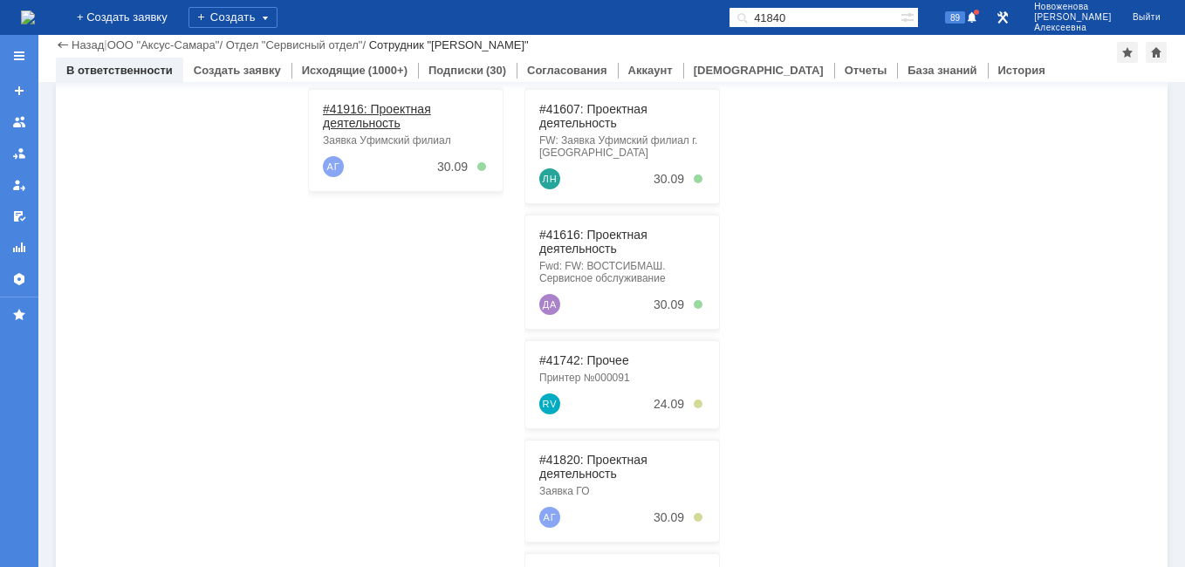
click at [358, 120] on link "#41916: Проектная деятельность" at bounding box center [377, 116] width 108 height 28
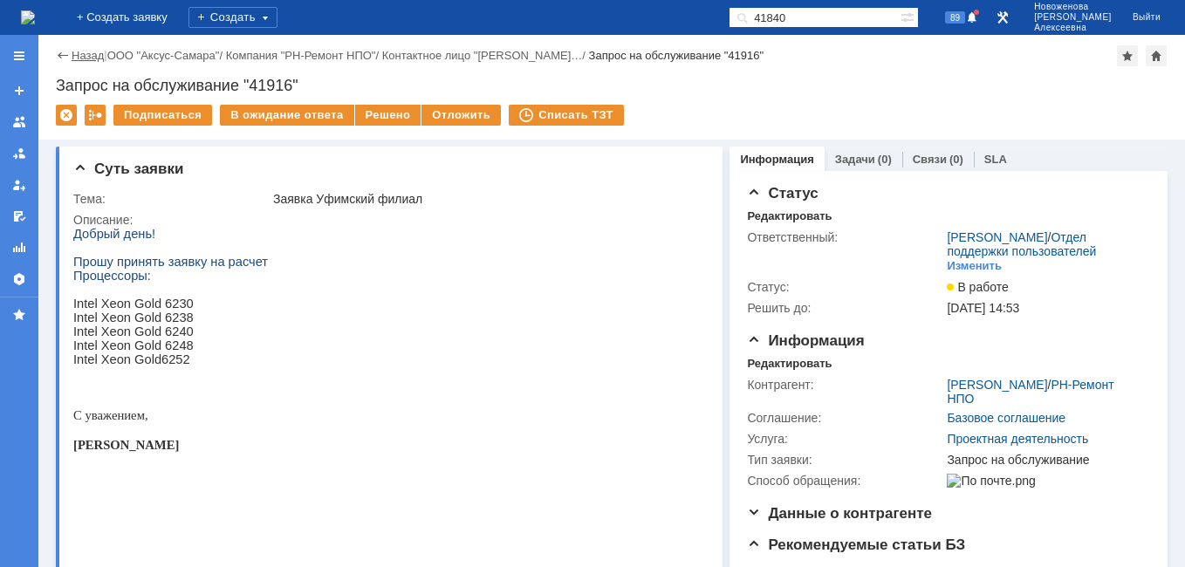
click at [79, 57] on link "Назад" at bounding box center [88, 55] width 32 height 13
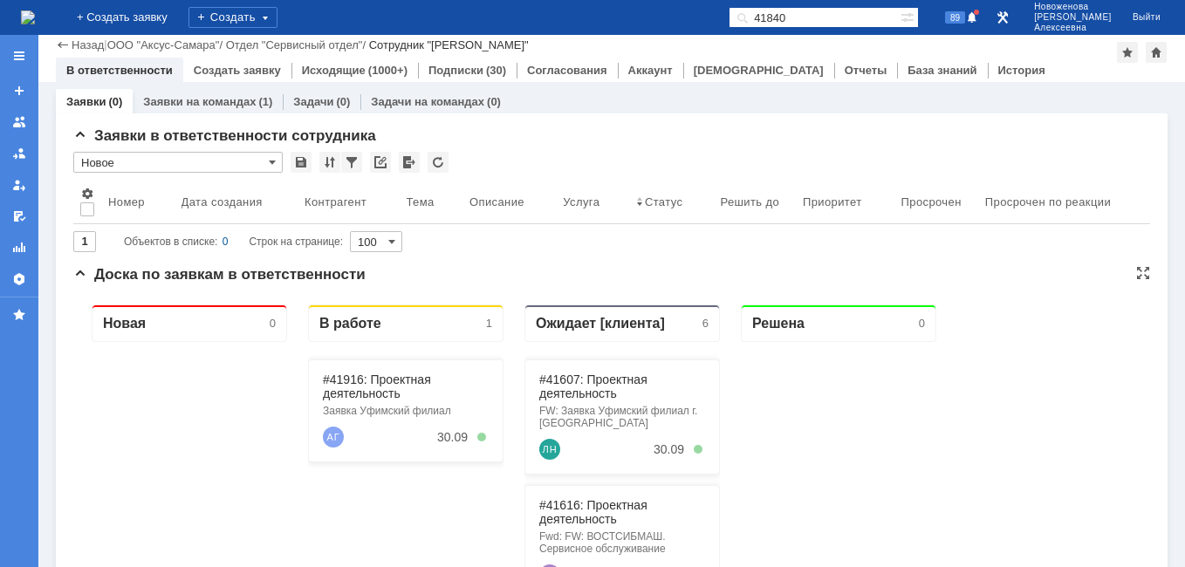
scroll to position [262, 0]
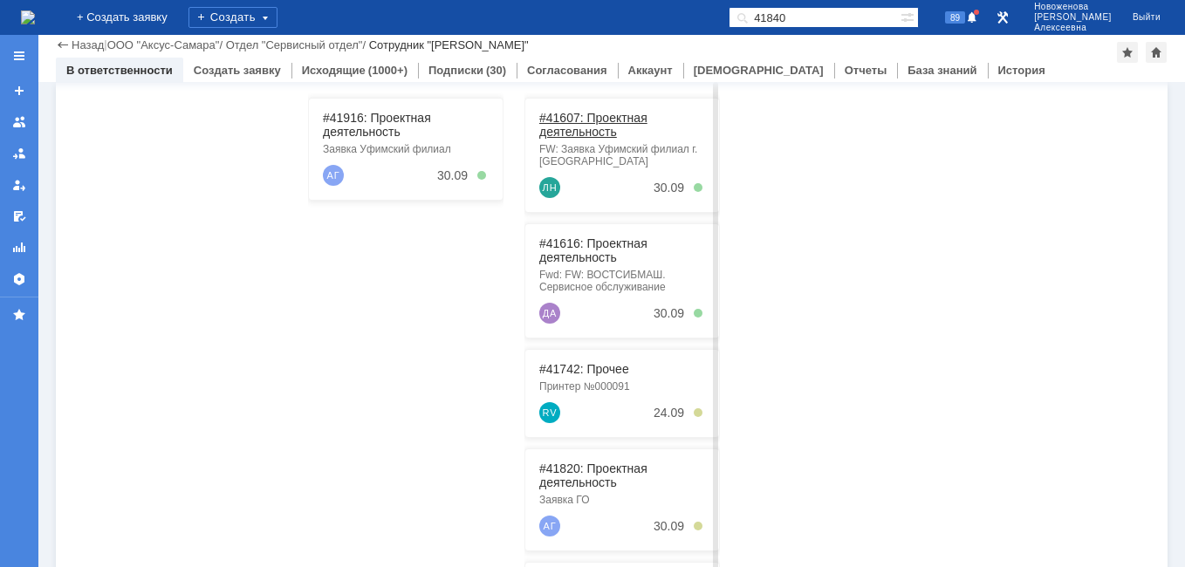
click at [590, 126] on link "#41607: Проектная деятельность" at bounding box center [593, 125] width 108 height 28
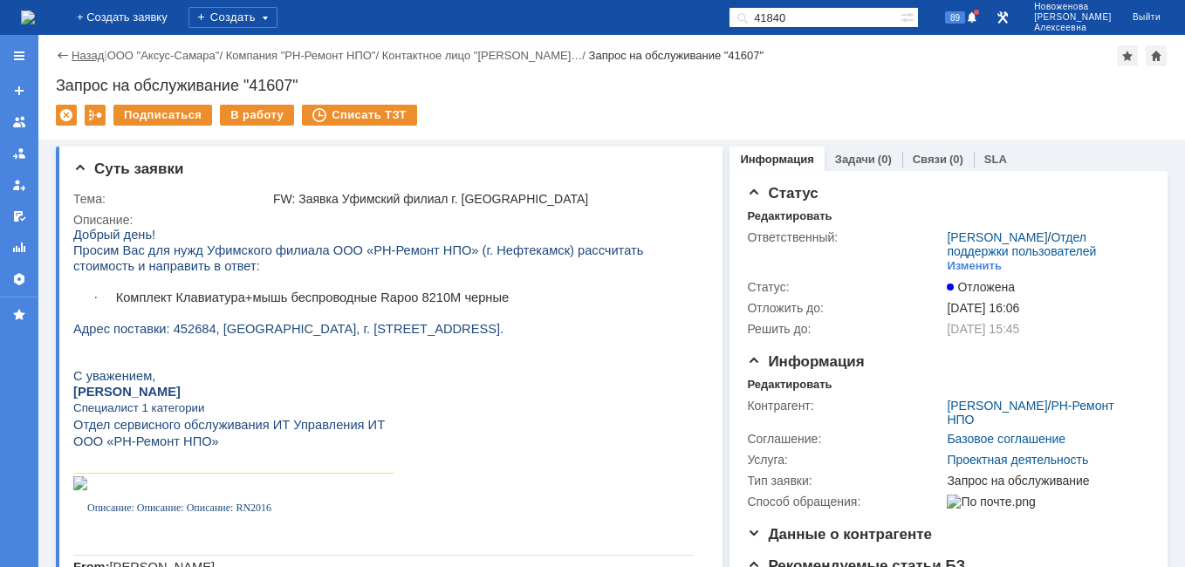
click at [74, 53] on link "Назад" at bounding box center [88, 55] width 32 height 13
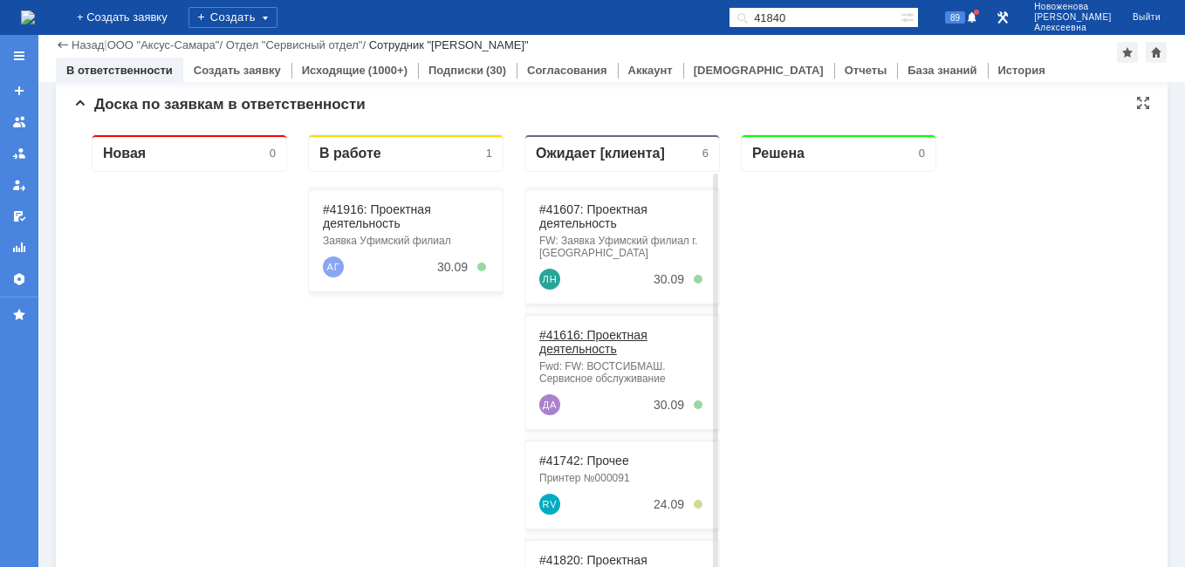
scroll to position [174, 0]
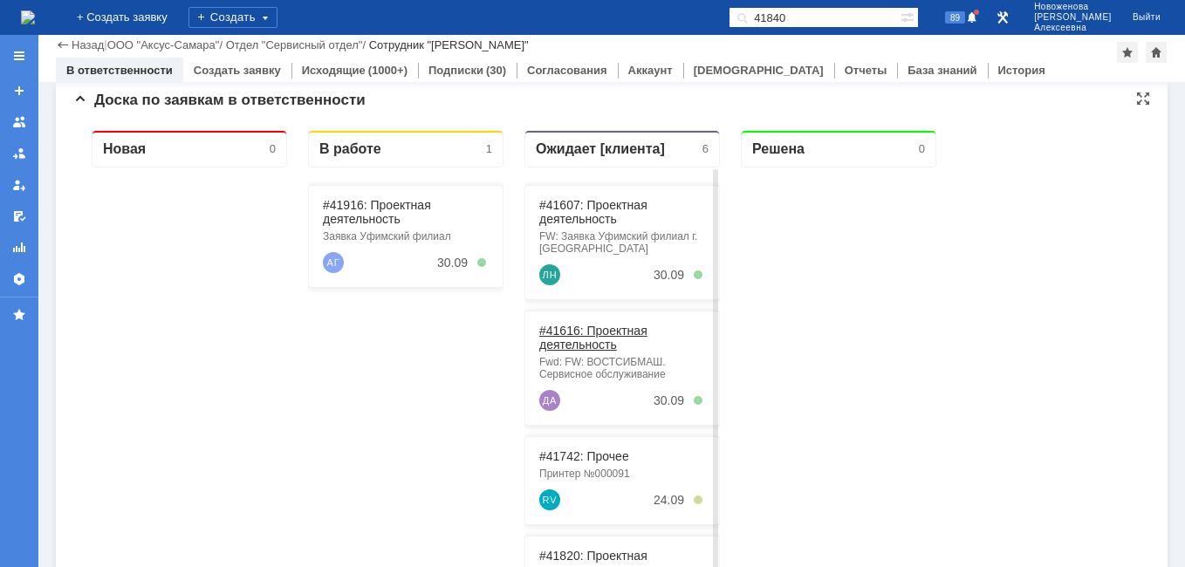
click at [576, 336] on link "#41616: Проектная деятельность" at bounding box center [593, 338] width 108 height 28
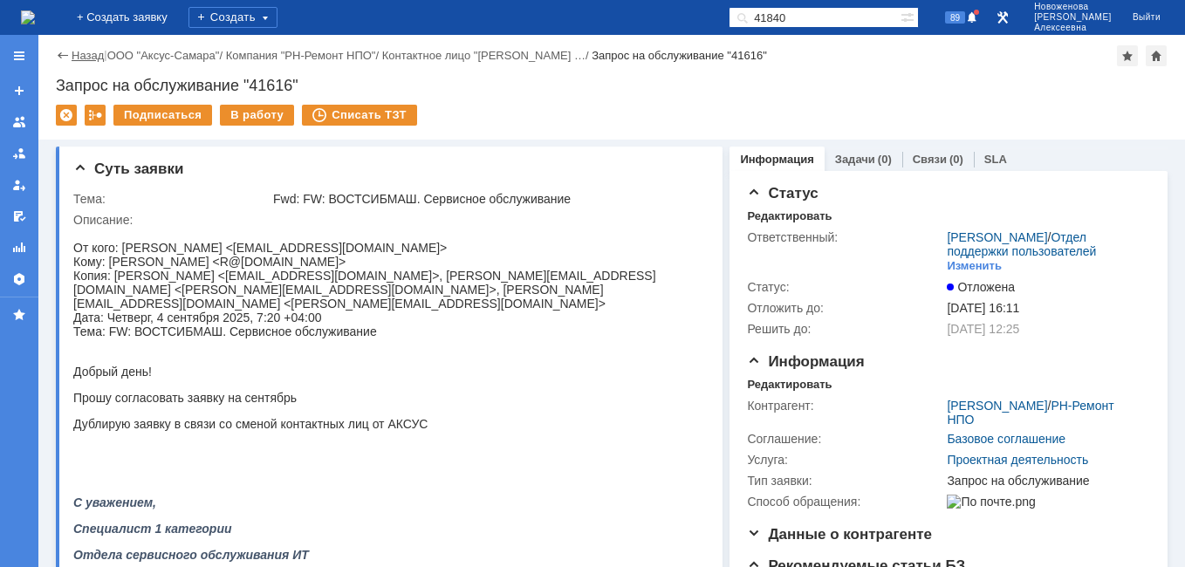
click at [83, 54] on link "Назад" at bounding box center [88, 55] width 32 height 13
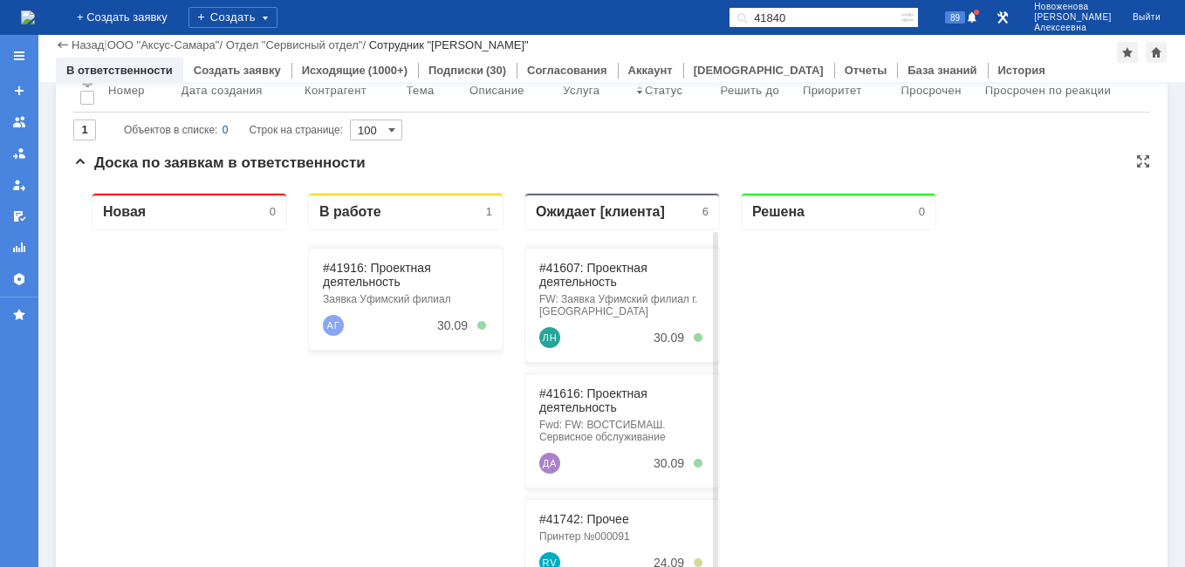
scroll to position [174, 0]
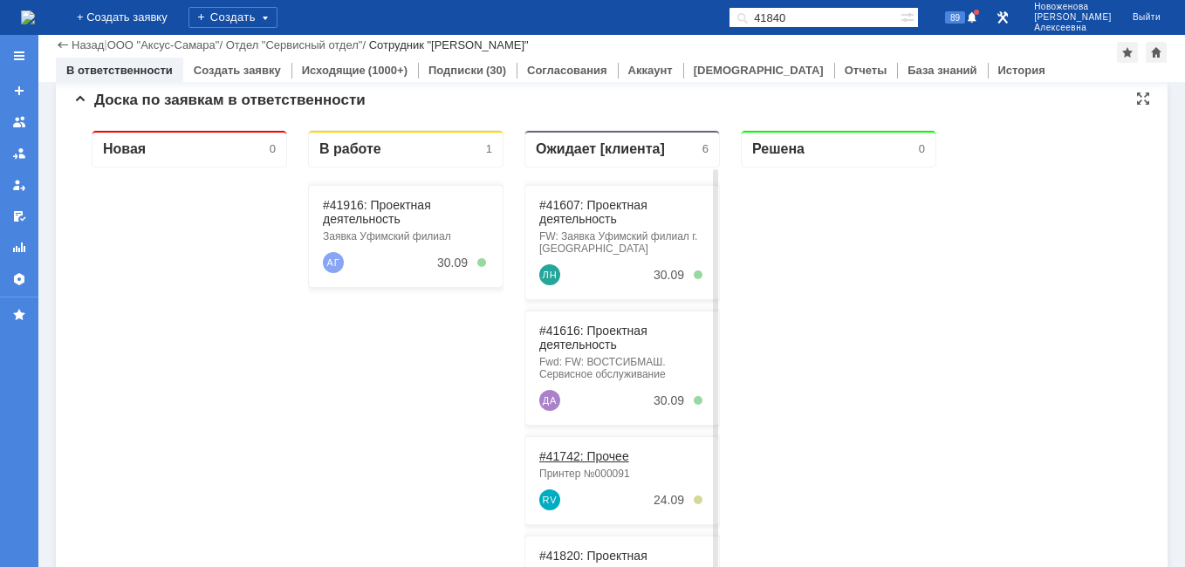
click at [598, 452] on link "#41742: Прочее" at bounding box center [584, 456] width 90 height 14
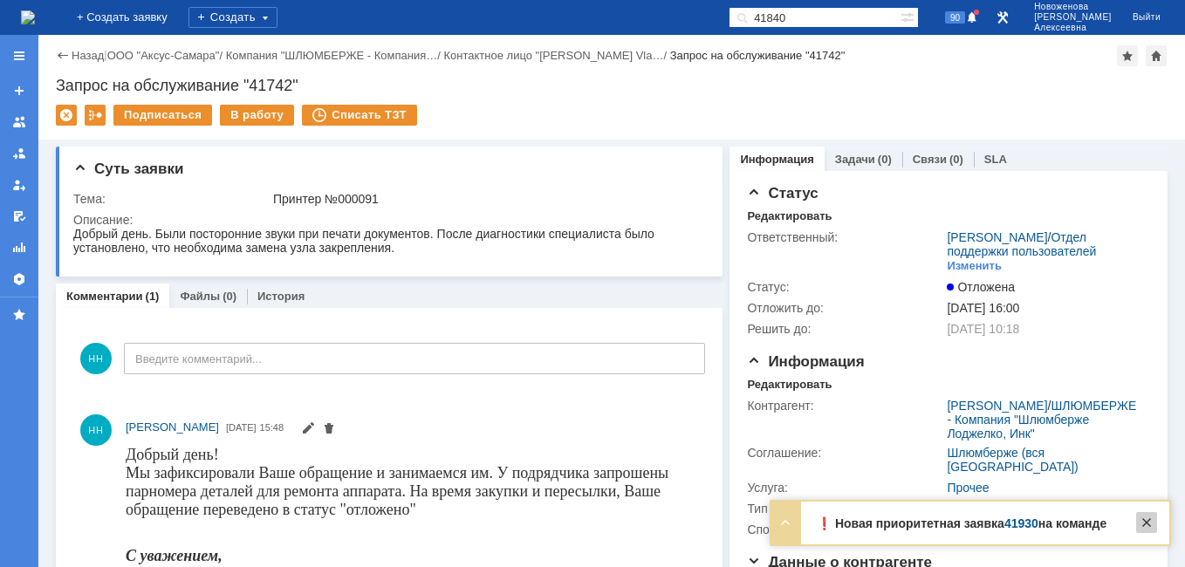
click at [1146, 521] on div at bounding box center [1146, 522] width 21 height 21
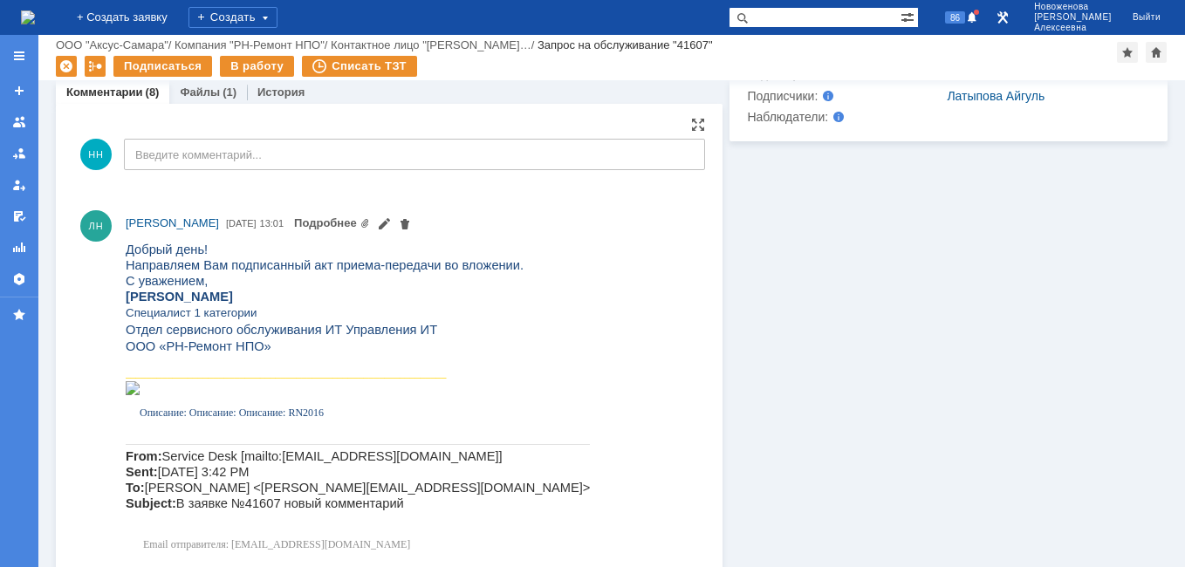
scroll to position [436, 0]
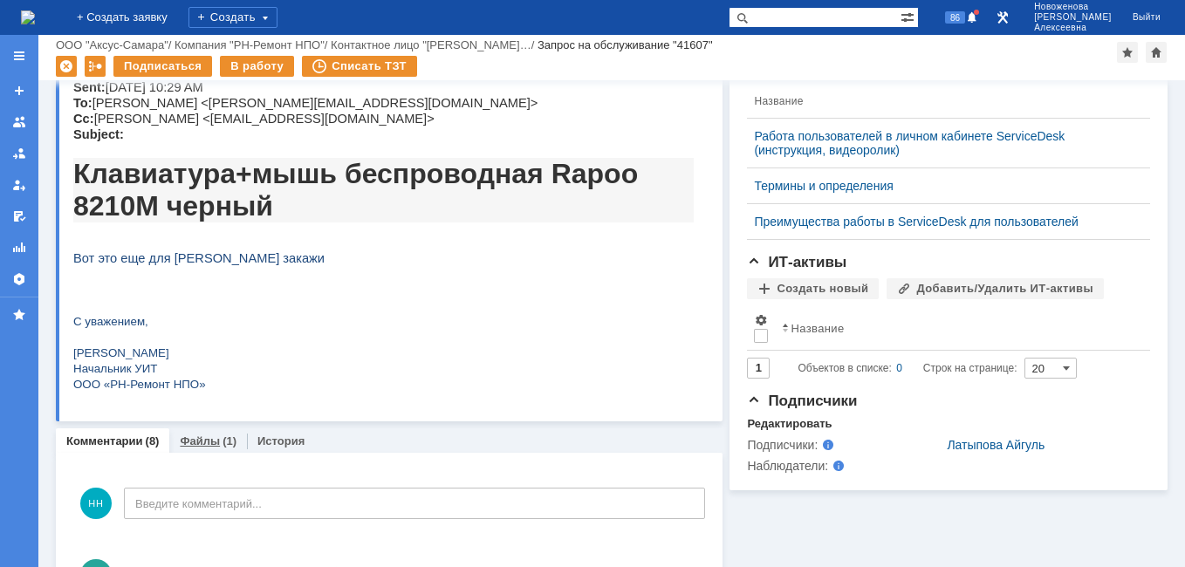
click at [201, 434] on div "Файлы (1)" at bounding box center [208, 440] width 78 height 25
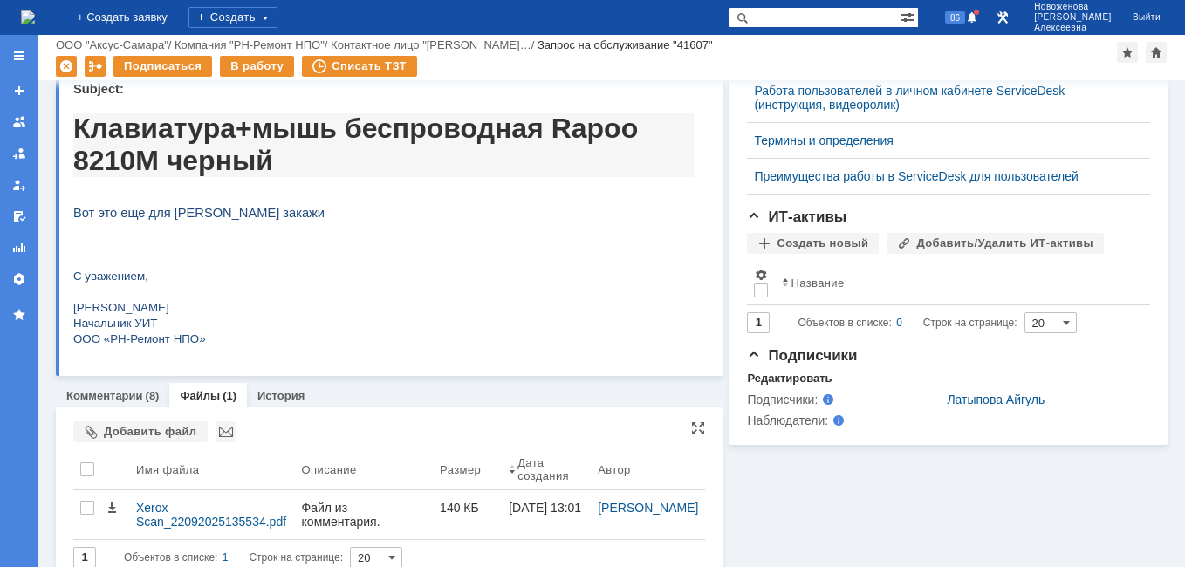
scroll to position [504, 0]
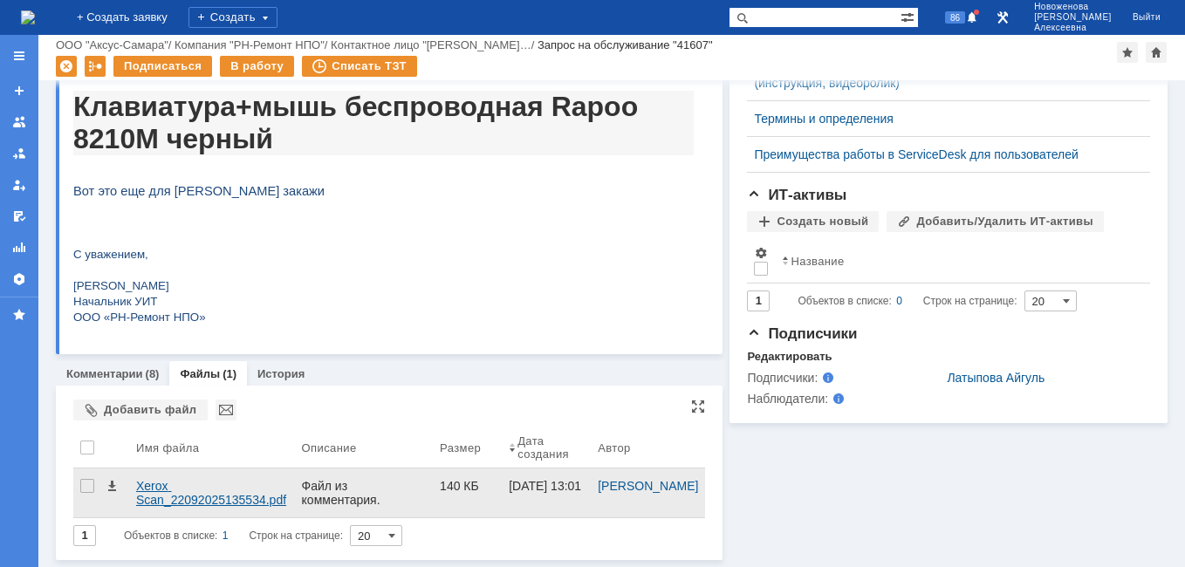
click at [183, 493] on div "Xerox Scan_22092025135534.pdf" at bounding box center [212, 493] width 152 height 28
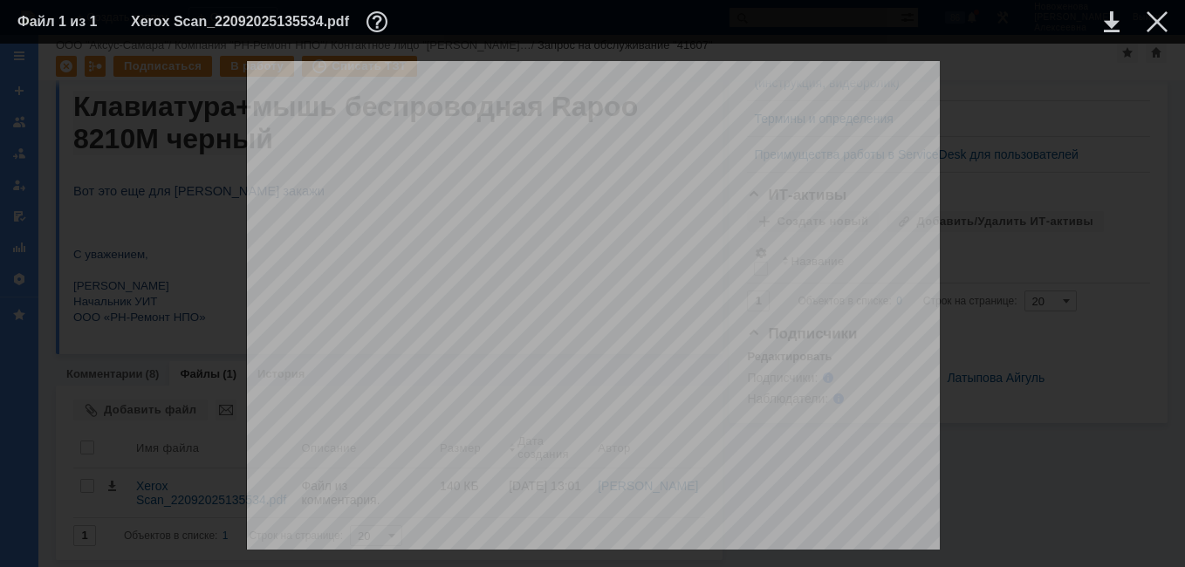
scroll to position [262, 0]
drag, startPoint x: 1162, startPoint y: 15, endPoint x: 1122, endPoint y: 34, distance: 44.5
click at [1162, 16] on div at bounding box center [1156, 21] width 21 height 21
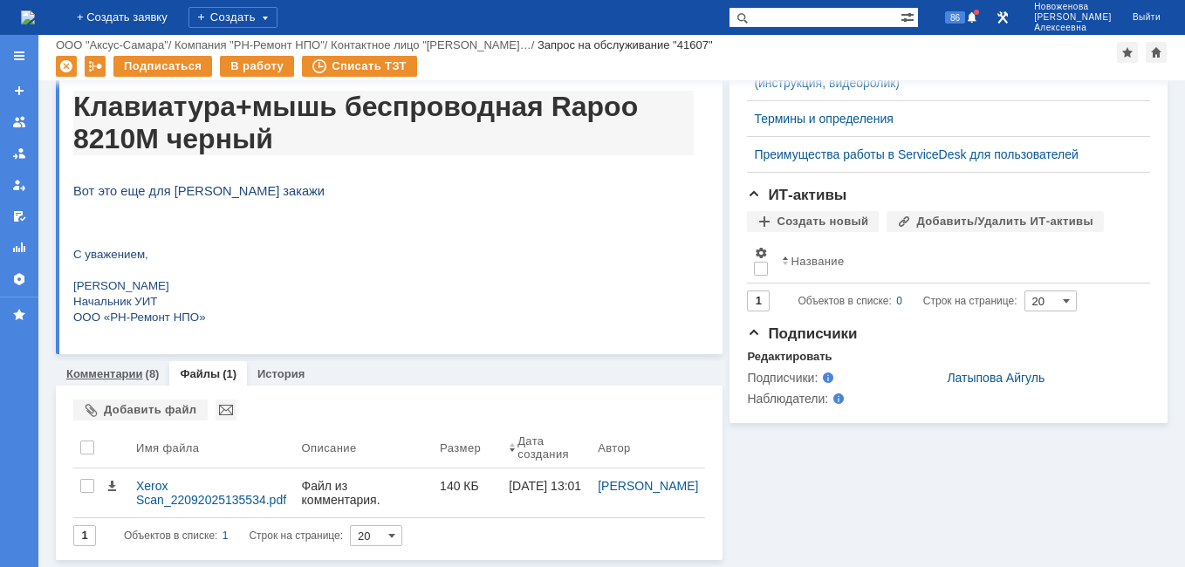
click at [97, 372] on link "Комментарии" at bounding box center [104, 373] width 77 height 13
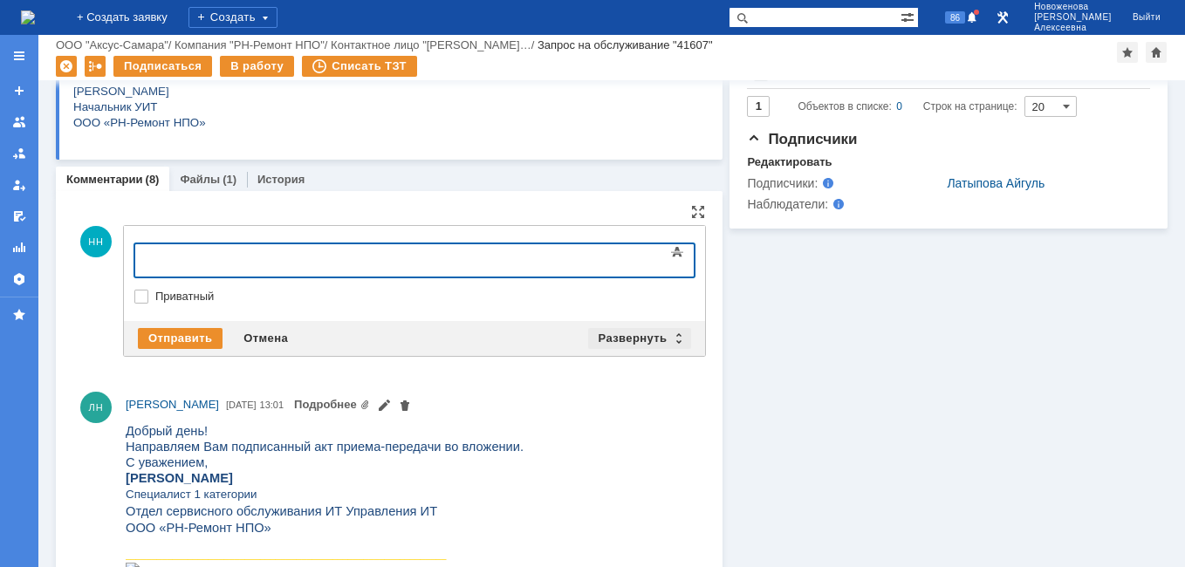
click at [674, 337] on div "Развернуть" at bounding box center [640, 338] width 104 height 21
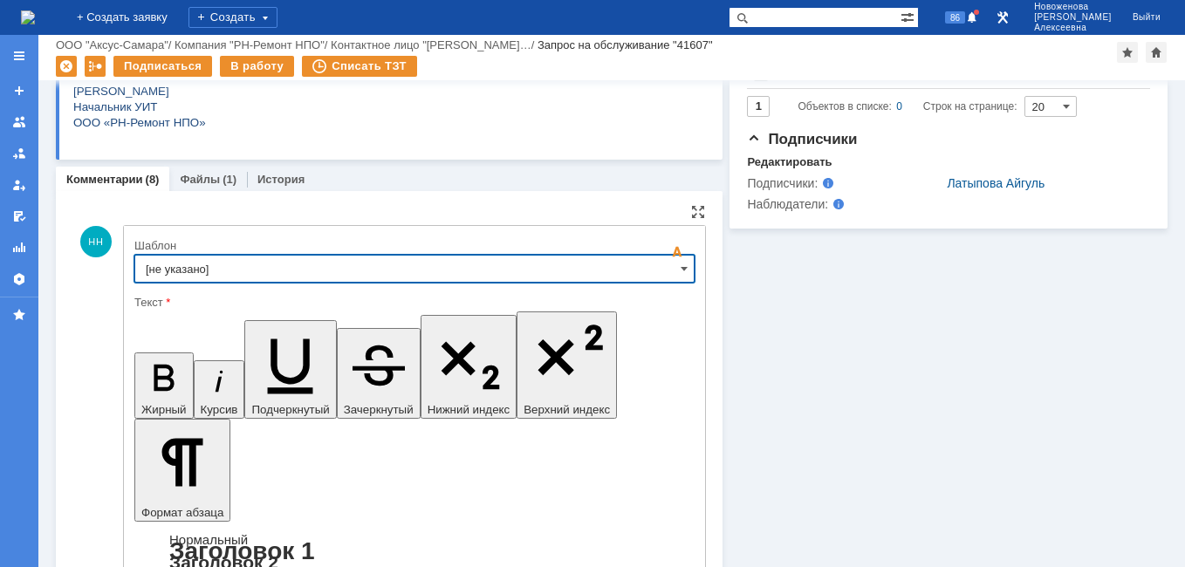
click at [656, 268] on input "[не указано]" at bounding box center [414, 269] width 560 height 28
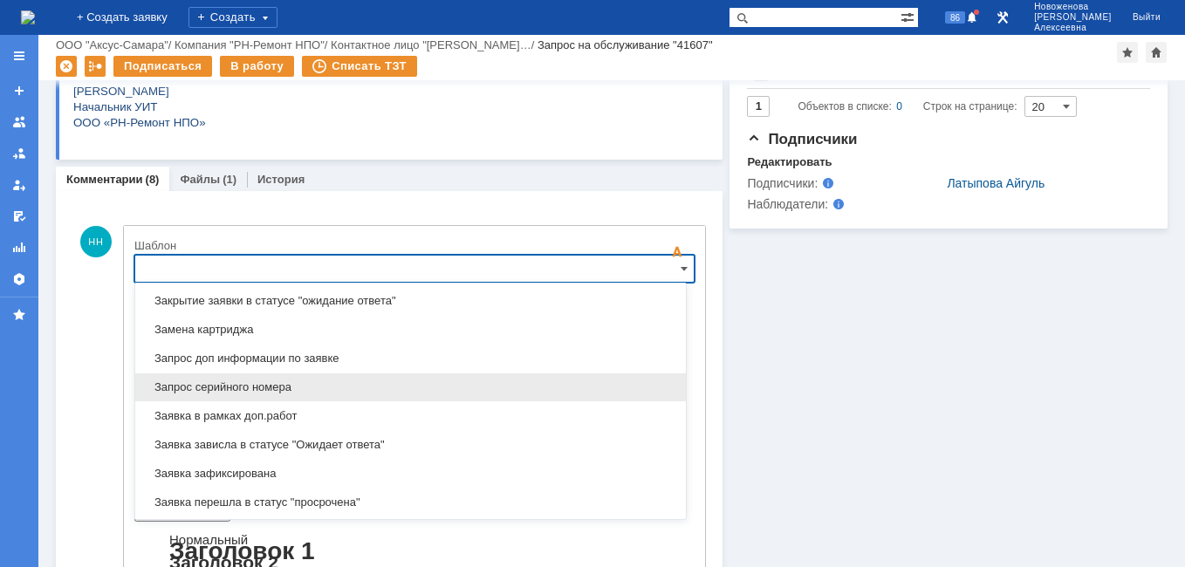
scroll to position [1035, 0]
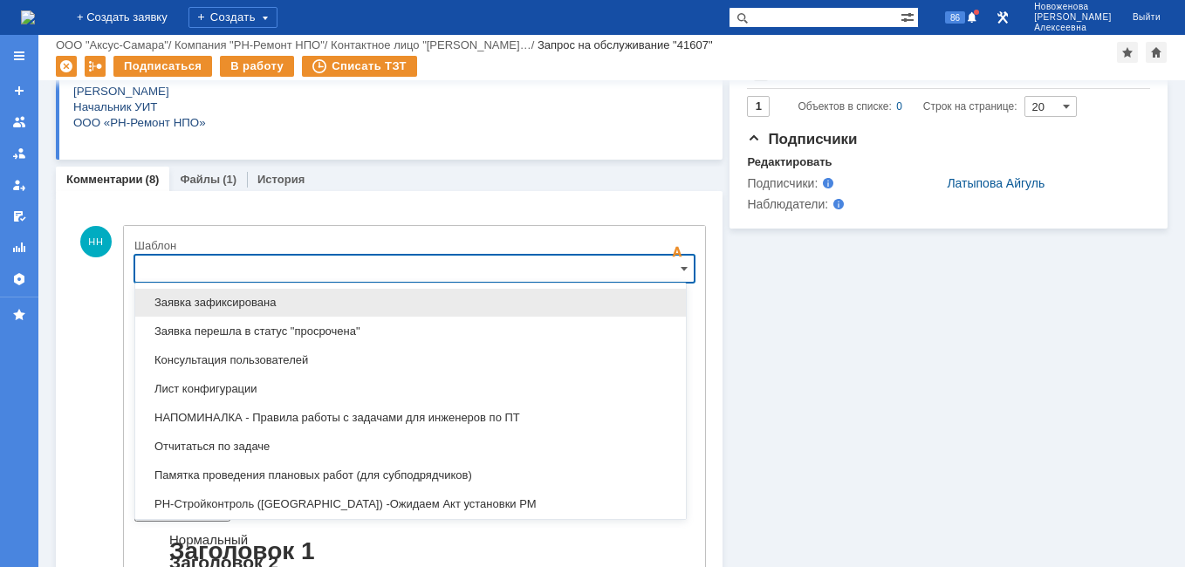
click at [227, 303] on span "Заявка зафиксирована" at bounding box center [410, 303] width 529 height 14
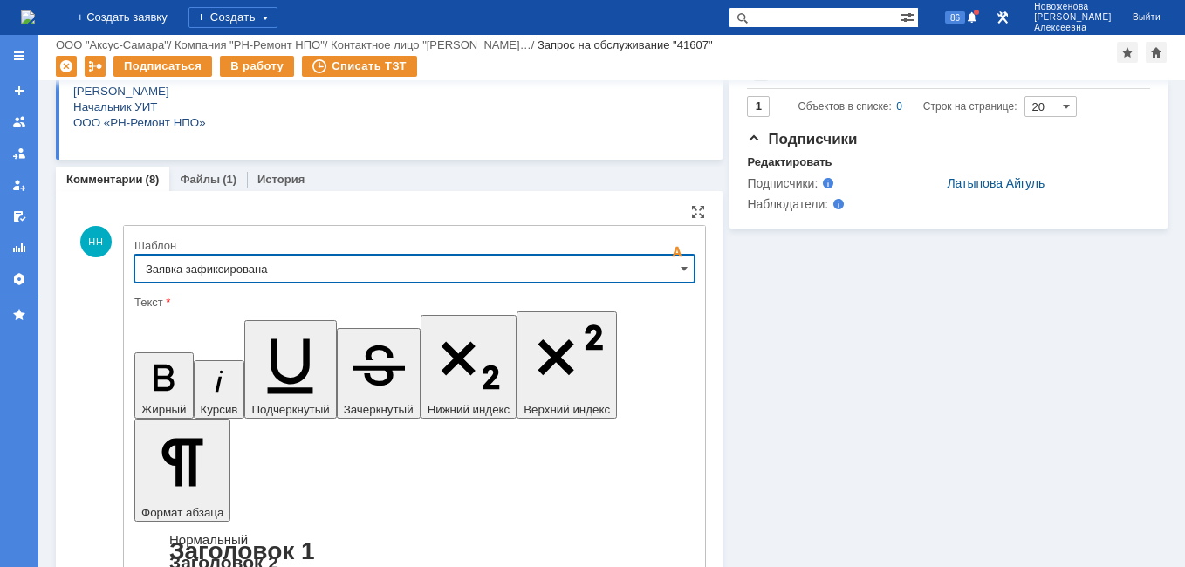
type input "Заявка зафиксирована"
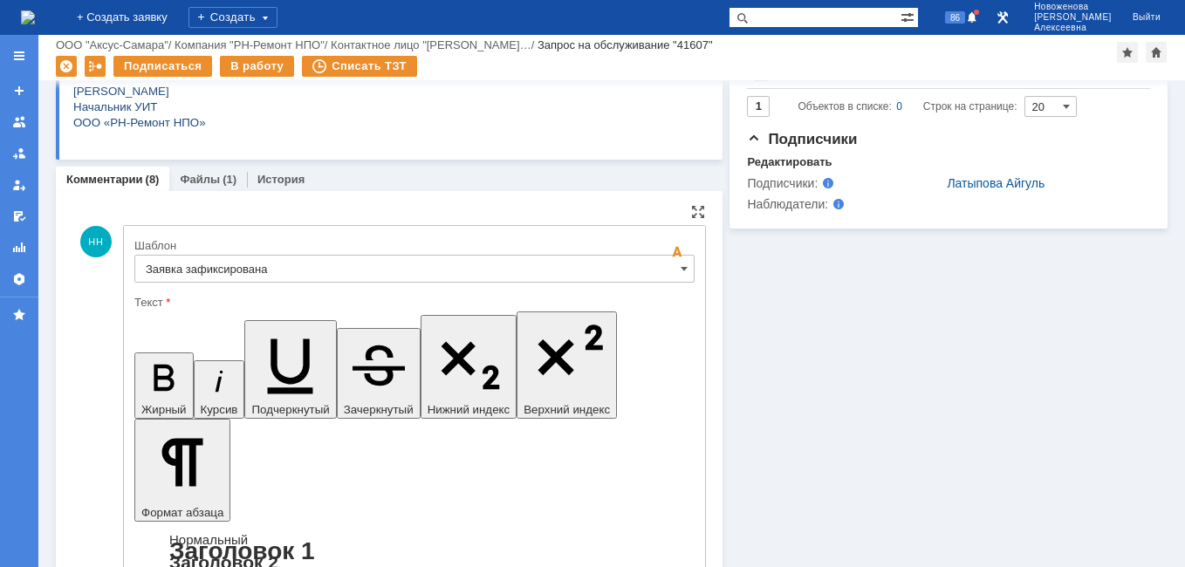
drag, startPoint x: 529, startPoint y: 4329, endPoint x: 169, endPoint y: 4325, distance: 359.4
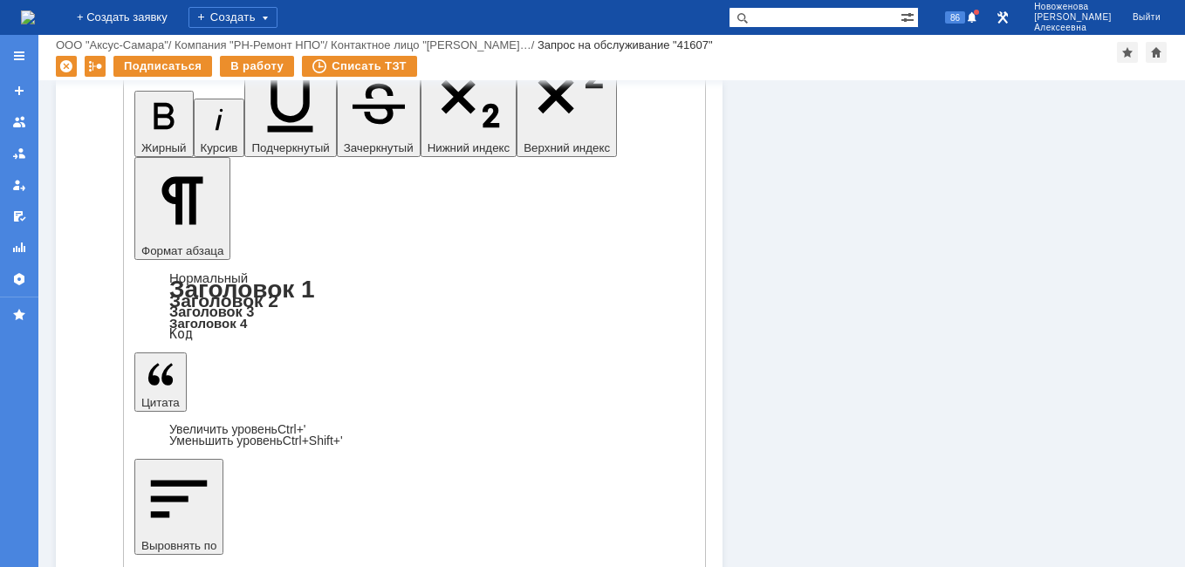
scroll to position [872, 0]
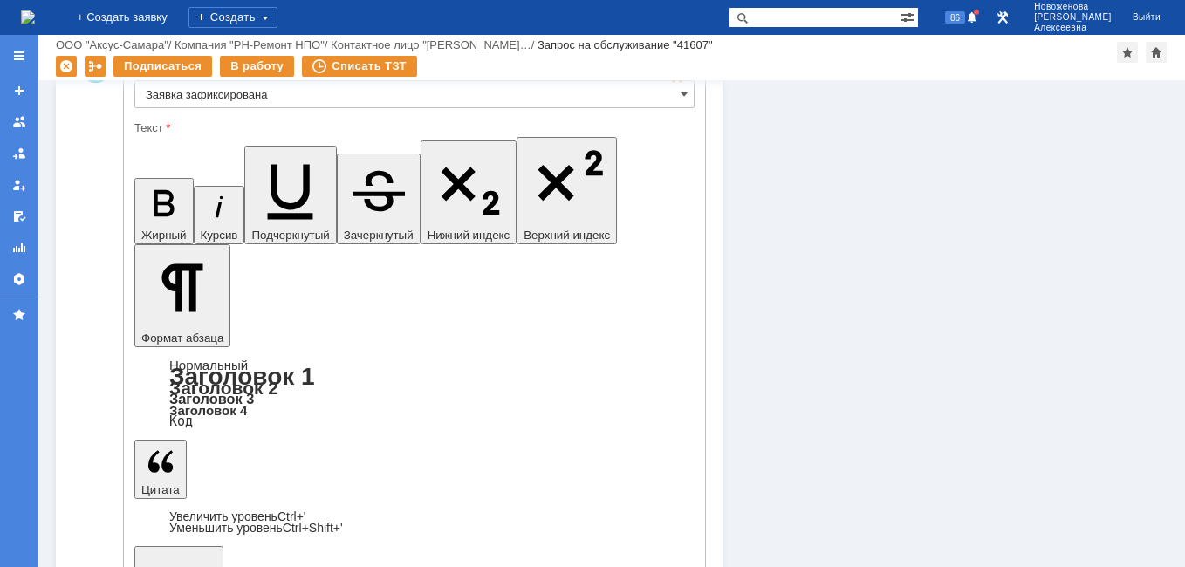
drag, startPoint x: 521, startPoint y: 4147, endPoint x: 158, endPoint y: 4146, distance: 362.9
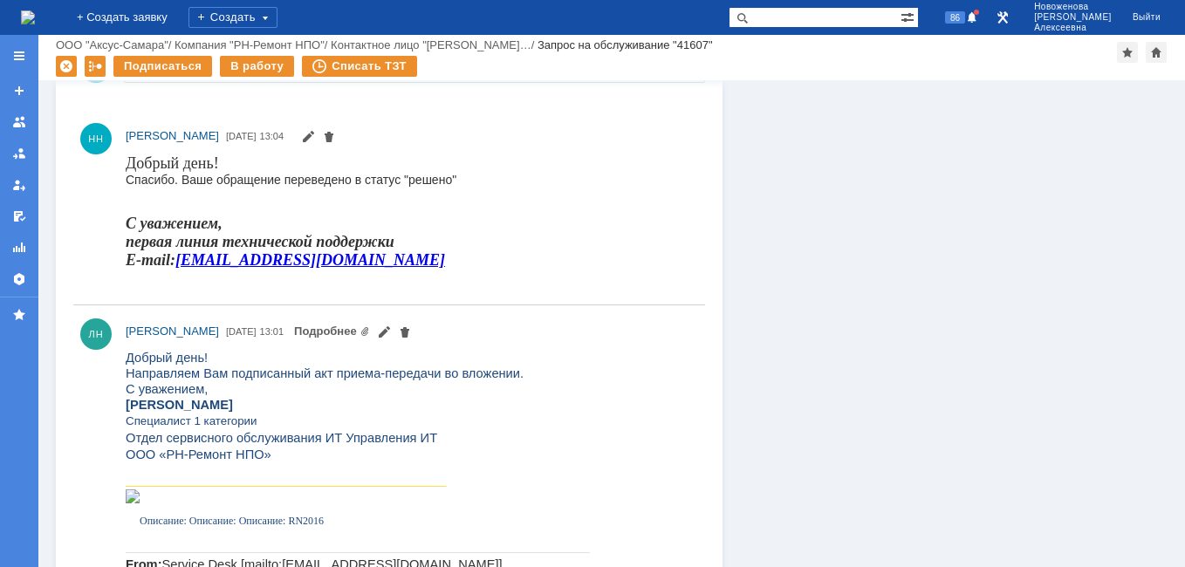
scroll to position [0, 0]
click at [255, 68] on div "В работу" at bounding box center [257, 66] width 74 height 21
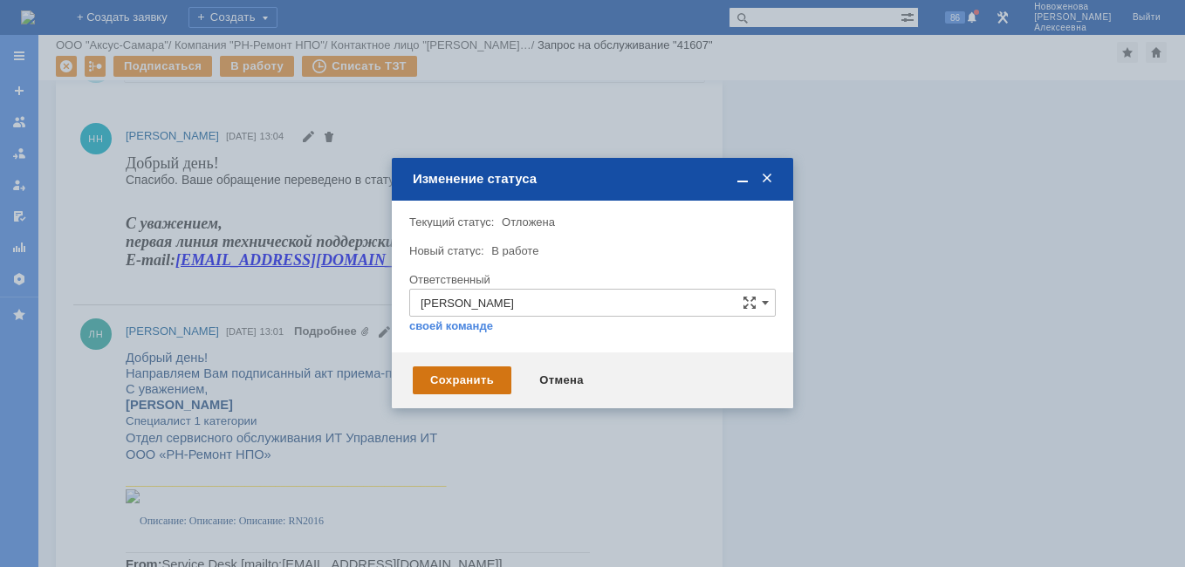
click at [469, 381] on div "Сохранить" at bounding box center [462, 380] width 99 height 28
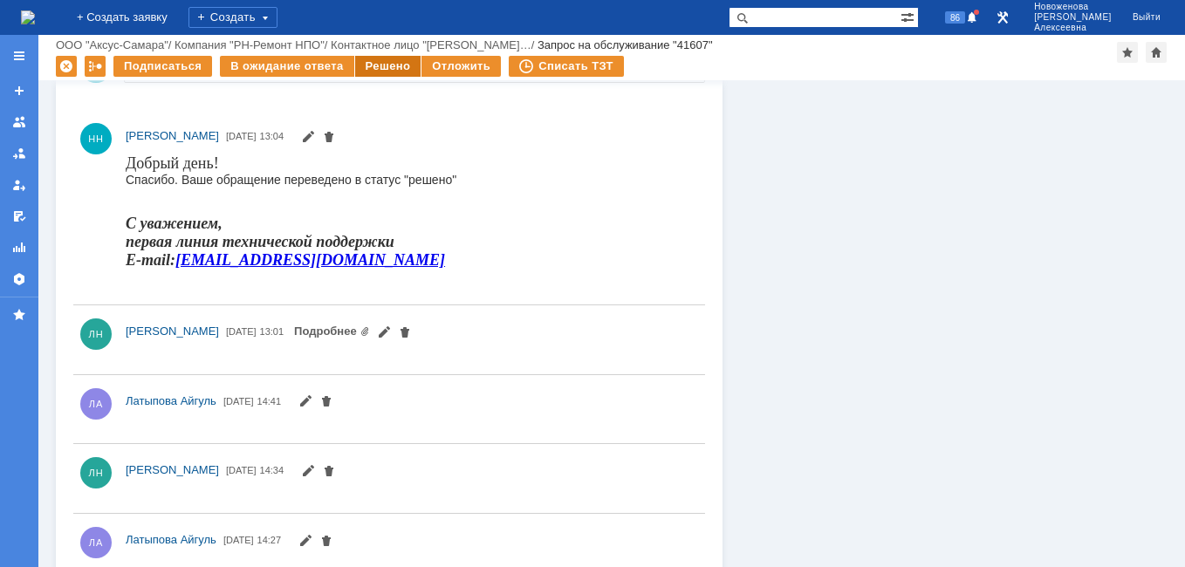
click at [369, 65] on div "Решено" at bounding box center [388, 66] width 66 height 21
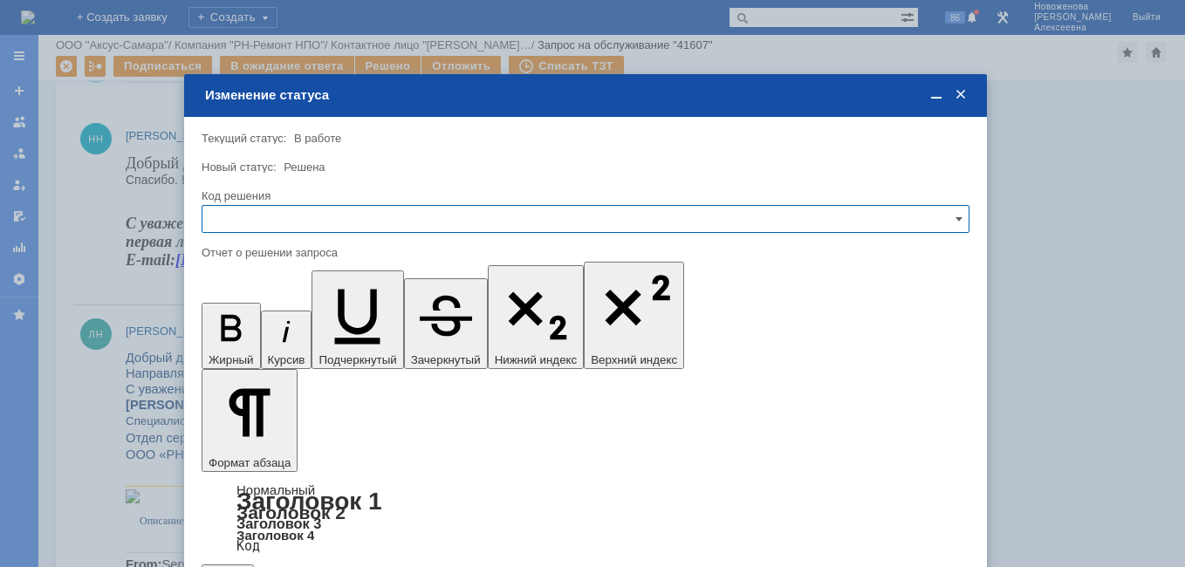
click at [943, 216] on input "text" at bounding box center [585, 219] width 768 height 28
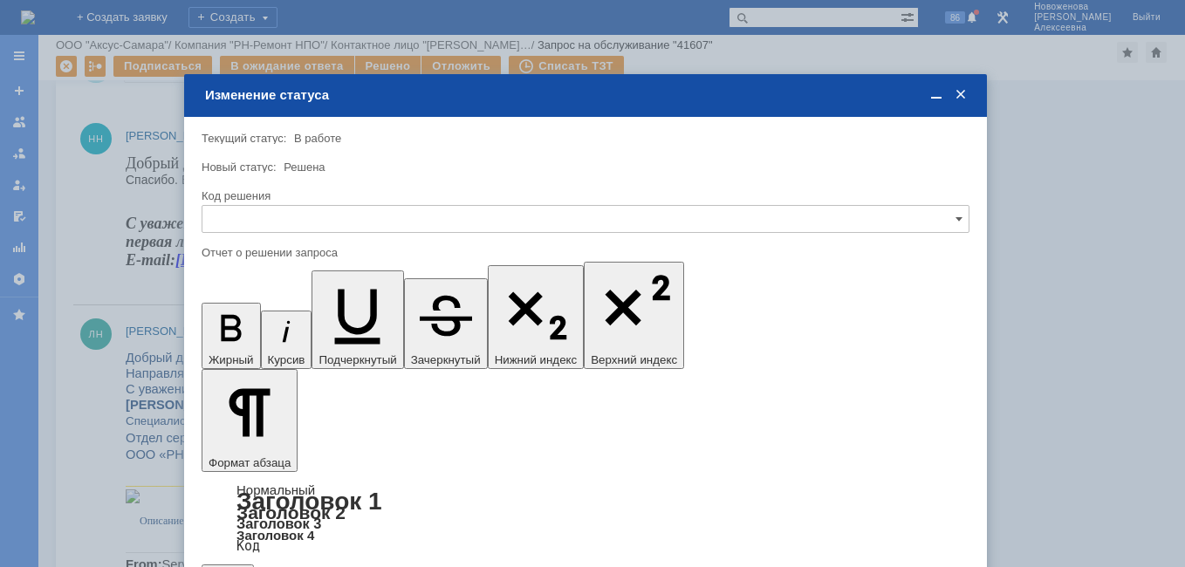
click at [249, 340] on span "Решено" at bounding box center [585, 338] width 745 height 14
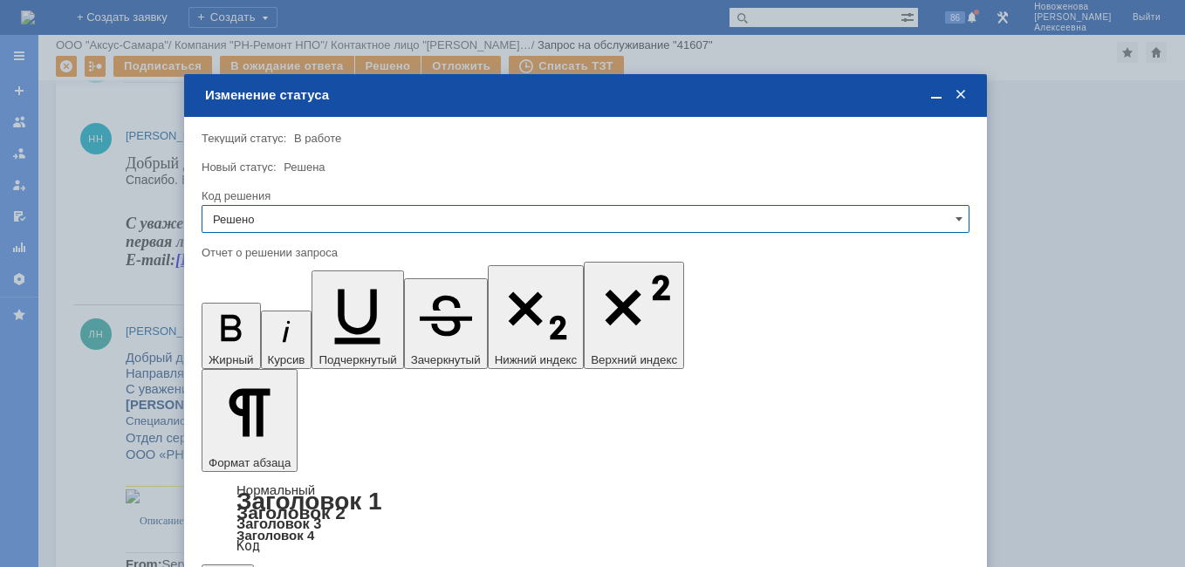
type input "Решено"
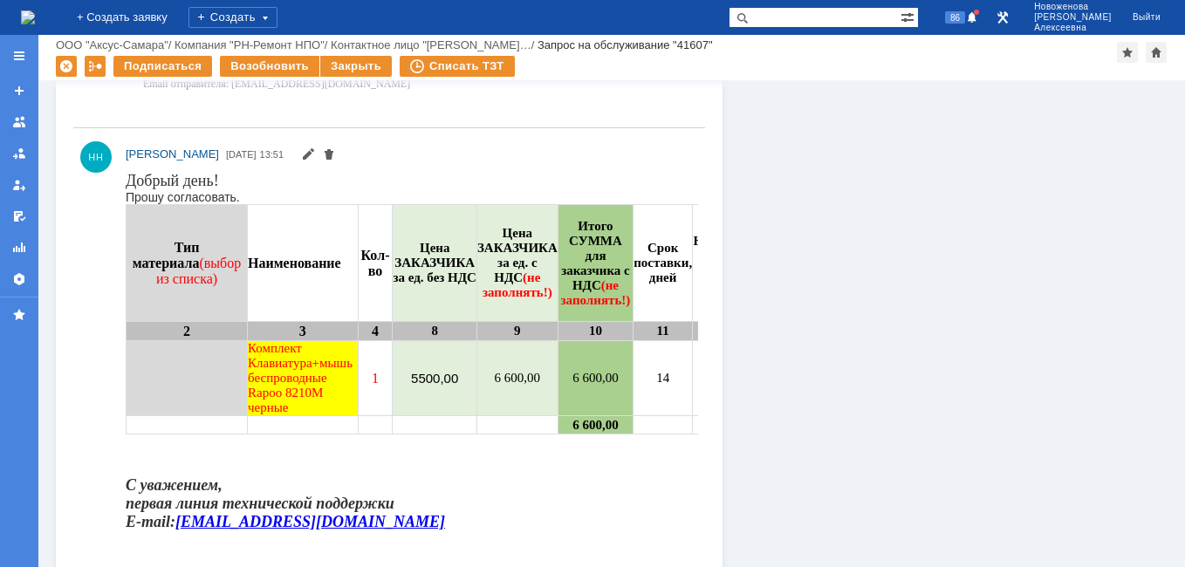
scroll to position [3663, 0]
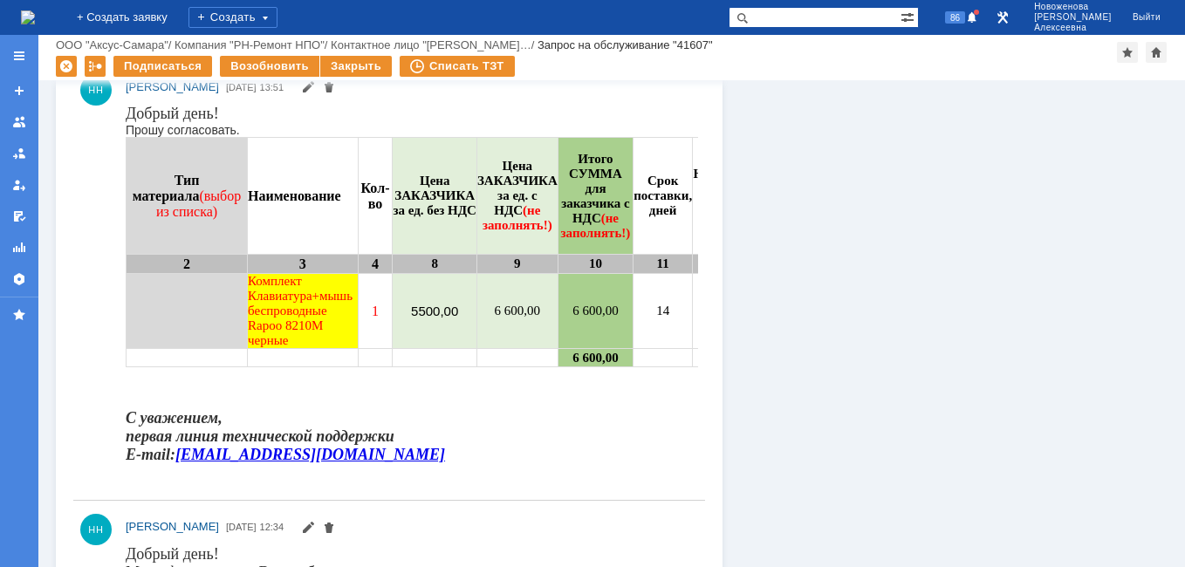
click at [372, 271] on td "4" at bounding box center [375, 264] width 35 height 19
click at [557, 324] on td "6 600,00" at bounding box center [594, 311] width 75 height 75
click at [557, 322] on td "6 600,00" at bounding box center [594, 311] width 75 height 75
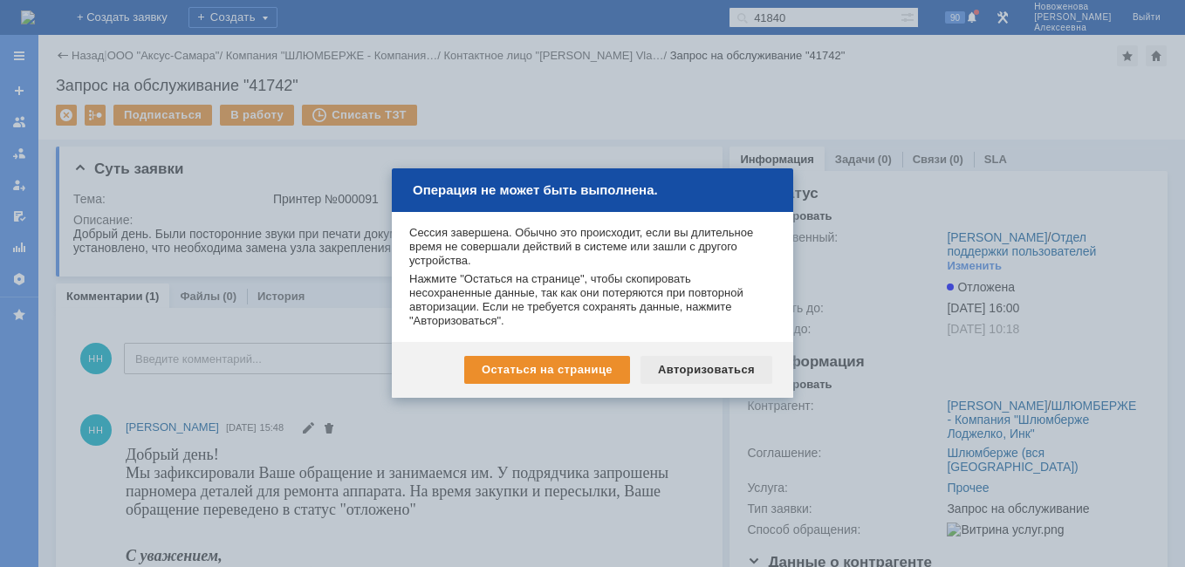
click at [718, 370] on div "Авторизоваться" at bounding box center [706, 370] width 132 height 28
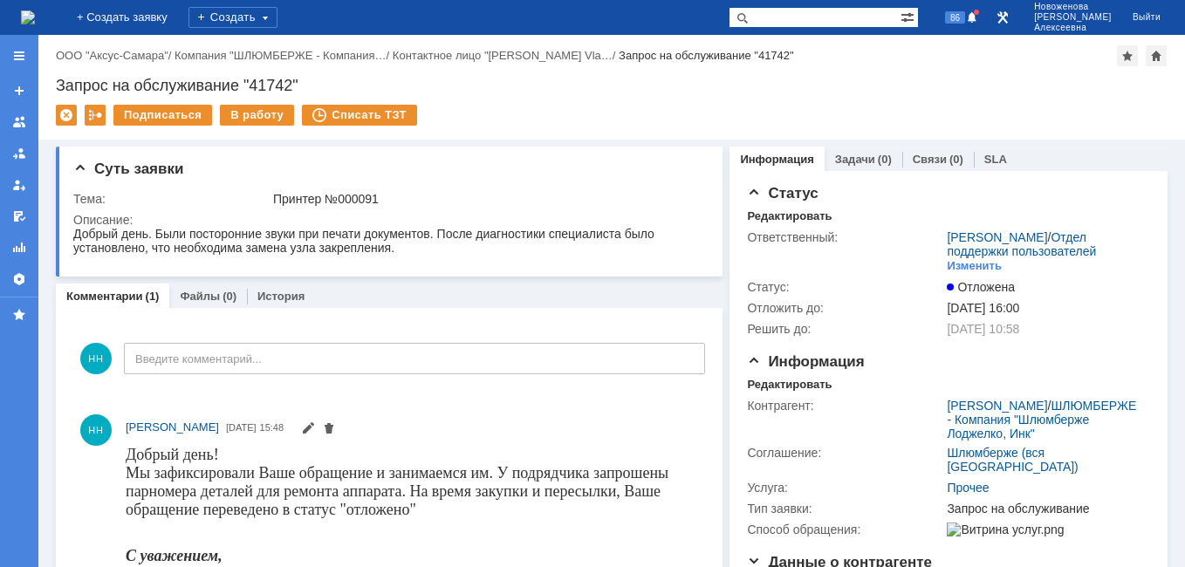
click at [818, 20] on input "text" at bounding box center [814, 17] width 172 height 21
paste input "41607"
type input "41607"
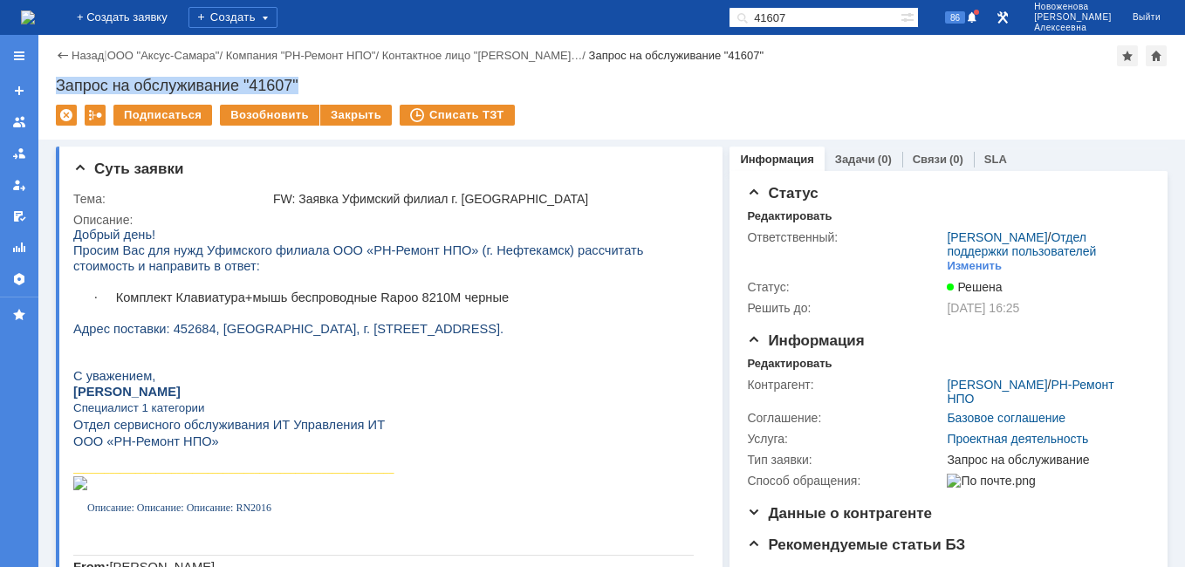
drag, startPoint x: 329, startPoint y: 80, endPoint x: 51, endPoint y: 80, distance: 277.4
click at [51, 80] on div "Назад | ООО "Аксус-Самара" / Компания "РН-Ремонт НПО" / Контактное лицо "[PERSO…" at bounding box center [611, 87] width 1146 height 105
copy div "Запрос на обслуживание "41607""
click at [342, 81] on div "Запрос на обслуживание "41607"" at bounding box center [611, 85] width 1111 height 17
drag, startPoint x: 296, startPoint y: 83, endPoint x: 254, endPoint y: 79, distance: 42.1
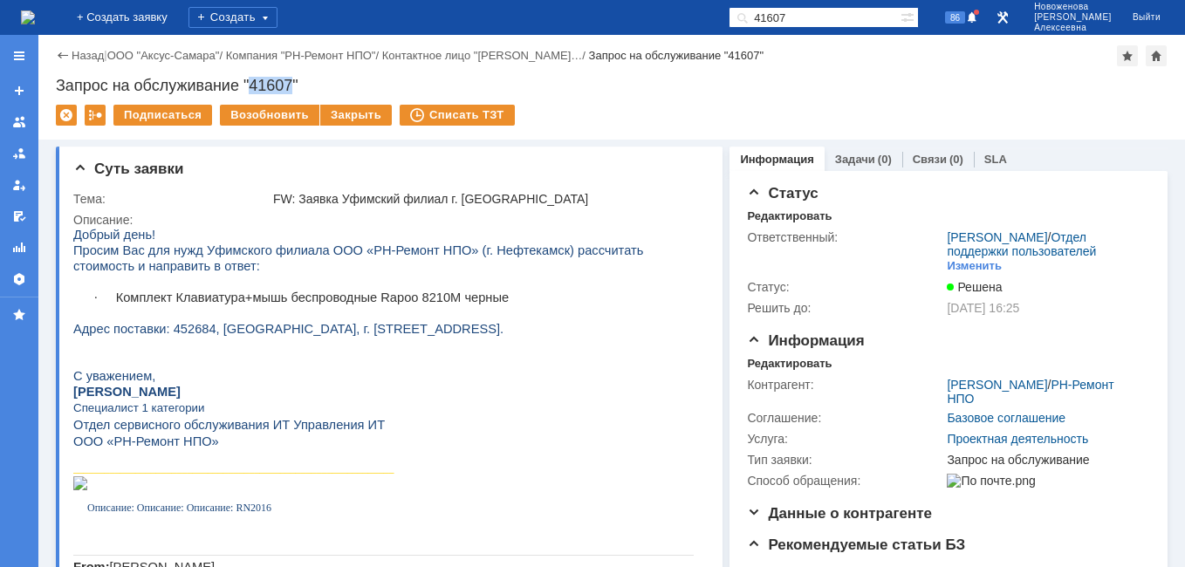
click at [254, 79] on div "Запрос на обслуживание "41607"" at bounding box center [611, 85] width 1111 height 17
copy div "41607"
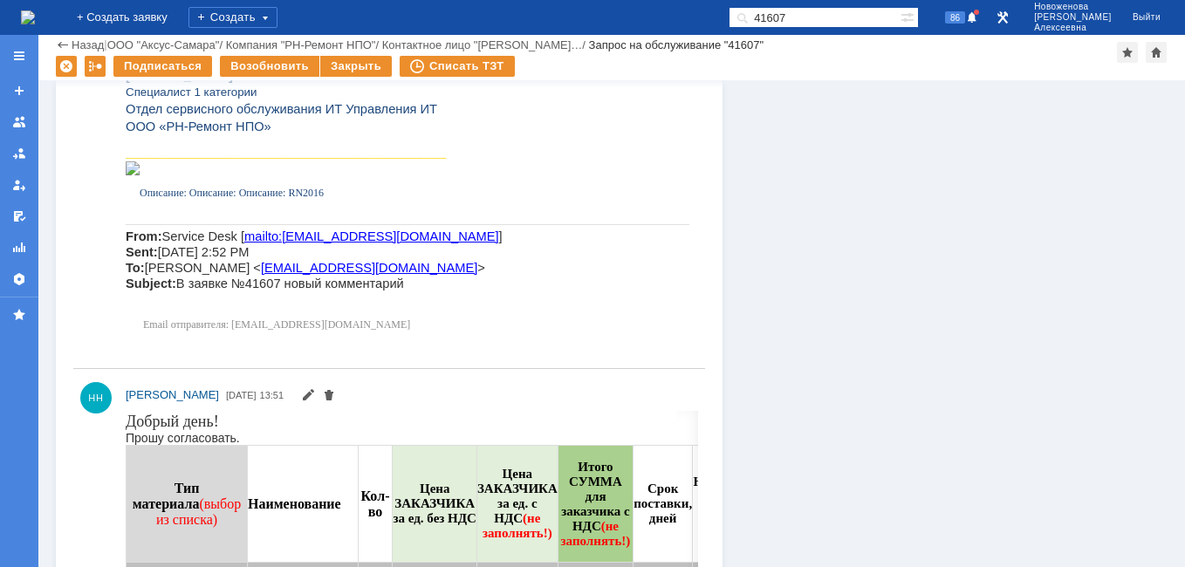
scroll to position [3206, 0]
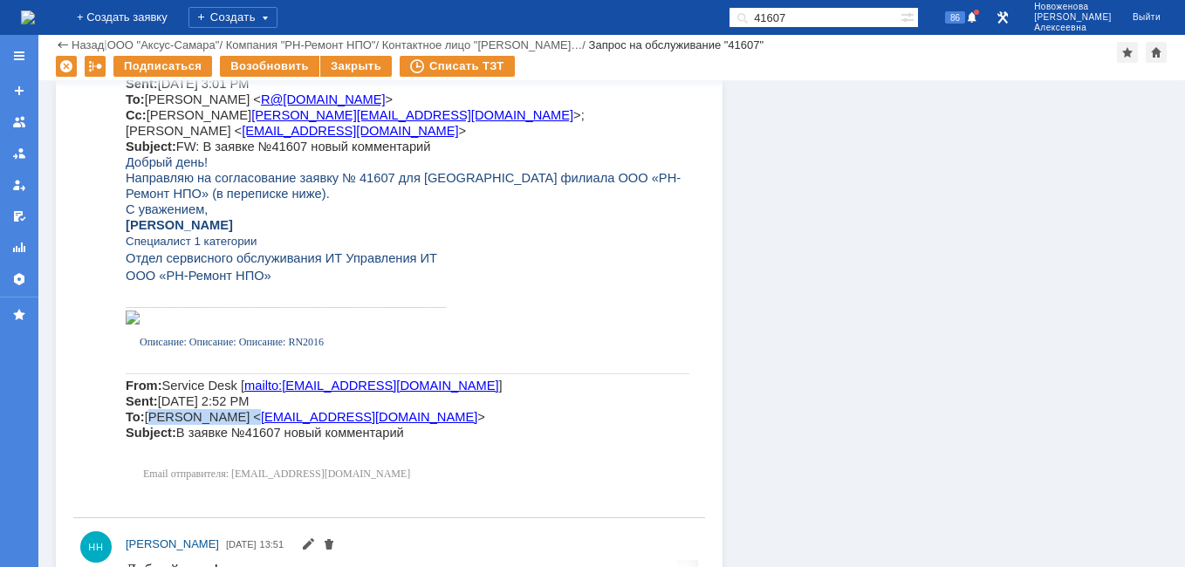
drag, startPoint x: 150, startPoint y: 428, endPoint x: 236, endPoint y: 425, distance: 85.6
click at [236, 425] on span "Service Desk [ mailto:[EMAIL_ADDRESS][DOMAIN_NAME] ] Sent: [DATE] 2:52 PM To: […" at bounding box center [314, 409] width 377 height 61
copy span "[PERSON_NAME]"
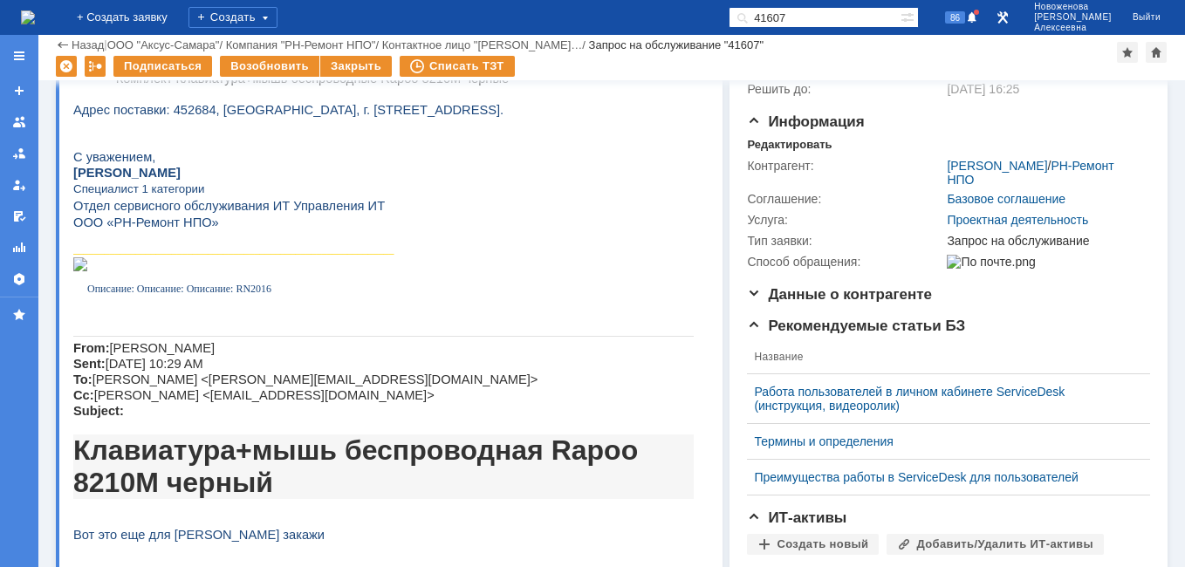
scroll to position [0, 0]
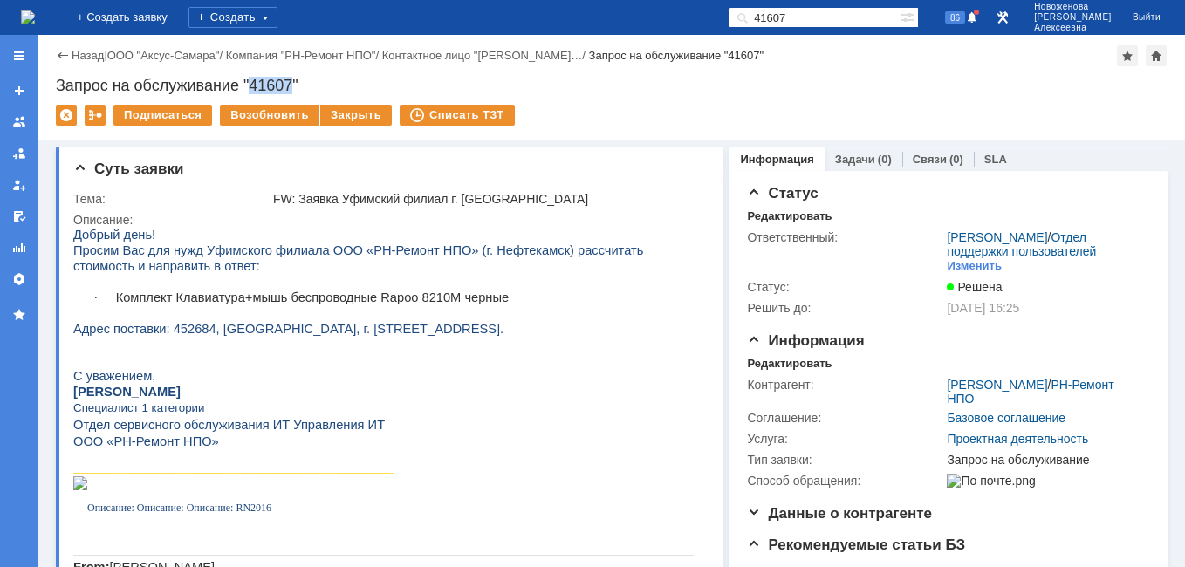
click at [35, 10] on img at bounding box center [28, 17] width 14 height 14
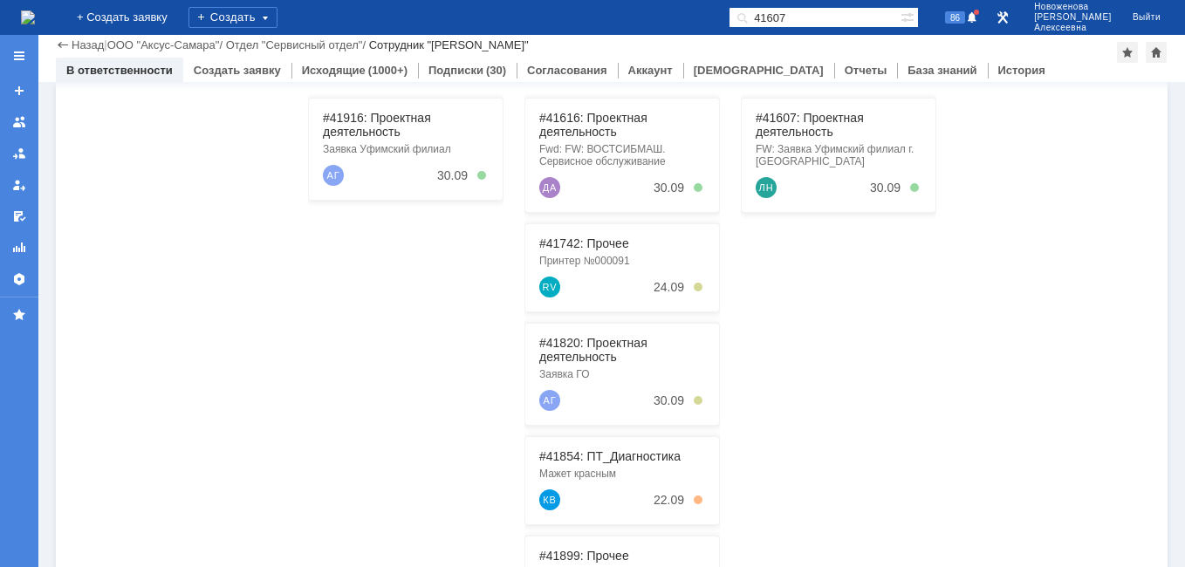
scroll to position [445, 0]
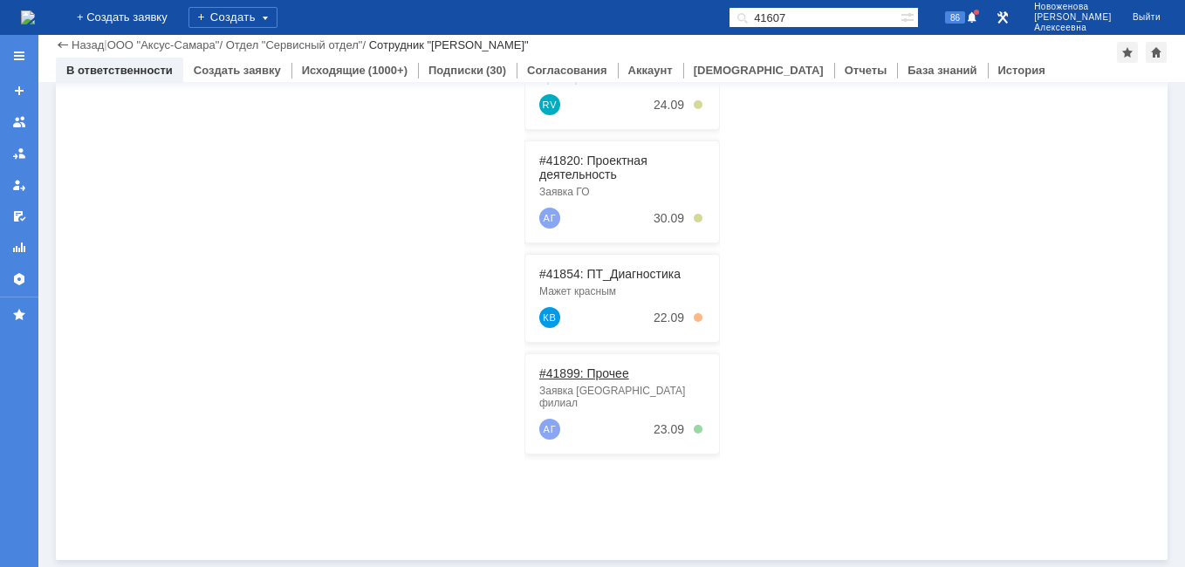
click at [590, 372] on link "#41899: Прочее" at bounding box center [584, 373] width 90 height 14
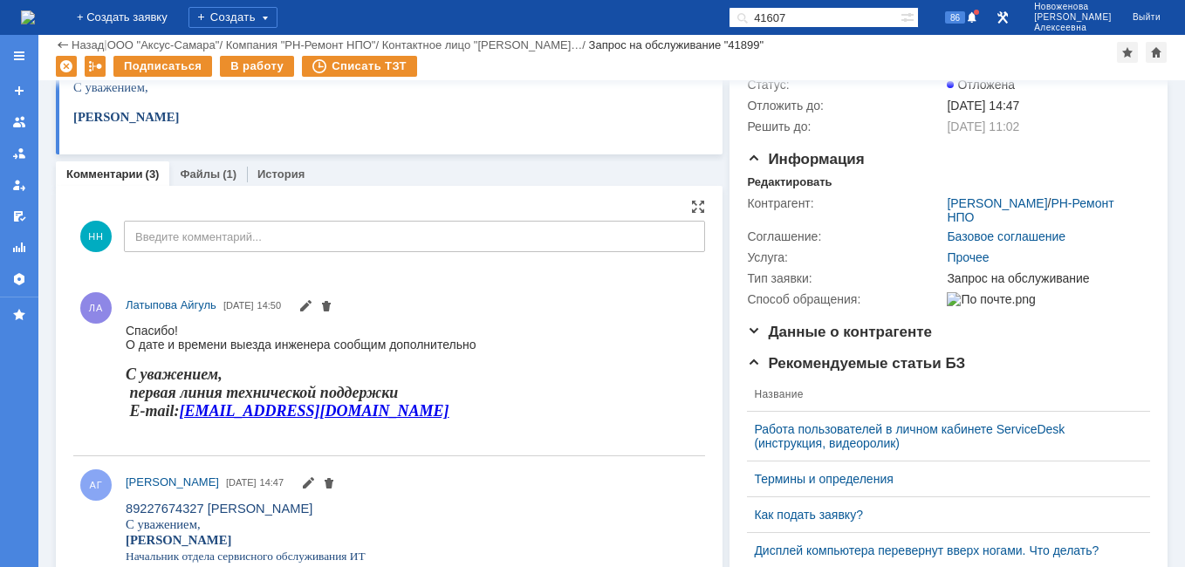
scroll to position [125, 0]
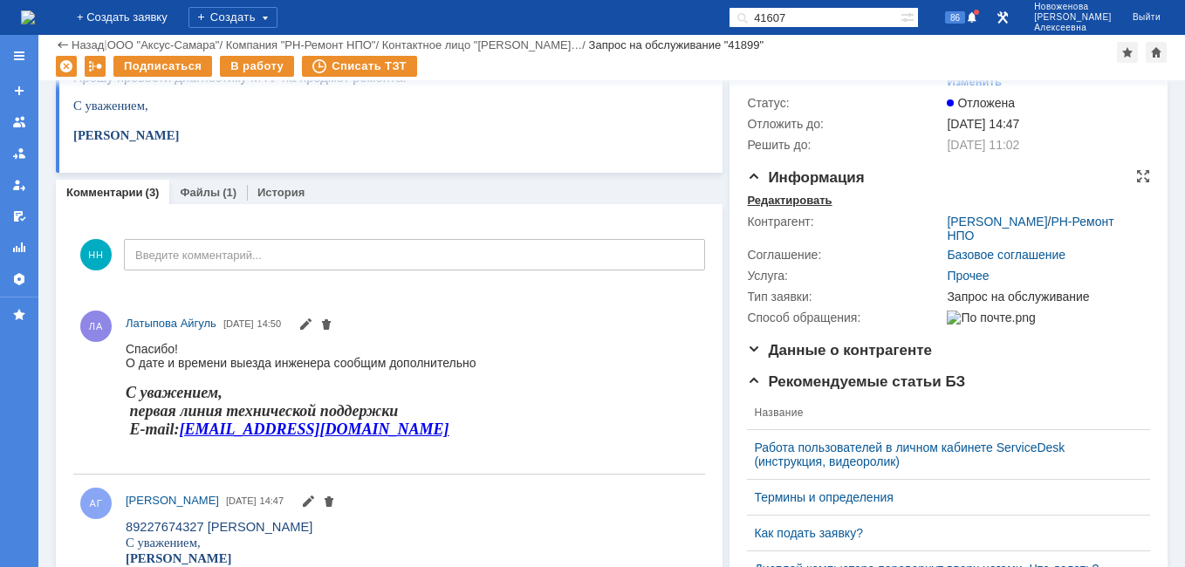
click at [772, 208] on div "Редактировать" at bounding box center [789, 201] width 85 height 14
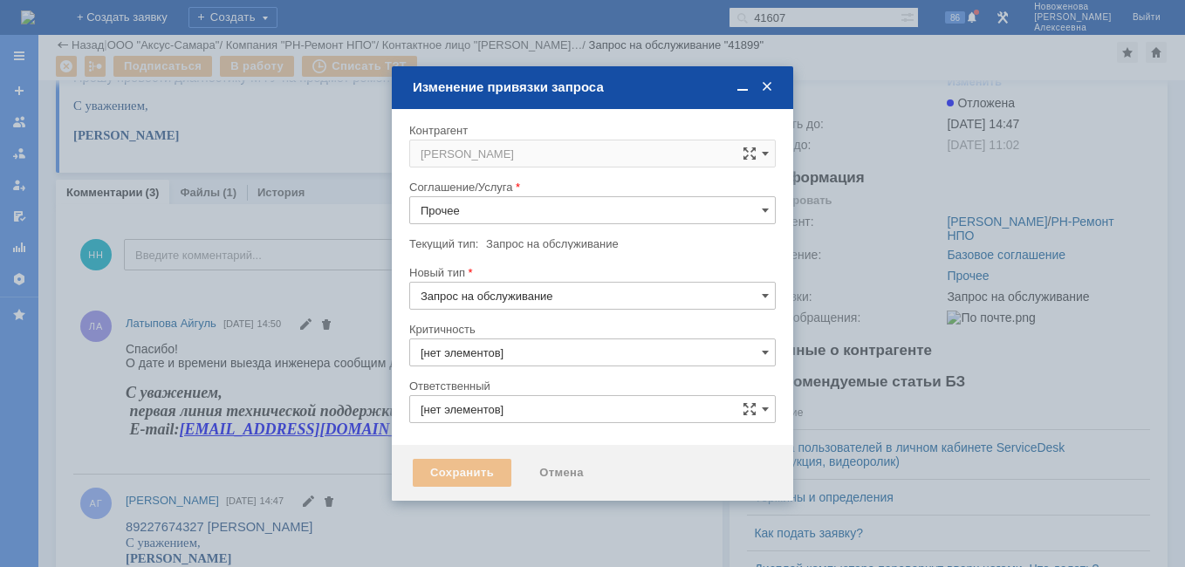
type input "3. Низкая"
type input "[не указано]"
type input "[PERSON_NAME]"
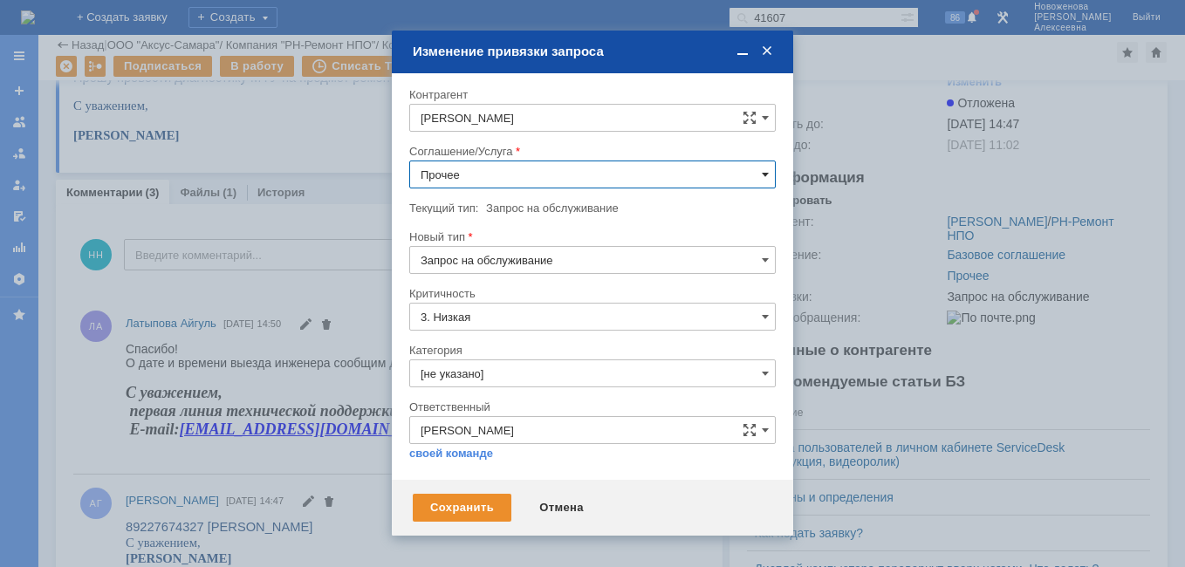
click at [761, 178] on span at bounding box center [764, 174] width 7 height 14
click at [528, 351] on span "Проектная деятельность" at bounding box center [592, 351] width 344 height 14
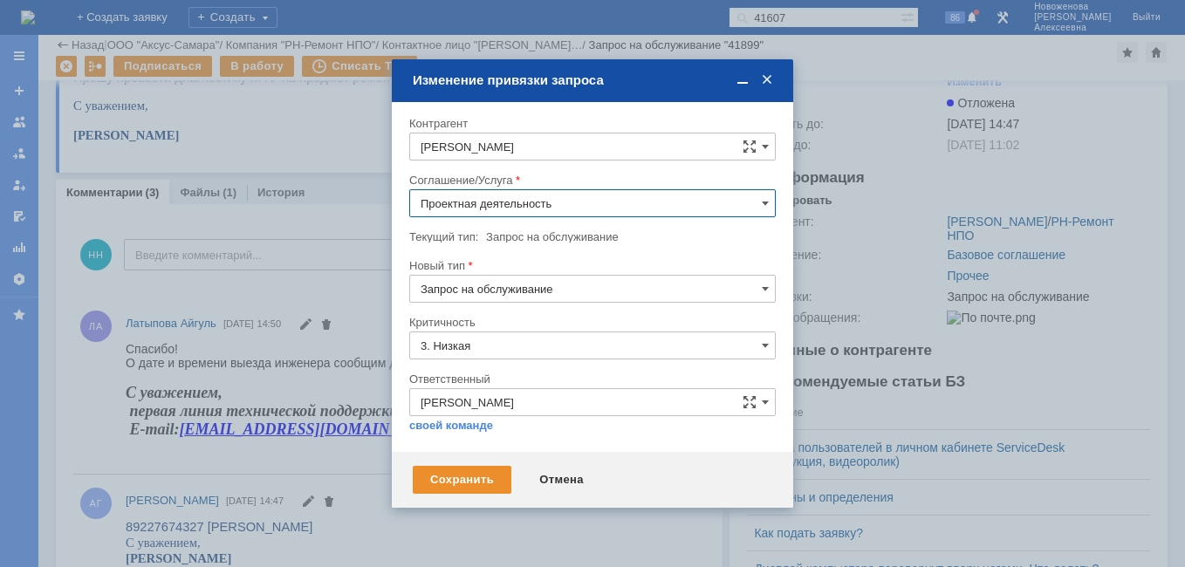
click at [755, 197] on input "Проектная деятельность" at bounding box center [592, 203] width 366 height 28
click at [491, 297] on span "Выезд инженера" at bounding box center [592, 293] width 344 height 14
type input "Выезд инженера"
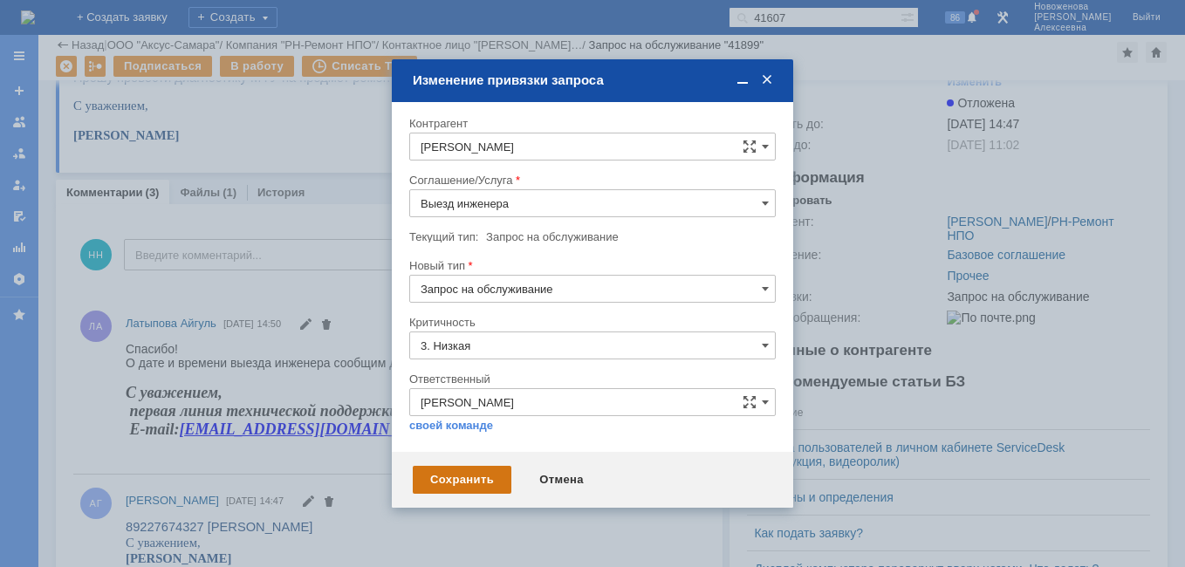
click at [481, 481] on div "Сохранить" at bounding box center [462, 480] width 99 height 28
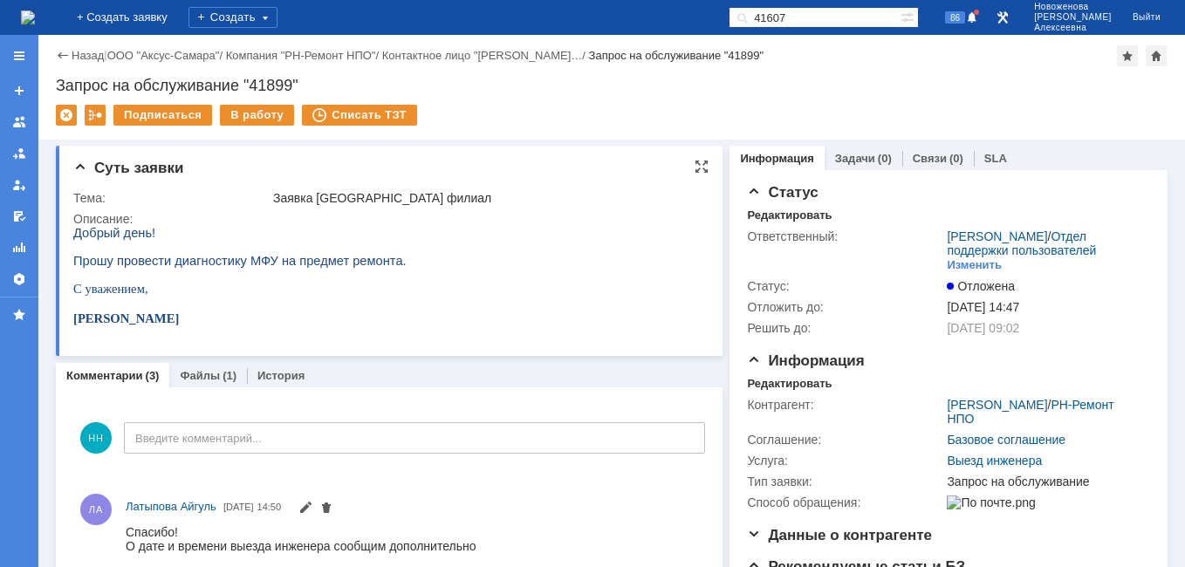
scroll to position [0, 0]
drag, startPoint x: 296, startPoint y: 85, endPoint x: 254, endPoint y: 87, distance: 41.9
click at [254, 87] on div "Запрос на обслуживание "41899"" at bounding box center [611, 85] width 1111 height 17
copy div "41899"
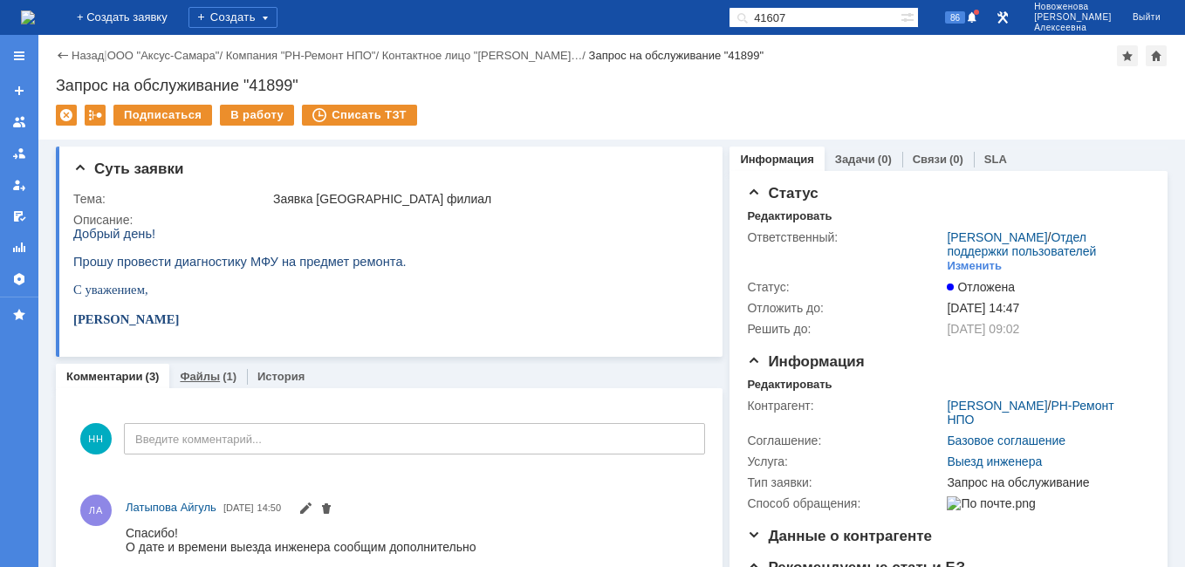
click at [198, 368] on div "Файлы (1)" at bounding box center [208, 376] width 78 height 25
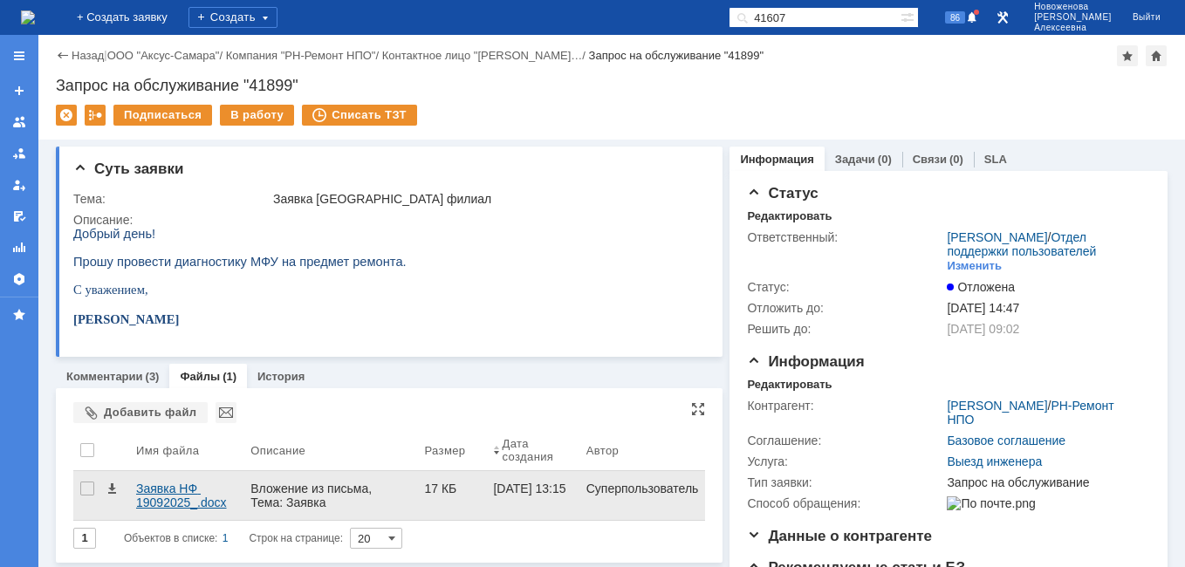
click at [156, 489] on div "Заявка НФ 19092025_.docx" at bounding box center [186, 495] width 100 height 28
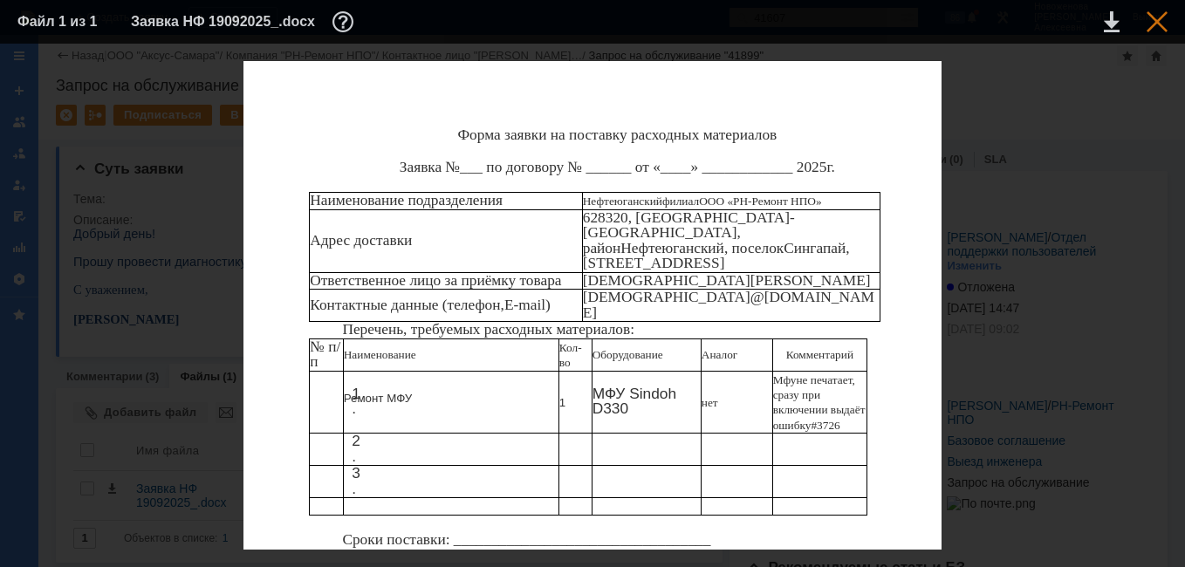
click at [1157, 21] on div at bounding box center [1156, 21] width 21 height 21
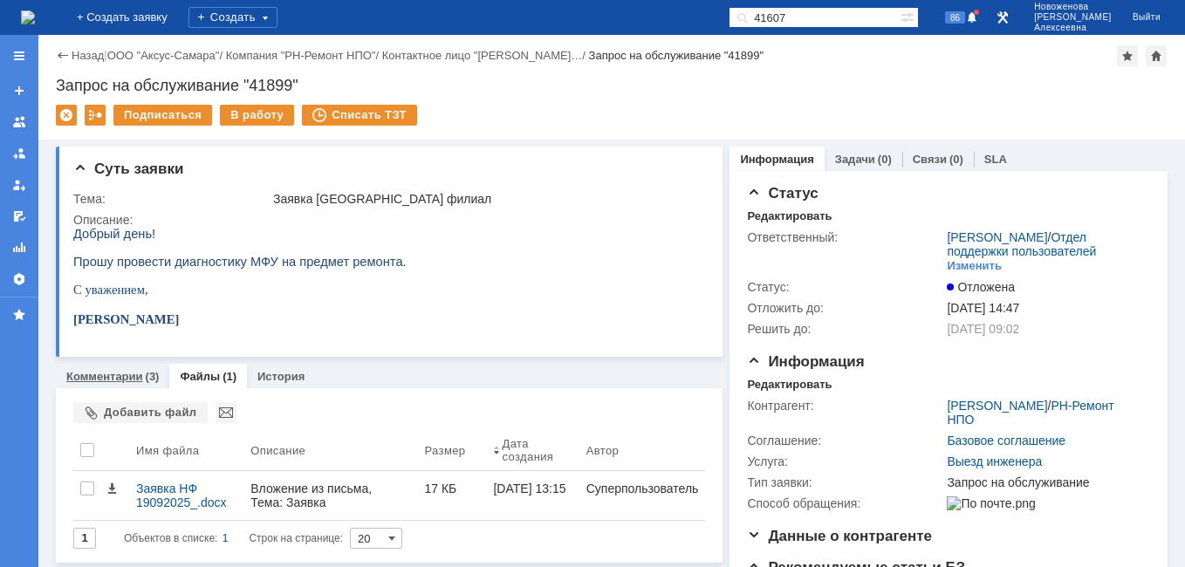
click at [82, 377] on link "Комментарии" at bounding box center [104, 376] width 77 height 13
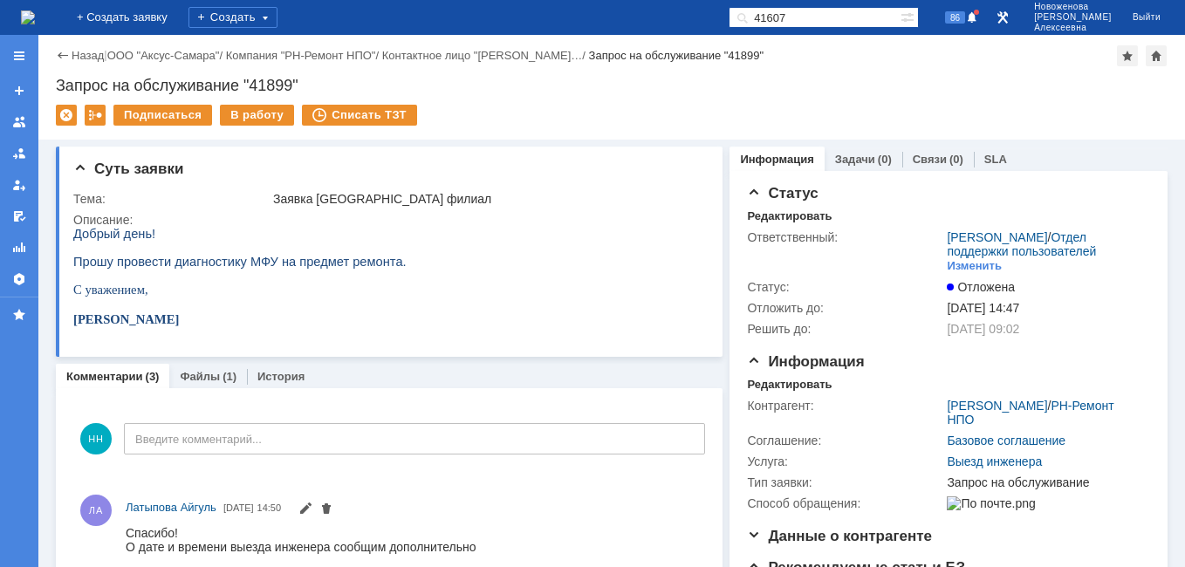
click at [35, 10] on img at bounding box center [28, 17] width 14 height 14
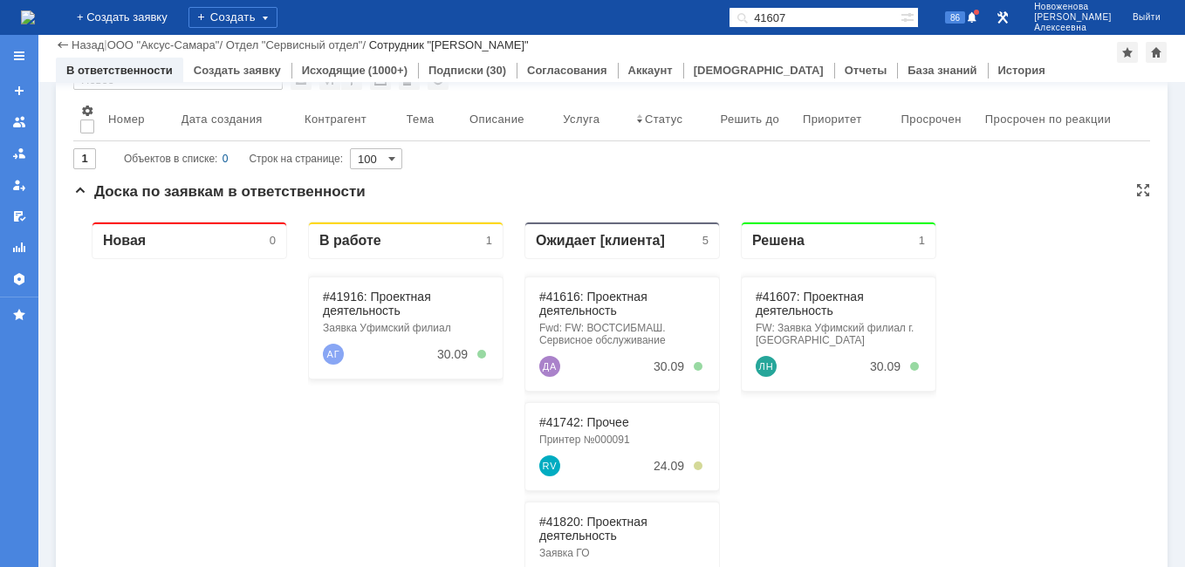
scroll to position [174, 0]
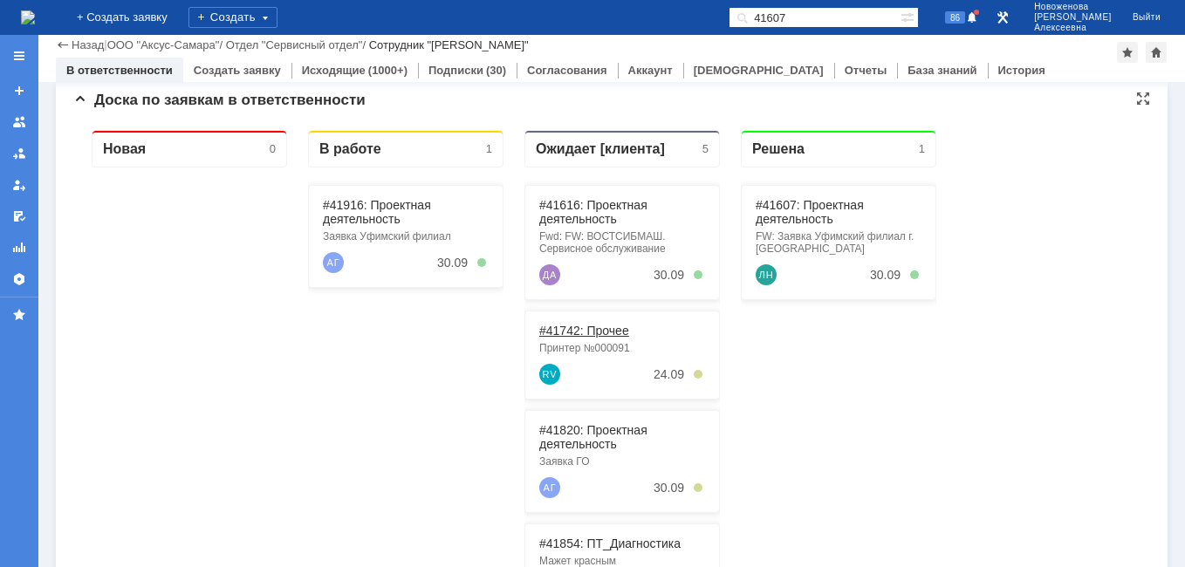
click at [590, 331] on link "#41742: Прочее" at bounding box center [584, 331] width 90 height 14
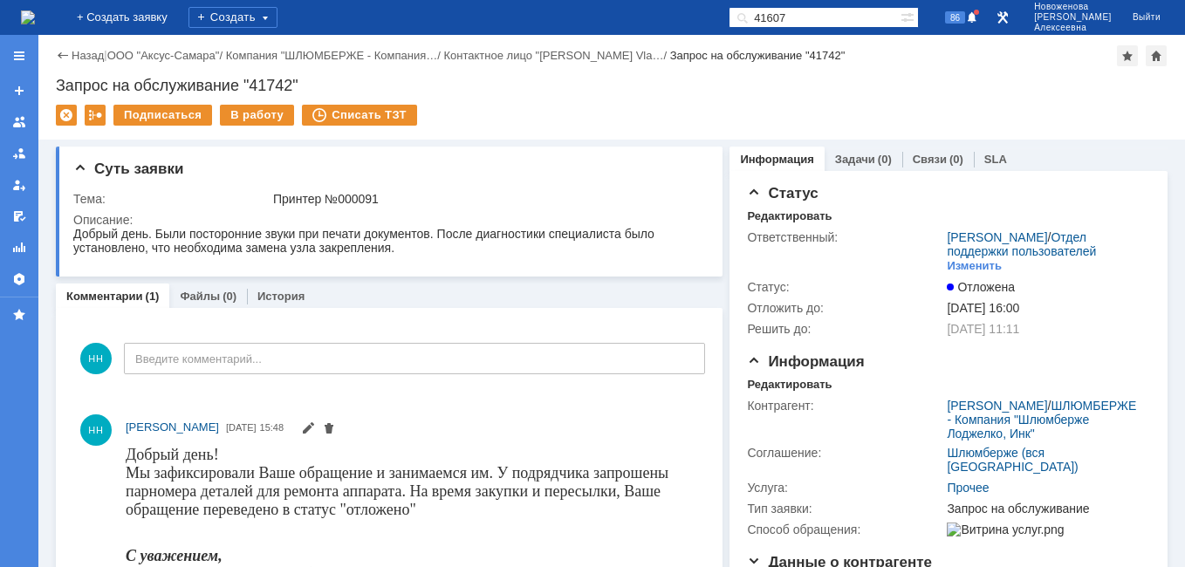
click at [28, 17] on img at bounding box center [28, 17] width 14 height 14
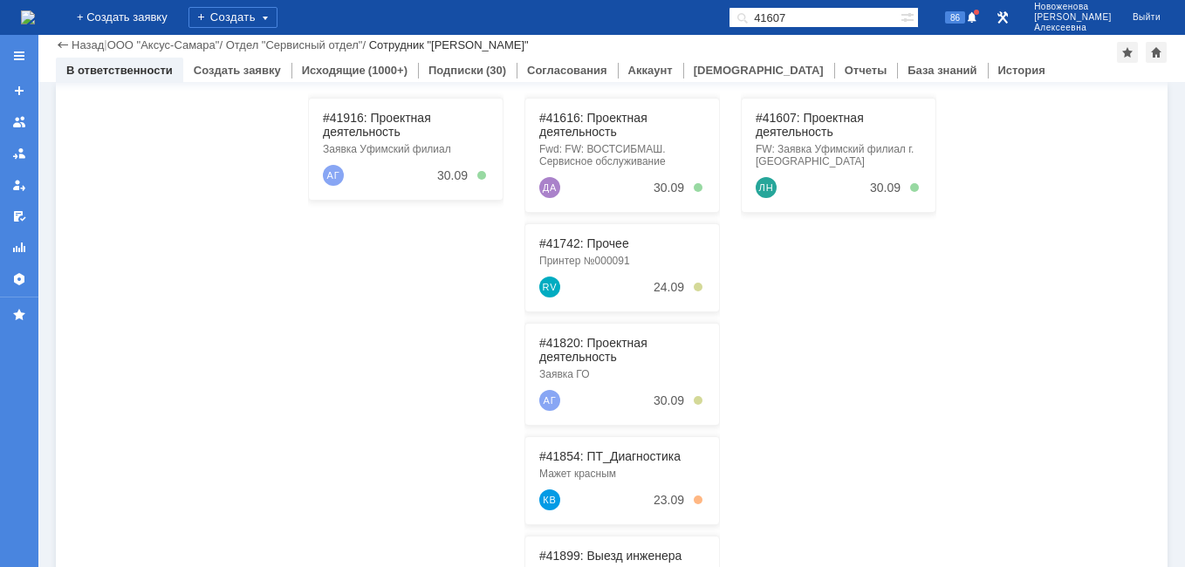
scroll to position [445, 0]
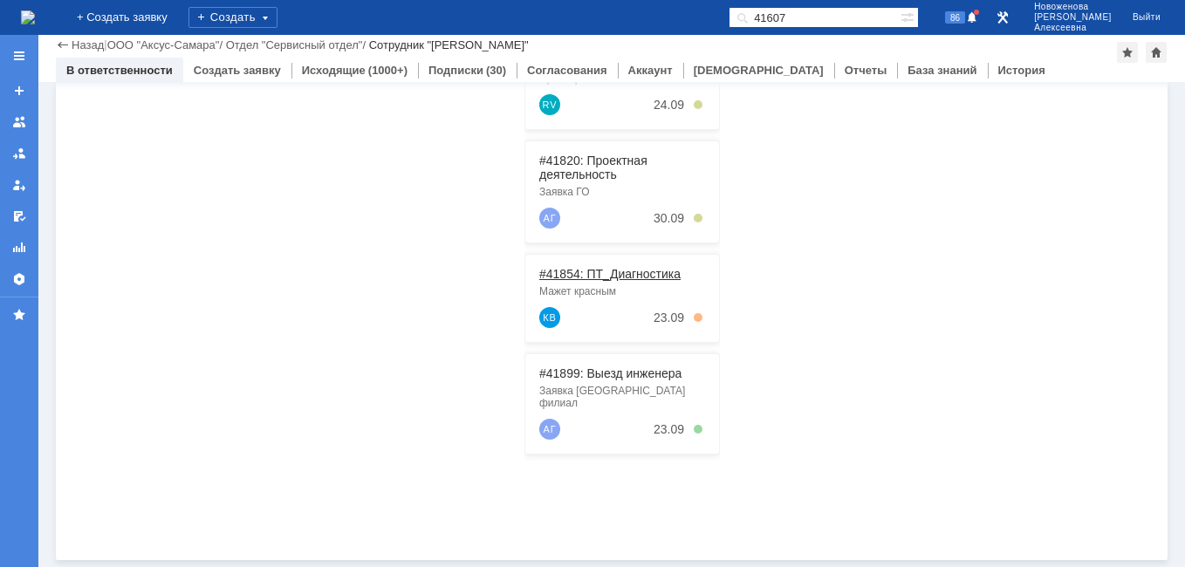
click at [572, 280] on link "#41854: ПТ_Диагностика" at bounding box center [609, 274] width 141 height 14
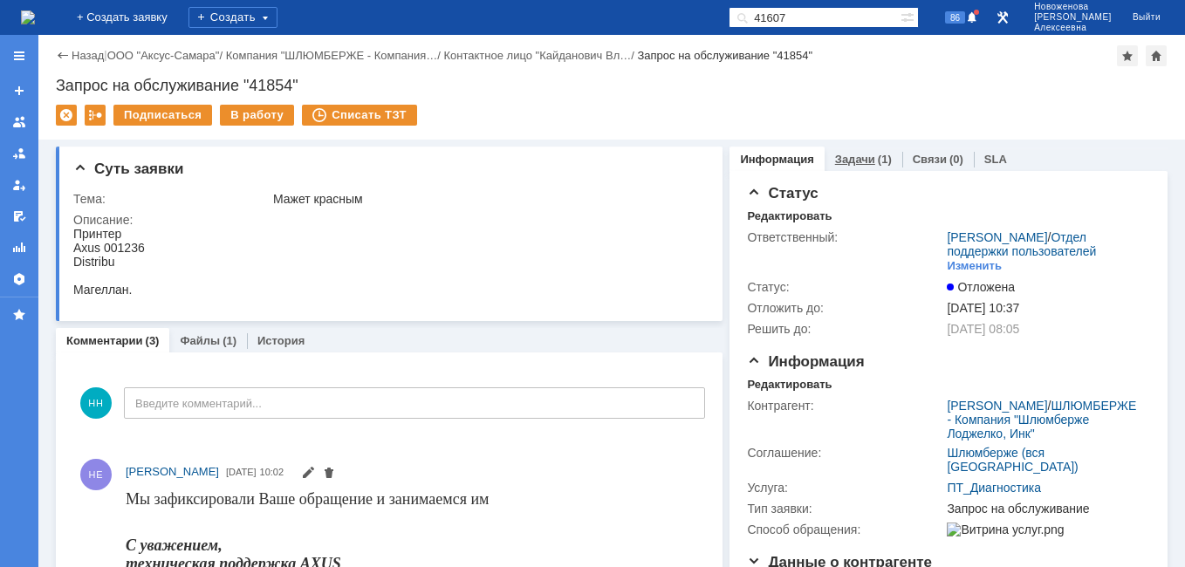
click at [843, 164] on link "Задачи" at bounding box center [855, 159] width 40 height 13
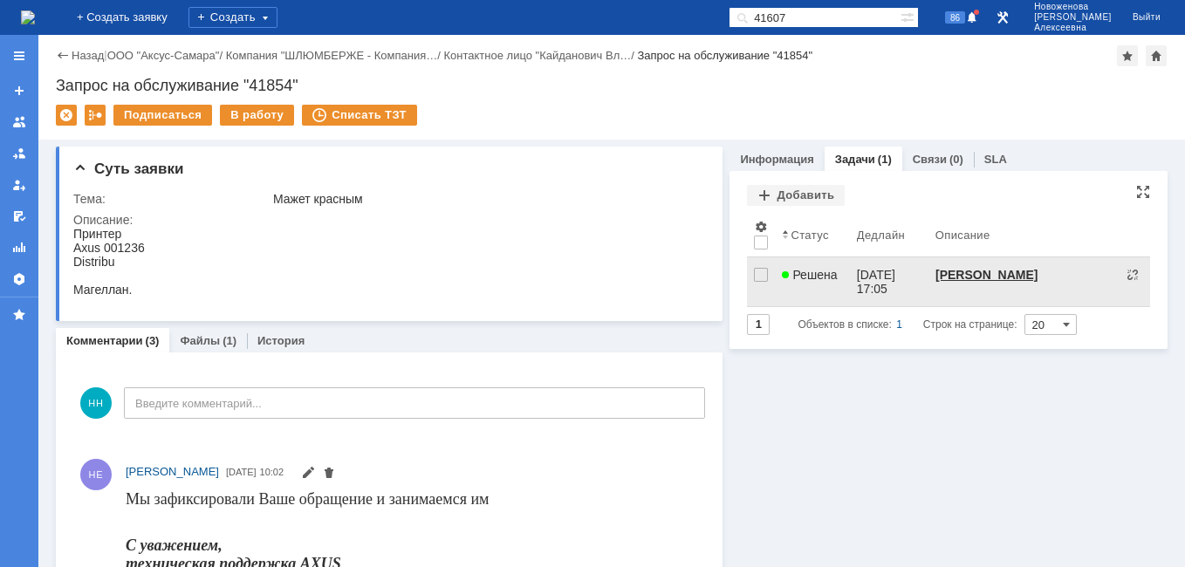
click at [850, 282] on link "22.09.2025 17:05" at bounding box center [889, 281] width 79 height 49
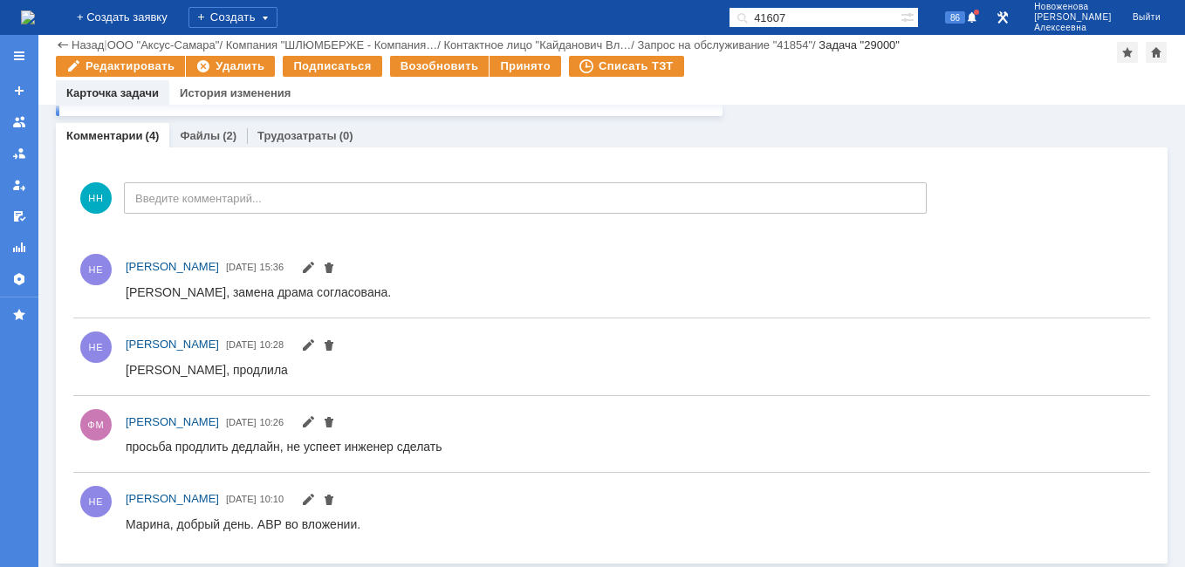
scroll to position [965, 0]
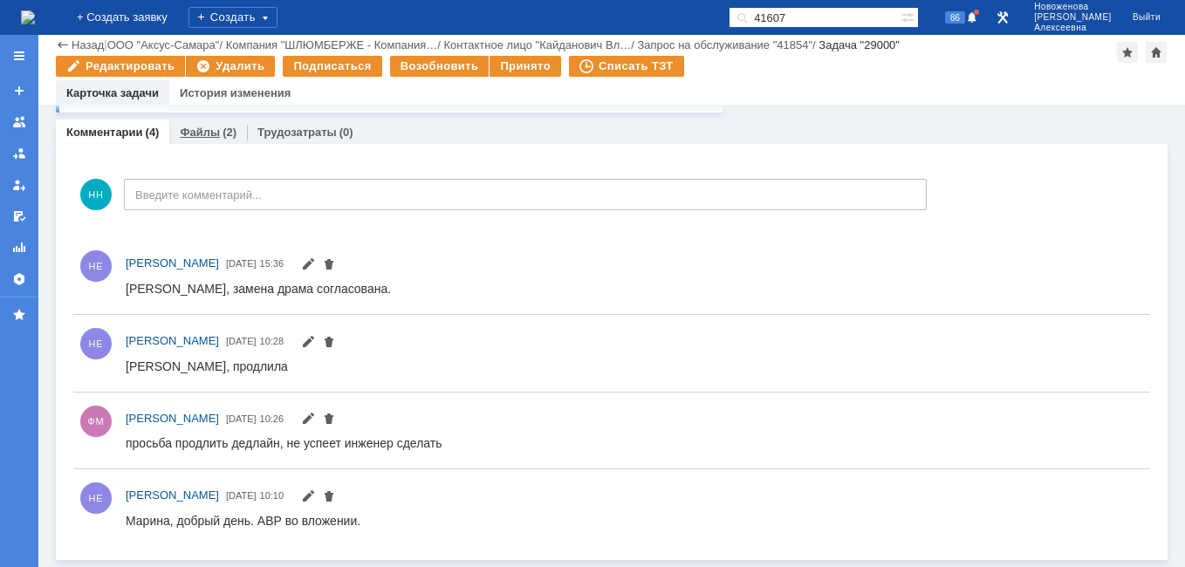
click at [194, 127] on link "Файлы" at bounding box center [200, 132] width 40 height 13
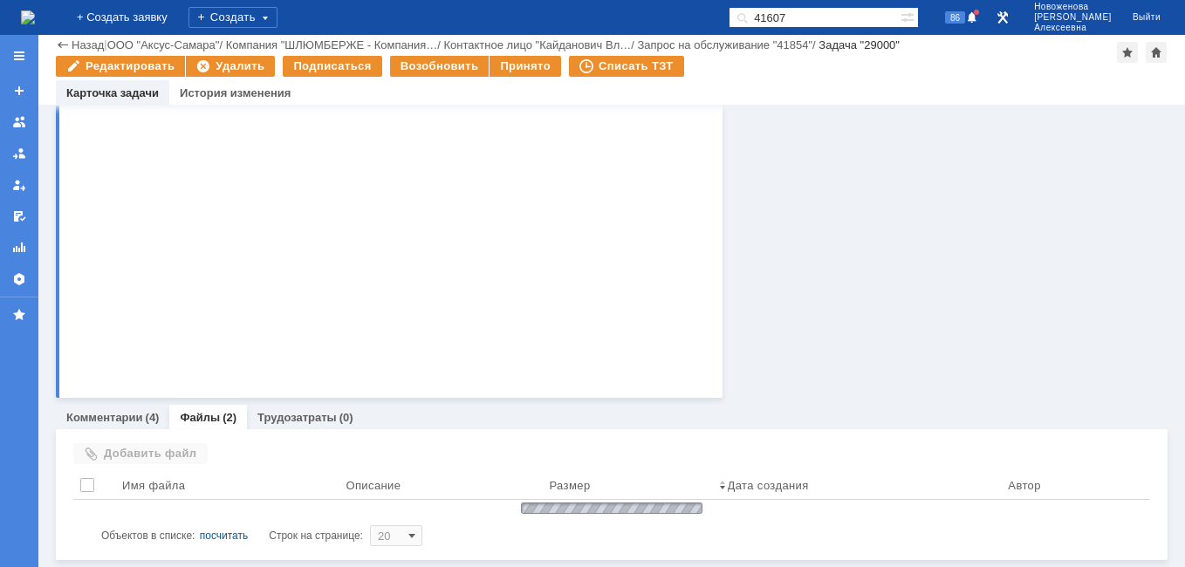
scroll to position [733, 0]
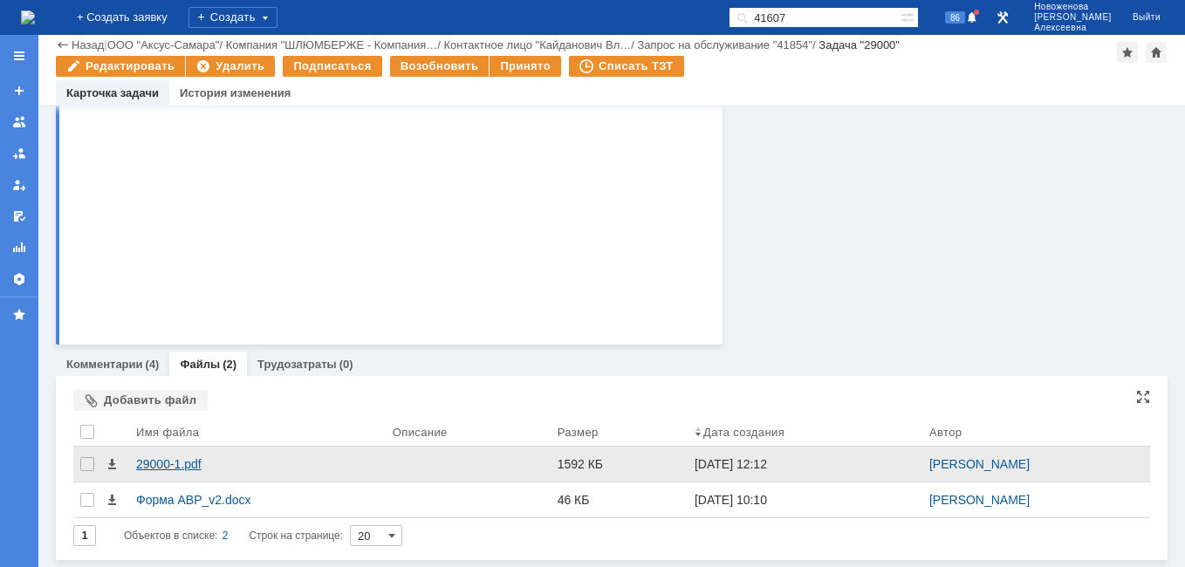
click at [151, 465] on div "29000-1.pdf" at bounding box center [257, 464] width 242 height 14
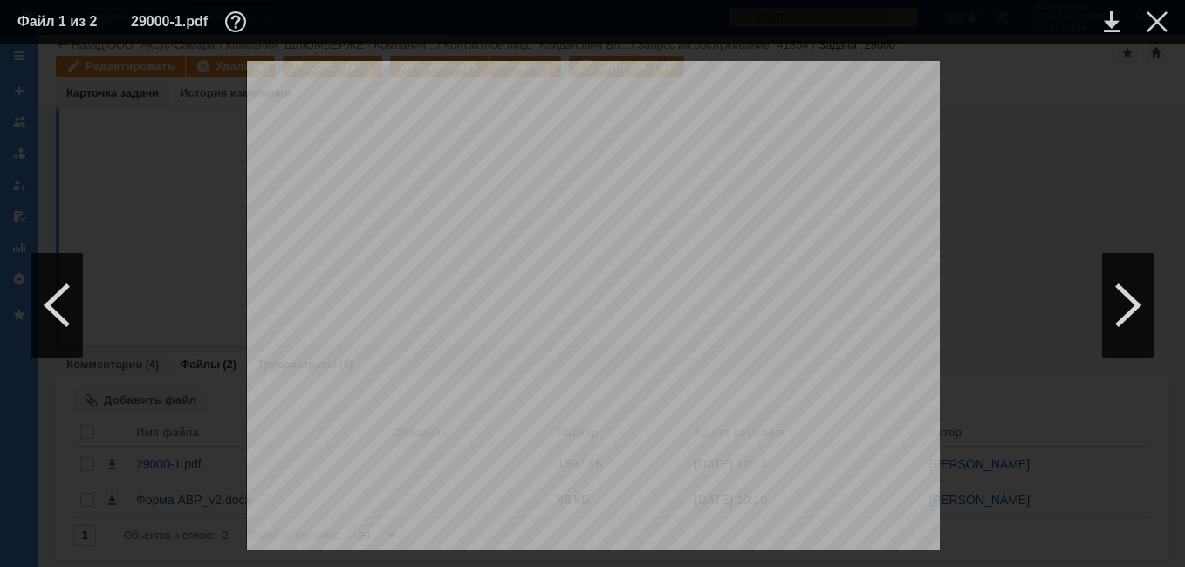
scroll to position [436, 0]
click at [1164, 29] on div at bounding box center [1156, 21] width 21 height 21
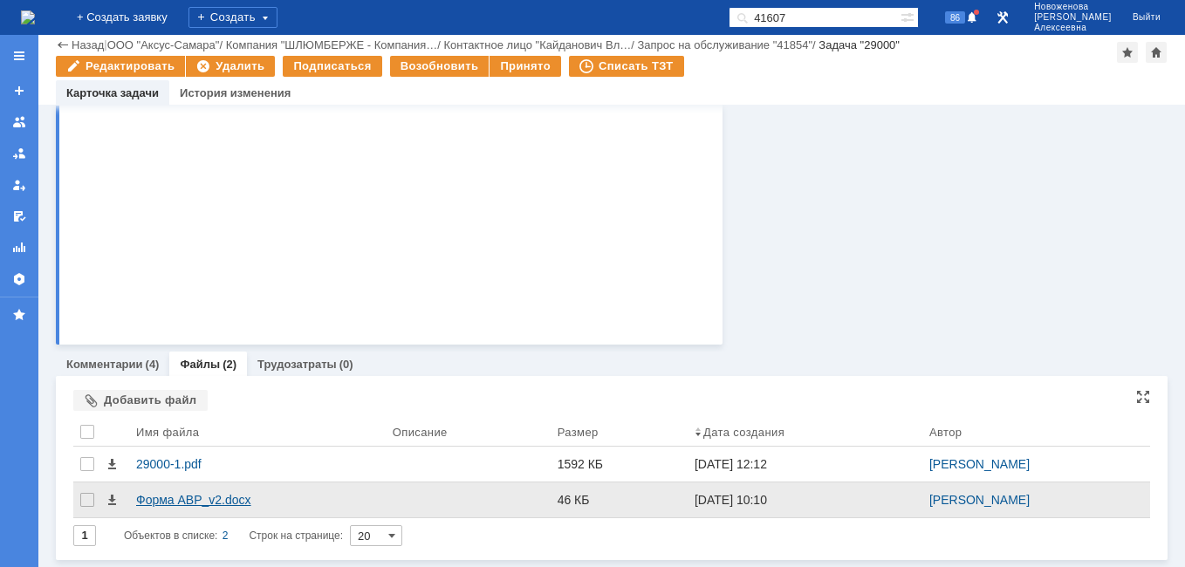
click at [155, 501] on div "Форма АВР_v2.docx" at bounding box center [257, 500] width 242 height 14
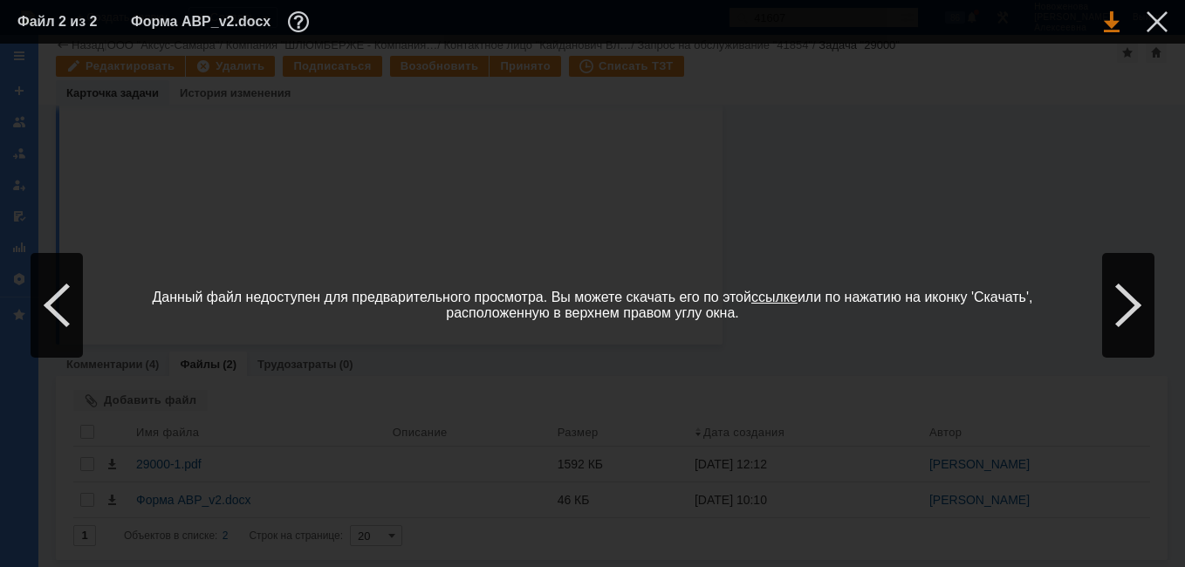
click at [1108, 24] on link at bounding box center [1111, 21] width 16 height 21
click at [1153, 20] on div at bounding box center [1156, 21] width 21 height 21
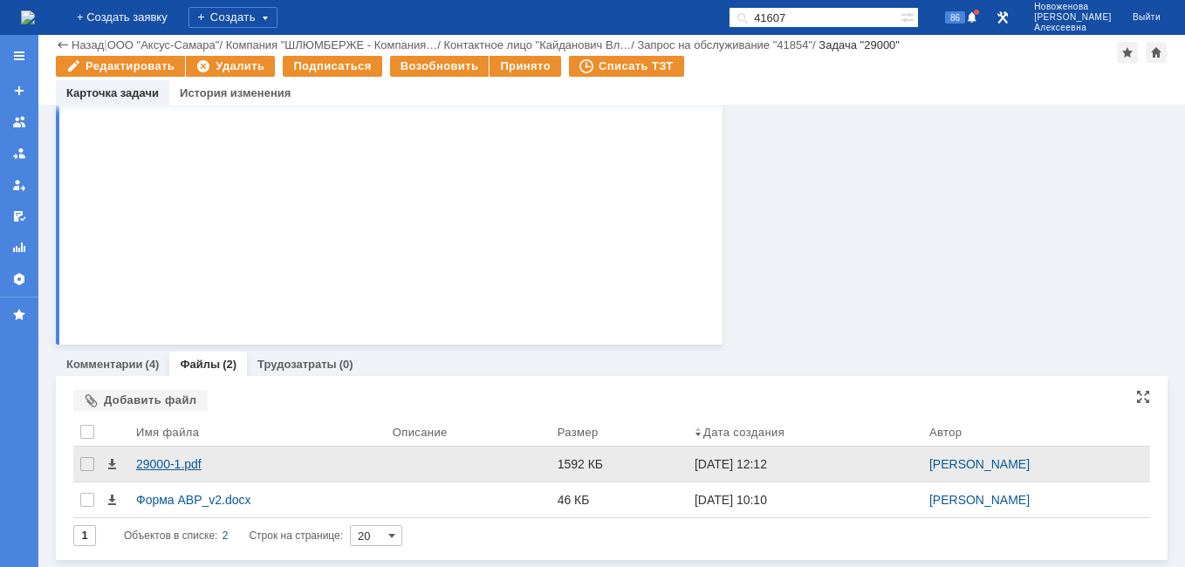
click at [159, 462] on div "29000-1.pdf" at bounding box center [257, 464] width 242 height 14
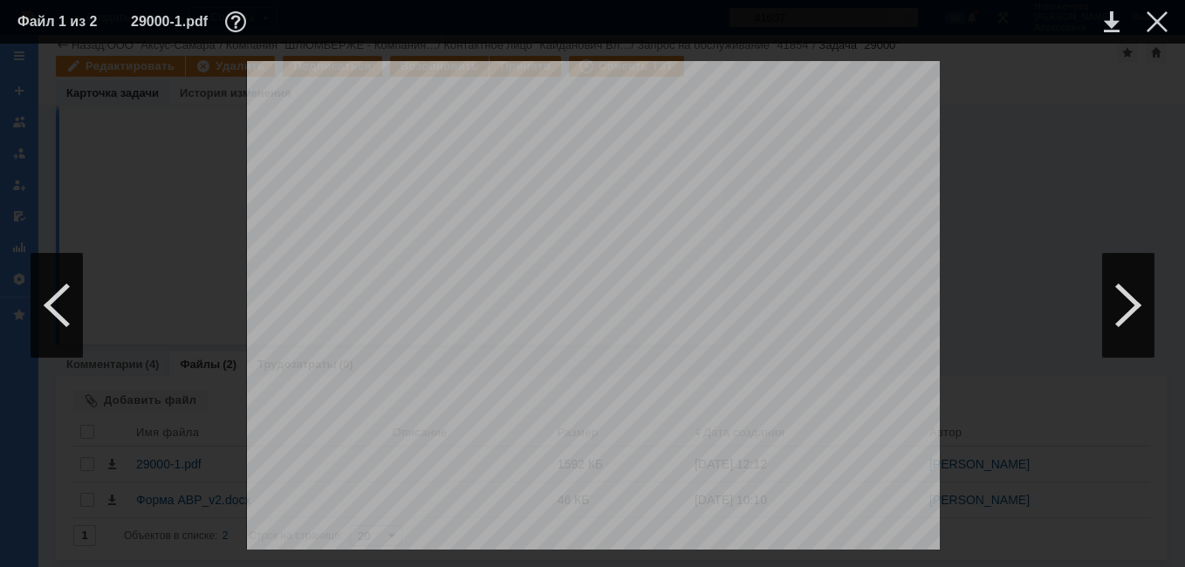
scroll to position [1483, 0]
click at [1154, 25] on div at bounding box center [1156, 21] width 21 height 21
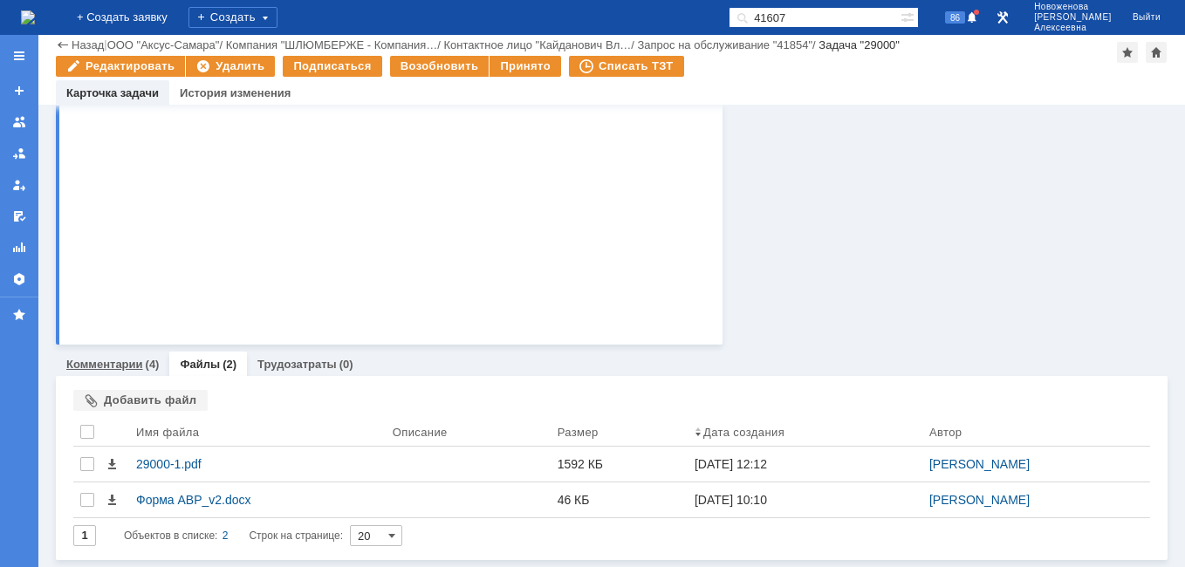
click at [95, 364] on link "Комментарии" at bounding box center [104, 364] width 77 height 13
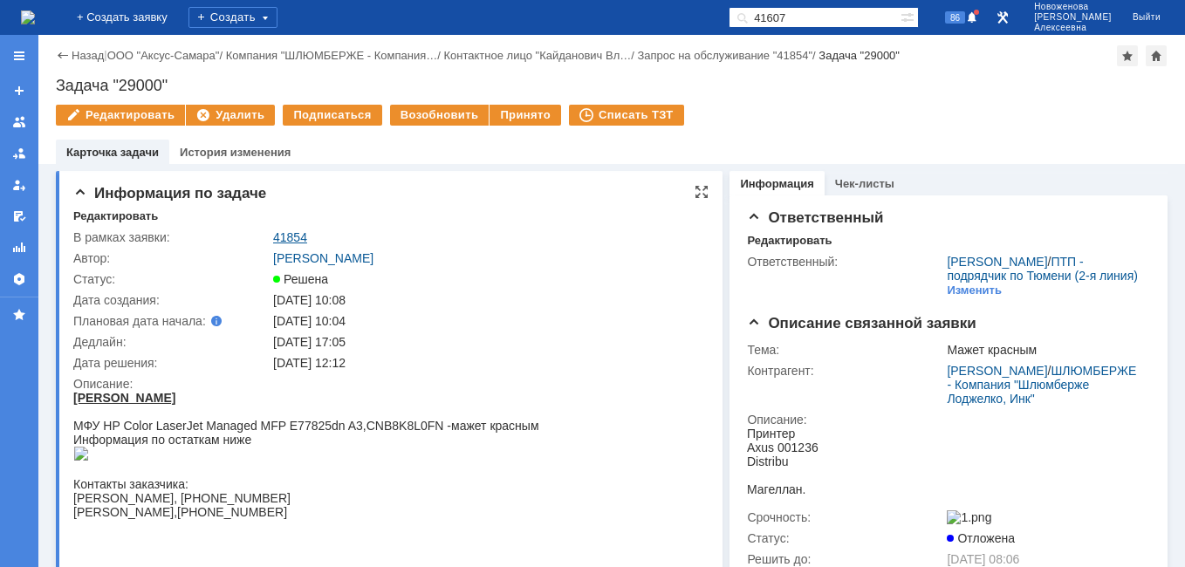
click at [292, 232] on link "41854" at bounding box center [290, 237] width 34 height 14
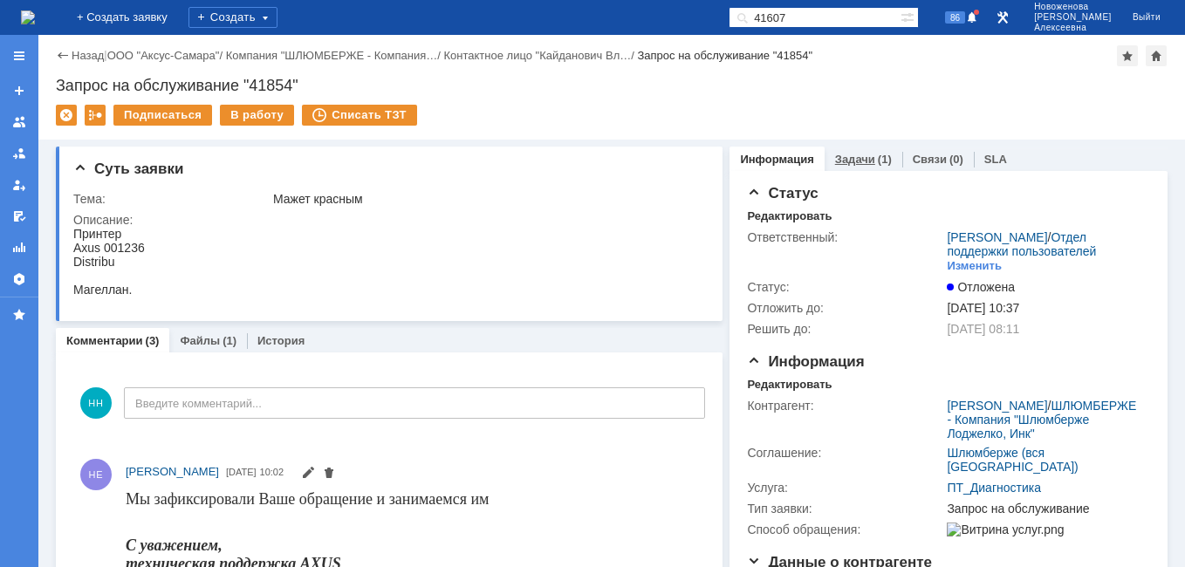
click at [847, 158] on link "Задачи" at bounding box center [855, 159] width 40 height 13
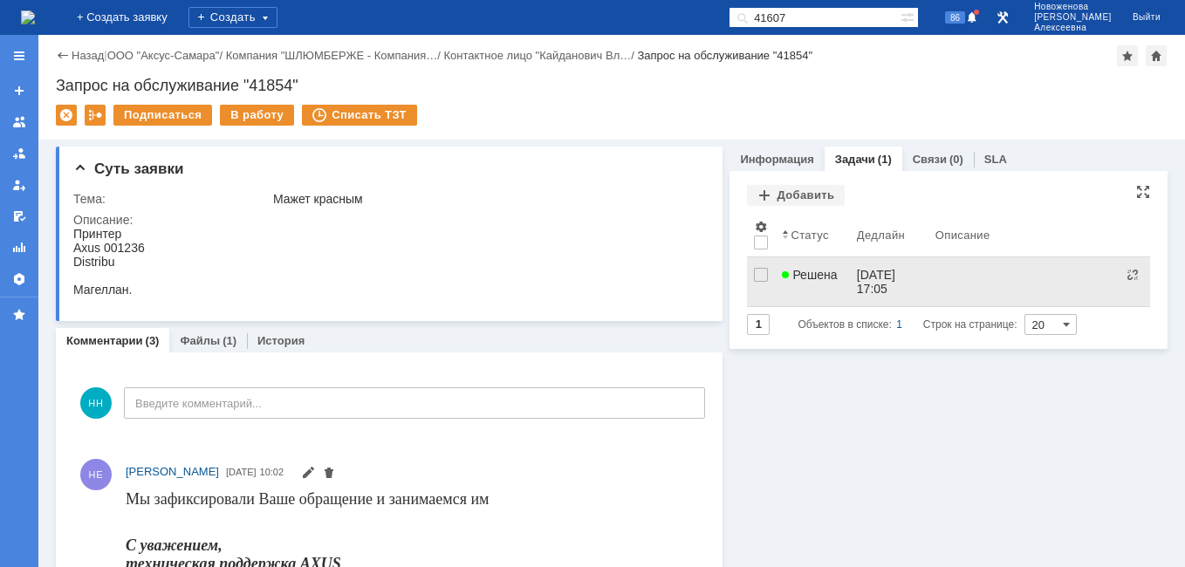
click at [836, 266] on link "Решена" at bounding box center [812, 281] width 74 height 49
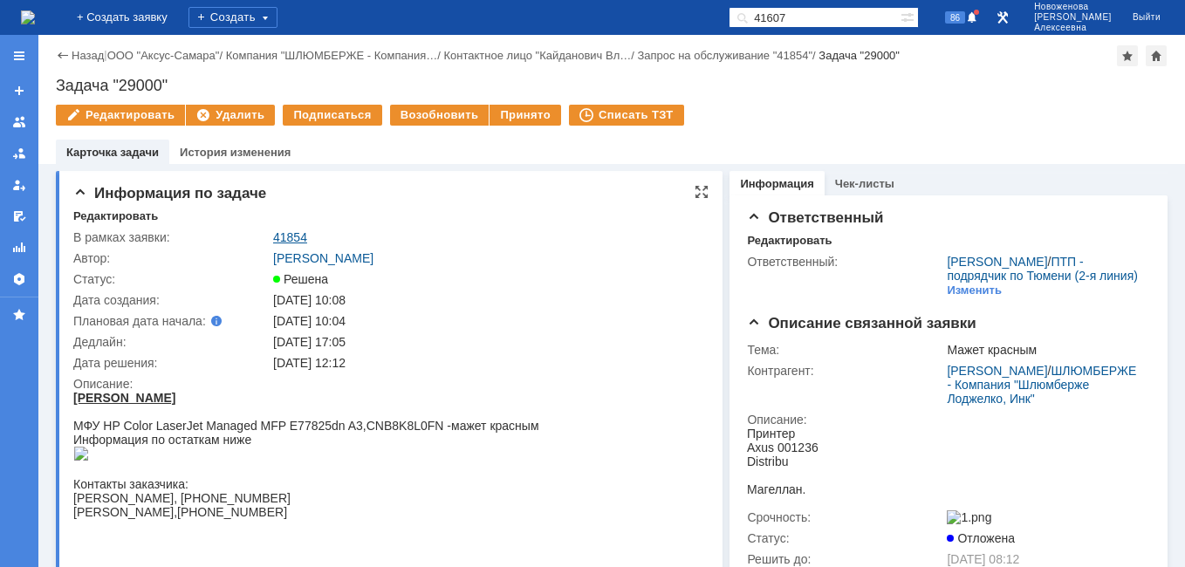
click at [296, 233] on link "41854" at bounding box center [290, 237] width 34 height 14
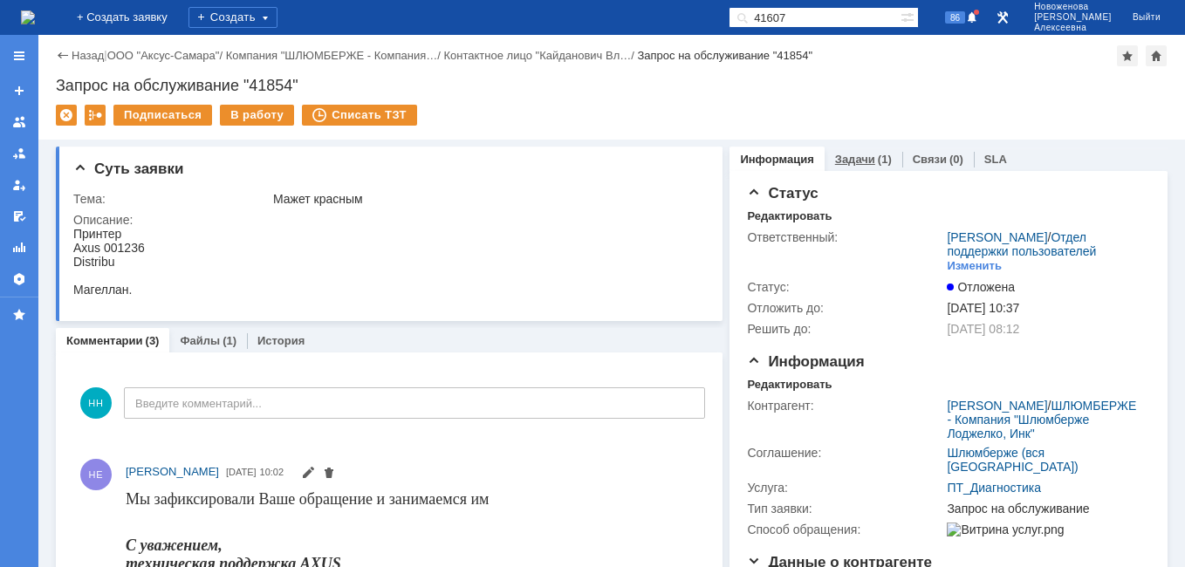
click at [877, 154] on div "(1)" at bounding box center [884, 159] width 14 height 13
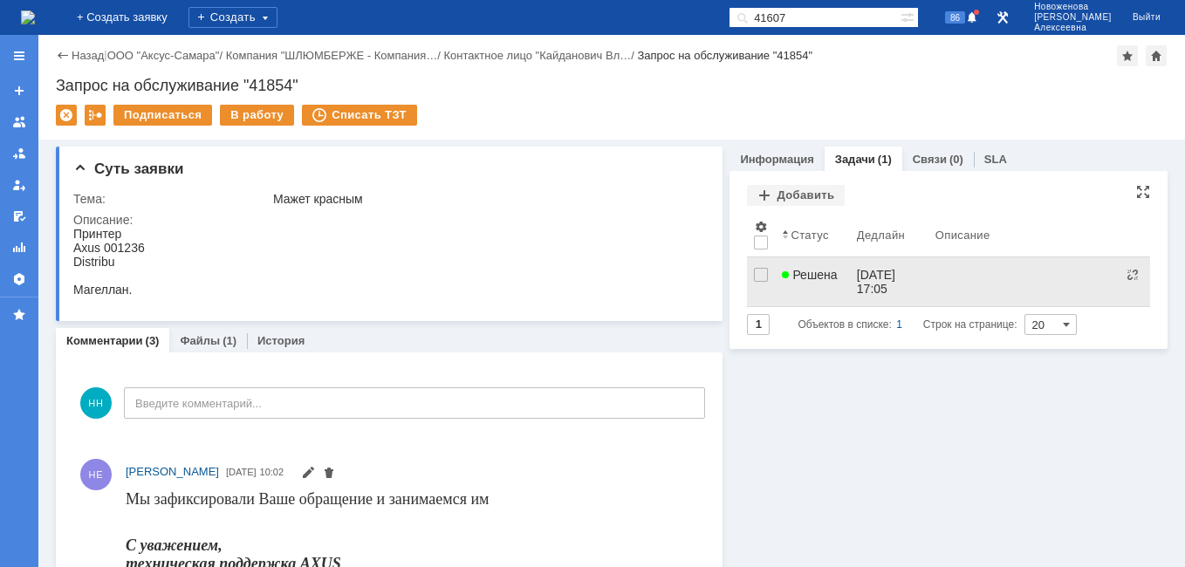
click at [797, 271] on span "Решена" at bounding box center [809, 275] width 55 height 14
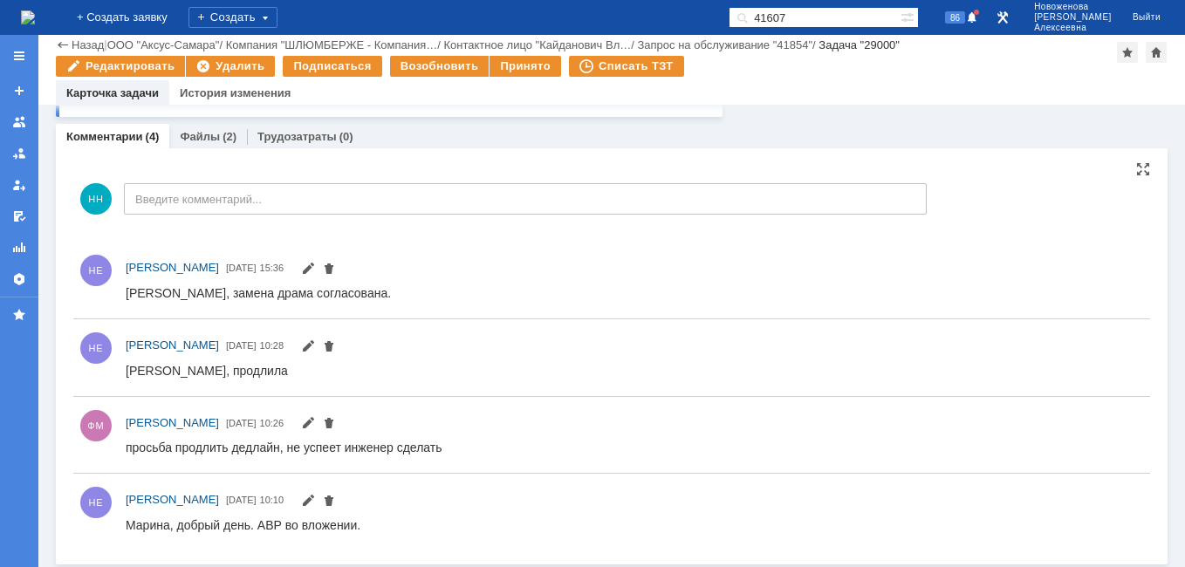
scroll to position [965, 0]
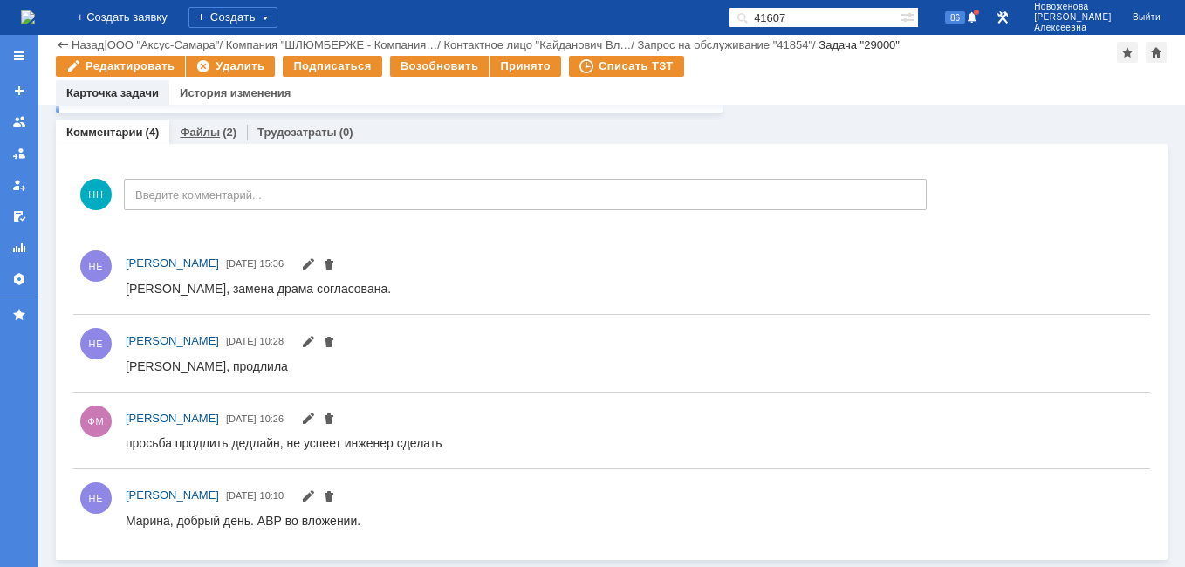
click at [205, 131] on link "Файлы" at bounding box center [200, 132] width 40 height 13
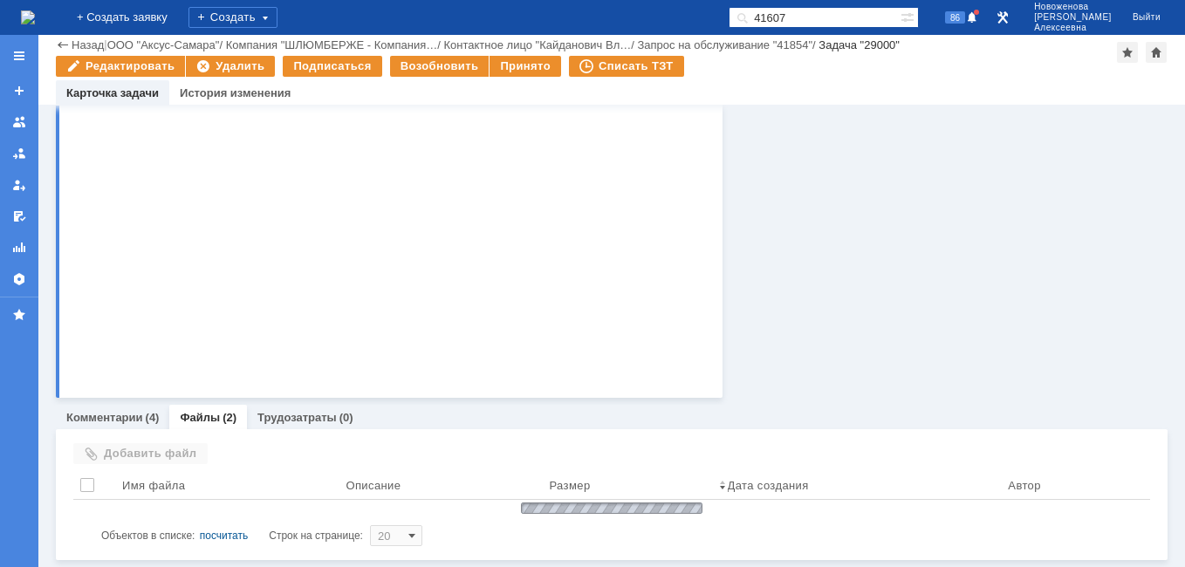
scroll to position [733, 0]
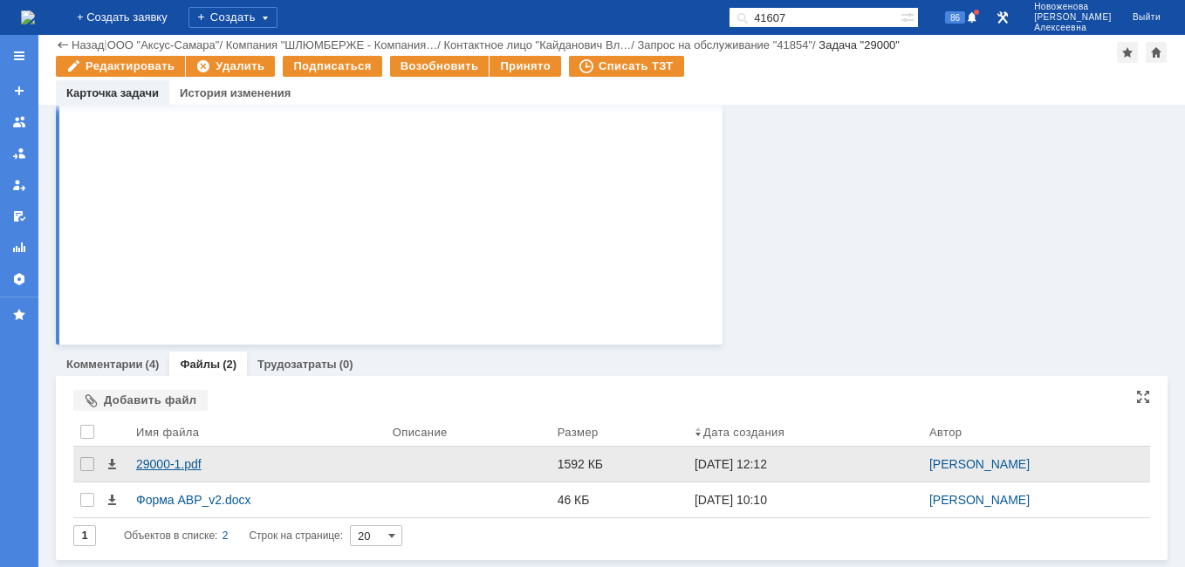
click at [178, 463] on div "29000-1.pdf" at bounding box center [257, 464] width 242 height 14
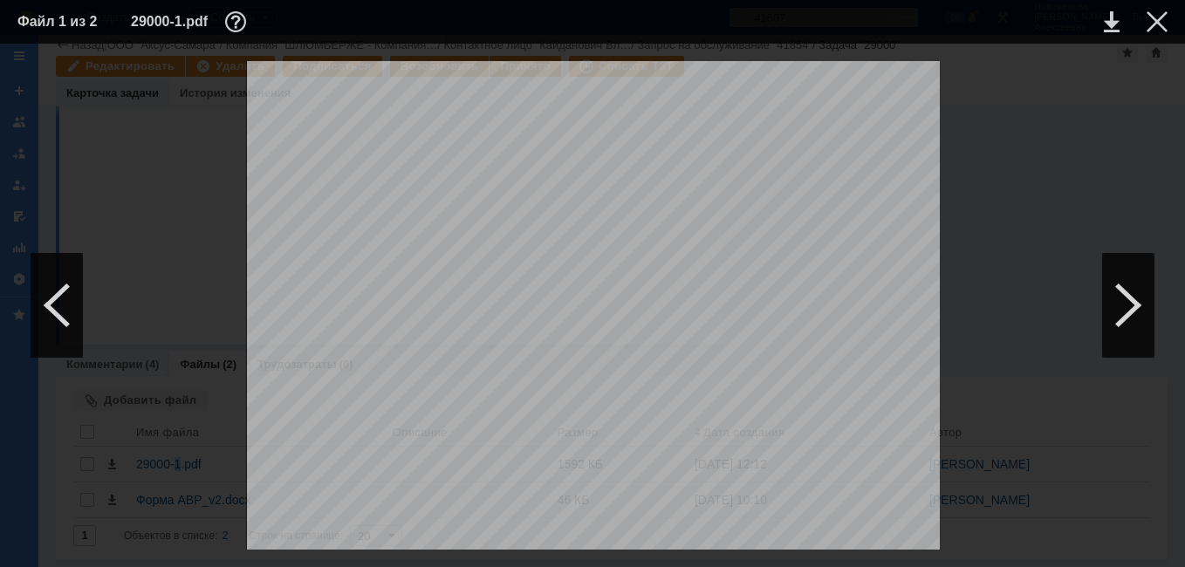
scroll to position [349, 0]
click at [1152, 22] on div at bounding box center [1156, 21] width 21 height 21
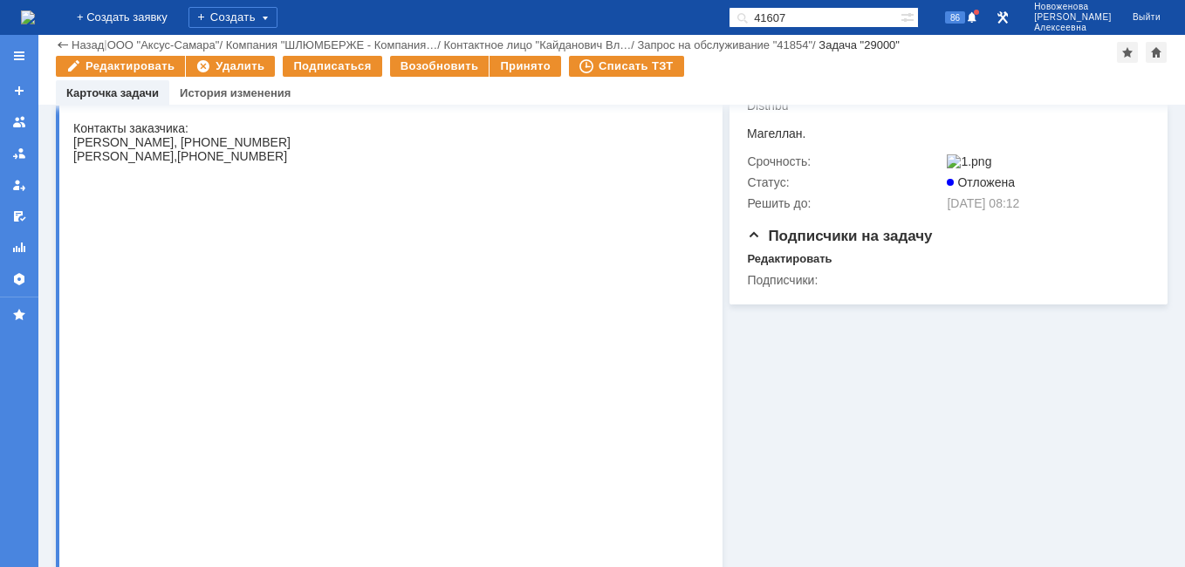
scroll to position [122, 0]
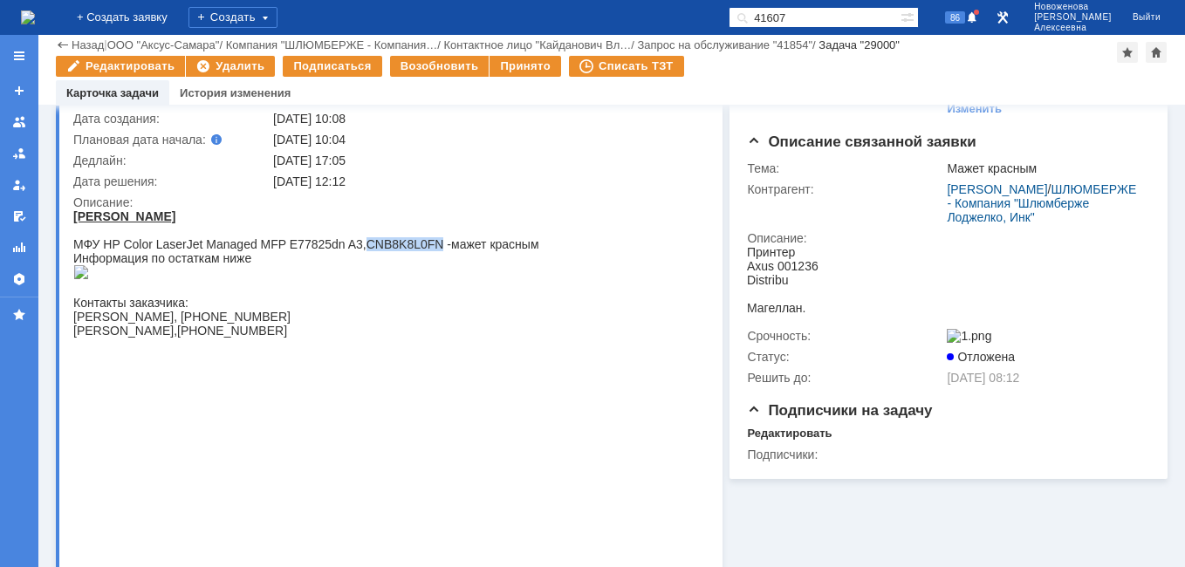
drag, startPoint x: 437, startPoint y: 246, endPoint x: 365, endPoint y: 241, distance: 72.6
click at [365, 241] on div "МФУ HP Color LaserJet Managed MFP E77825dn A3,CNB8K8L0FN -мажет красным" at bounding box center [306, 244] width 466 height 14
copy div "CNB8K8L0FN"
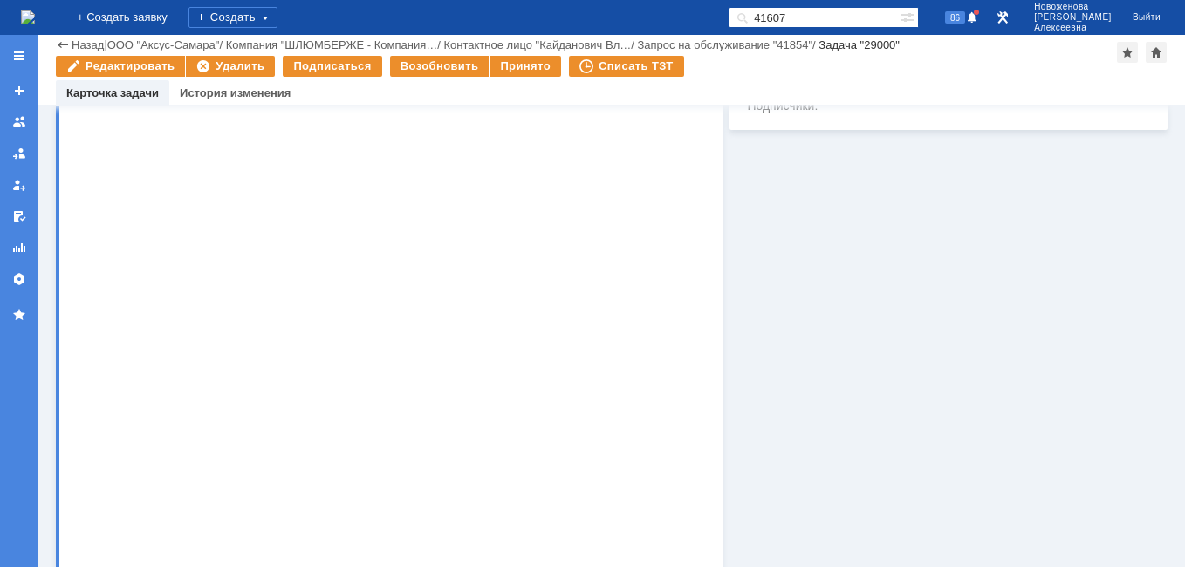
scroll to position [733, 0]
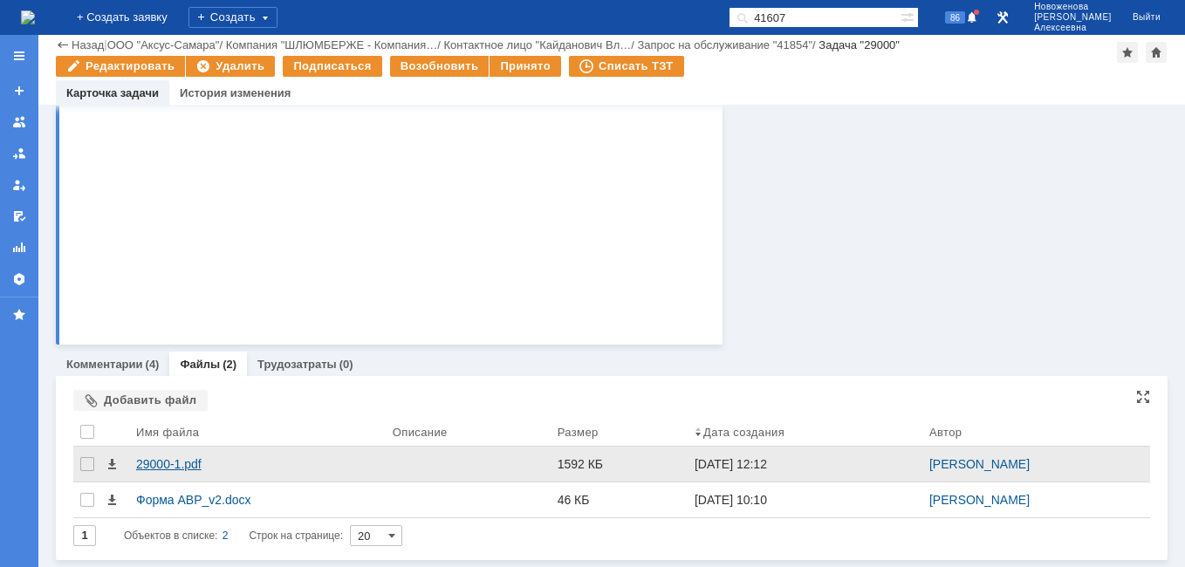
click at [160, 459] on div "29000-1.pdf" at bounding box center [257, 464] width 242 height 14
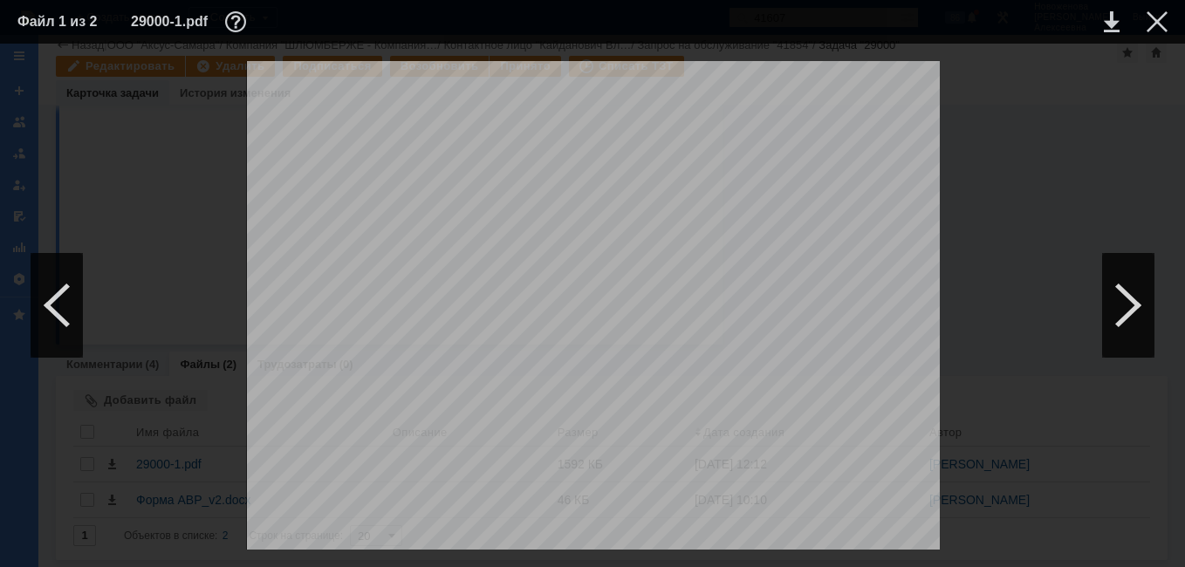
scroll to position [436, 0]
drag, startPoint x: 1157, startPoint y: 20, endPoint x: 1139, endPoint y: 23, distance: 17.6
click at [1157, 20] on div at bounding box center [1156, 21] width 21 height 21
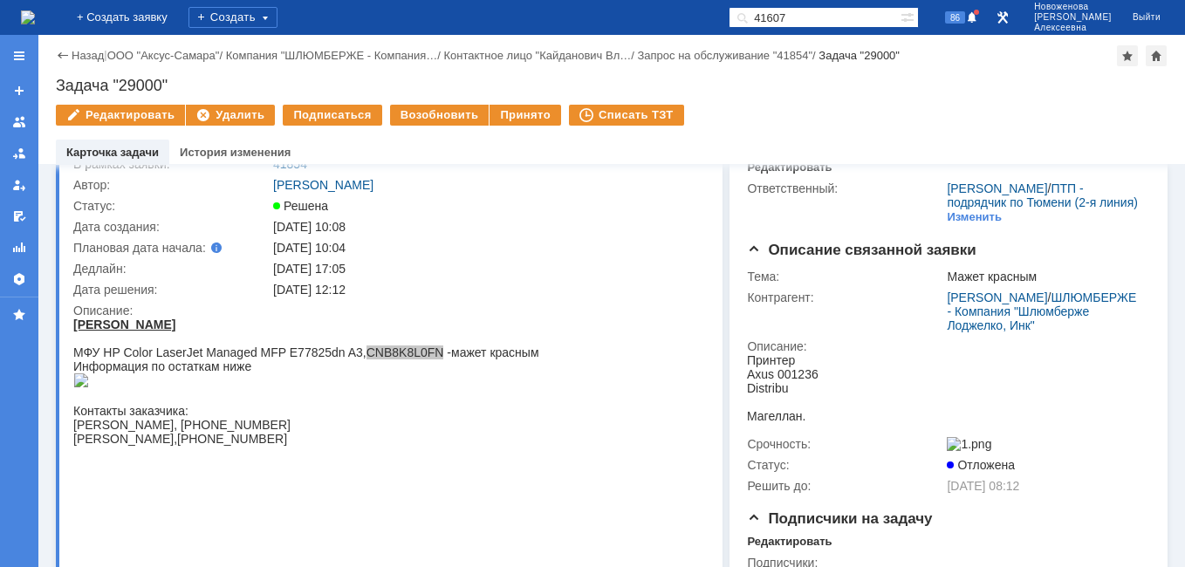
scroll to position [0, 0]
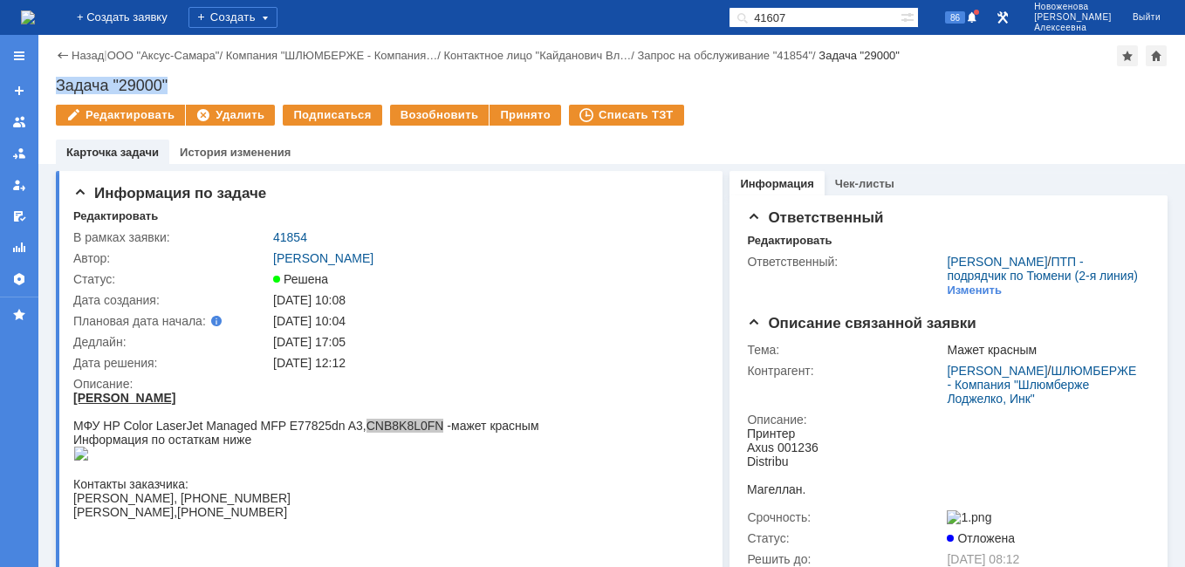
drag, startPoint x: 189, startPoint y: 76, endPoint x: 55, endPoint y: 74, distance: 134.3
click at [55, 74] on div "Назад | ООО "Аксус-Самара" / Компания "ШЛЮМБЕРЖЕ - Компания… / Контактное лицо …" at bounding box center [611, 99] width 1146 height 129
copy div "Задача "29000""
drag, startPoint x: 293, startPoint y: 230, endPoint x: 270, endPoint y: 237, distance: 24.6
click at [270, 237] on td "41854" at bounding box center [486, 237] width 433 height 21
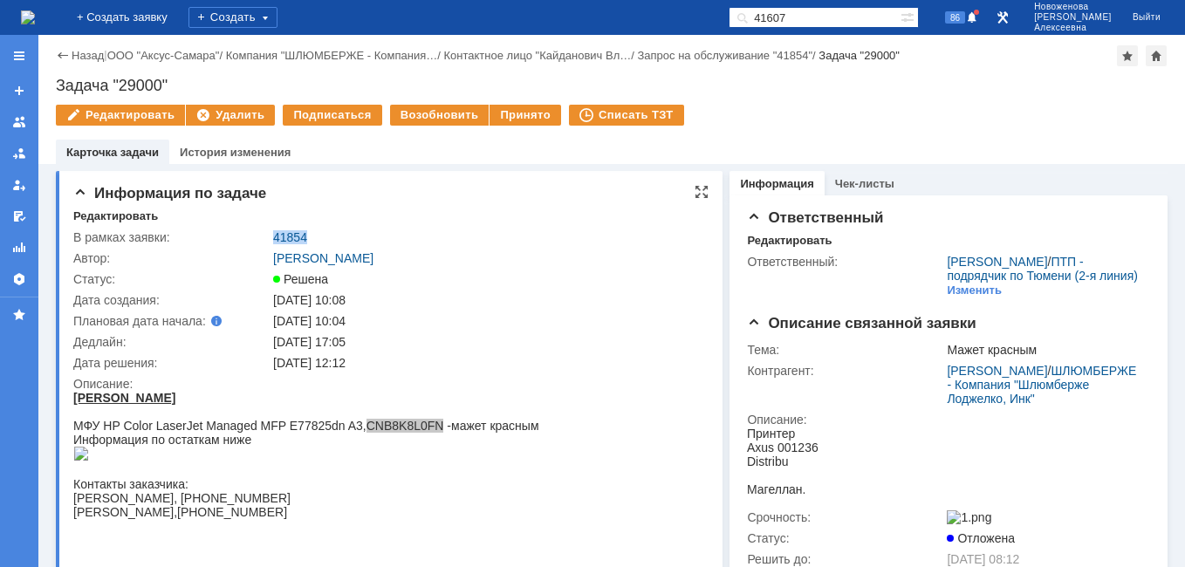
copy link "41854"
click at [292, 236] on link "41854" at bounding box center [290, 237] width 34 height 14
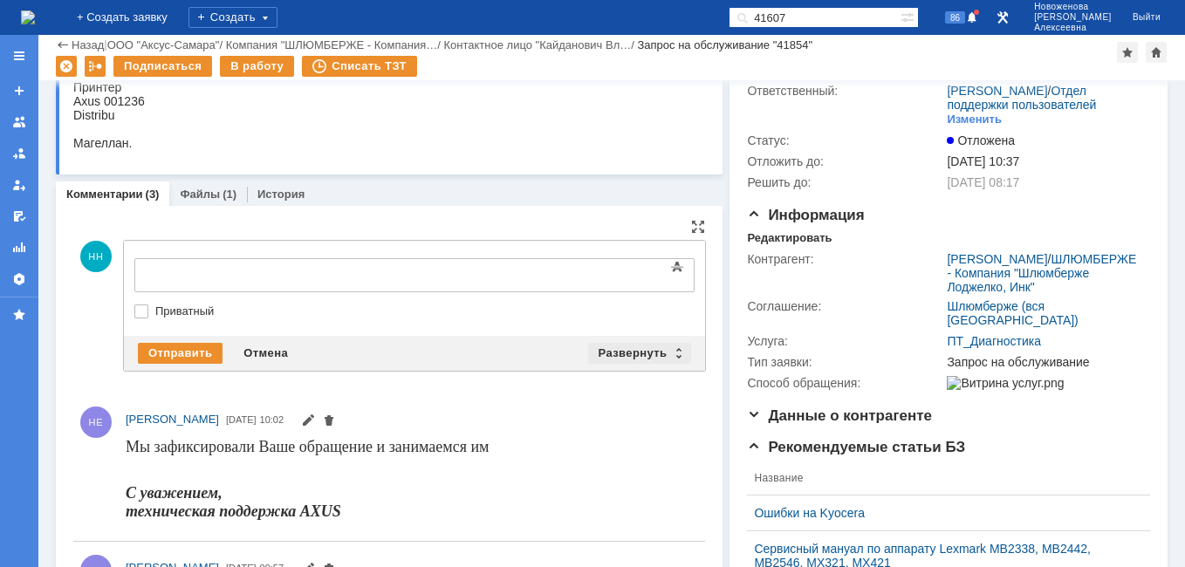
click at [671, 351] on div "Развернуть" at bounding box center [640, 353] width 104 height 21
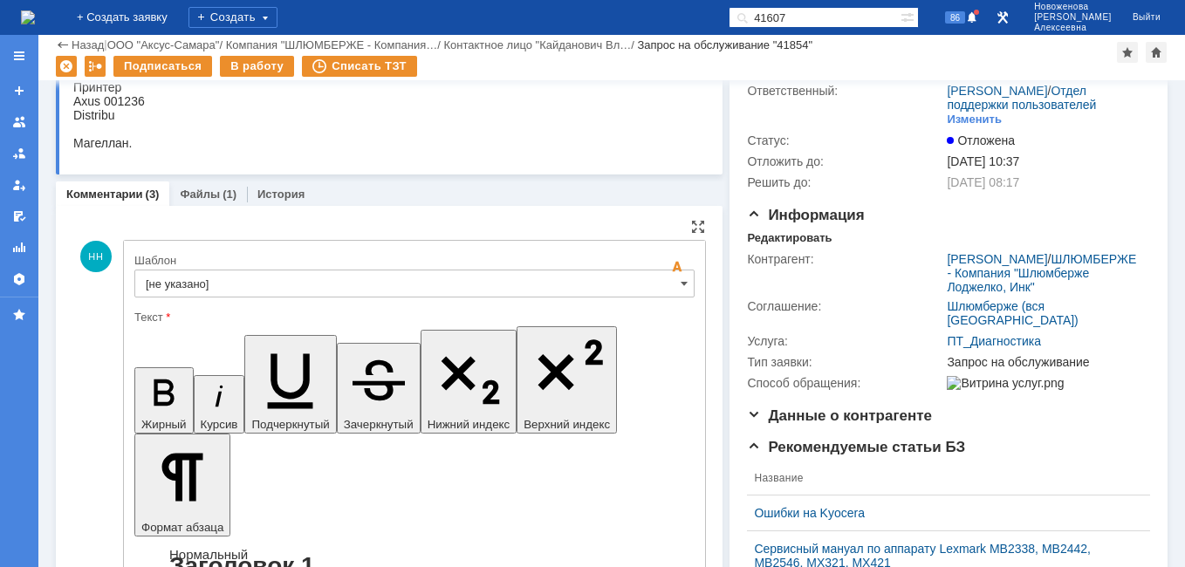
click at [660, 286] on input "[не указано]" at bounding box center [414, 284] width 560 height 28
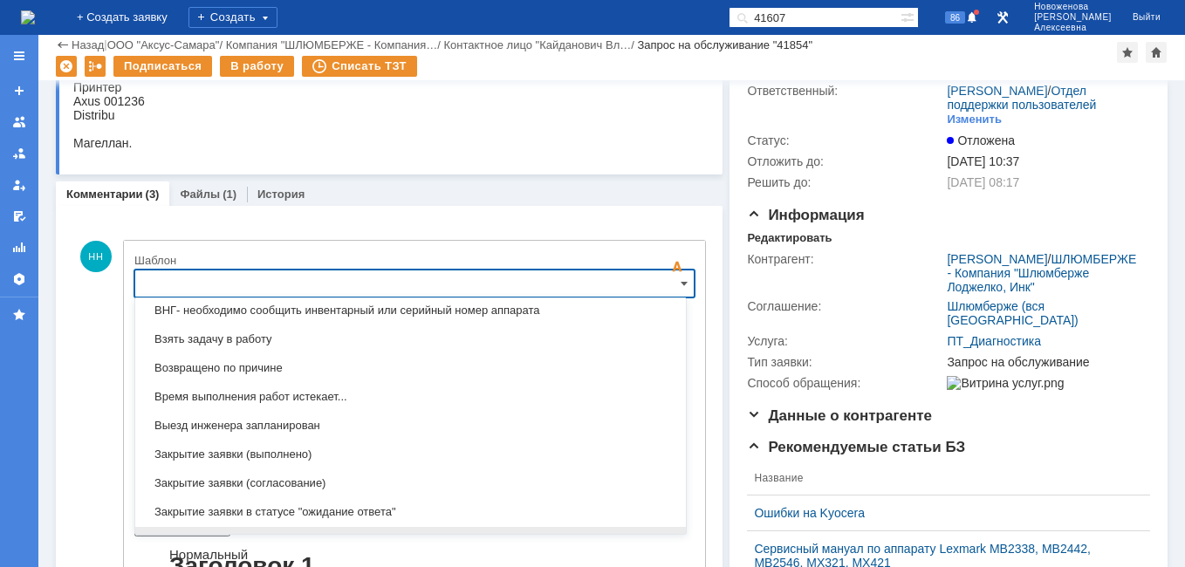
scroll to position [774, 0]
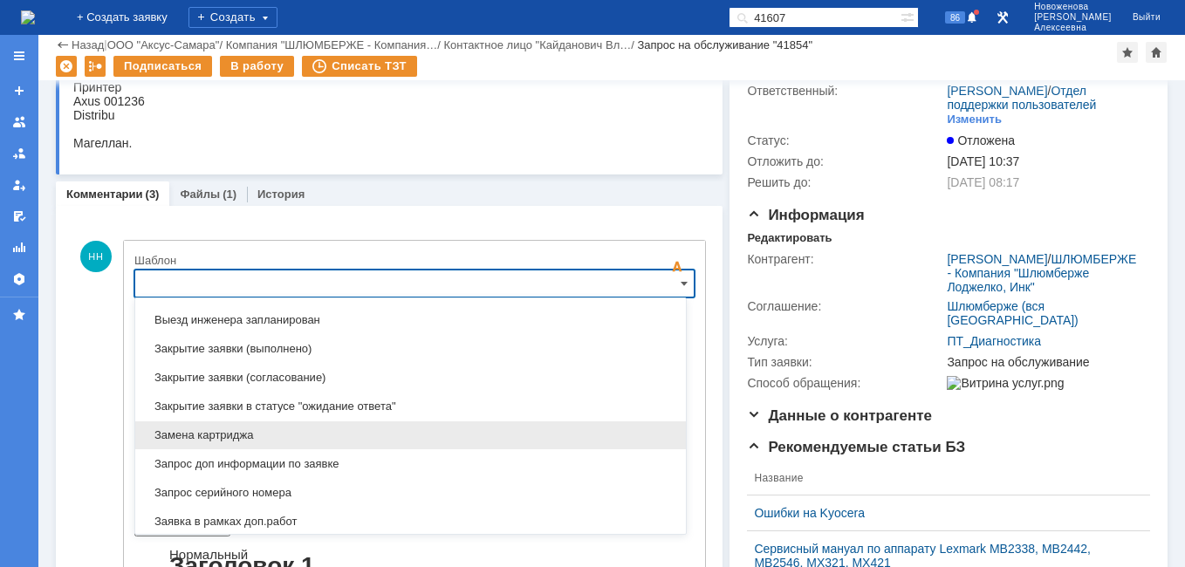
click at [256, 431] on span "Замена картриджа" at bounding box center [410, 435] width 529 height 14
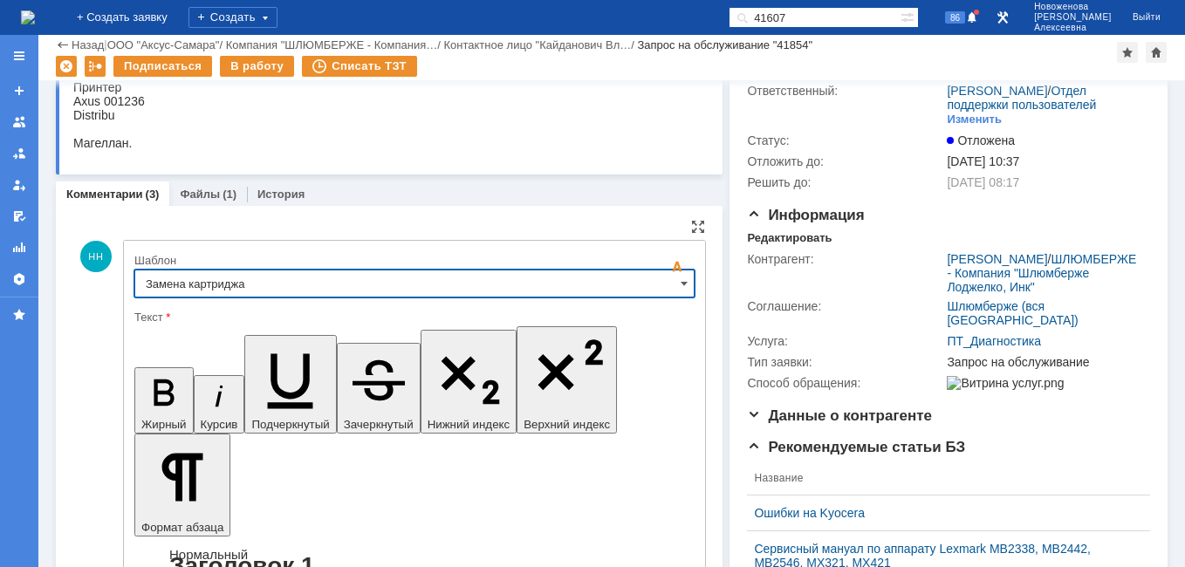
type input "Замена картриджа"
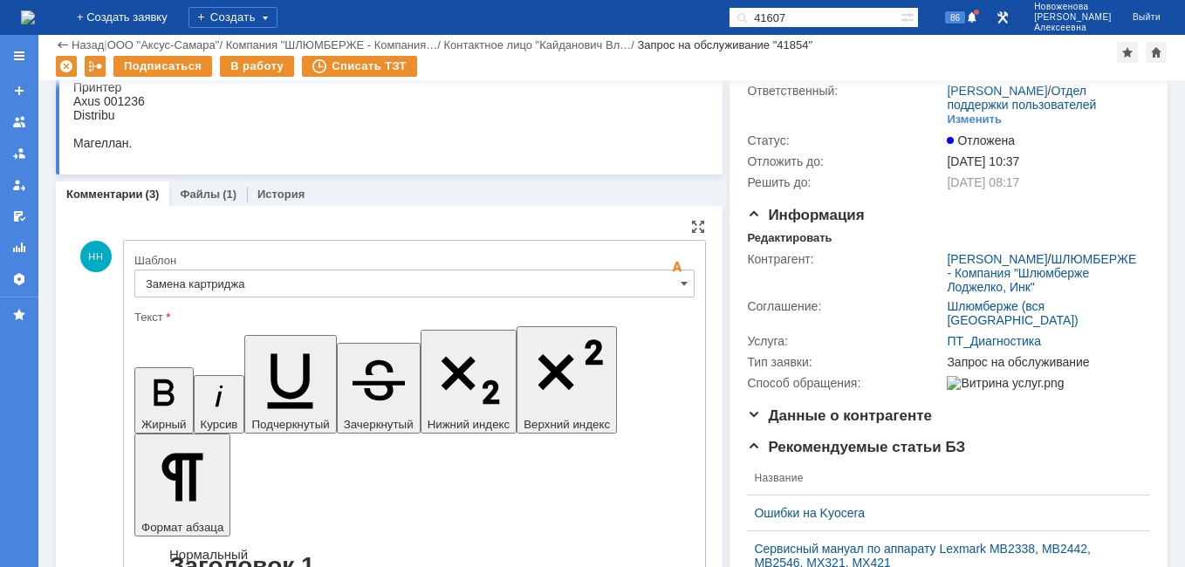
drag, startPoint x: 640, startPoint y: 4353, endPoint x: 386, endPoint y: 4341, distance: 255.0
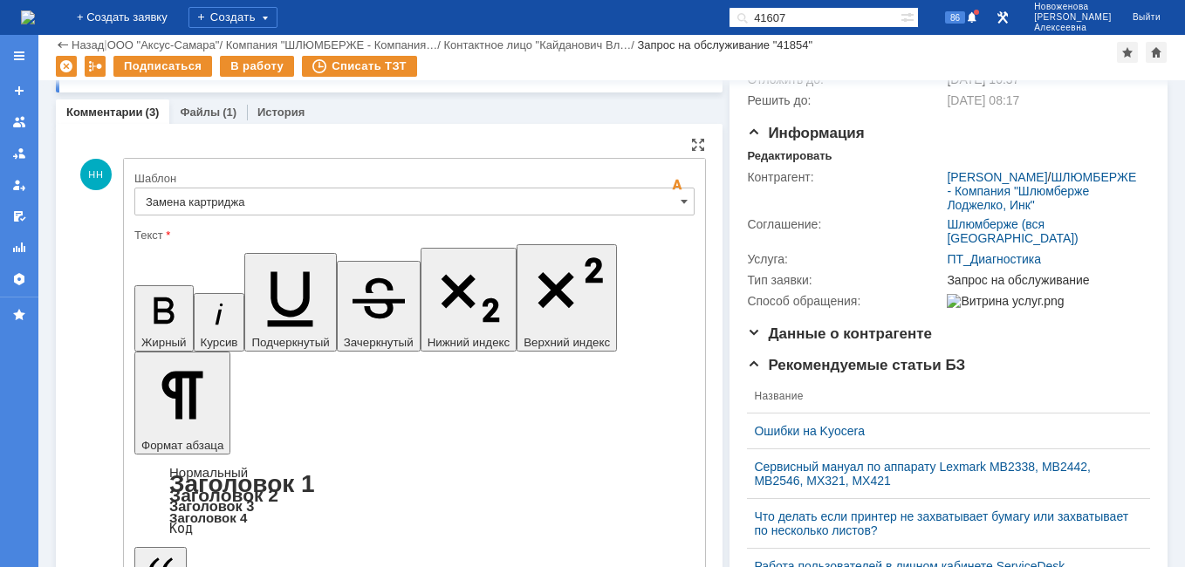
scroll to position [262, 0]
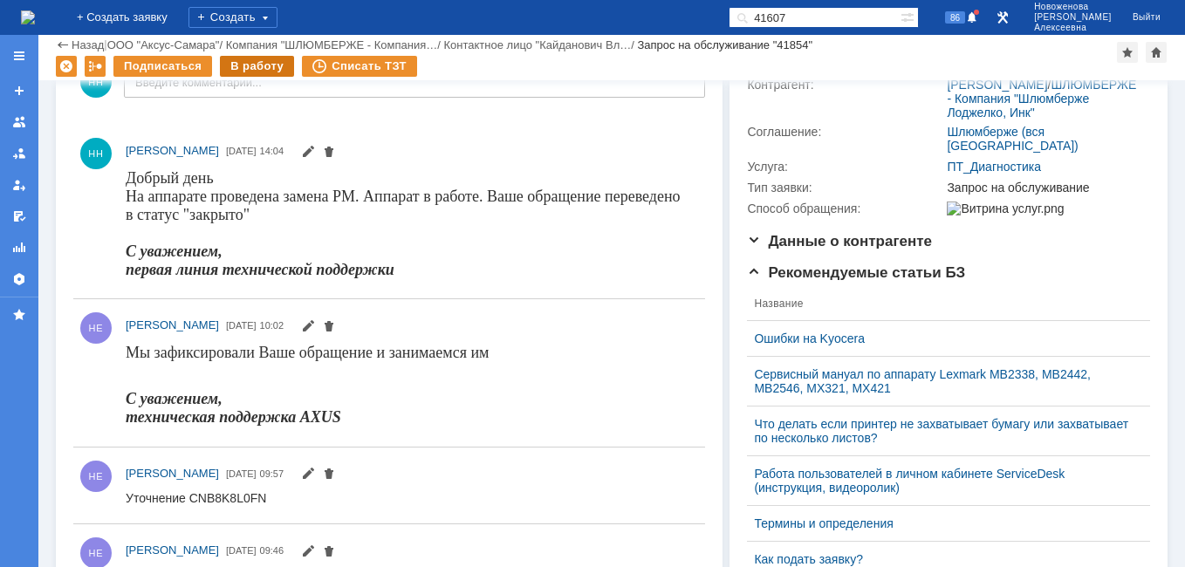
scroll to position [0, 0]
click at [256, 65] on div "В работу" at bounding box center [257, 66] width 74 height 21
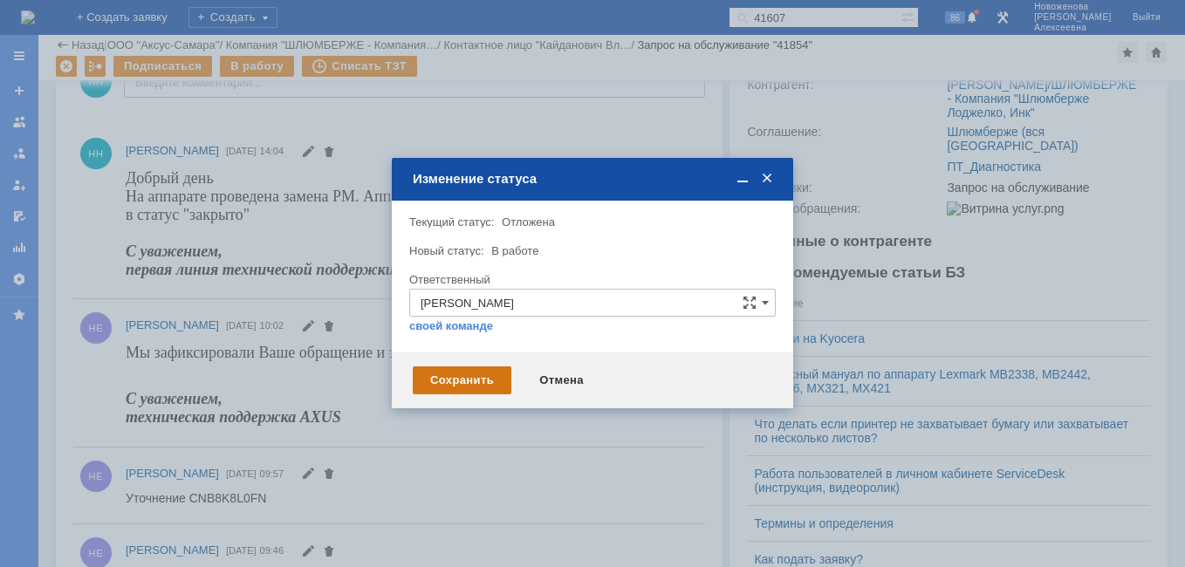
click at [467, 373] on div "Сохранить" at bounding box center [462, 380] width 99 height 28
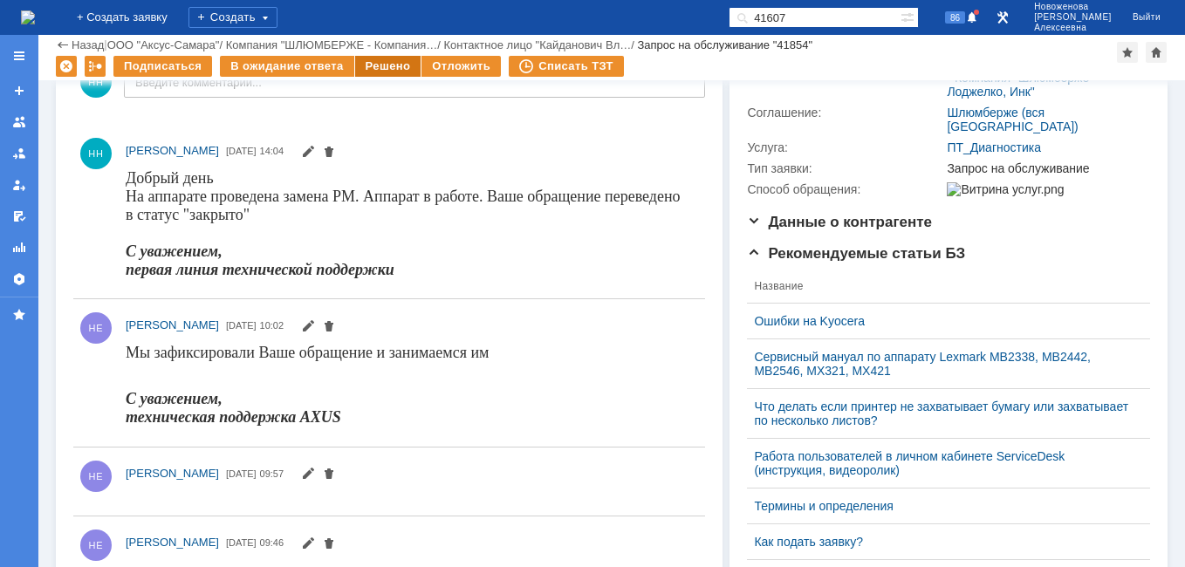
click at [386, 70] on div "Решено" at bounding box center [388, 66] width 66 height 21
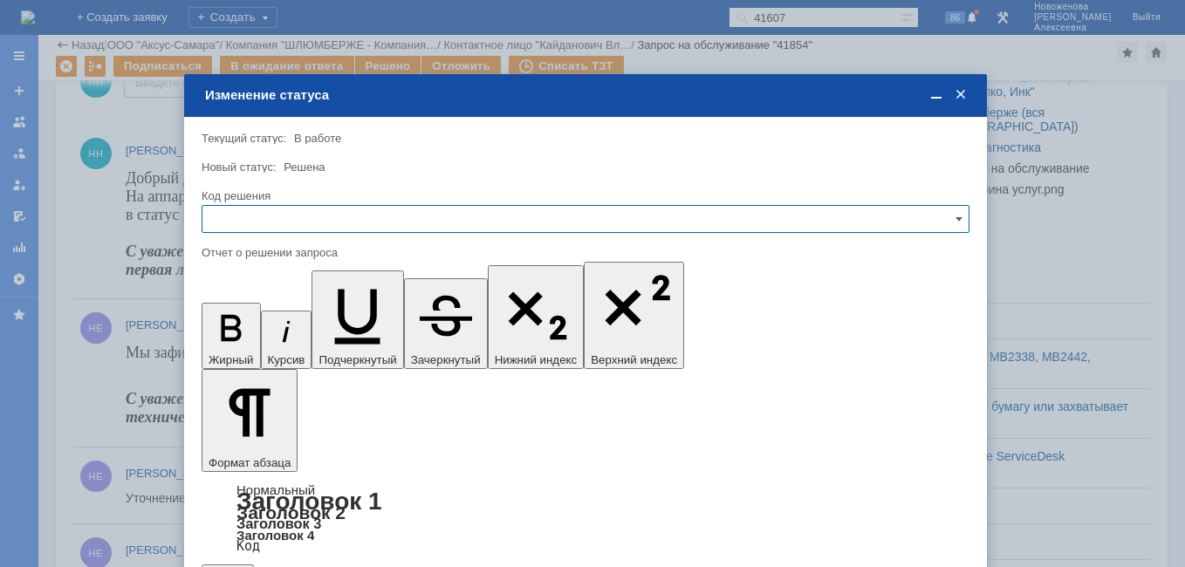
click at [946, 215] on input "text" at bounding box center [585, 219] width 768 height 28
click at [249, 331] on span "Решено" at bounding box center [585, 338] width 745 height 14
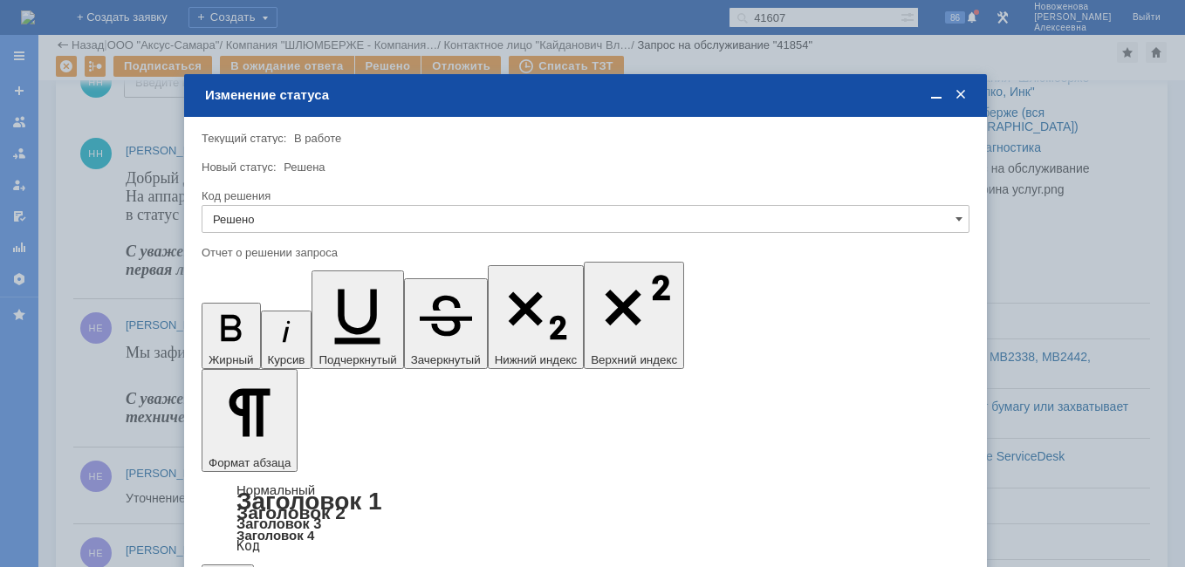
type input "Решено"
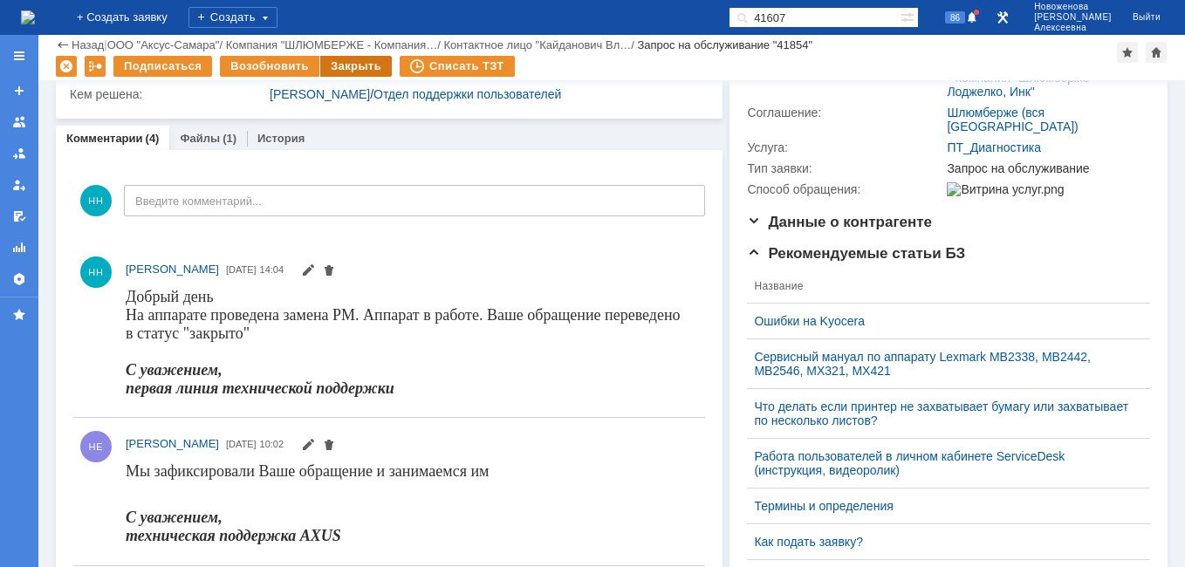
click at [358, 65] on div "Закрыть" at bounding box center [356, 66] width 72 height 21
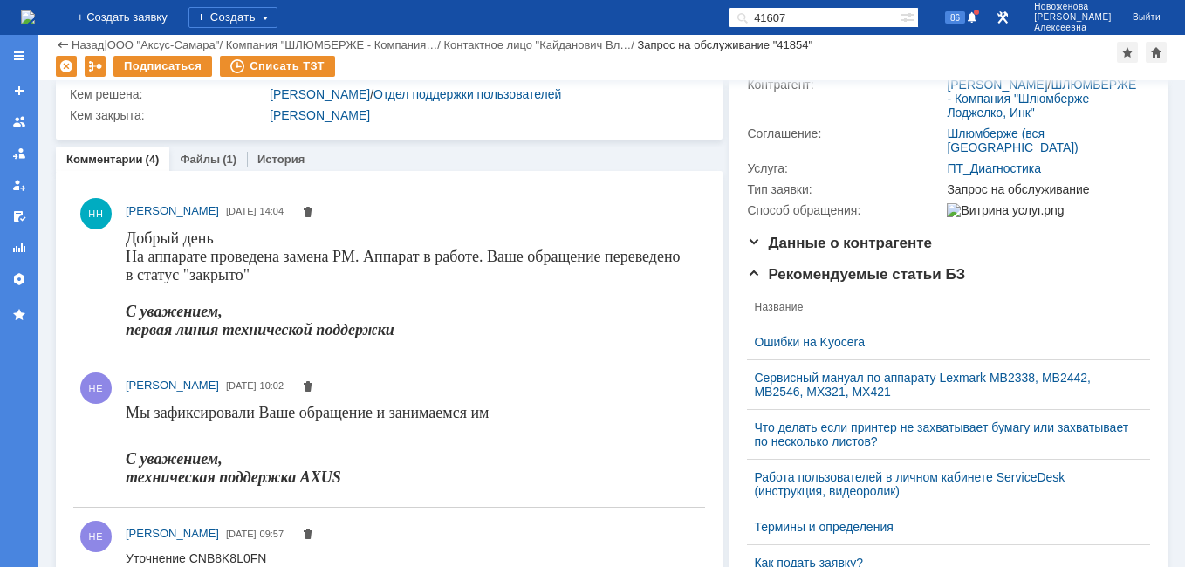
click at [35, 14] on img at bounding box center [28, 17] width 14 height 14
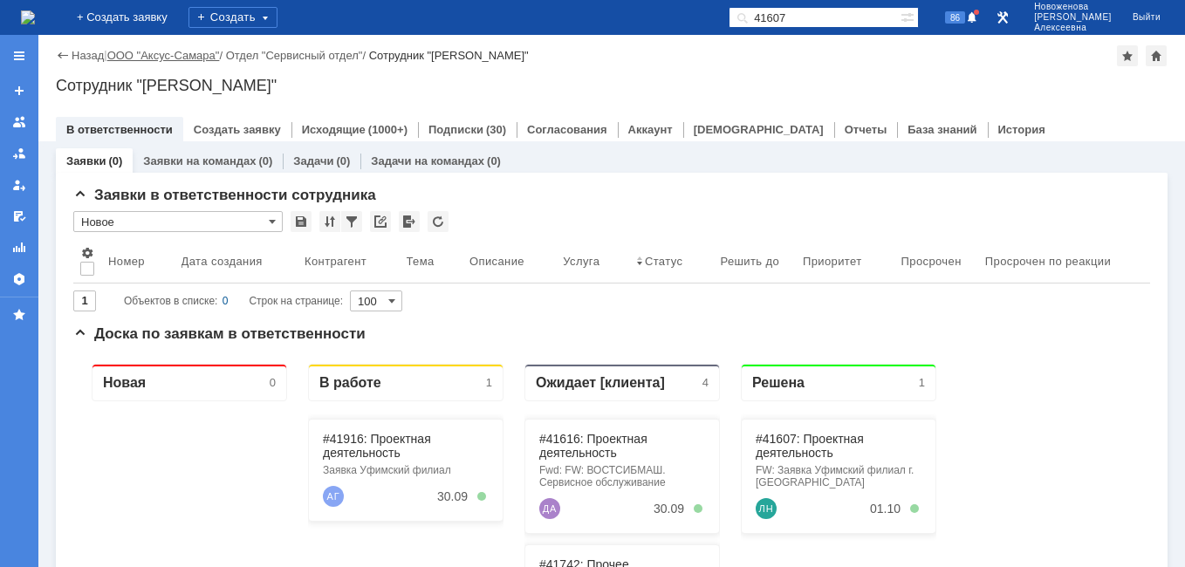
click at [175, 51] on link "ООО "Аксус-Самара"" at bounding box center [163, 55] width 113 height 13
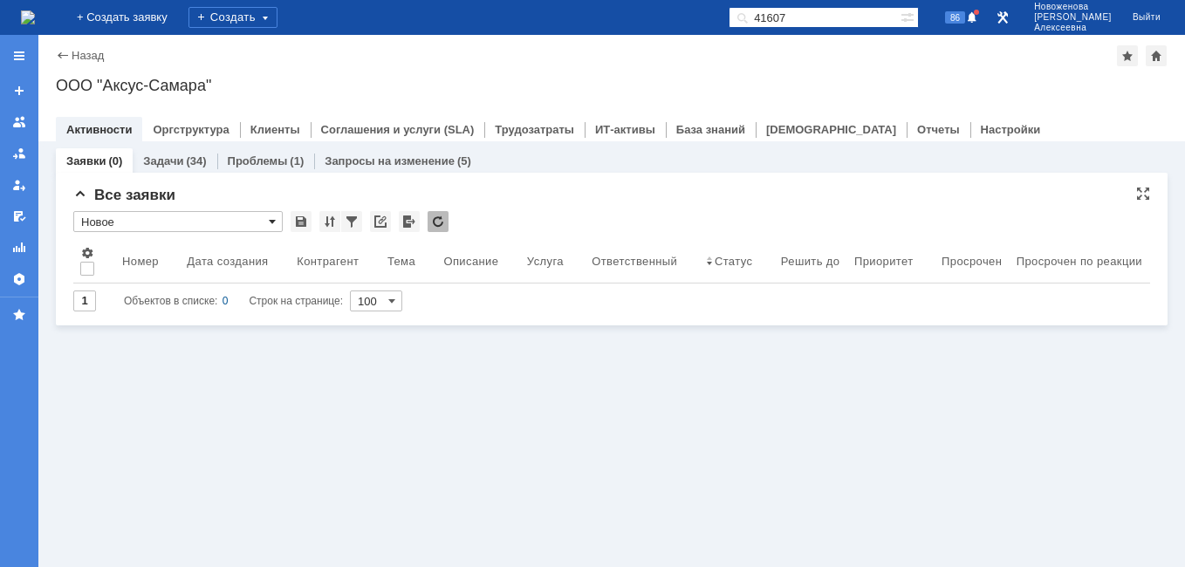
click at [272, 219] on span at bounding box center [272, 222] width 7 height 14
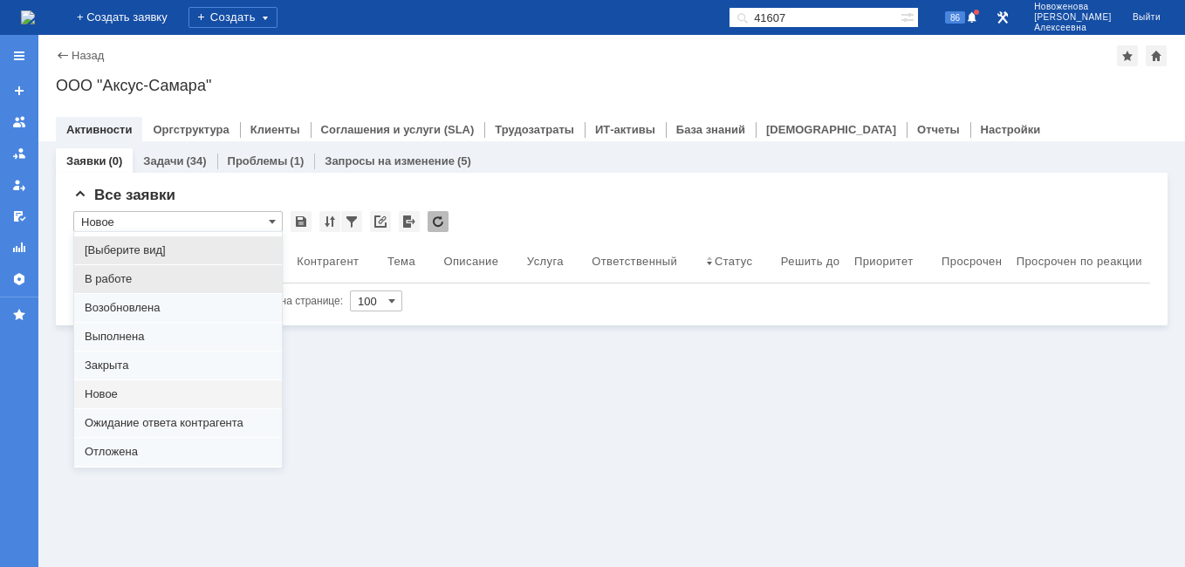
click at [128, 278] on span "В работе" at bounding box center [178, 279] width 187 height 14
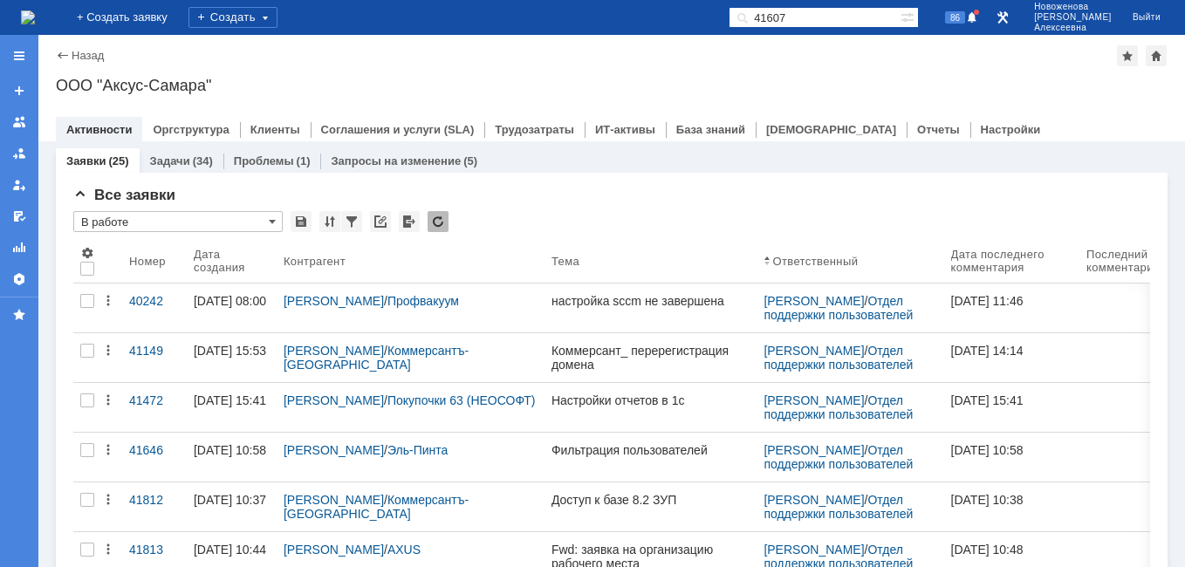
type input "В работе"
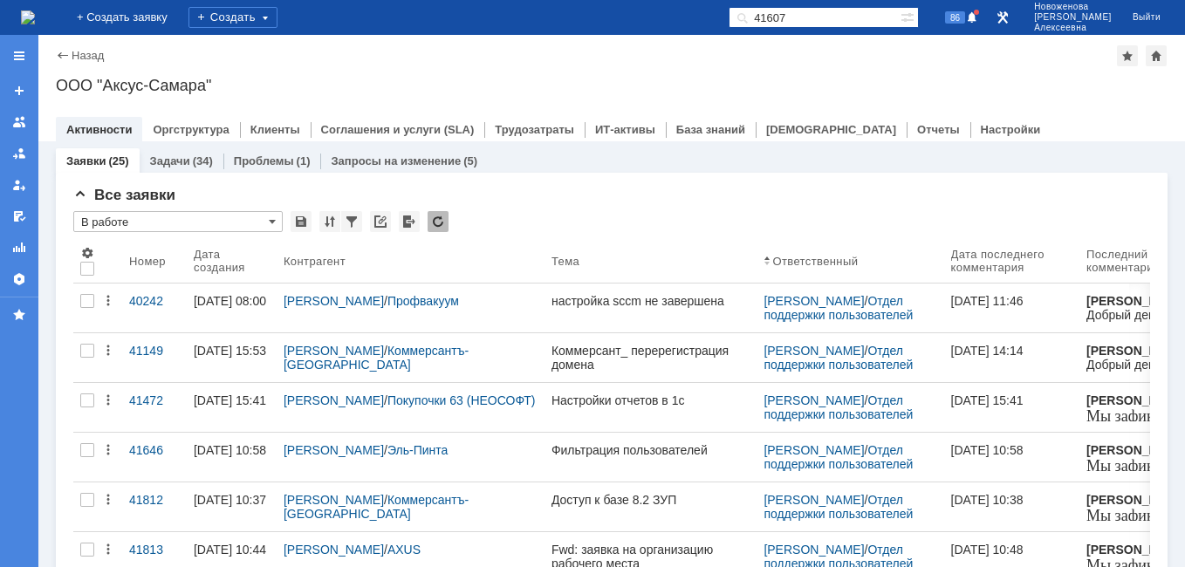
click at [35, 12] on img at bounding box center [28, 17] width 14 height 14
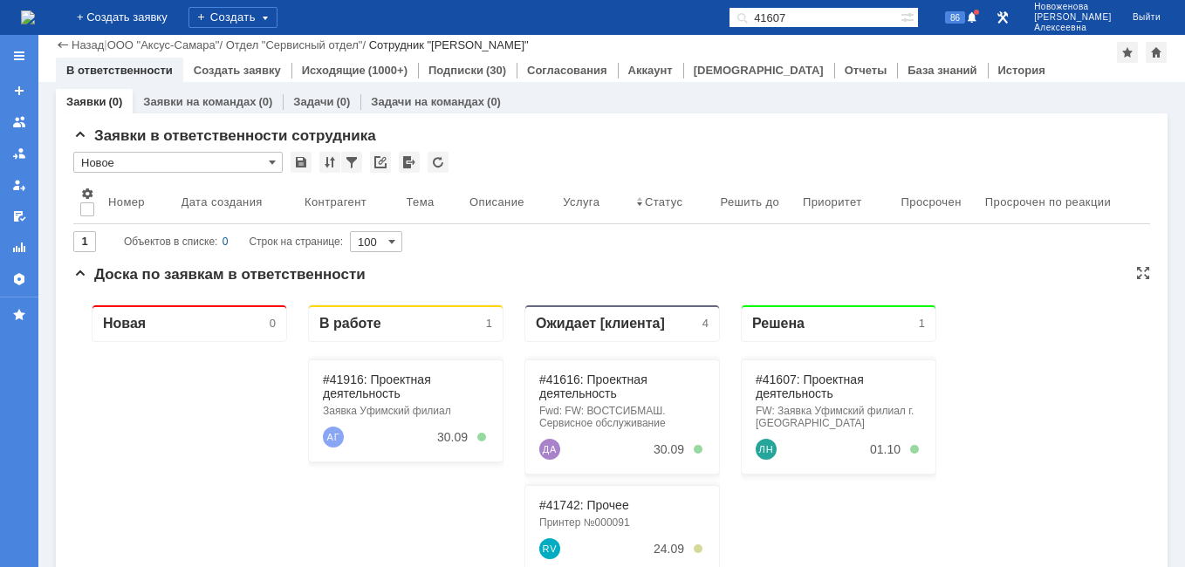
scroll to position [262, 0]
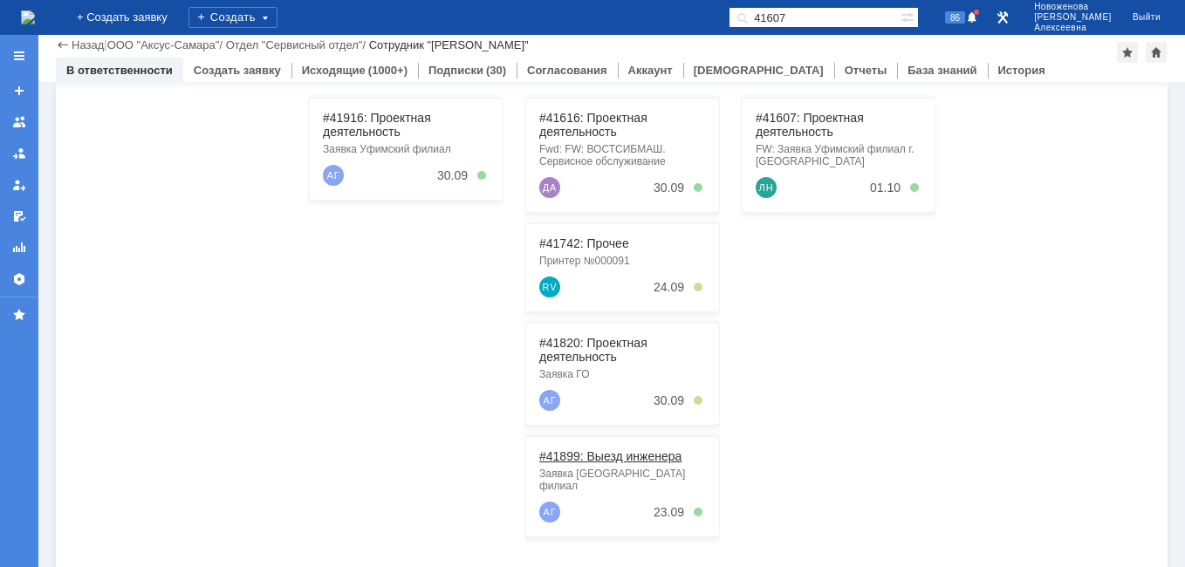
click at [604, 452] on link "#41899: Выезд инженера" at bounding box center [610, 456] width 142 height 14
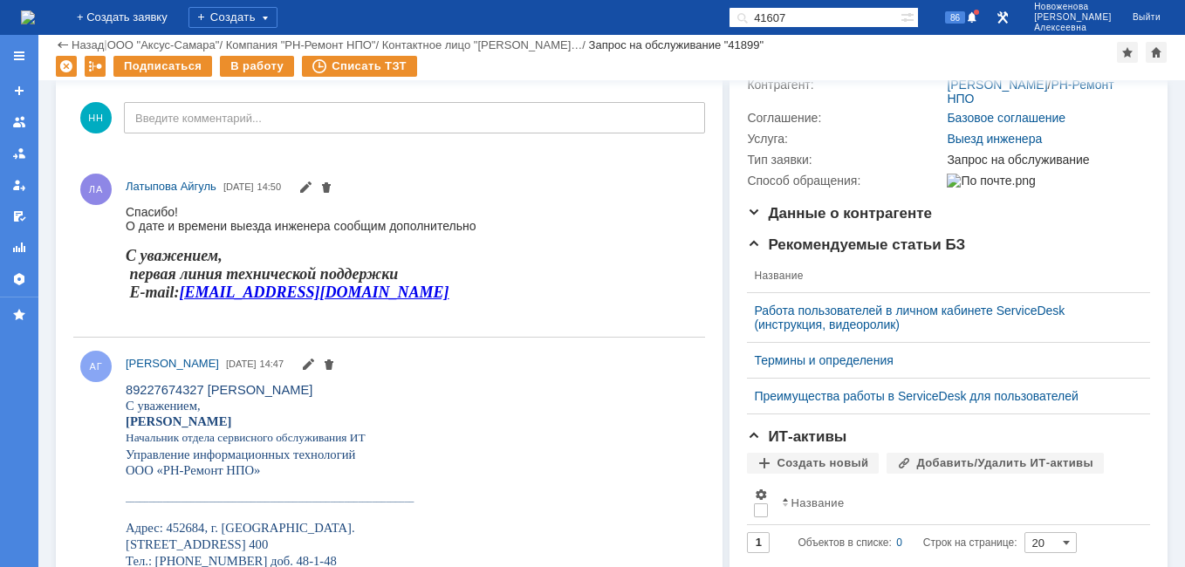
drag, startPoint x: 850, startPoint y: 4, endPoint x: 659, endPoint y: 34, distance: 193.3
click at [659, 34] on div "На домашнюю + Создать заявку Создать 41607 86 Новоженова Наталья Алексеевна Вый…" at bounding box center [592, 17] width 1185 height 35
drag, startPoint x: 835, startPoint y: 18, endPoint x: 714, endPoint y: 17, distance: 120.4
click at [715, 17] on div "На домашнюю + Создать заявку Создать 41607 86 Новоженова Наталья Алексеевна Вый…" at bounding box center [592, 17] width 1185 height 35
paste input "528"
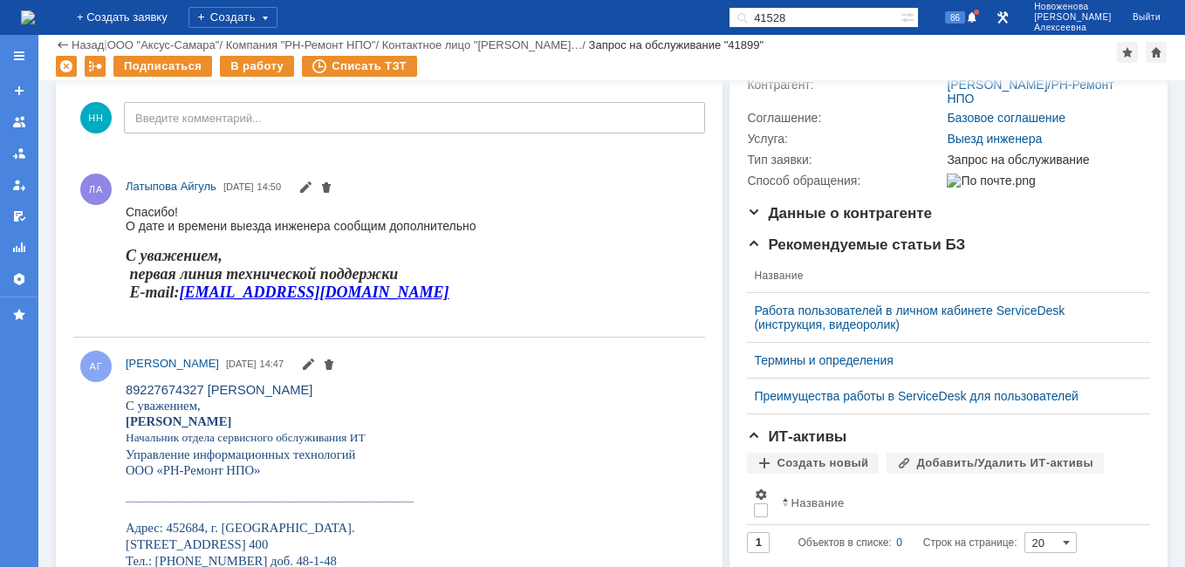
type input "41528"
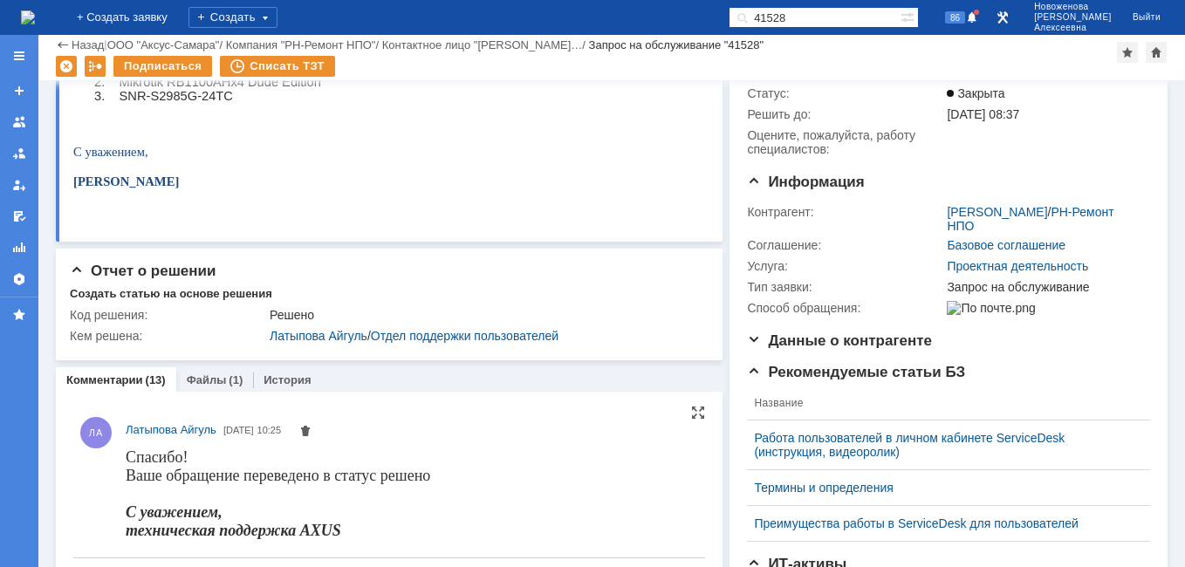
scroll to position [262, 0]
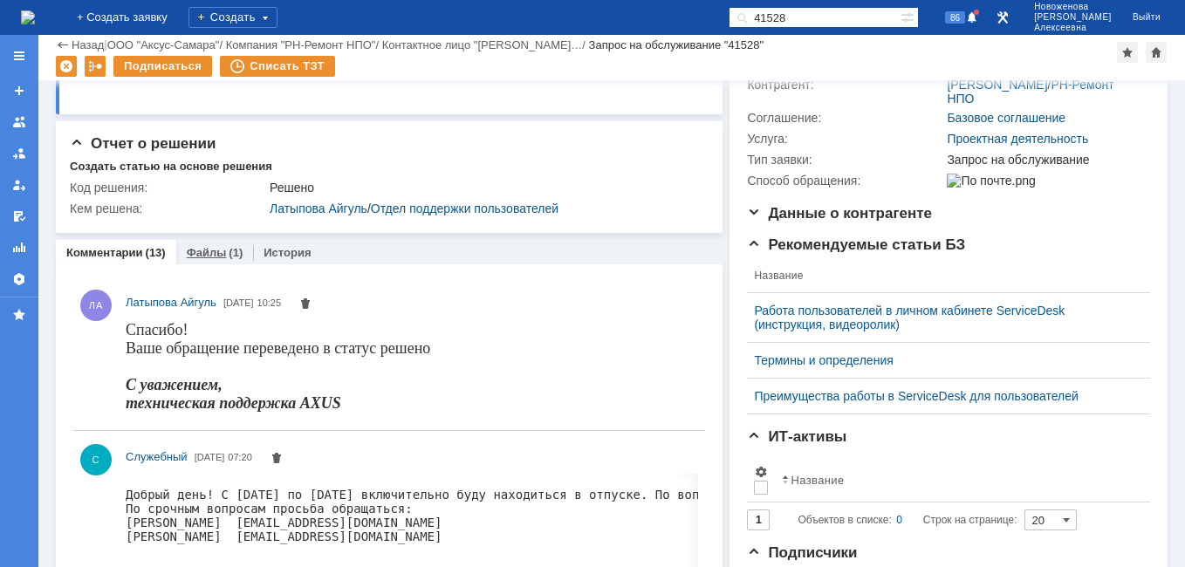
click at [204, 246] on div "Файлы (1)" at bounding box center [215, 252] width 78 height 25
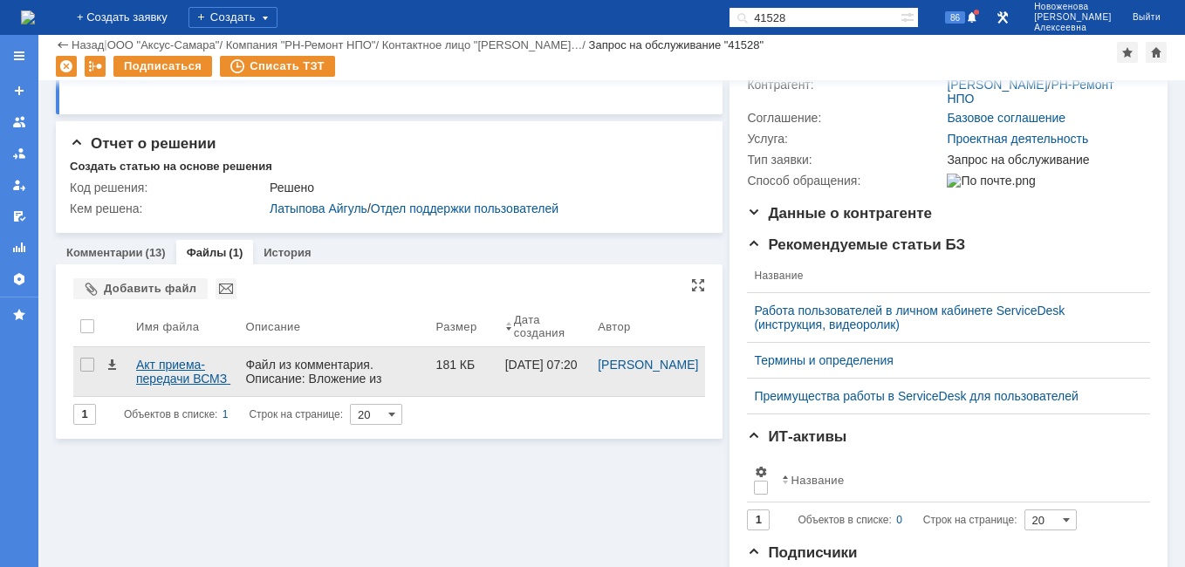
click at [172, 372] on div "Акт приема-передачи ВСМЗ 09_2025.pdf" at bounding box center [183, 372] width 95 height 28
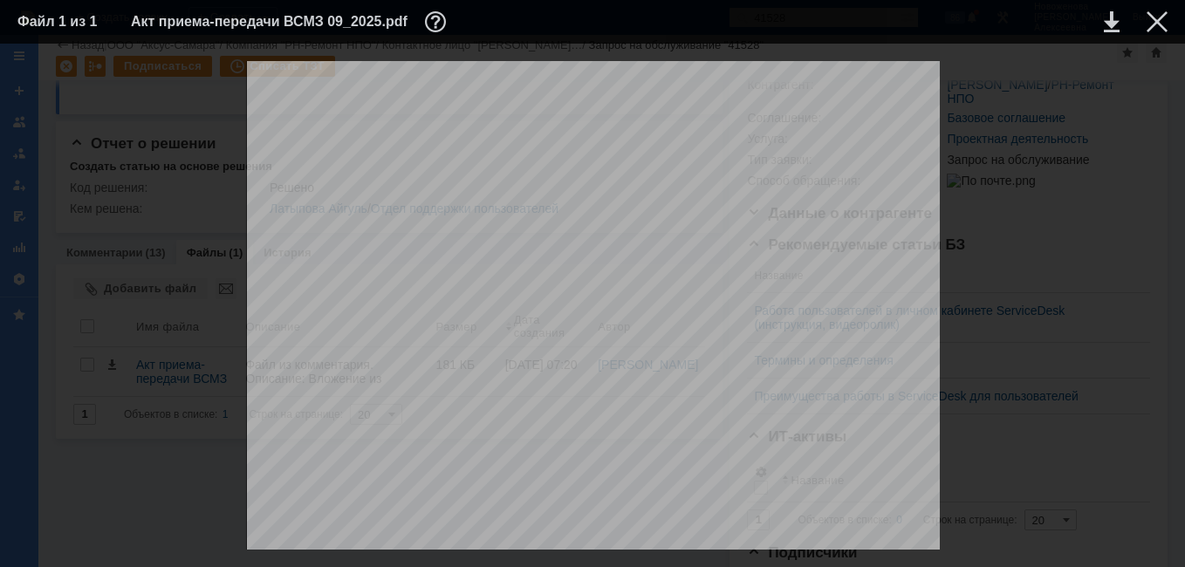
scroll to position [262, 0]
click at [1147, 20] on div at bounding box center [1156, 21] width 21 height 21
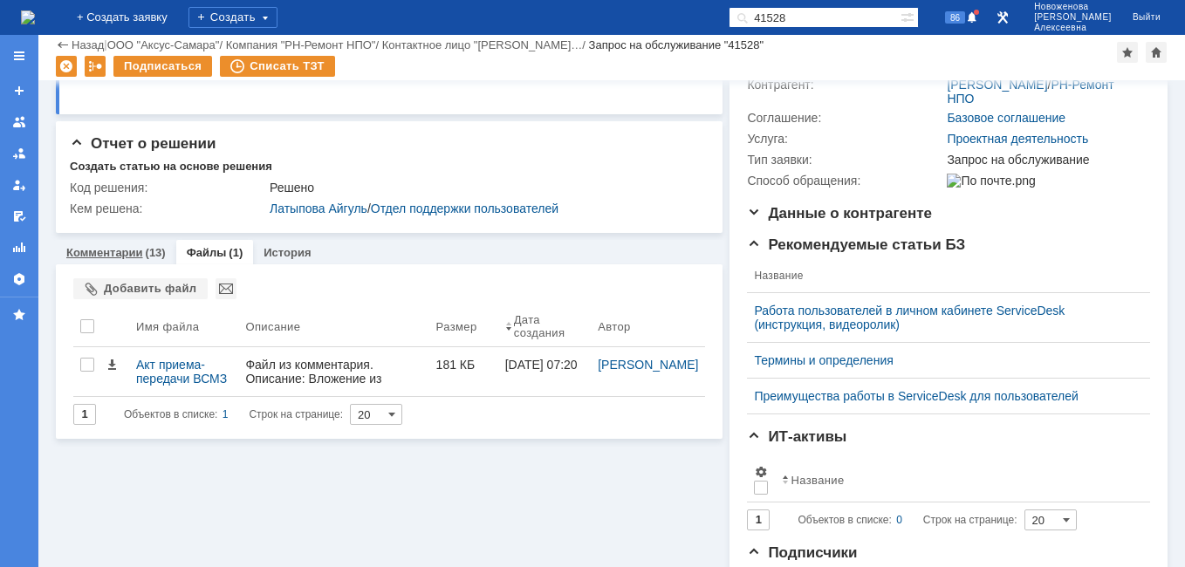
click at [103, 249] on link "Комментарии" at bounding box center [104, 252] width 77 height 13
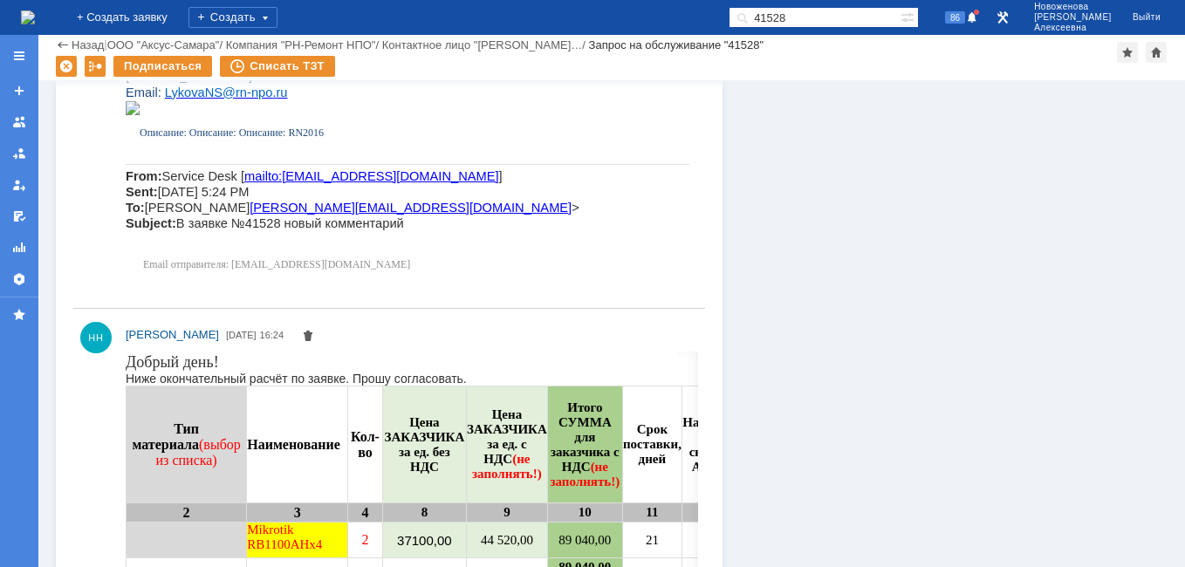
scroll to position [3838, 0]
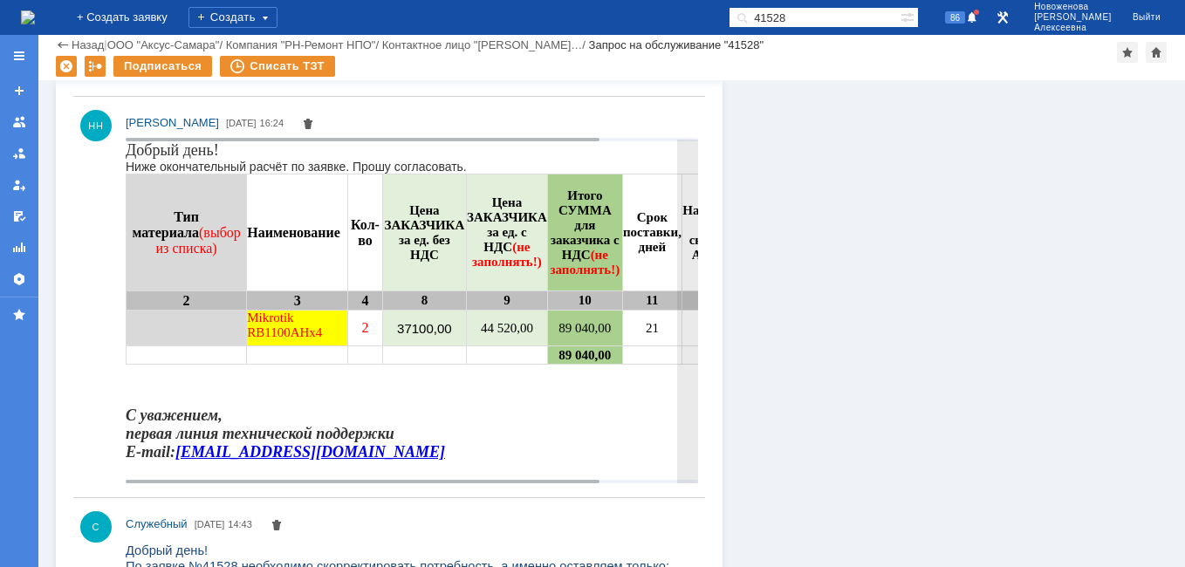
click at [553, 282] on td "Итого СУММА для заказчика с НДС (не заполнять!)" at bounding box center [584, 232] width 75 height 117
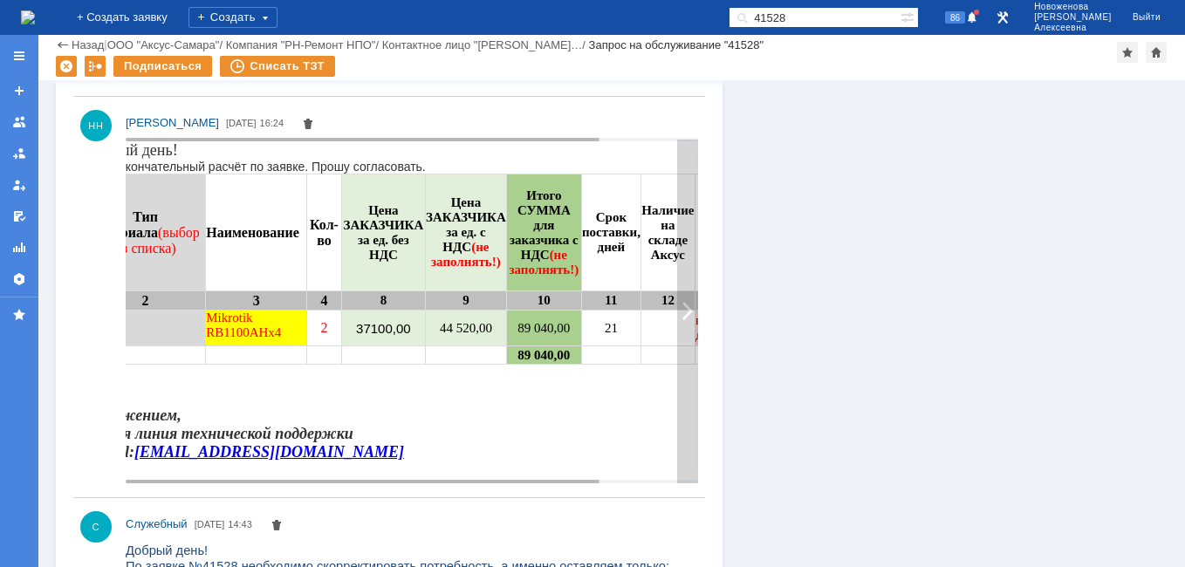
click at [684, 160] on div at bounding box center [687, 312] width 21 height 344
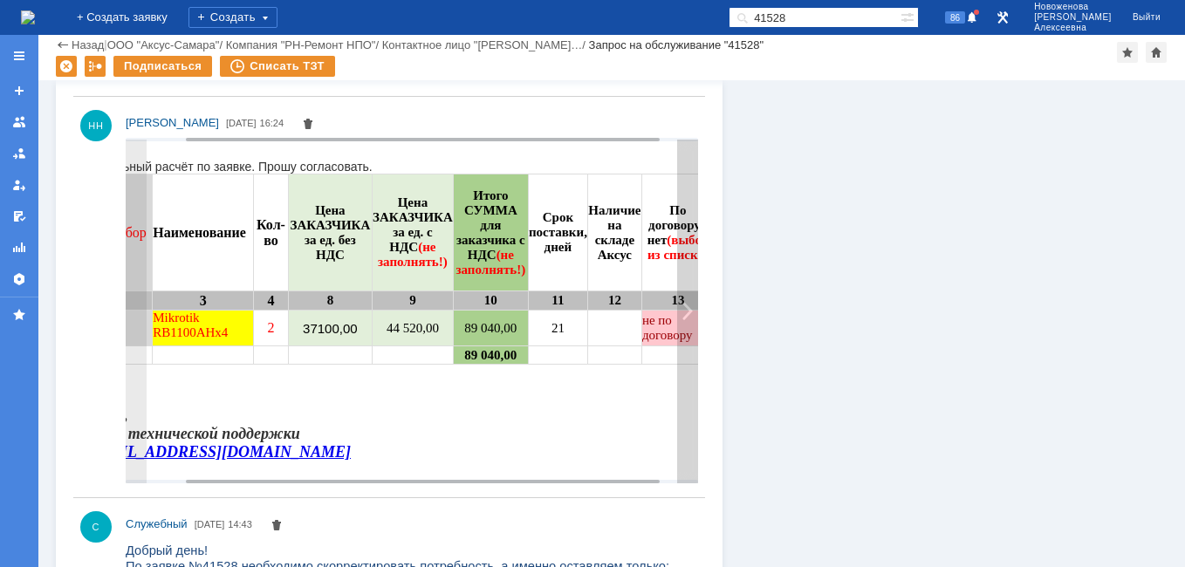
click at [680, 312] on div at bounding box center [687, 312] width 21 height 344
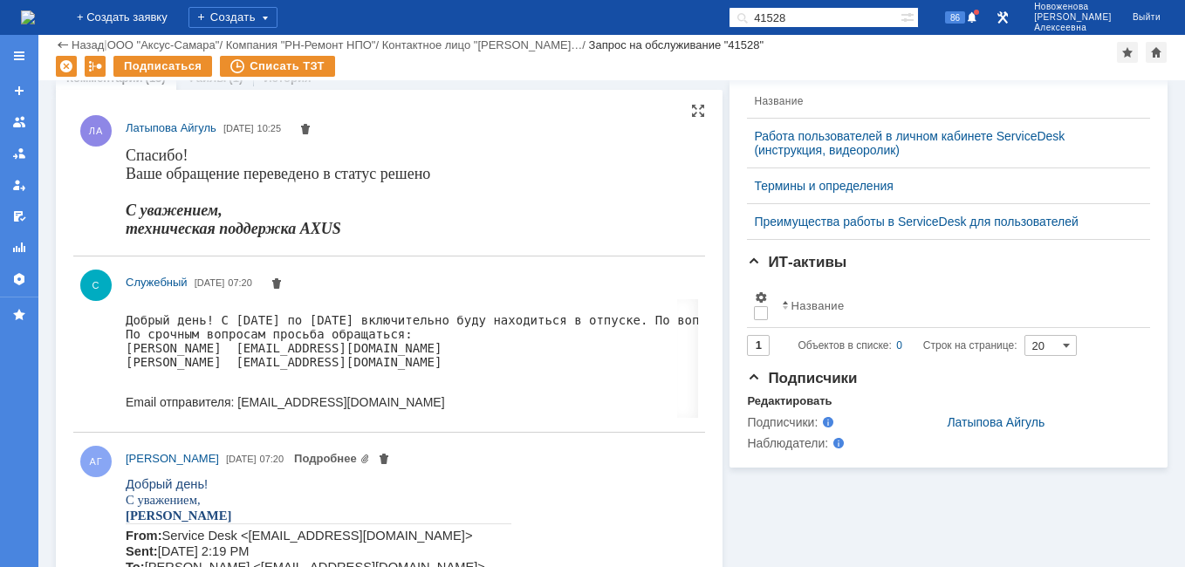
scroll to position [0, 0]
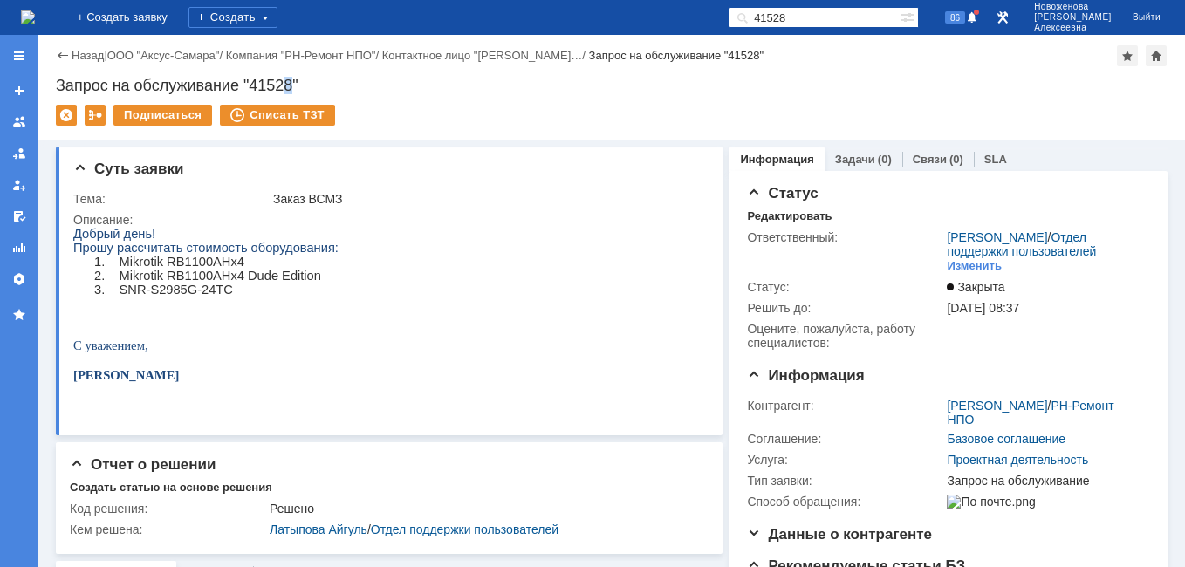
drag, startPoint x: 294, startPoint y: 85, endPoint x: 284, endPoint y: 83, distance: 9.9
click at [284, 83] on div "Запрос на обслуживание "41528"" at bounding box center [611, 85] width 1111 height 17
drag, startPoint x: 284, startPoint y: 83, endPoint x: 583, endPoint y: 90, distance: 298.4
click at [593, 91] on div "Запрос на обслуживание "41528"" at bounding box center [611, 85] width 1111 height 17
drag, startPoint x: 277, startPoint y: 75, endPoint x: 53, endPoint y: 81, distance: 223.4
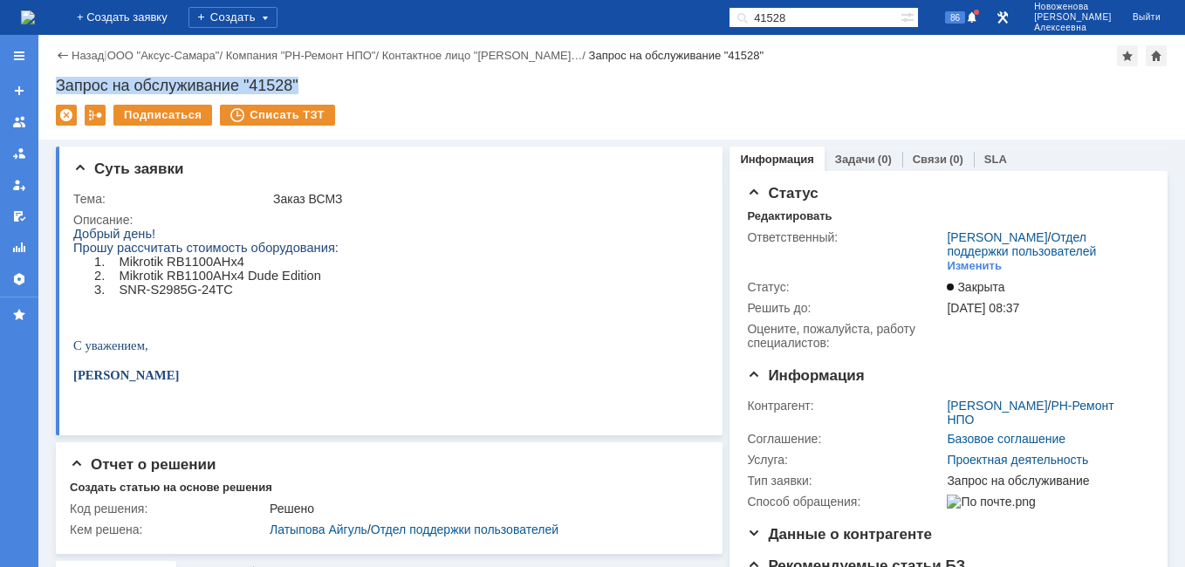
click at [53, 81] on div "Назад | ООО "Аксус-Самара" / Компания "РН-Ремонт НПО" / Контактное лицо "Абрамо…" at bounding box center [611, 87] width 1146 height 105
copy div "Запрос на обслуживание "41528""
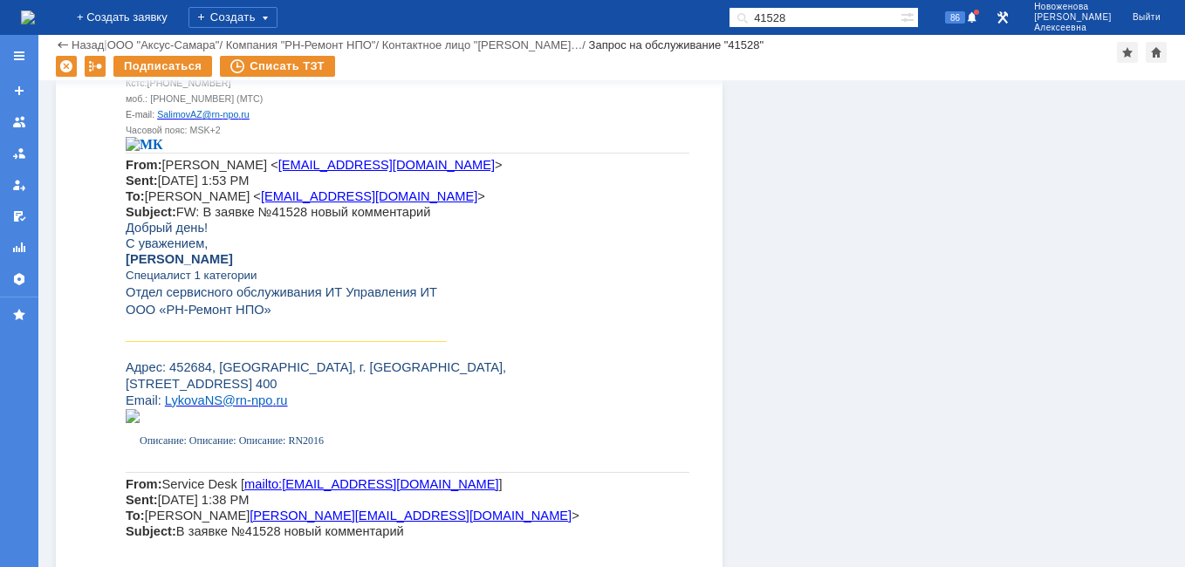
scroll to position [4763, 0]
drag, startPoint x: 224, startPoint y: 275, endPoint x: 129, endPoint y: 280, distance: 95.2
click at [129, 267] on span "Лыкова Неждана Сергеевна" at bounding box center [179, 260] width 107 height 14
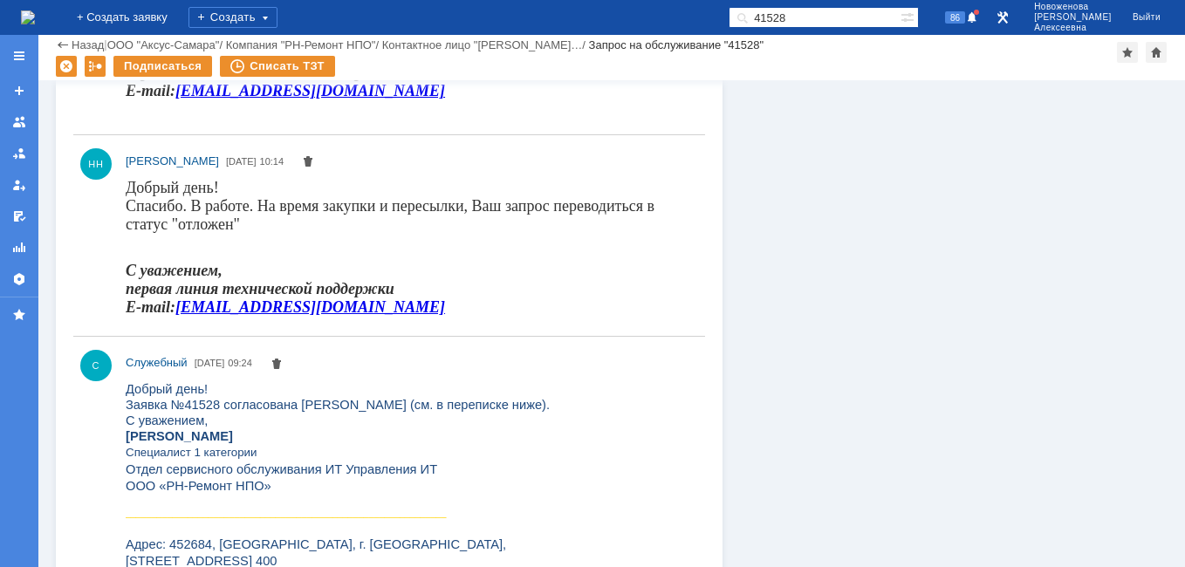
scroll to position [0, 0]
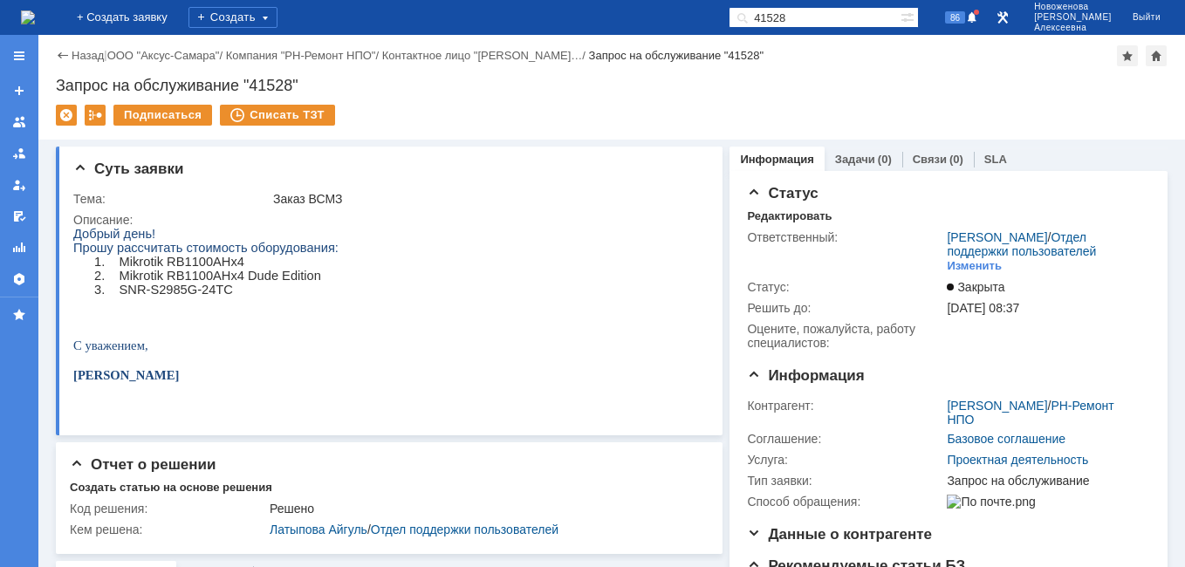
drag, startPoint x: 293, startPoint y: 83, endPoint x: 254, endPoint y: 88, distance: 39.6
click at [254, 88] on div "Запрос на обслуживание "41528"" at bounding box center [611, 85] width 1111 height 17
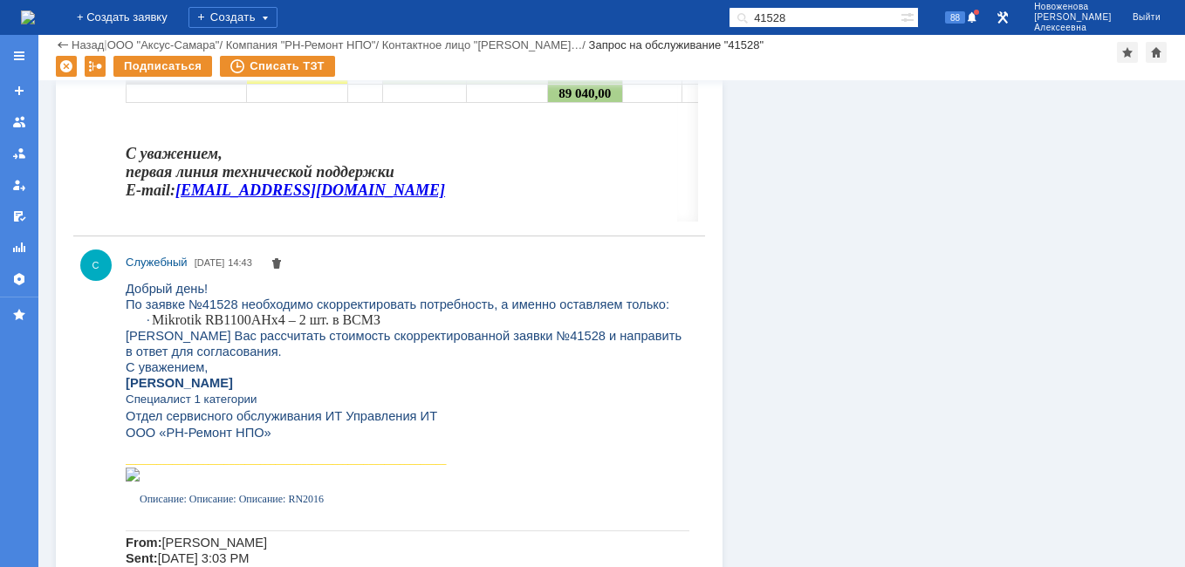
scroll to position [3751, 0]
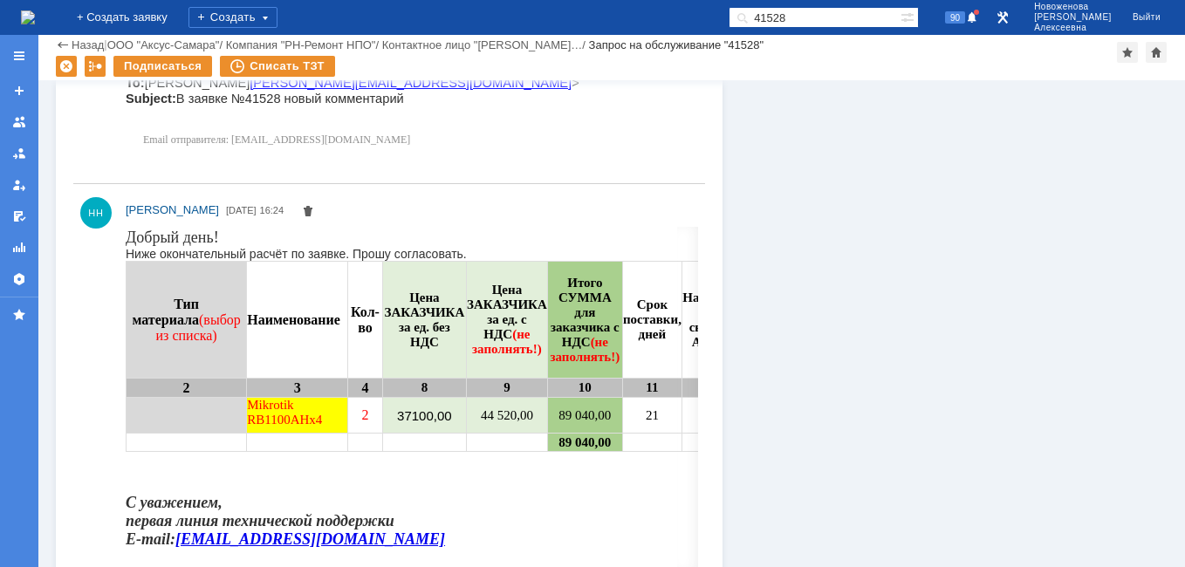
click at [35, 10] on img at bounding box center [28, 17] width 14 height 14
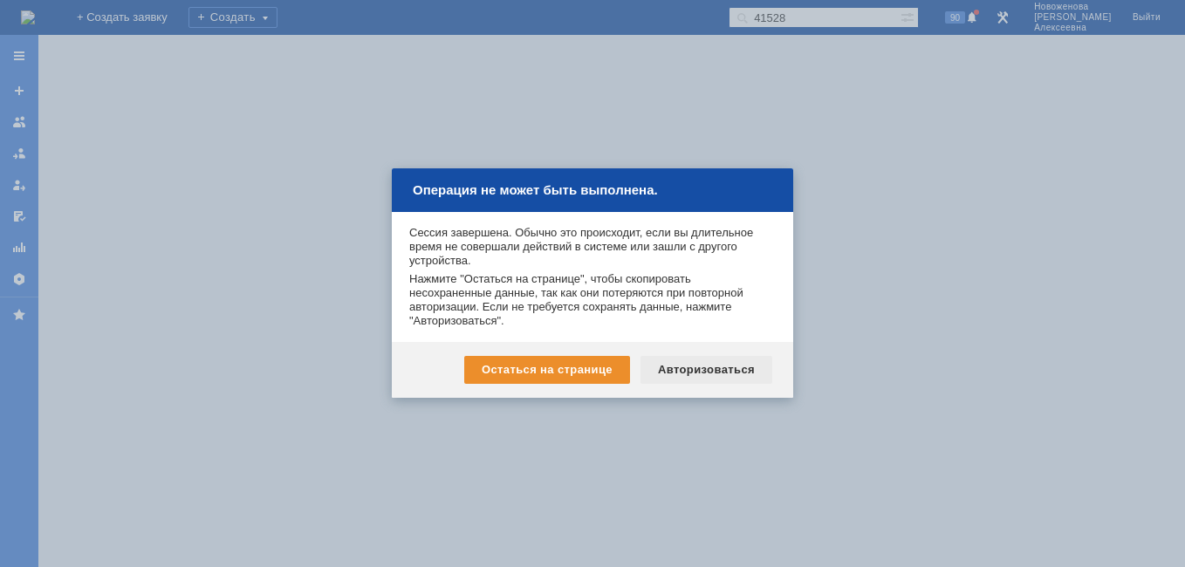
click at [694, 378] on div "Авторизоваться" at bounding box center [706, 370] width 132 height 28
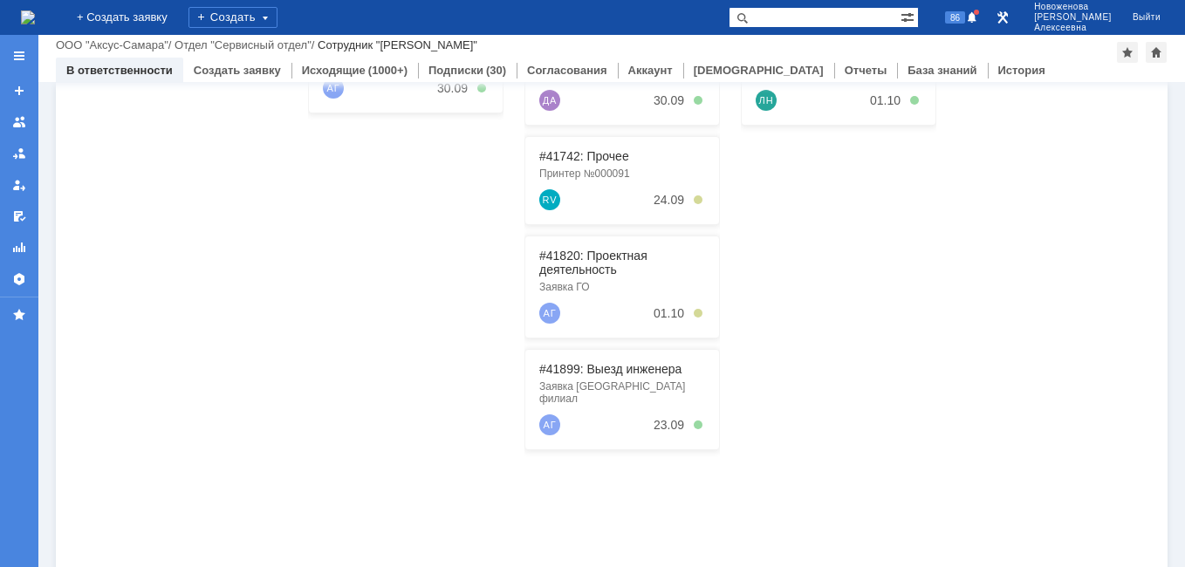
scroll to position [262, 0]
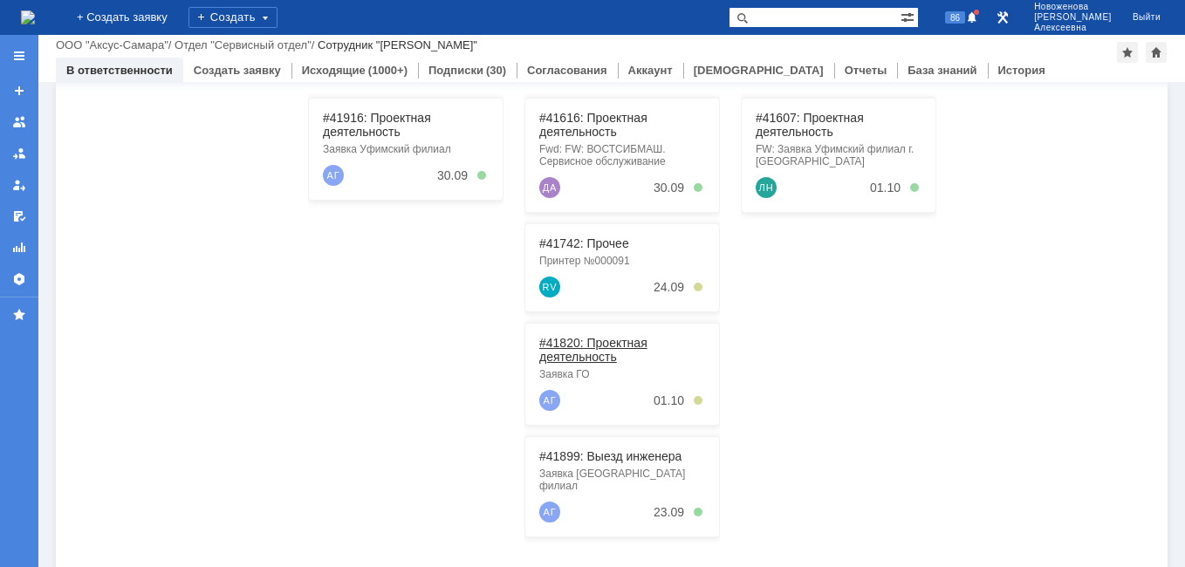
click at [584, 349] on link "#41820: Проектная деятельность" at bounding box center [593, 350] width 108 height 28
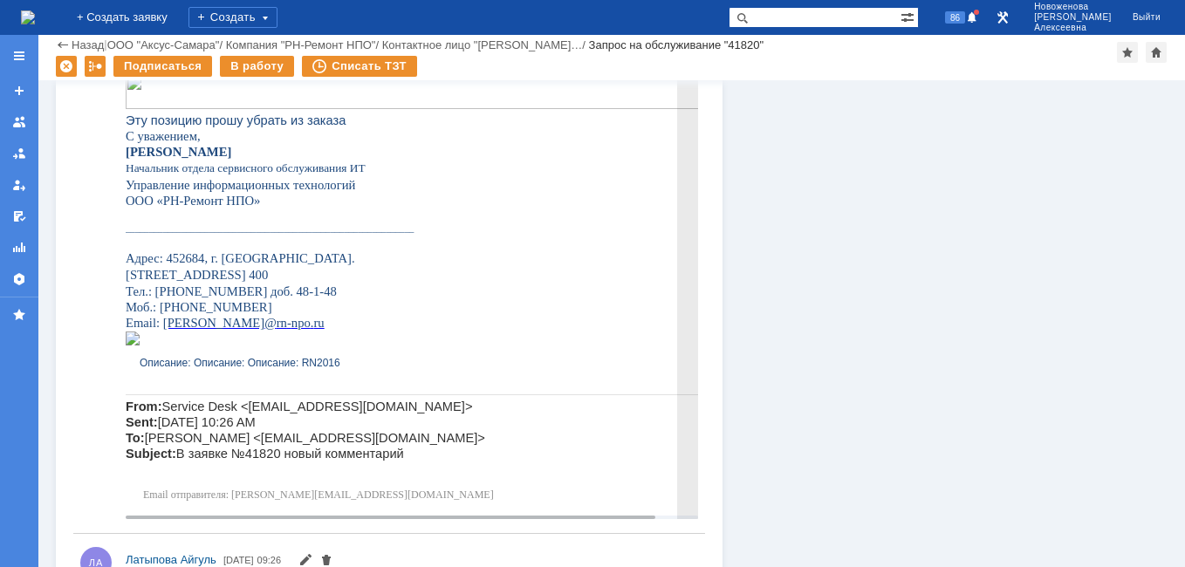
scroll to position [959, 0]
click at [501, 95] on img at bounding box center [431, 89] width 611 height 35
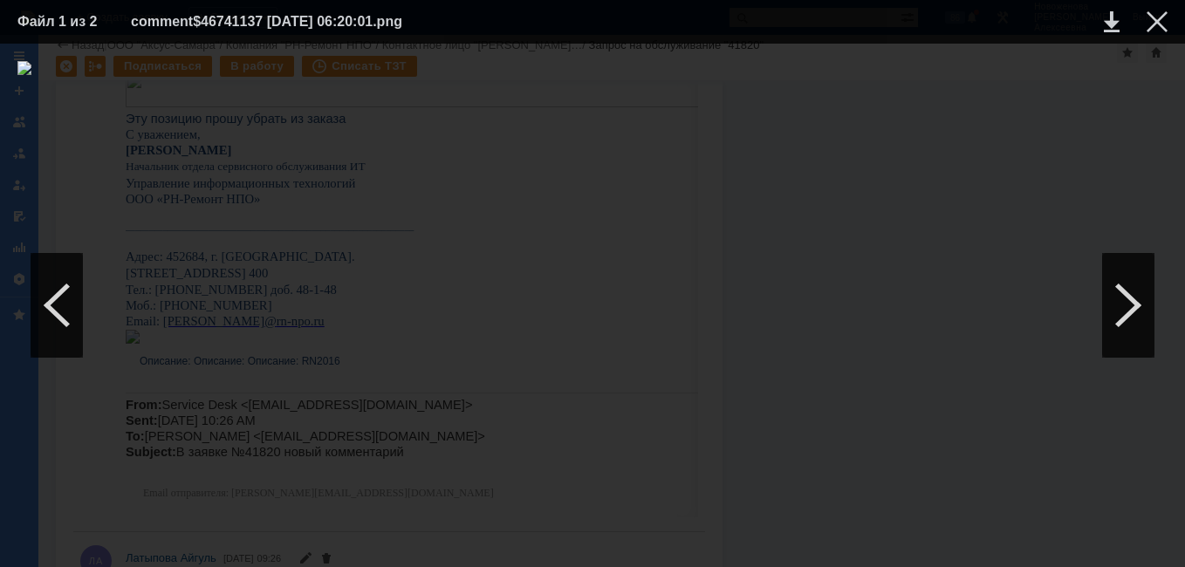
click at [888, 195] on div at bounding box center [592, 305] width 1150 height 488
click at [1164, 24] on div at bounding box center [1156, 21] width 21 height 21
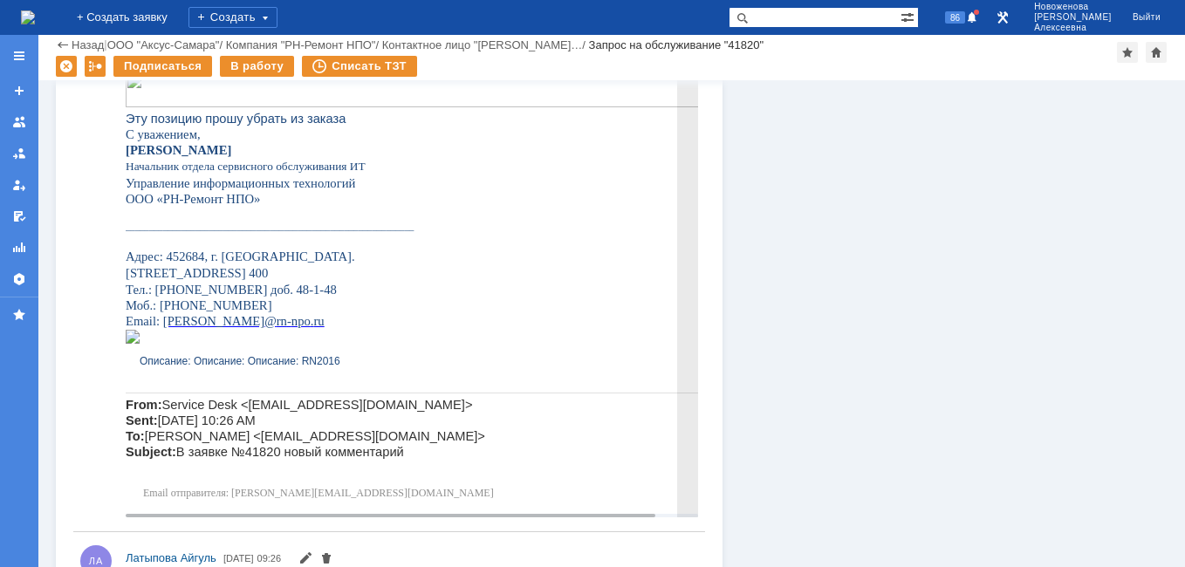
scroll to position [523, 0]
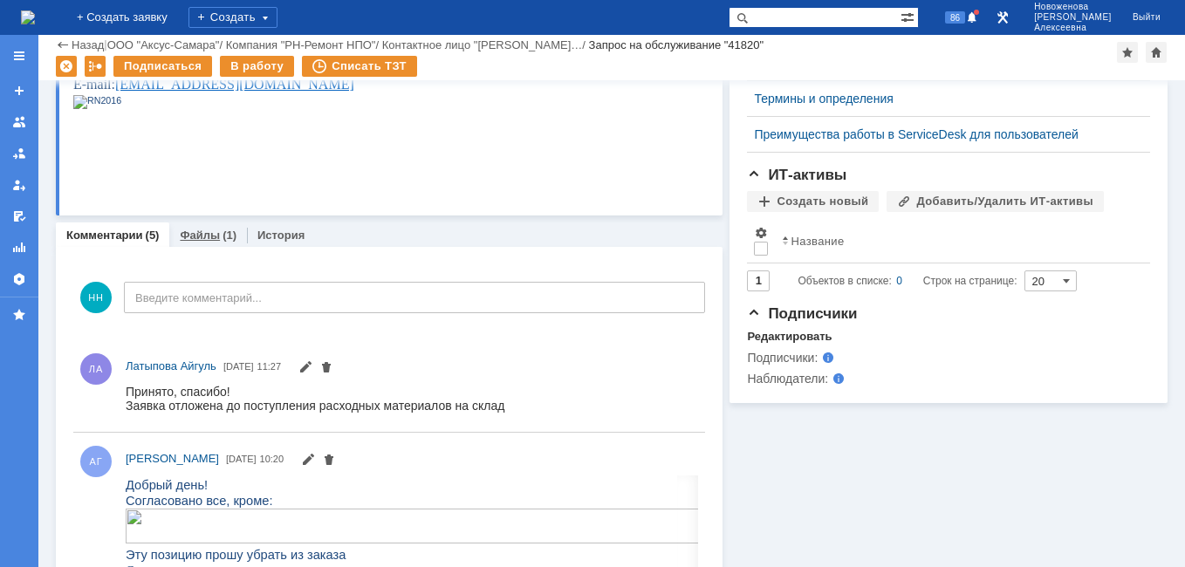
click at [201, 237] on link "Файлы" at bounding box center [200, 235] width 40 height 13
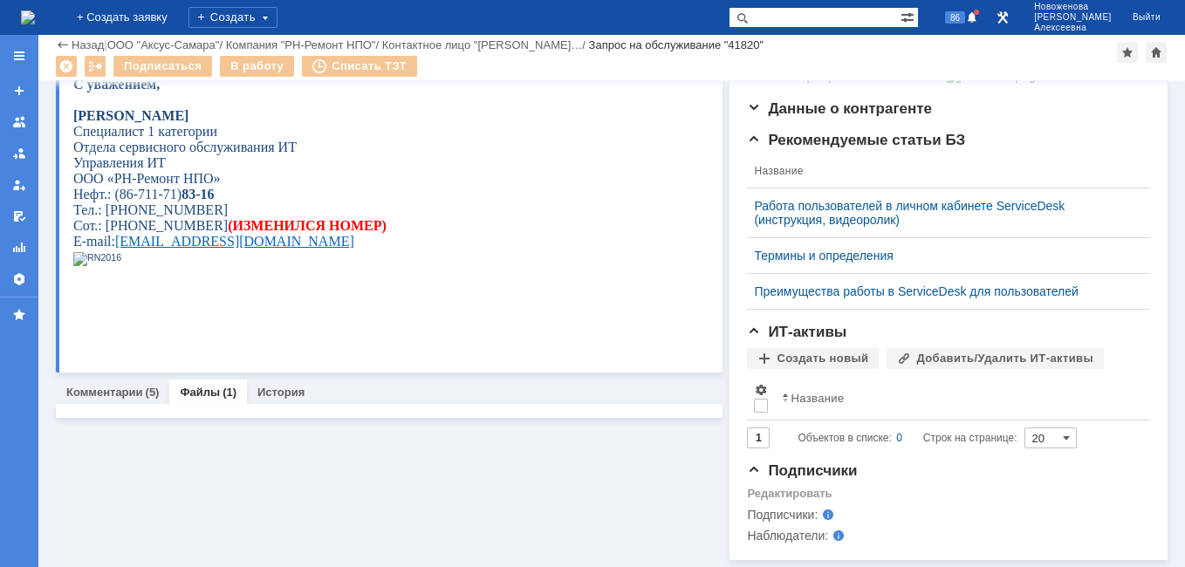
scroll to position [392, 0]
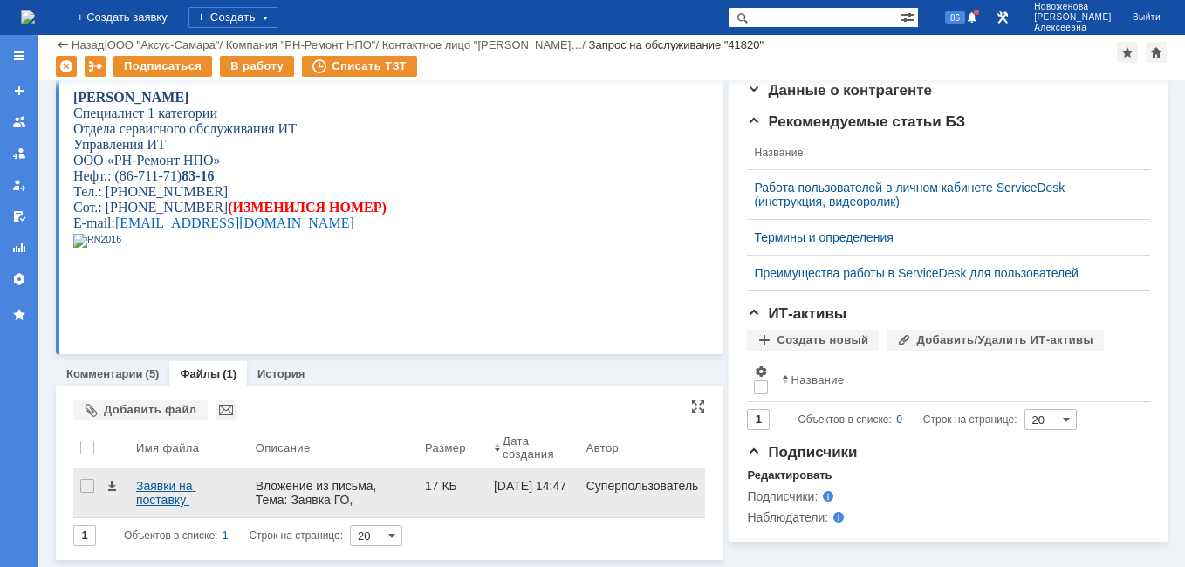
click at [166, 486] on div "Заявки на поставку расходных материалов — копия.docx" at bounding box center [189, 493] width 106 height 28
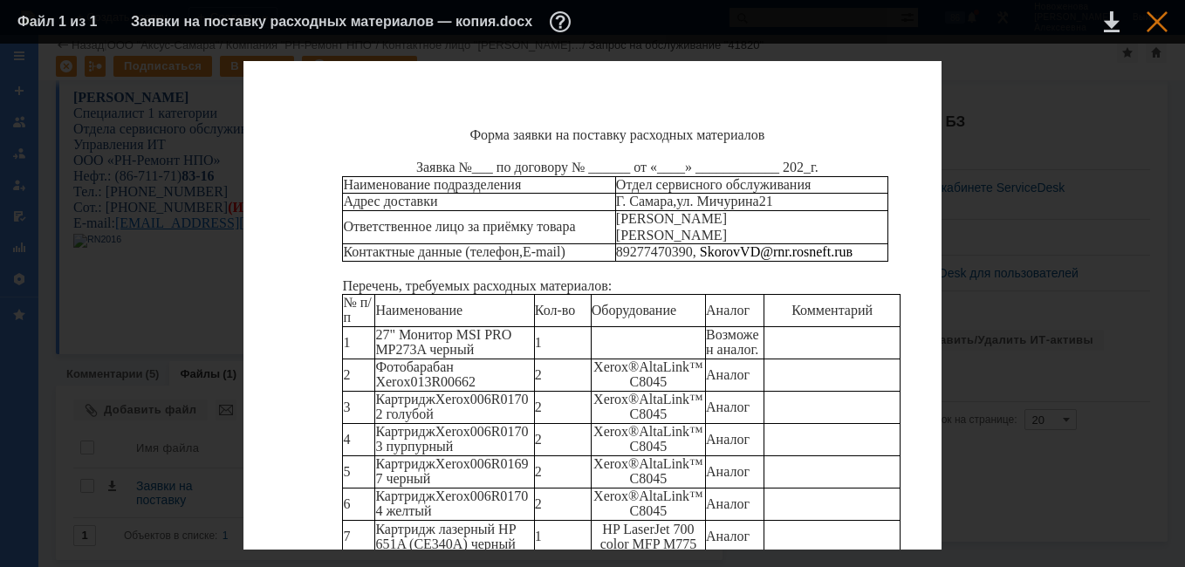
click at [1154, 29] on div at bounding box center [1156, 21] width 21 height 21
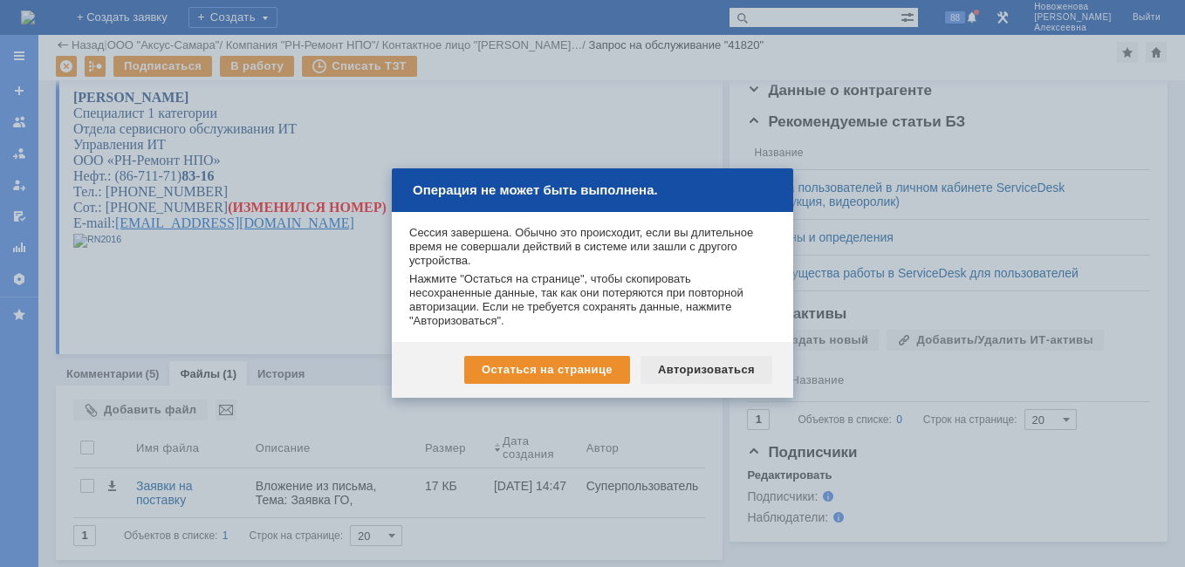
click at [704, 370] on div "Авторизоваться" at bounding box center [706, 370] width 132 height 28
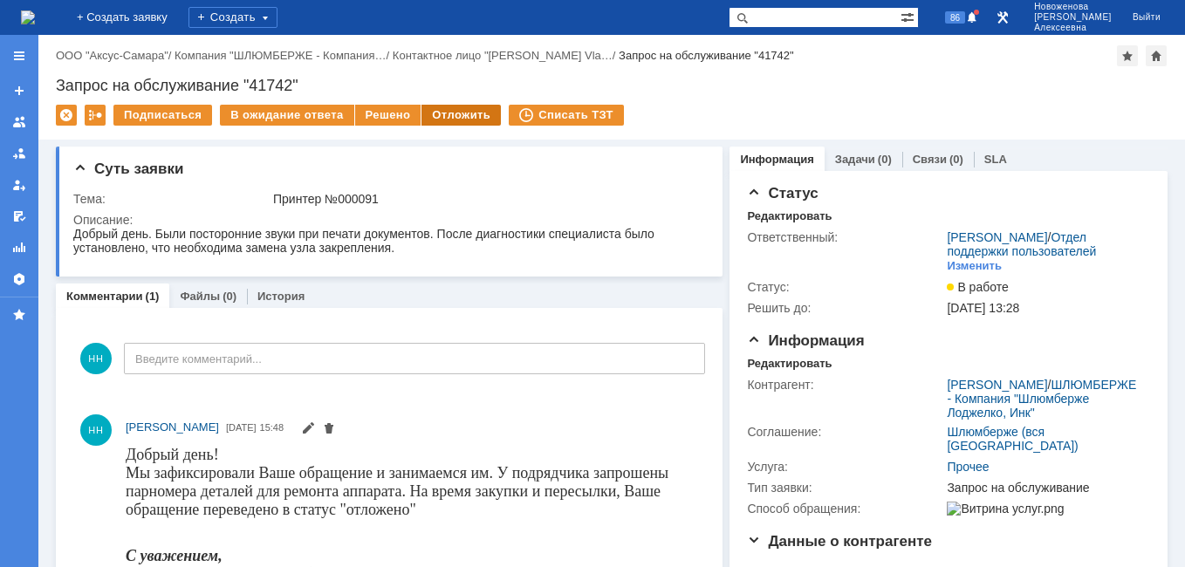
click at [461, 110] on div "Отложить" at bounding box center [460, 115] width 79 height 21
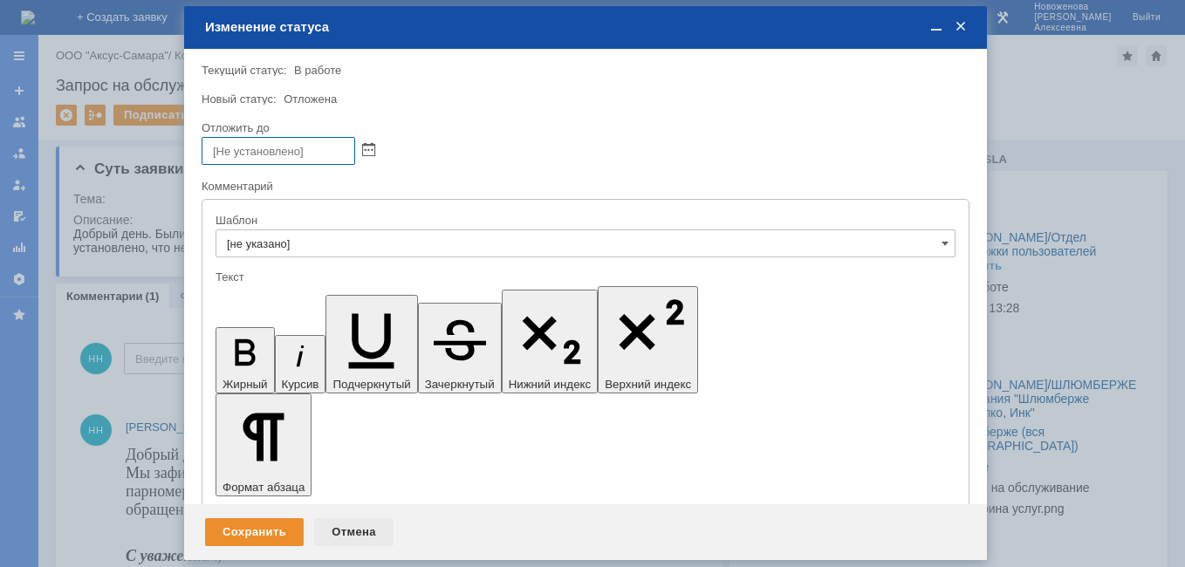
click at [341, 529] on div "Отмена" at bounding box center [353, 532] width 79 height 28
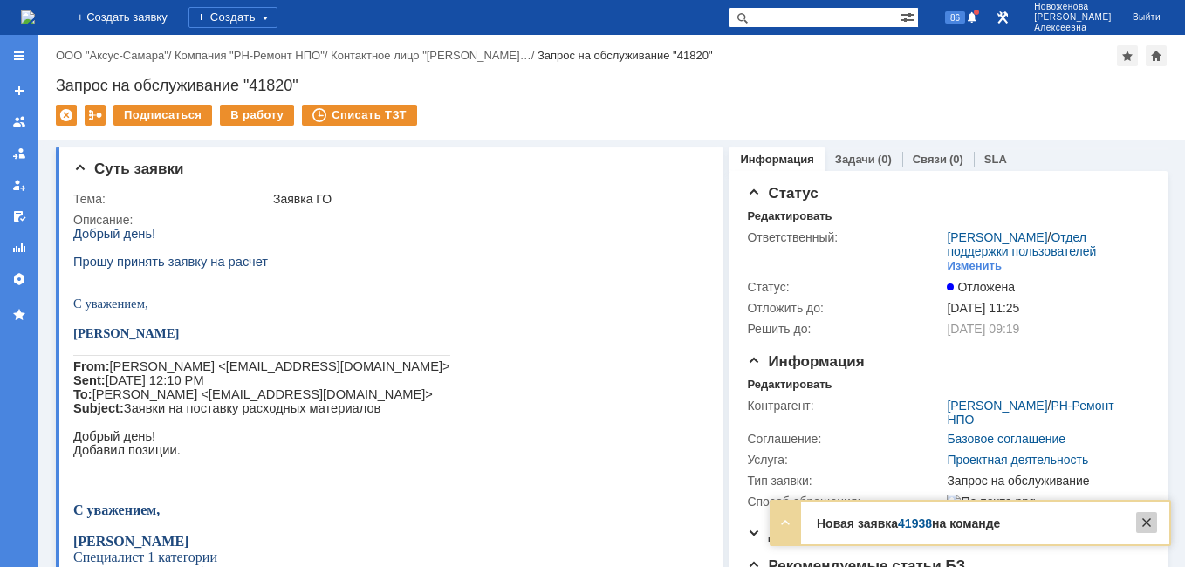
click at [1149, 519] on div at bounding box center [1146, 522] width 21 height 21
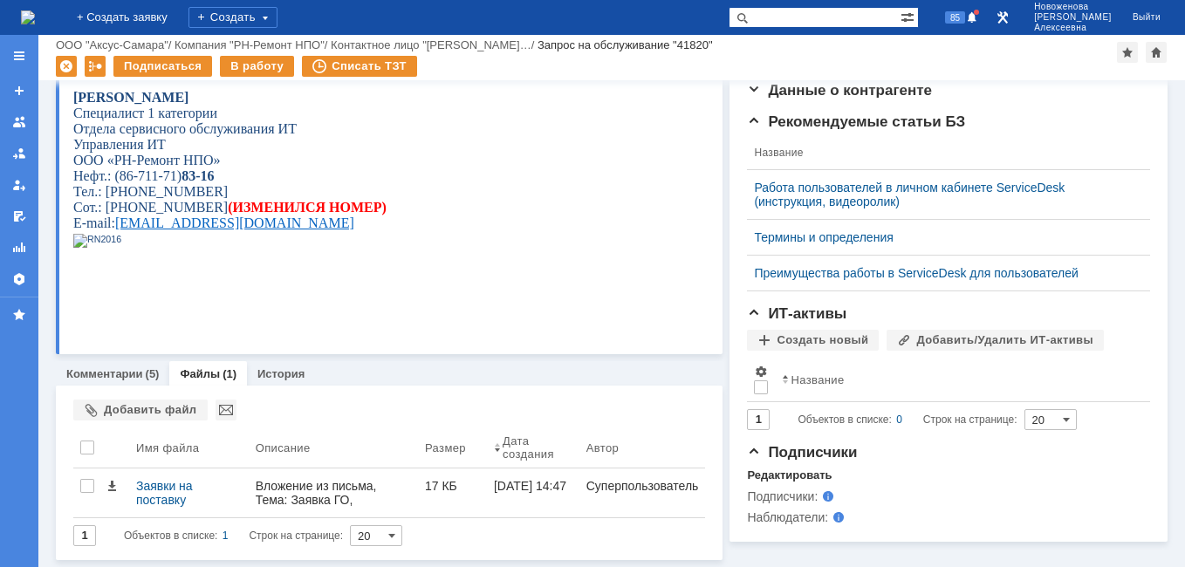
scroll to position [392, 0]
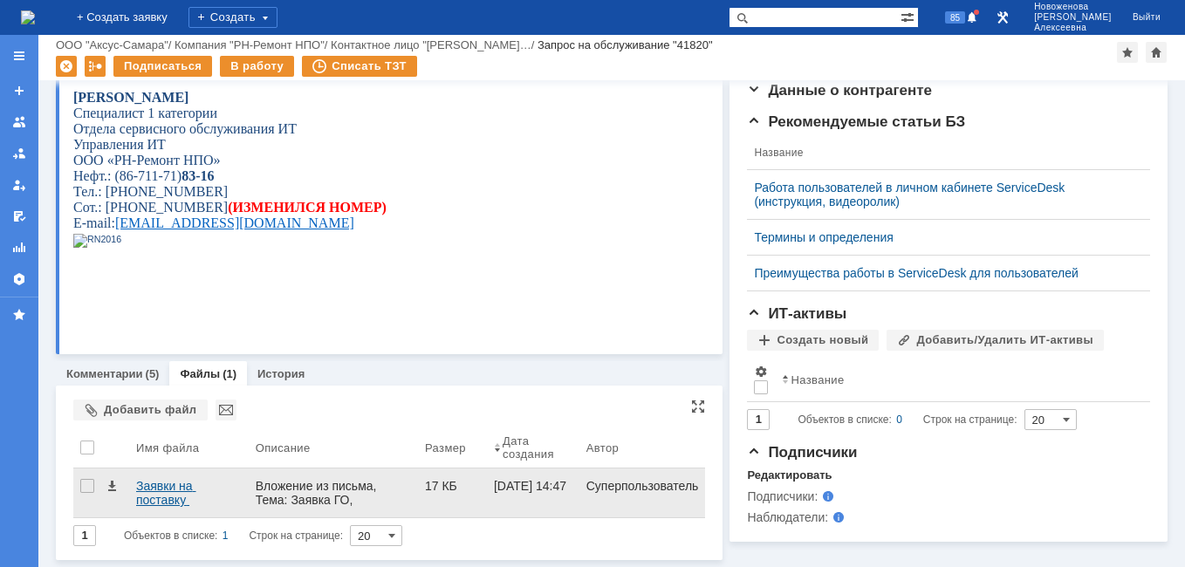
click at [170, 483] on div "Заявки на поставку расходных материалов — копия.docx" at bounding box center [189, 493] width 106 height 28
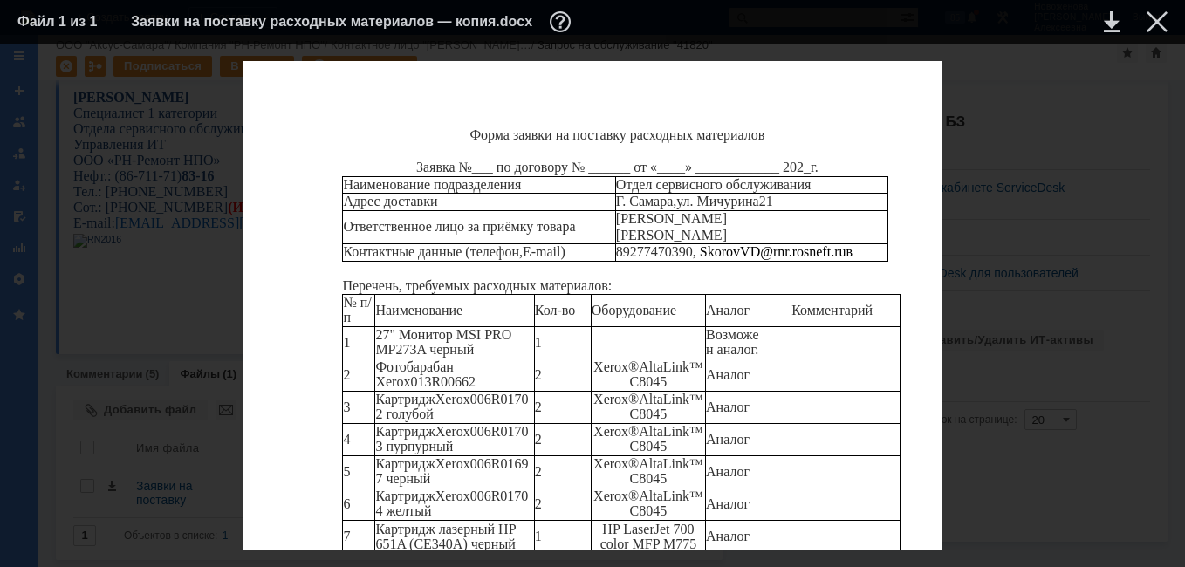
scroll to position [87, 0]
click at [1157, 20] on div at bounding box center [1156, 21] width 21 height 21
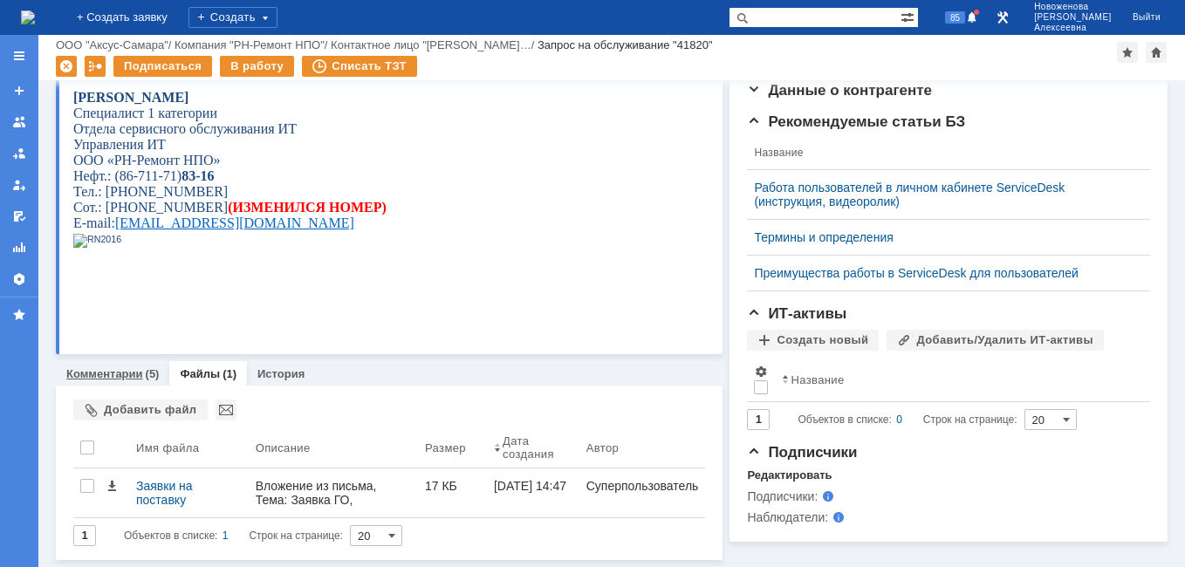
click at [113, 367] on link "Комментарии" at bounding box center [104, 373] width 77 height 13
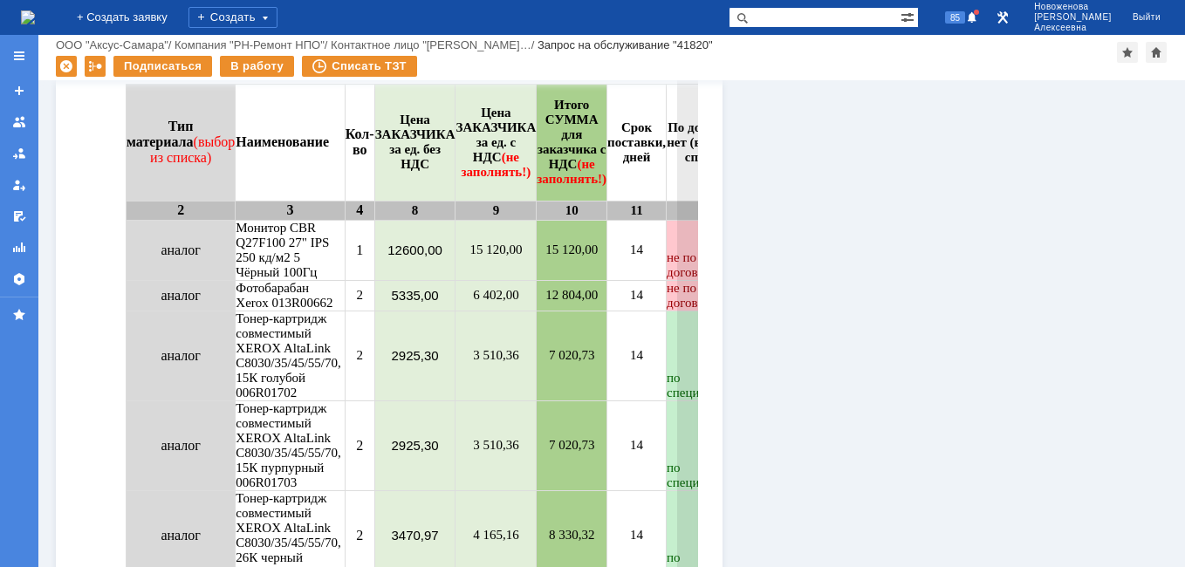
scroll to position [1700, 0]
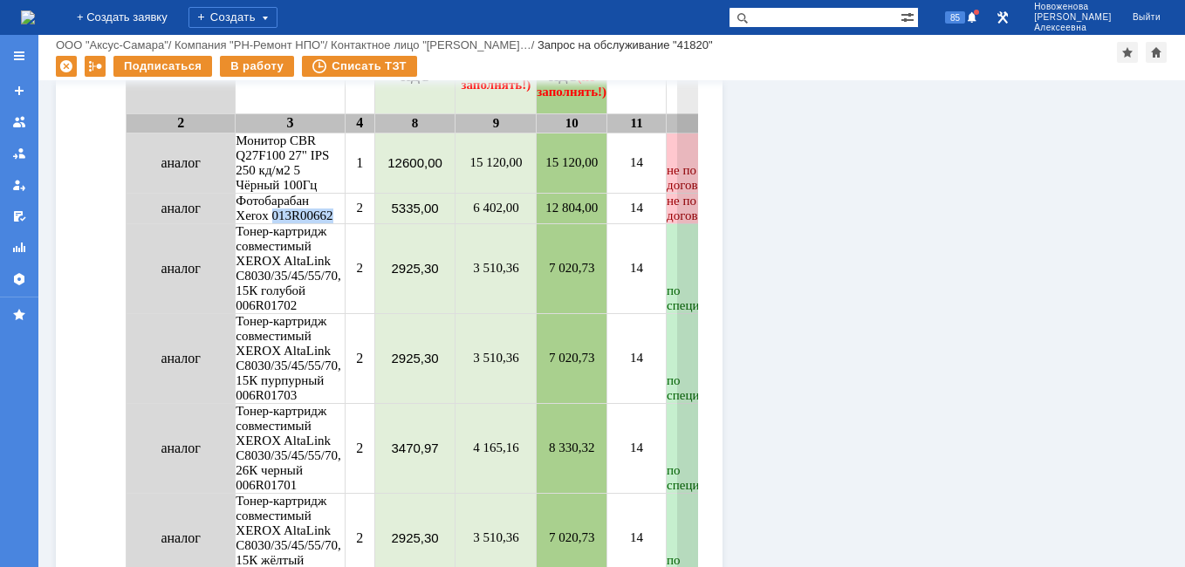
drag, startPoint x: 343, startPoint y: 227, endPoint x: 278, endPoint y: 227, distance: 64.5
click at [278, 224] on td "Фотобарабан Xerox 013R00662" at bounding box center [290, 209] width 109 height 31
copy td "013R00662"
drag, startPoint x: 304, startPoint y: 314, endPoint x: 241, endPoint y: 322, distance: 63.3
click at [241, 314] on td "Тонер-картридж совместимый XEROX AltaLink C8030/35/45/55/70, 15К голубой 006R01…" at bounding box center [290, 269] width 109 height 90
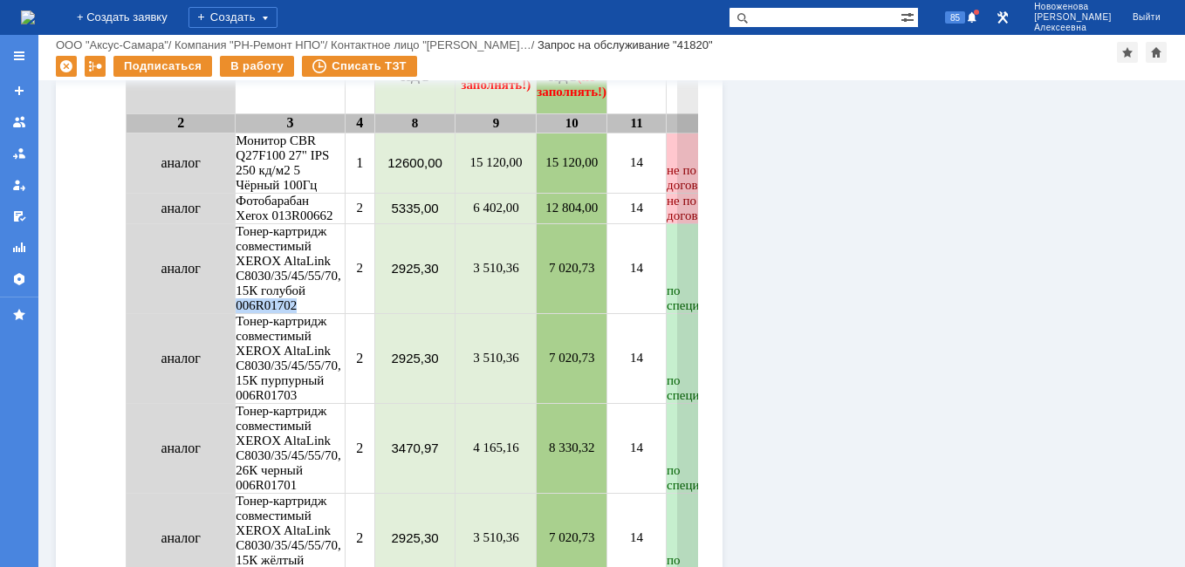
copy td "006R01702"
drag, startPoint x: 304, startPoint y: 405, endPoint x: 238, endPoint y: 410, distance: 66.5
click at [238, 404] on td "Тонер-картридж совместимый XEROX AltaLink C8030/35/45/55/70, 15К пурпурный 006R…" at bounding box center [290, 359] width 109 height 90
copy td "006R01703"
drag, startPoint x: 302, startPoint y: 496, endPoint x: 241, endPoint y: 494, distance: 61.1
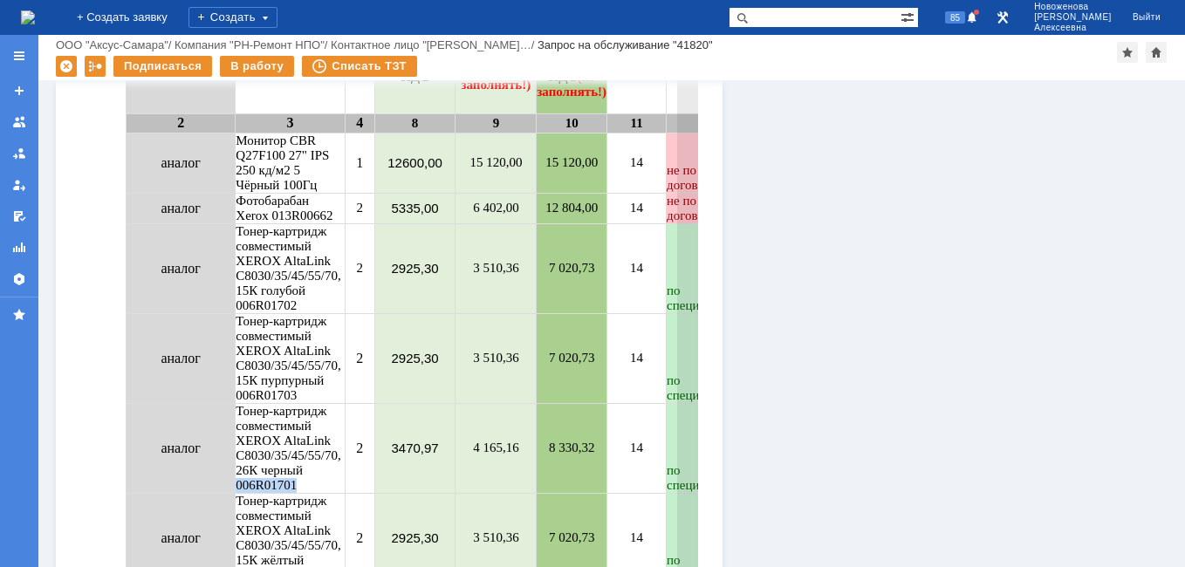
click at [241, 494] on td "Тонер-картридж совместимый XEROX AltaLink C8030/35/45/55/70, 26К черный 006R017…" at bounding box center [290, 449] width 109 height 90
copy td "006R01701"
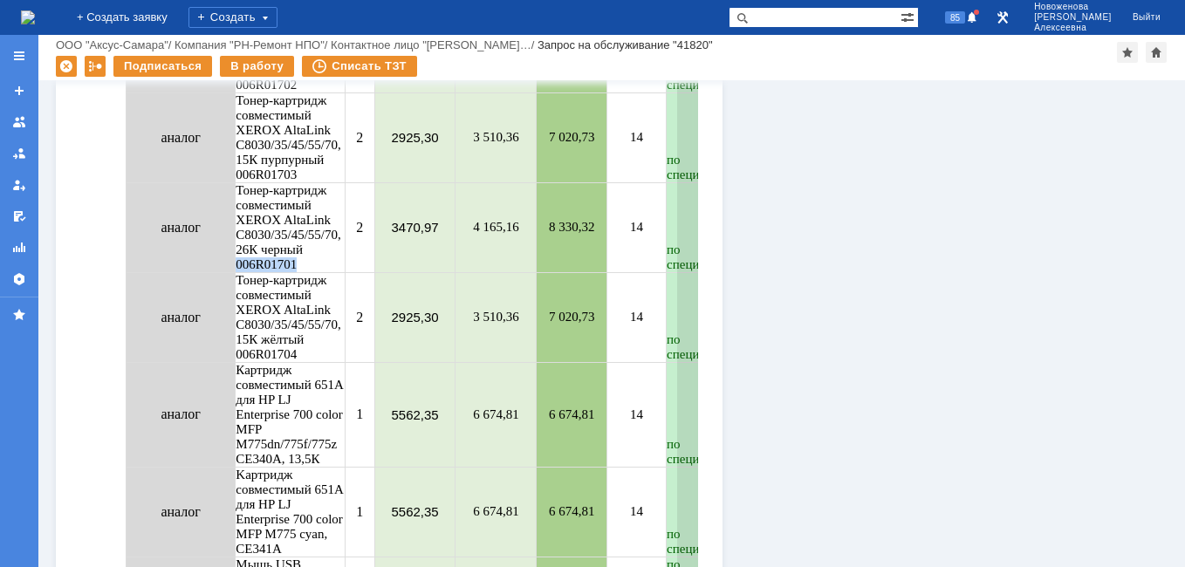
scroll to position [1962, 0]
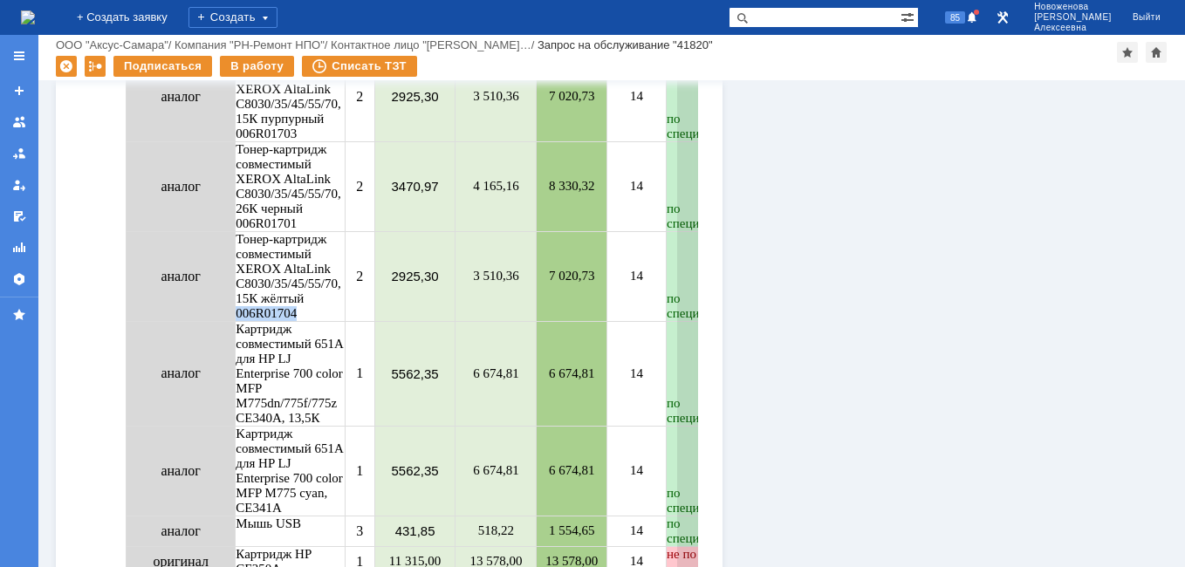
drag, startPoint x: 305, startPoint y: 323, endPoint x: 242, endPoint y: 325, distance: 63.7
click at [242, 322] on td "Тонер-картридж совместимый XEROX AltaLink C8030/35/45/55/70, 15К жёлтый 006R017…" at bounding box center [290, 277] width 109 height 90
copy td "006R01704"
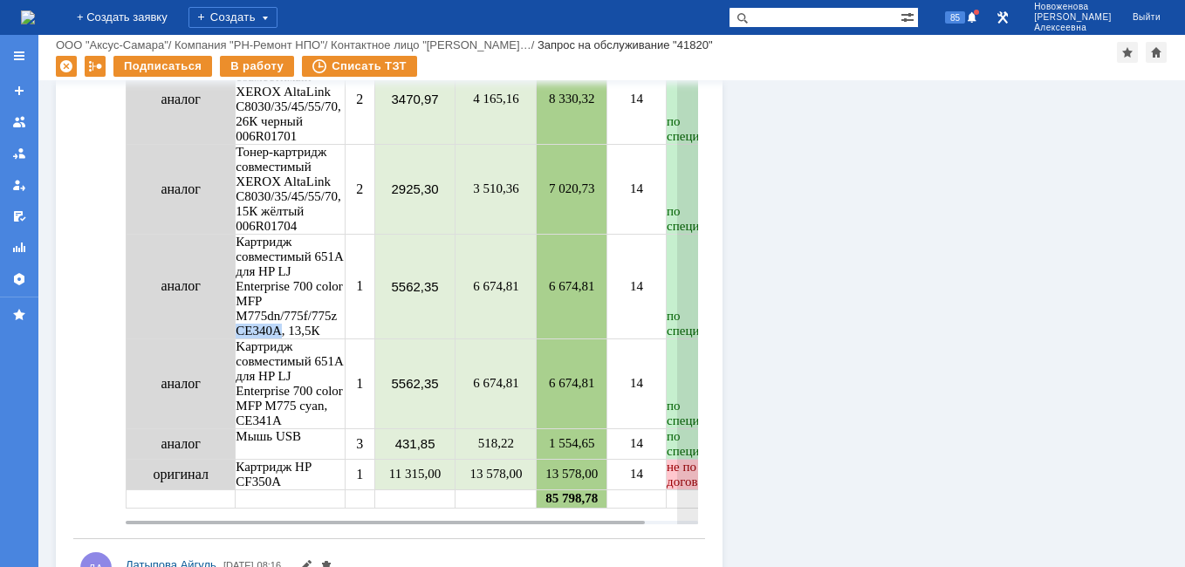
drag, startPoint x: 284, startPoint y: 340, endPoint x: 242, endPoint y: 341, distance: 42.7
click at [242, 339] on td "Картридж совместимый 651A для HP LJ Enterprise 700 color MFP M775dn/775f/775z C…" at bounding box center [290, 287] width 109 height 105
copy td "CE340A"
drag, startPoint x: 318, startPoint y: 428, endPoint x: 275, endPoint y: 432, distance: 43.8
click at [275, 429] on td "Kартридж совместимый 651A для HP LJ Enterprise 700 color MFP M775 cyan, CE341A" at bounding box center [290, 384] width 109 height 90
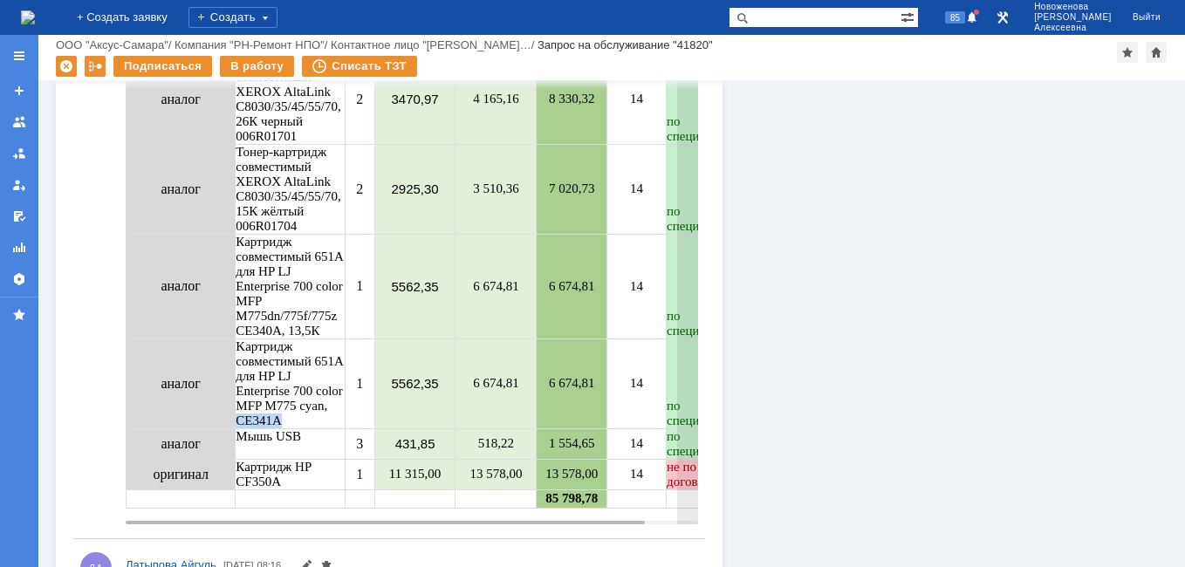
copy td "CE341A"
drag, startPoint x: 283, startPoint y: 495, endPoint x: 240, endPoint y: 489, distance: 44.0
click at [240, 489] on td "Картридж HP CF350A" at bounding box center [290, 475] width 109 height 31
copy td "CF350A"
